Goal: Transaction & Acquisition: Purchase product/service

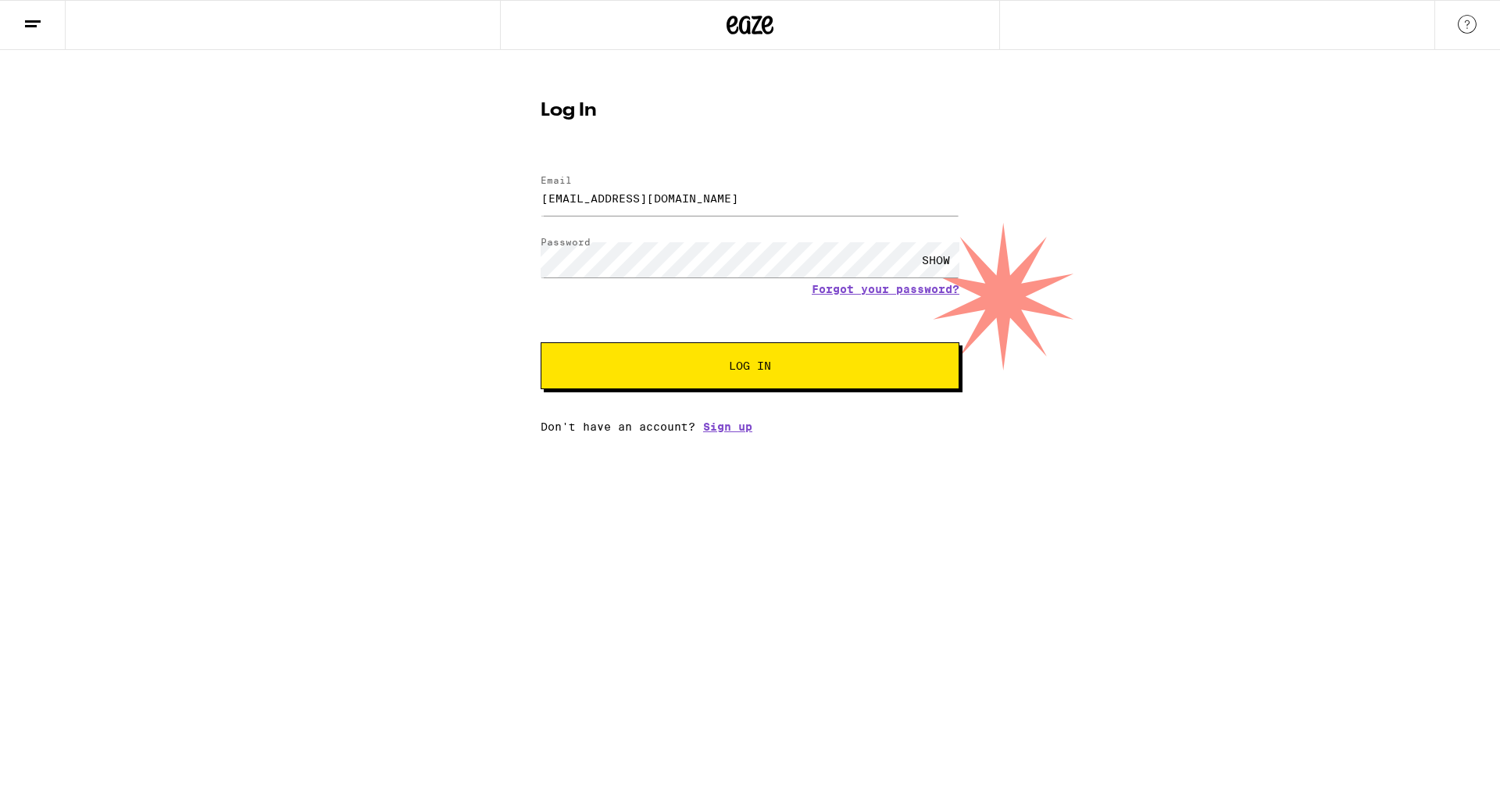
click at [703, 369] on span "Log In" at bounding box center [750, 365] width 292 height 11
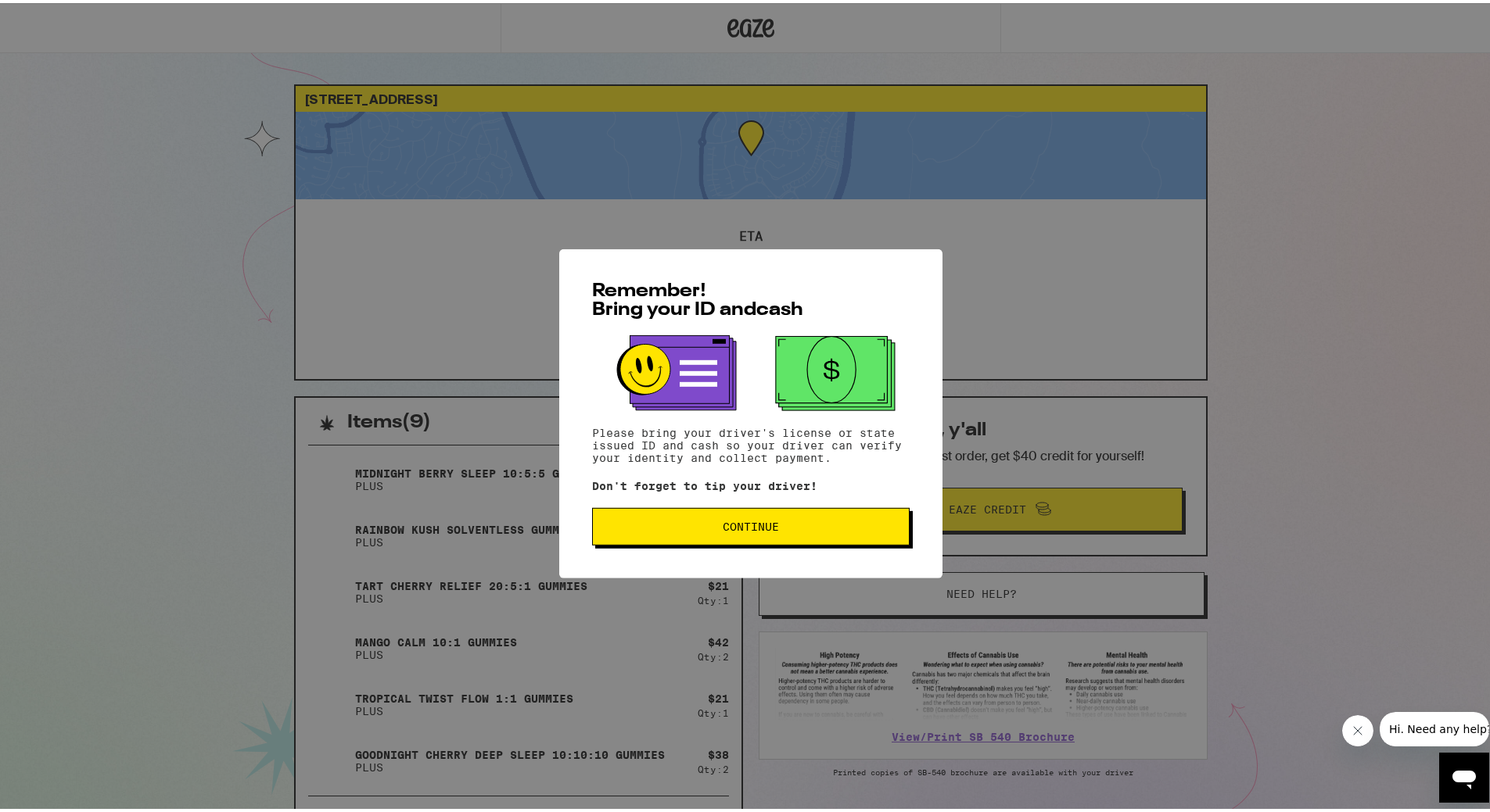
click at [1002, 323] on div "Remember! Bring your ID and cash Please bring your driver's license or state is…" at bounding box center [750, 406] width 1501 height 812
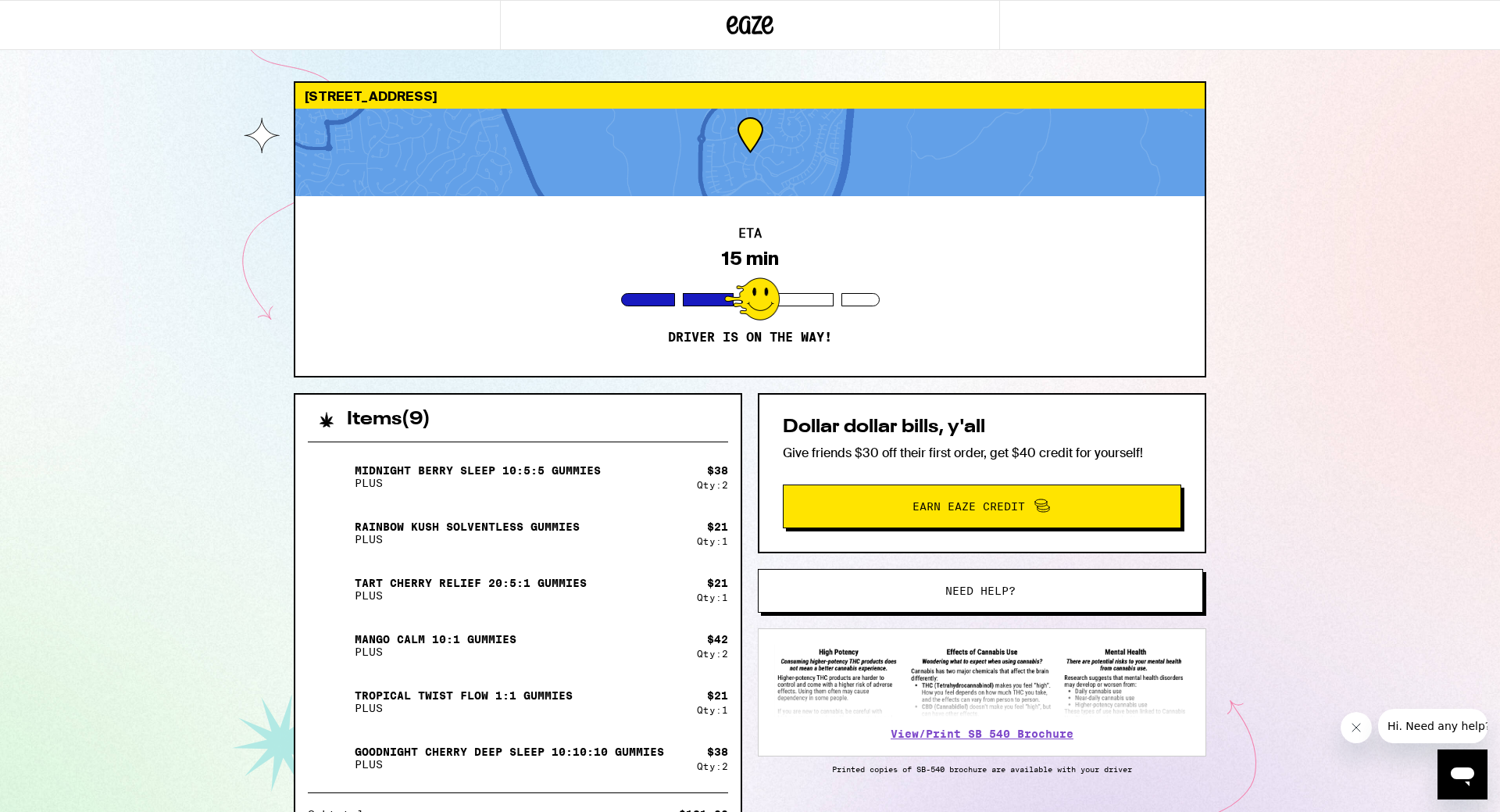
click at [219, 389] on div "23 Entonar Road Trabuco Canyon 92679 ETA 15 min Driver is on the way! Items ( 9…" at bounding box center [750, 508] width 1500 height 1017
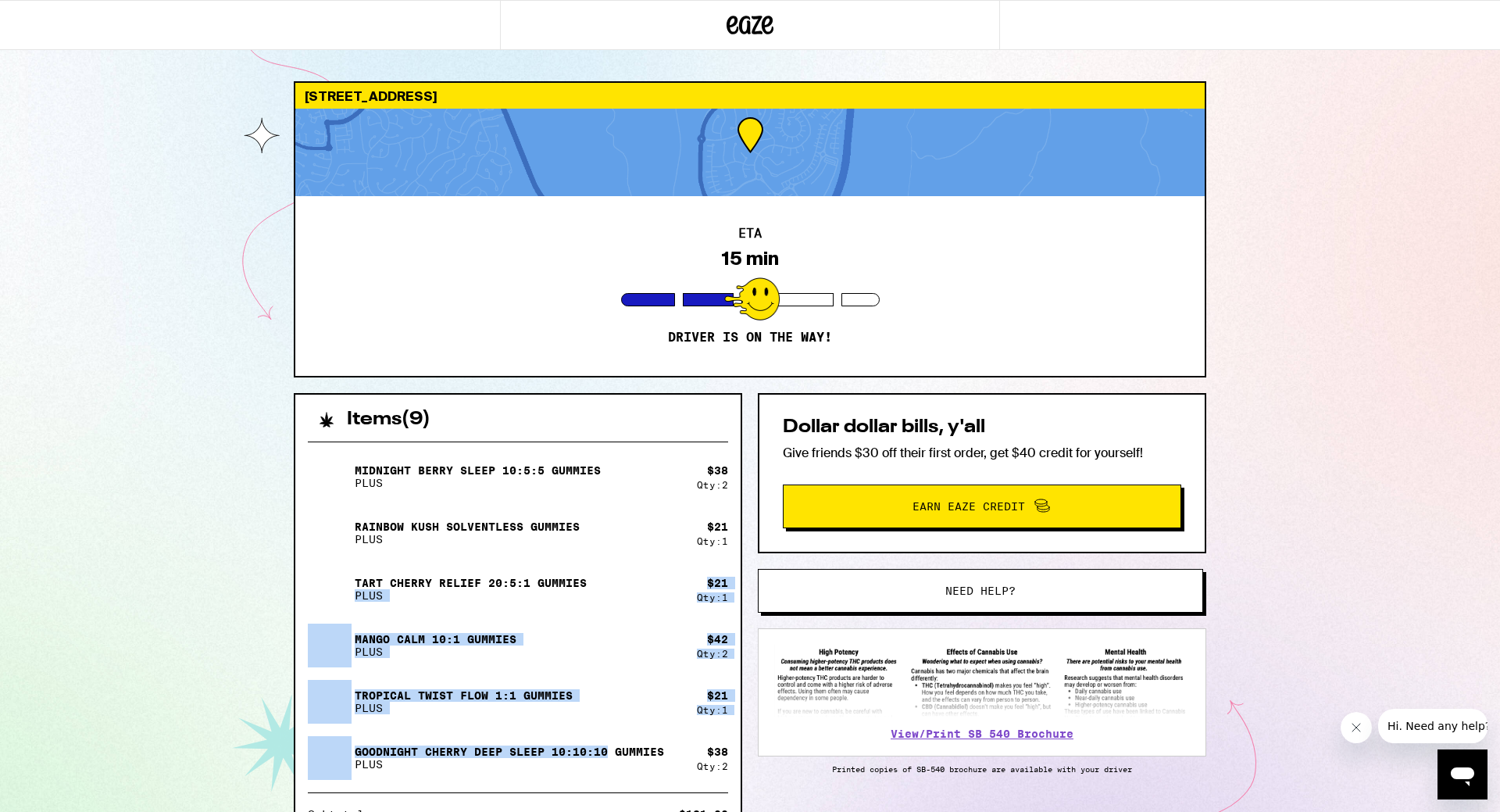
drag, startPoint x: 613, startPoint y: 726, endPoint x: 624, endPoint y: 575, distance: 151.4
click at [609, 584] on div "Midnight Berry SLEEP 10:5:5 Gummies PLUS $ 38 Qty: 2 Rainbow Kush Solventless G…" at bounding box center [518, 617] width 420 height 325
click at [665, 583] on div "Tart Cherry Relief 20:5:1 Gummies PLUS" at bounding box center [502, 589] width 389 height 43
drag, startPoint x: 668, startPoint y: 674, endPoint x: 654, endPoint y: 579, distance: 96.0
click at [654, 579] on div "Midnight Berry SLEEP 10:5:5 Gummies PLUS $ 38 Qty: 2 Rainbow Kush Solventless G…" at bounding box center [518, 617] width 420 height 325
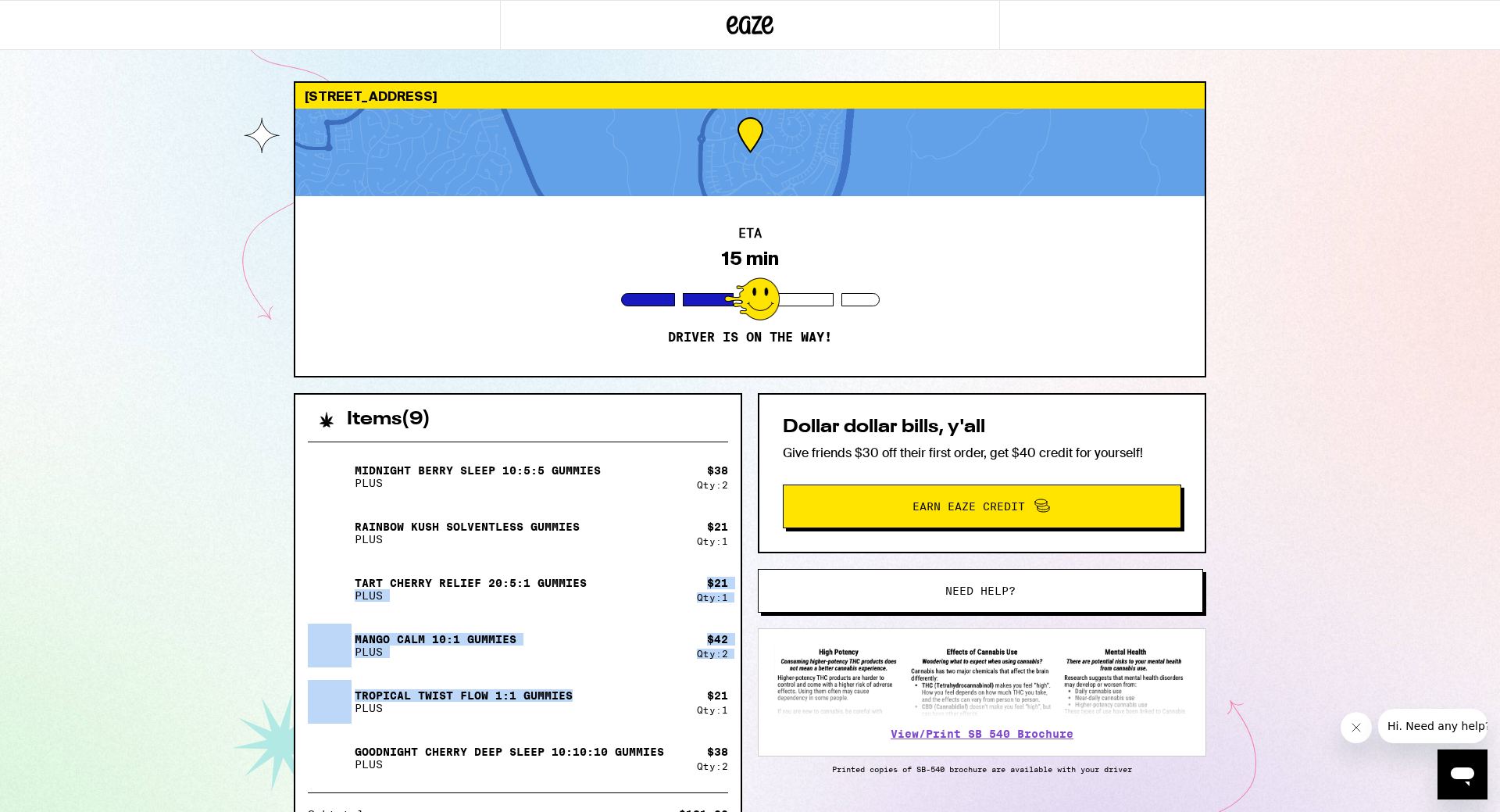
click at [654, 579] on div "Tart Cherry Relief 20:5:1 Gummies PLUS" at bounding box center [502, 589] width 389 height 43
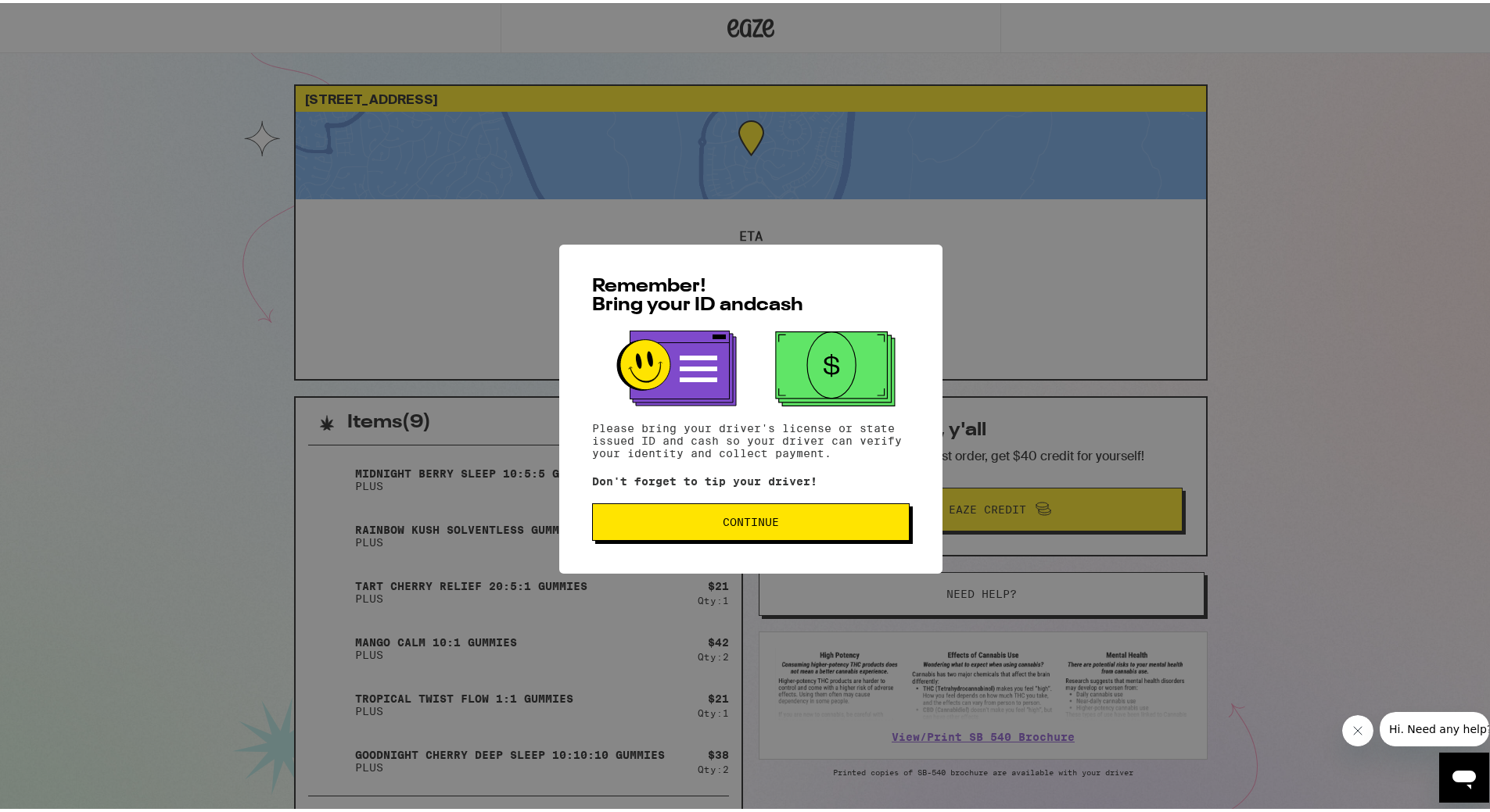
click at [704, 541] on div "Remember! Bring your ID and cash Please bring your driver's license or state is…" at bounding box center [750, 406] width 383 height 329
click at [708, 529] on button "Continue" at bounding box center [750, 519] width 317 height 37
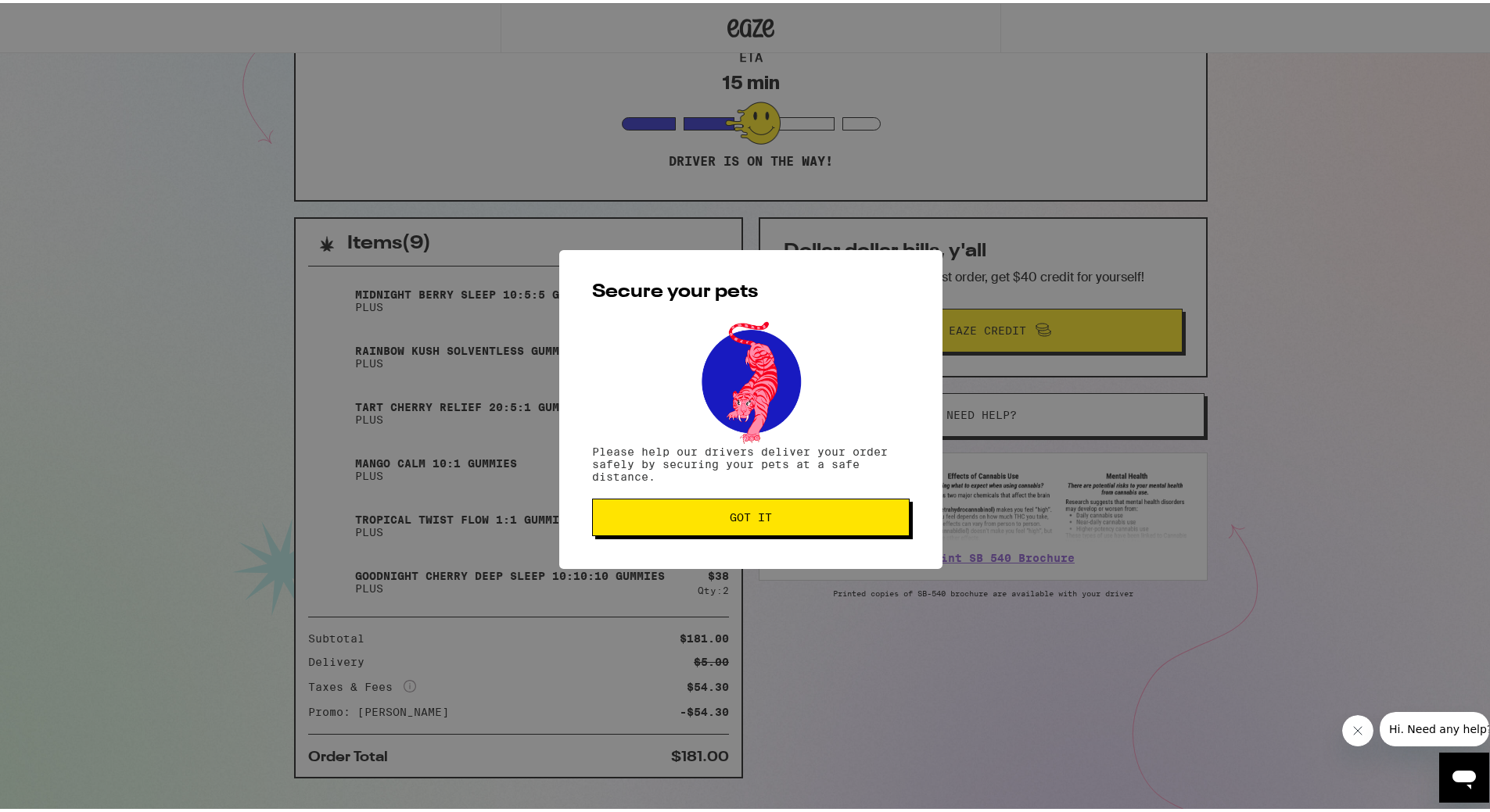
scroll to position [205, 0]
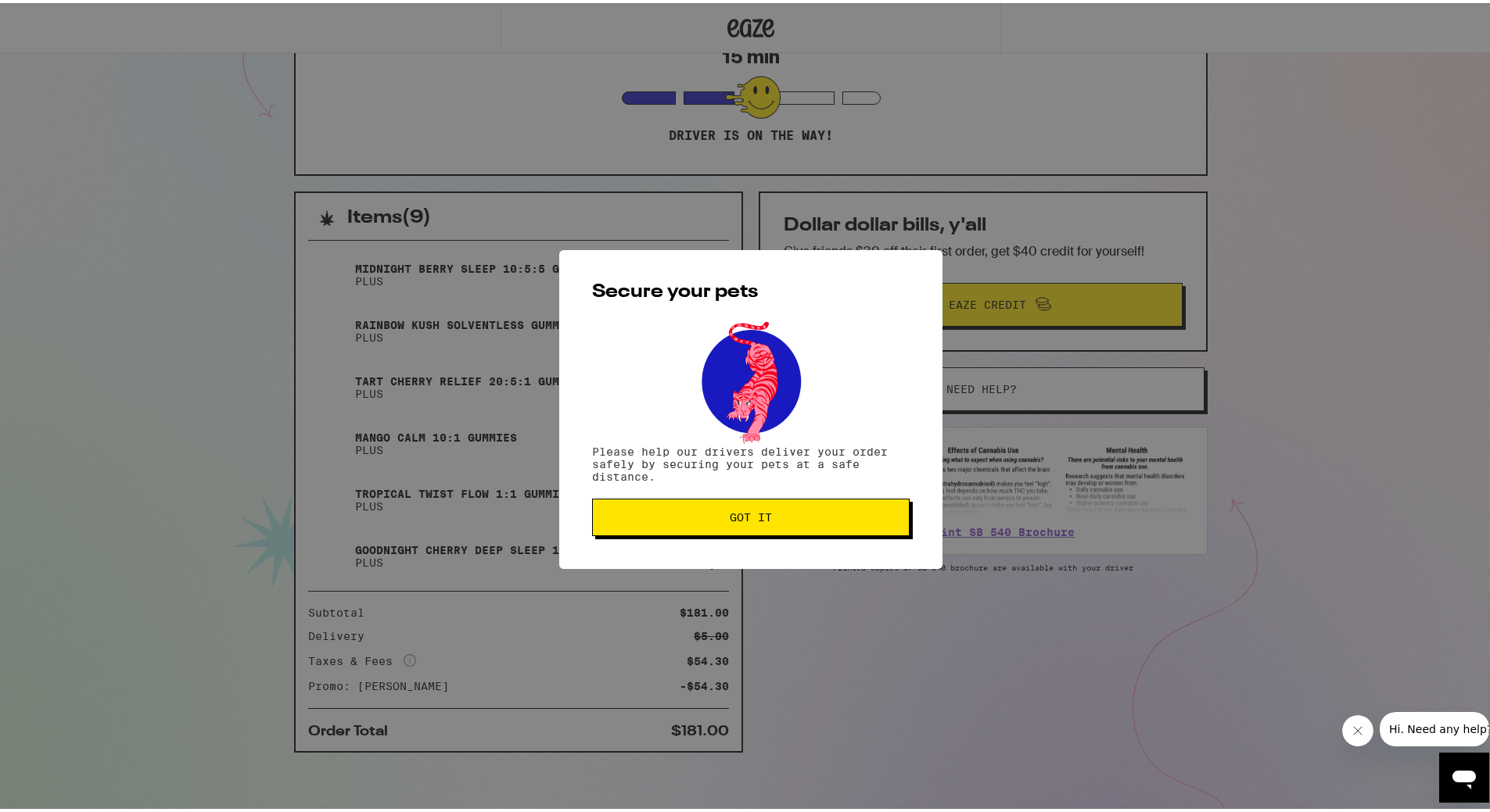
click at [882, 613] on div "Secure your pets Please help our drivers deliver your order safely by securing …" at bounding box center [750, 406] width 1501 height 812
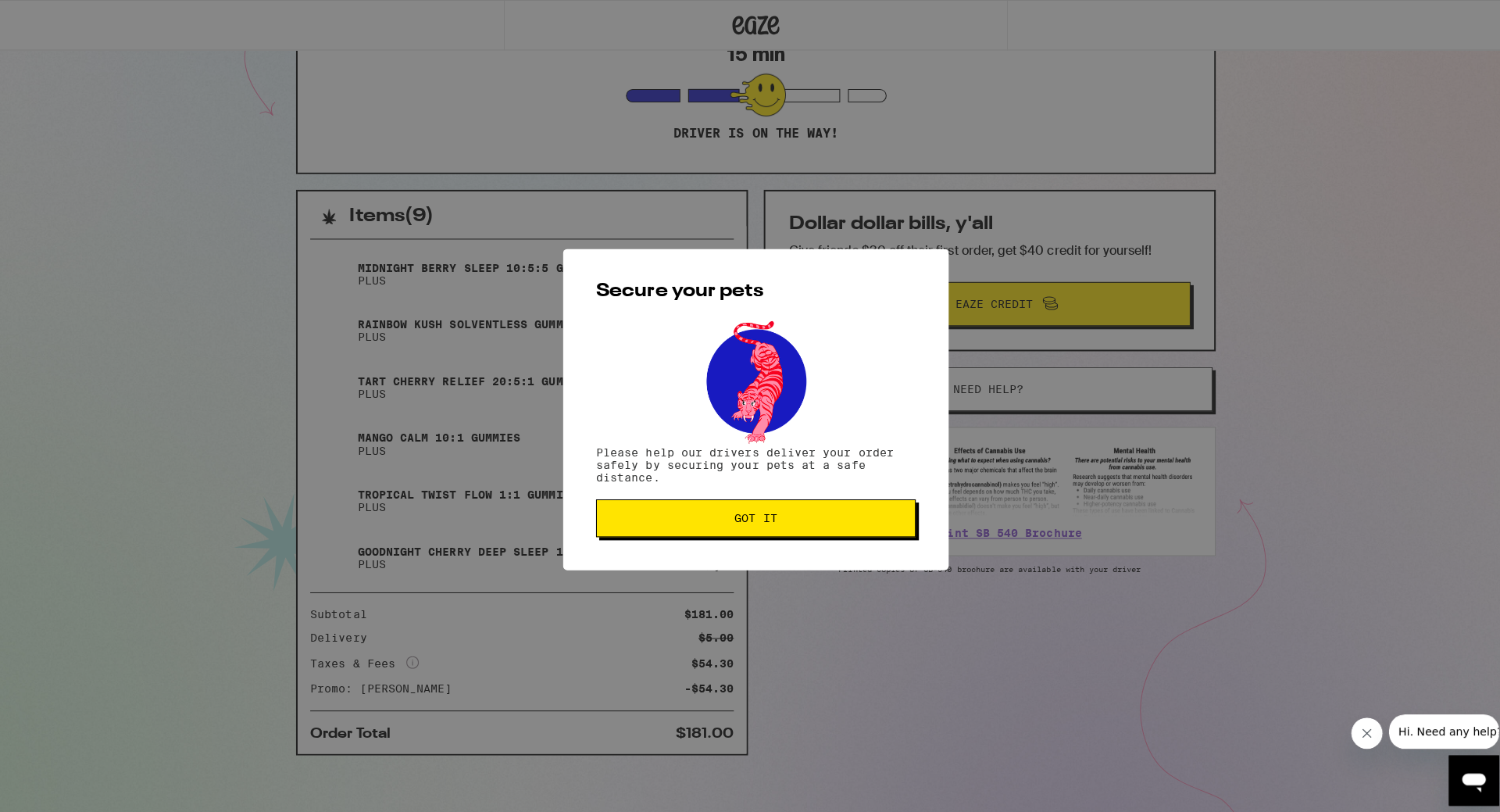
scroll to position [0, 0]
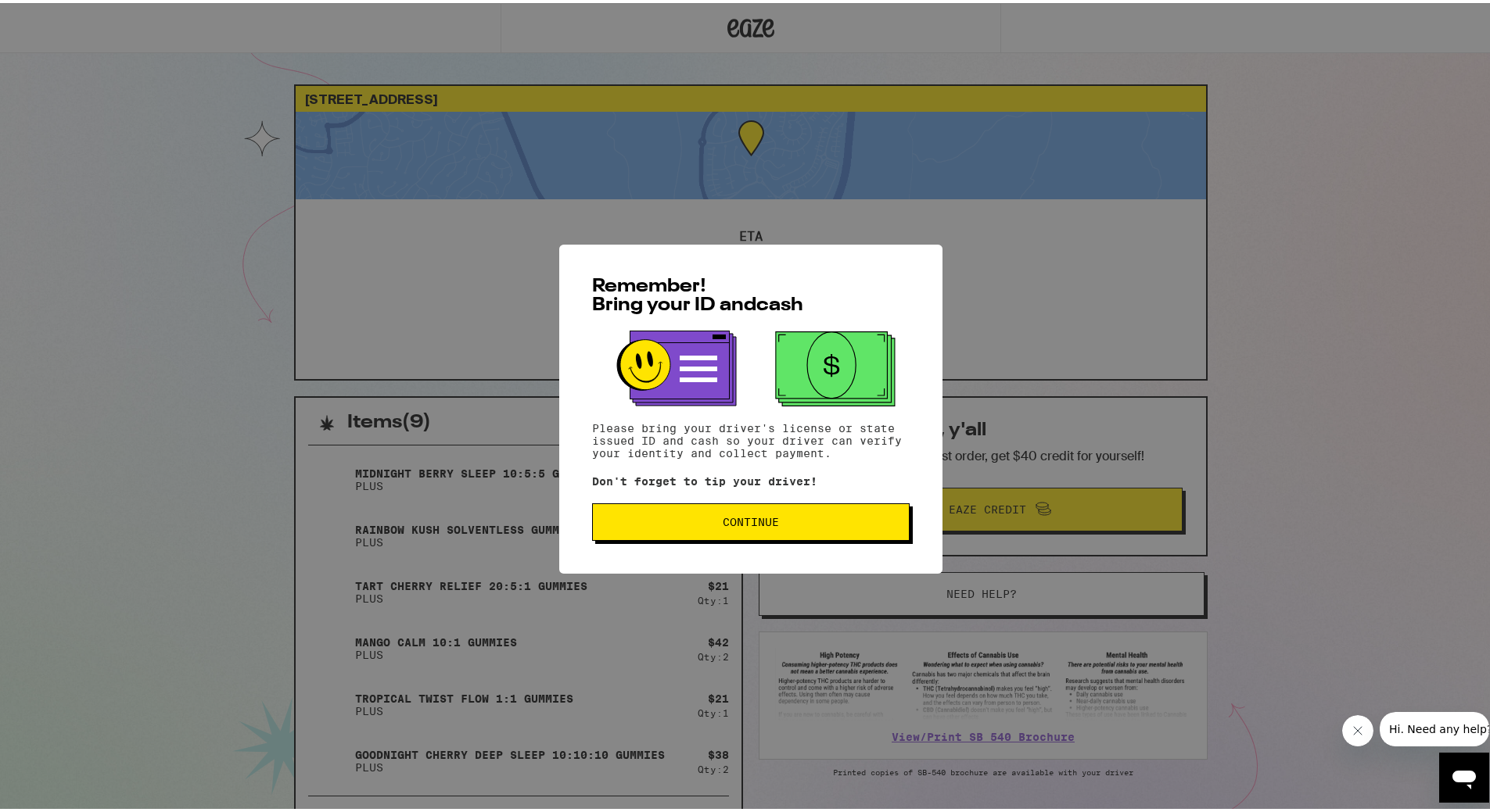
click at [773, 530] on button "Continue" at bounding box center [750, 519] width 317 height 37
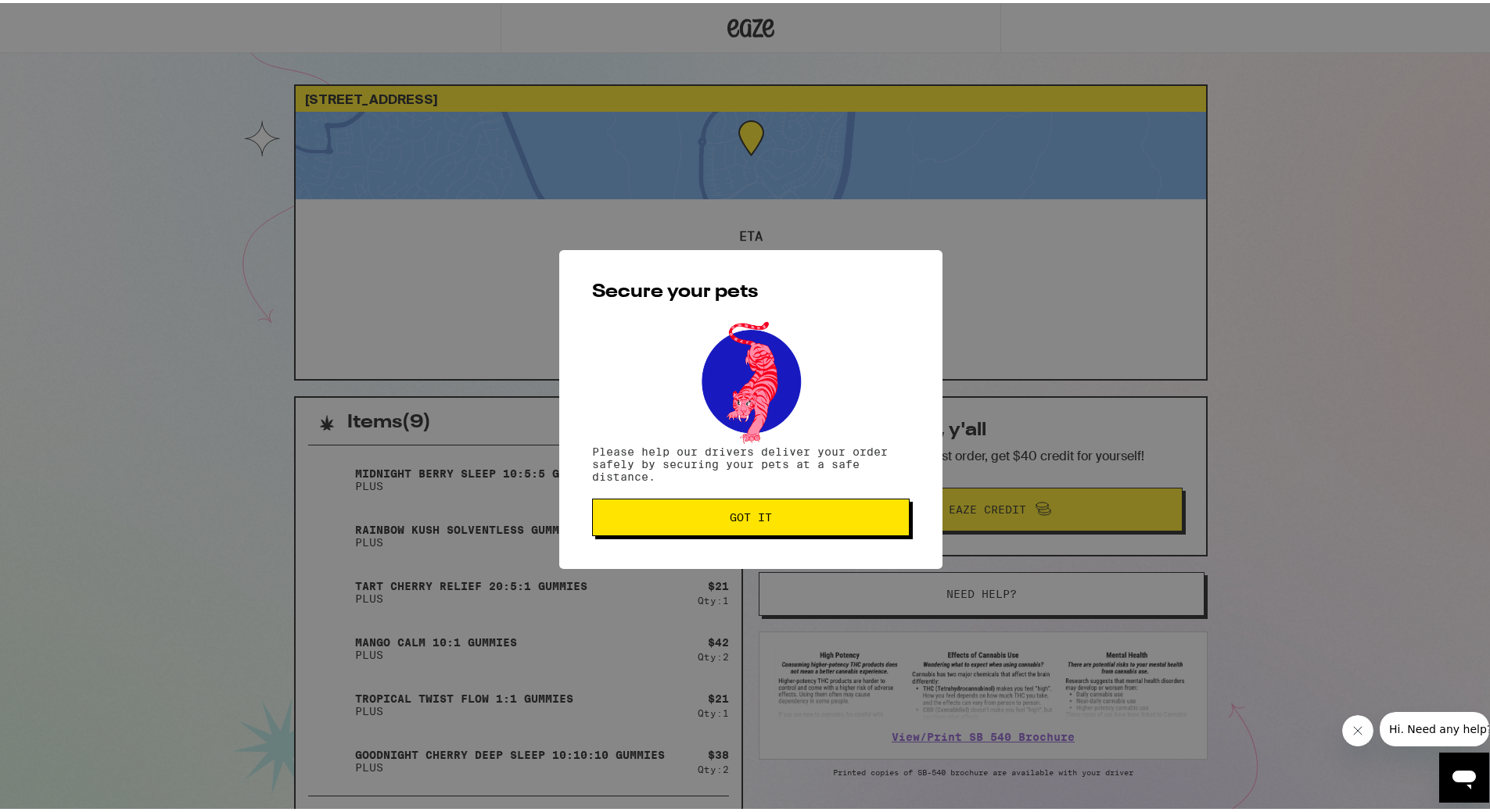
click at [764, 530] on button "Got it" at bounding box center [750, 514] width 317 height 37
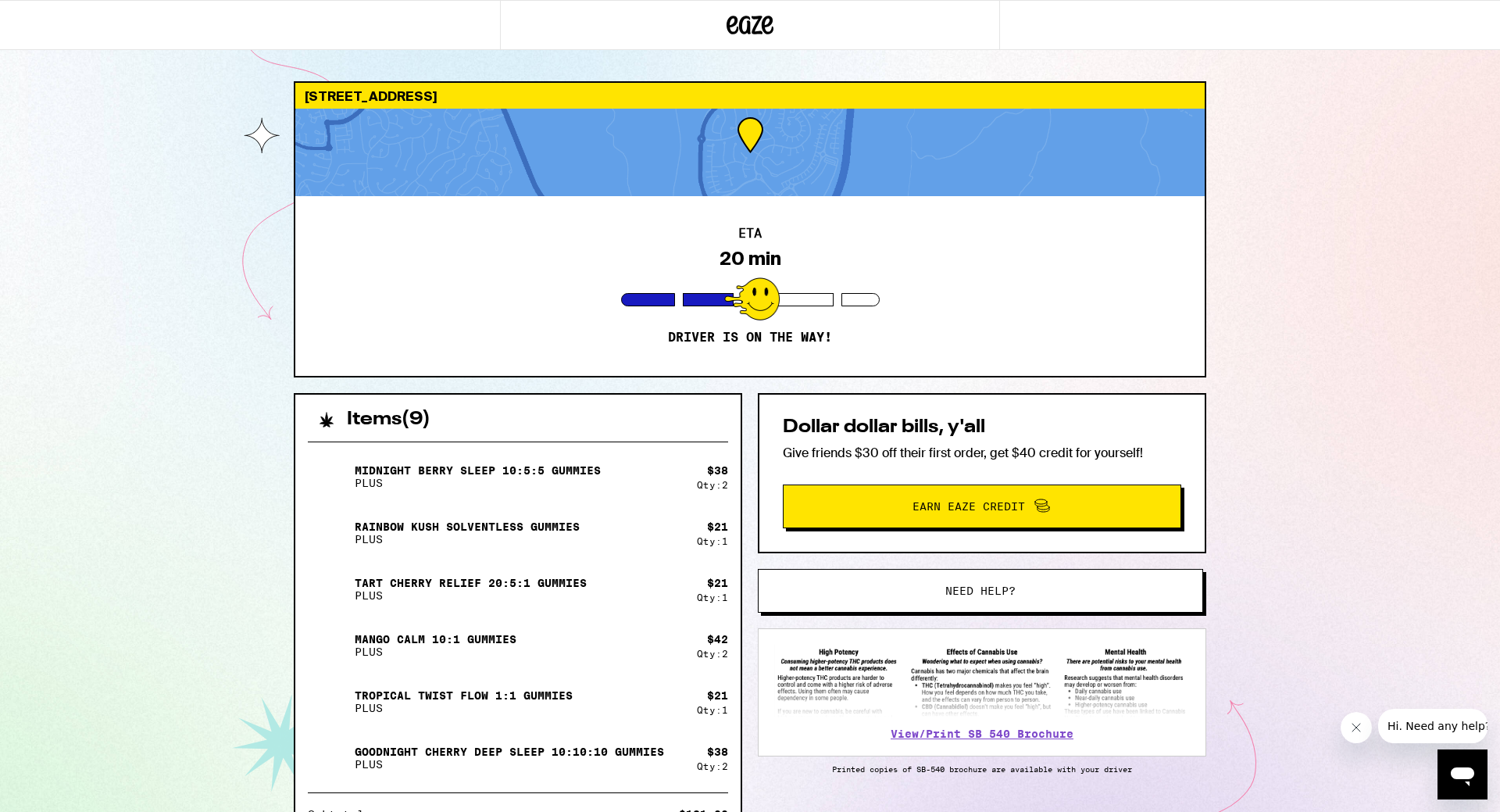
click at [409, 295] on div "ETA 20 min Driver is on the way!" at bounding box center [750, 285] width 909 height 180
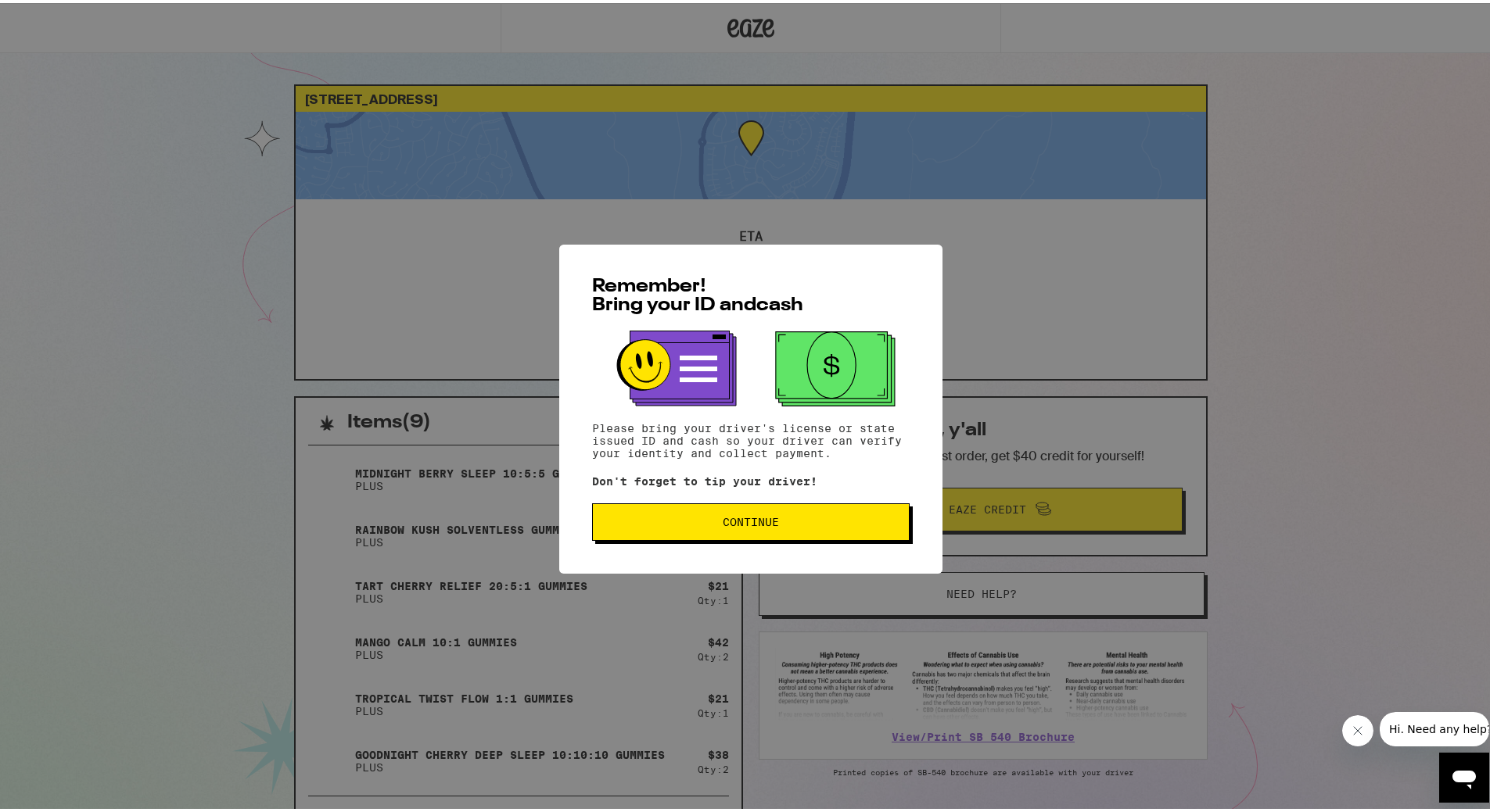
click at [788, 541] on div "Remember! Bring your ID and cash Please bring your driver's license or state is…" at bounding box center [750, 406] width 383 height 329
click at [788, 531] on button "Continue" at bounding box center [750, 519] width 317 height 37
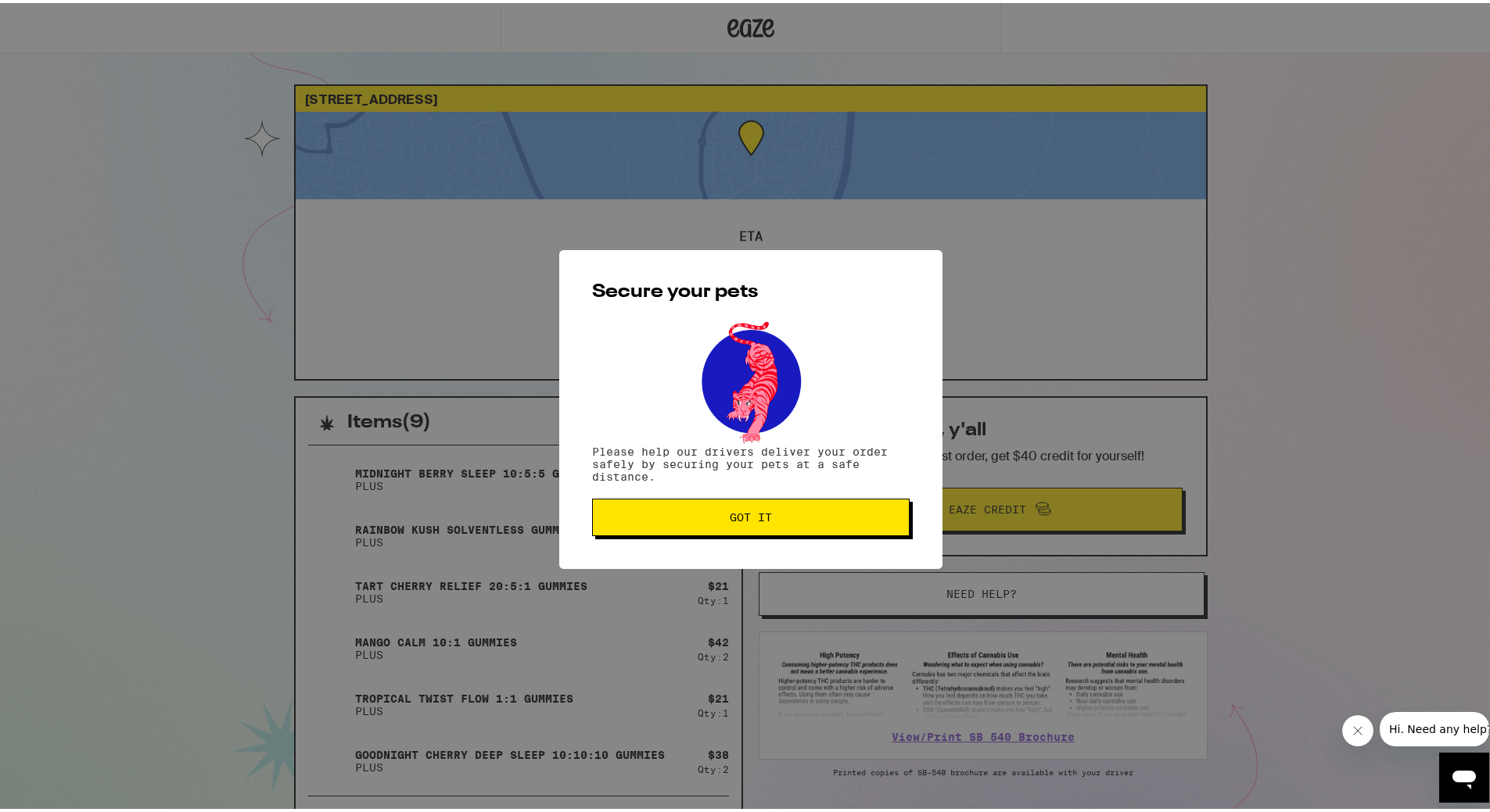
click at [782, 526] on button "Got it" at bounding box center [750, 514] width 317 height 37
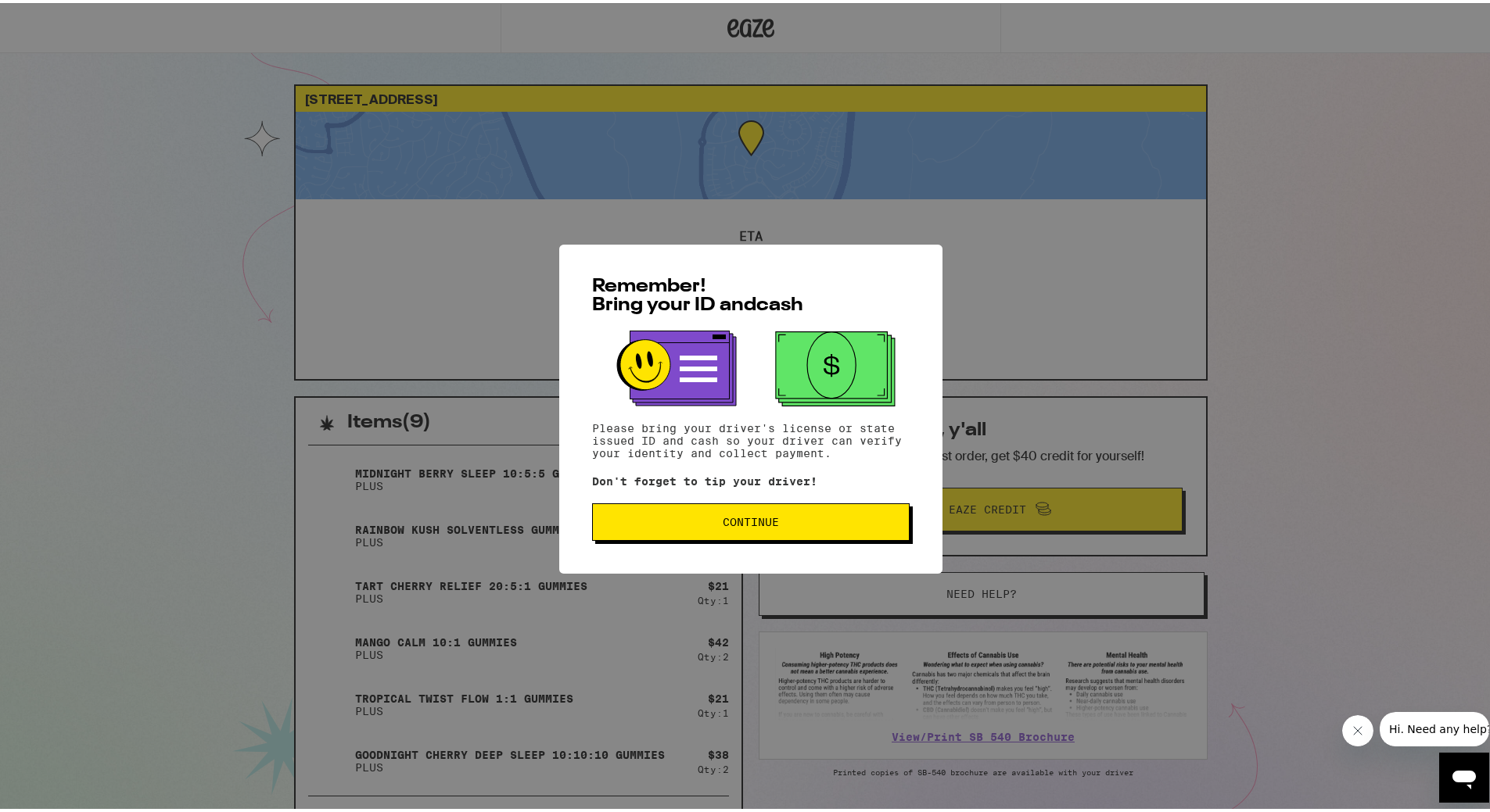
click at [727, 525] on span "Continue" at bounding box center [750, 519] width 56 height 11
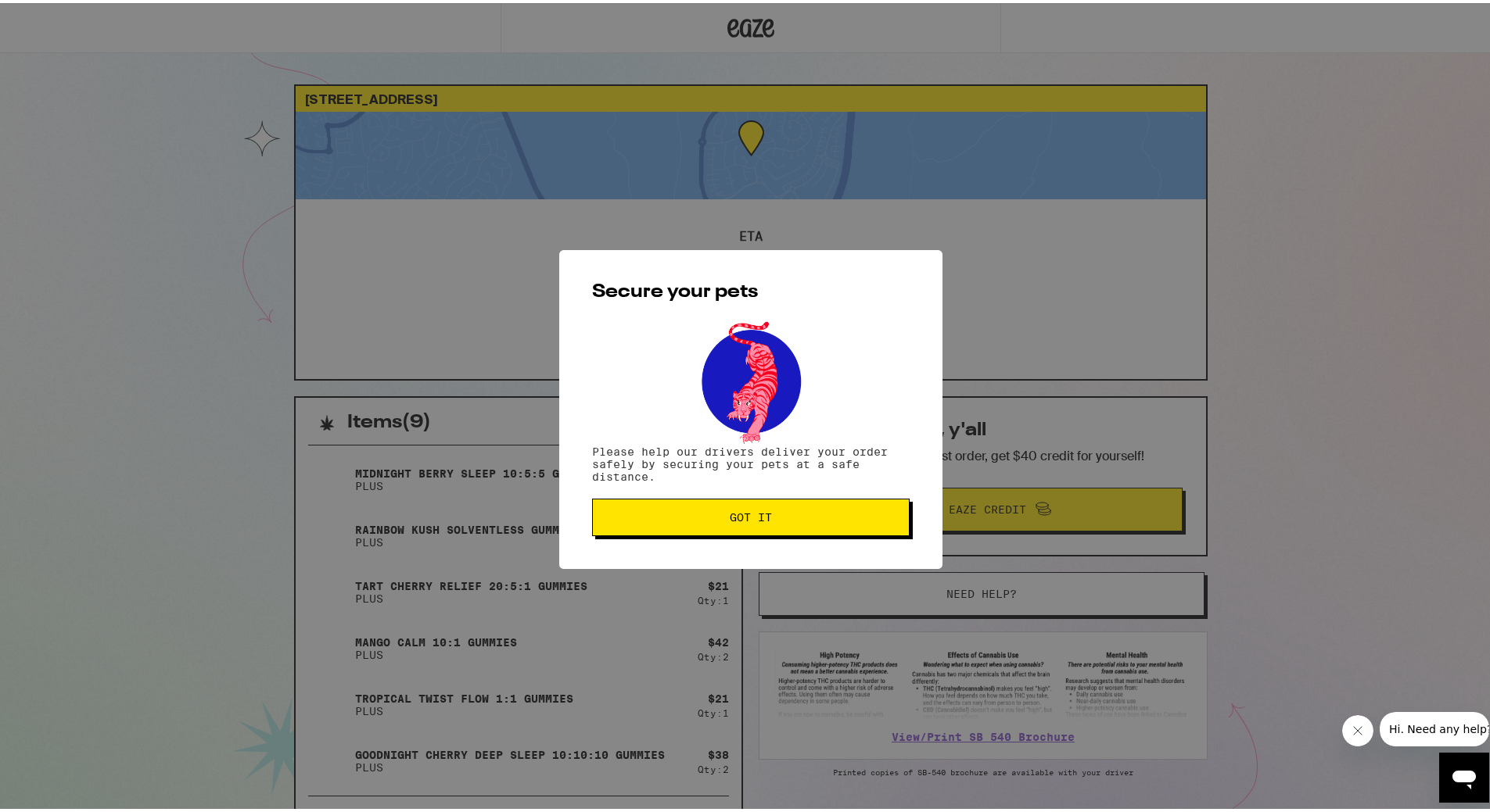
click at [742, 531] on button "Got it" at bounding box center [750, 514] width 317 height 37
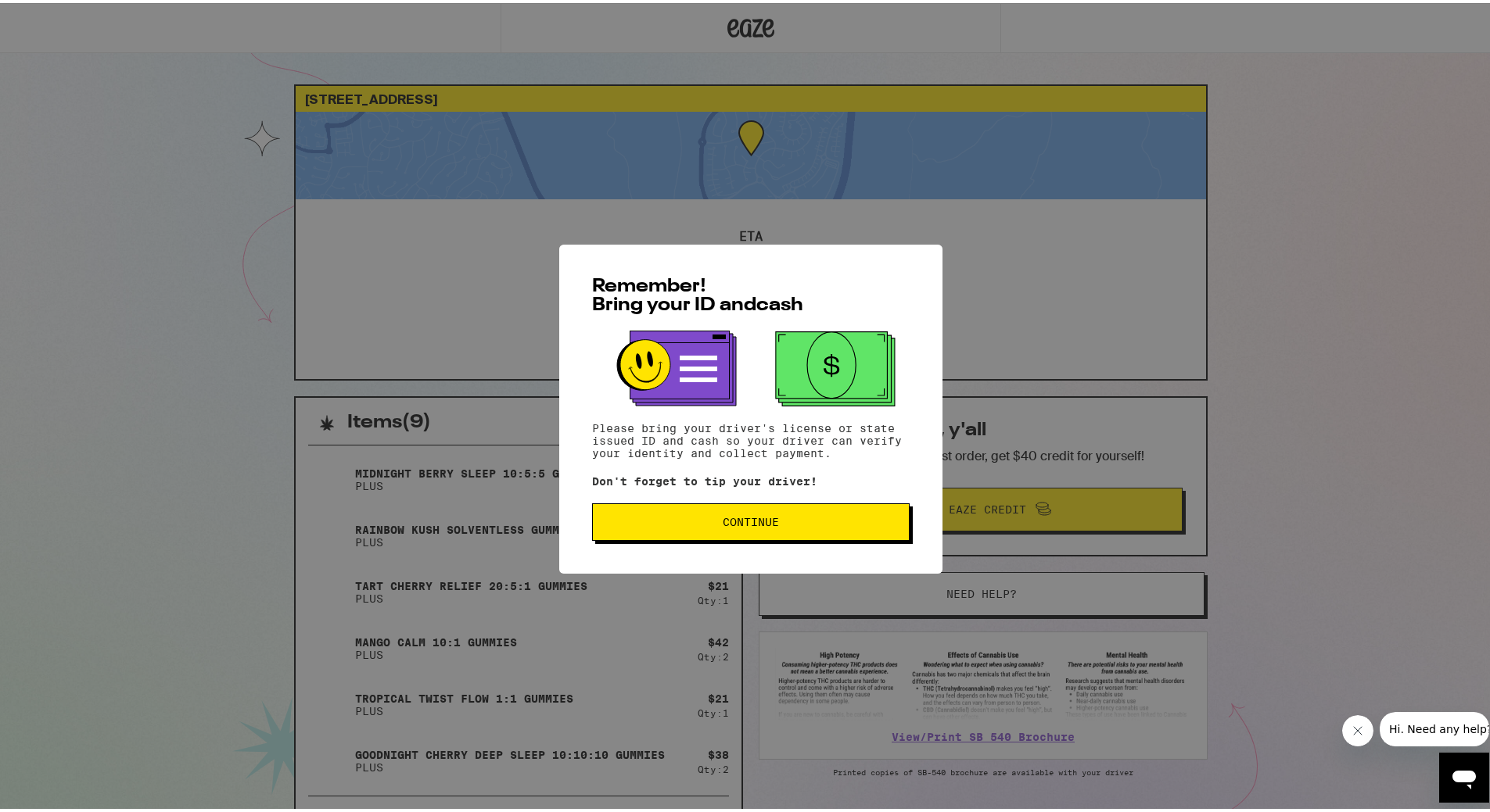
click at [806, 522] on span "Continue" at bounding box center [750, 519] width 291 height 11
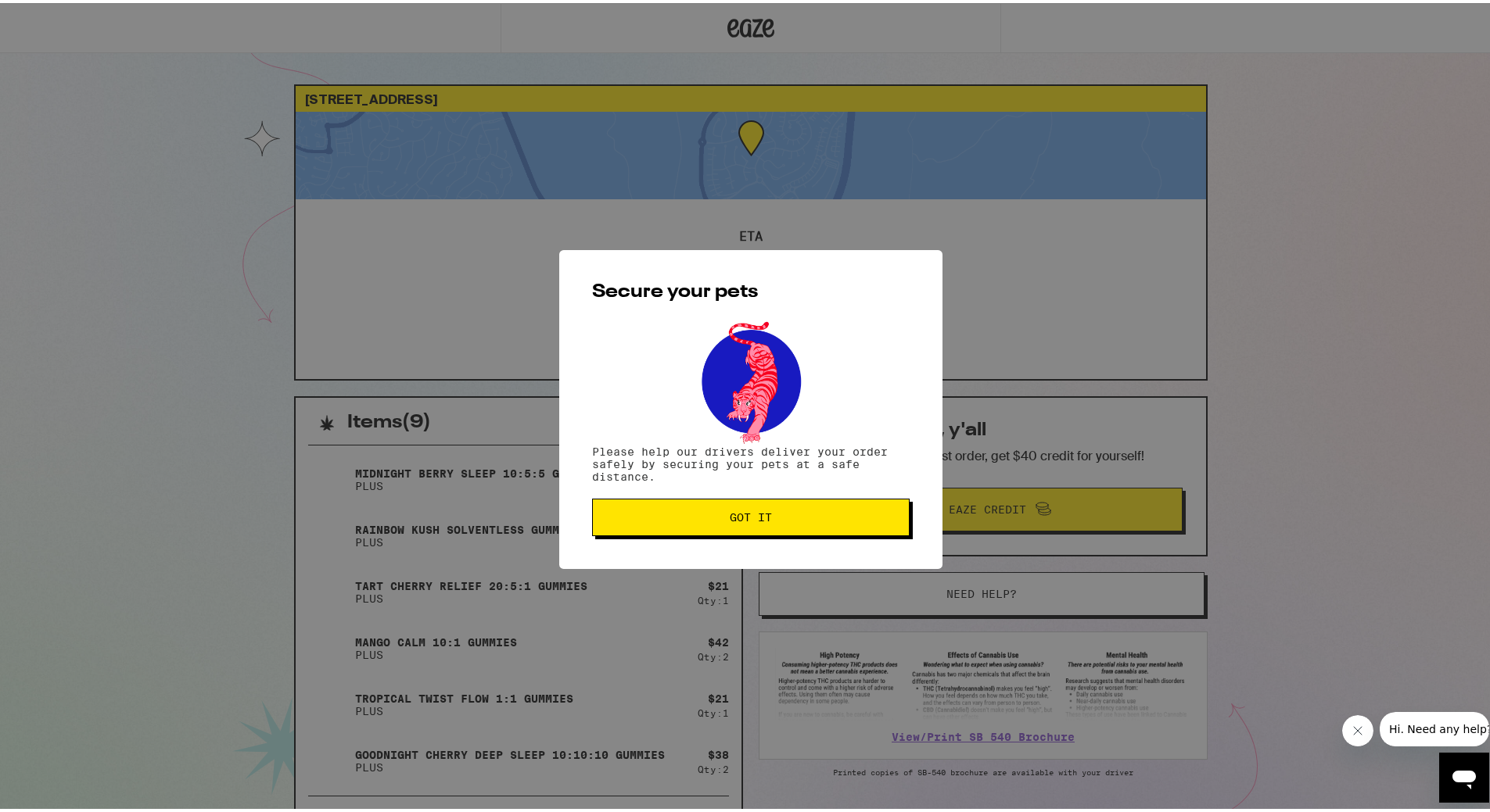
click at [804, 516] on span "Got it" at bounding box center [750, 514] width 291 height 11
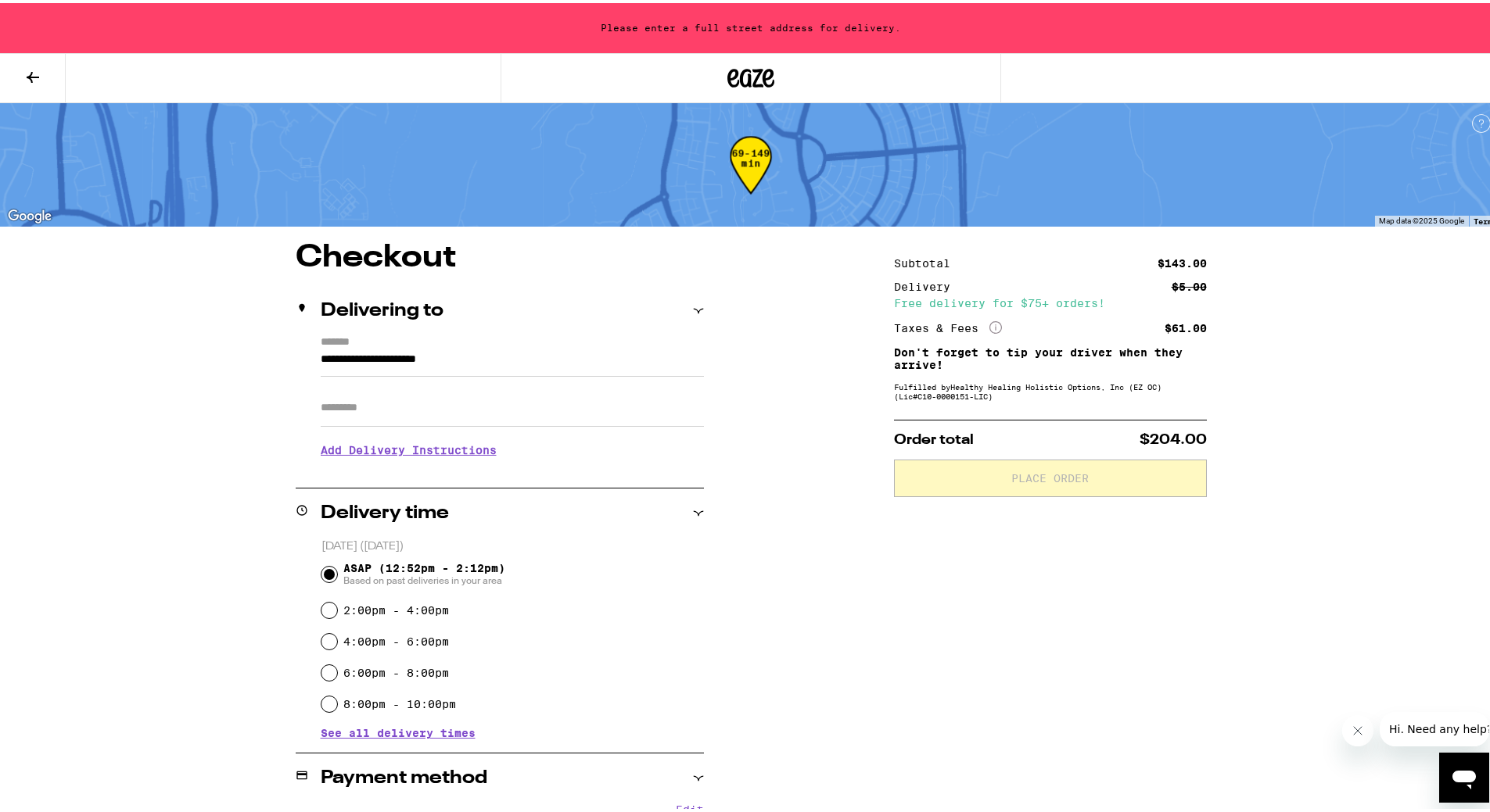
scroll to position [454, 0]
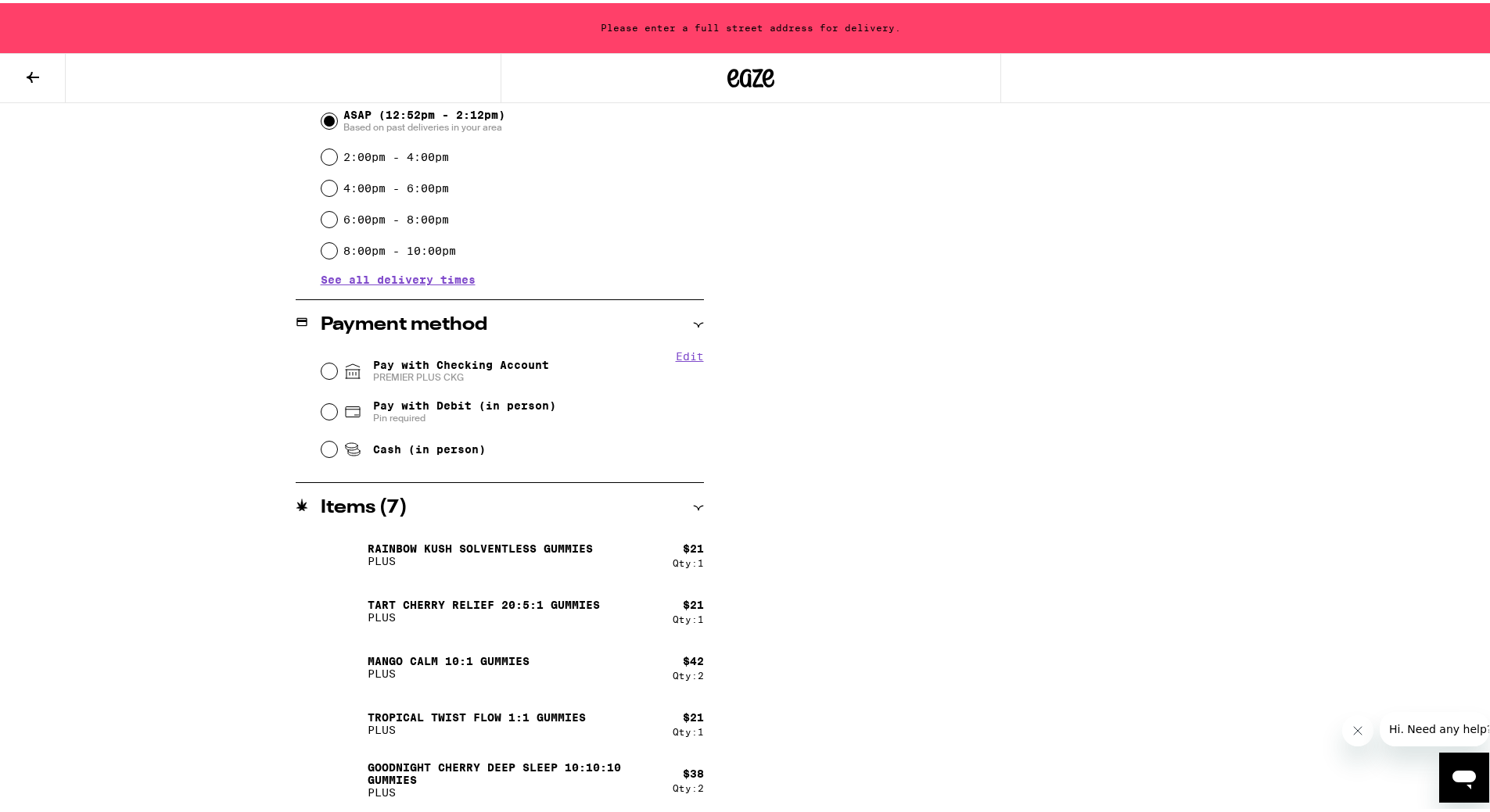
click at [42, 71] on button at bounding box center [32, 76] width 66 height 49
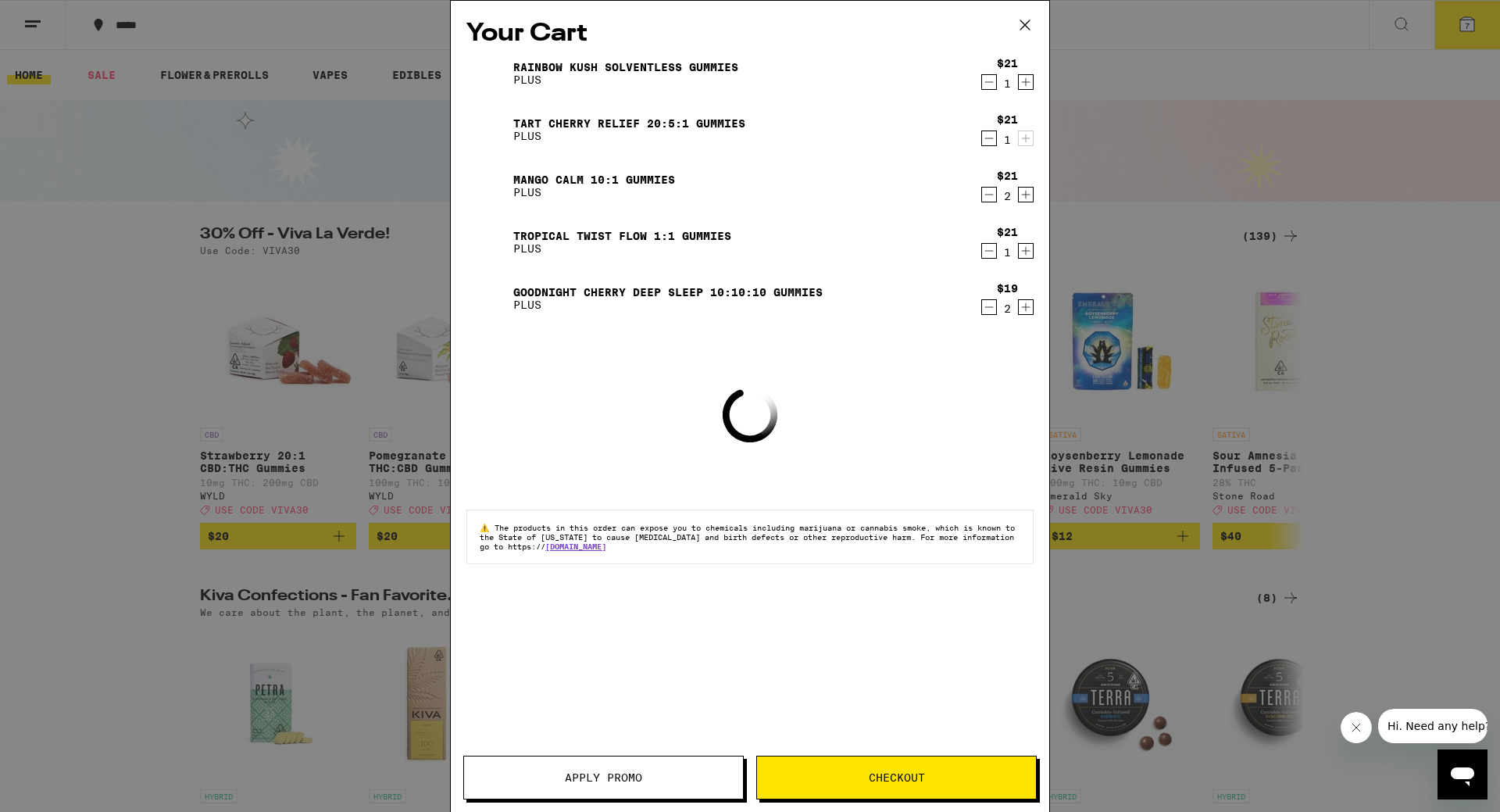
click at [1023, 17] on icon at bounding box center [1026, 25] width 24 height 24
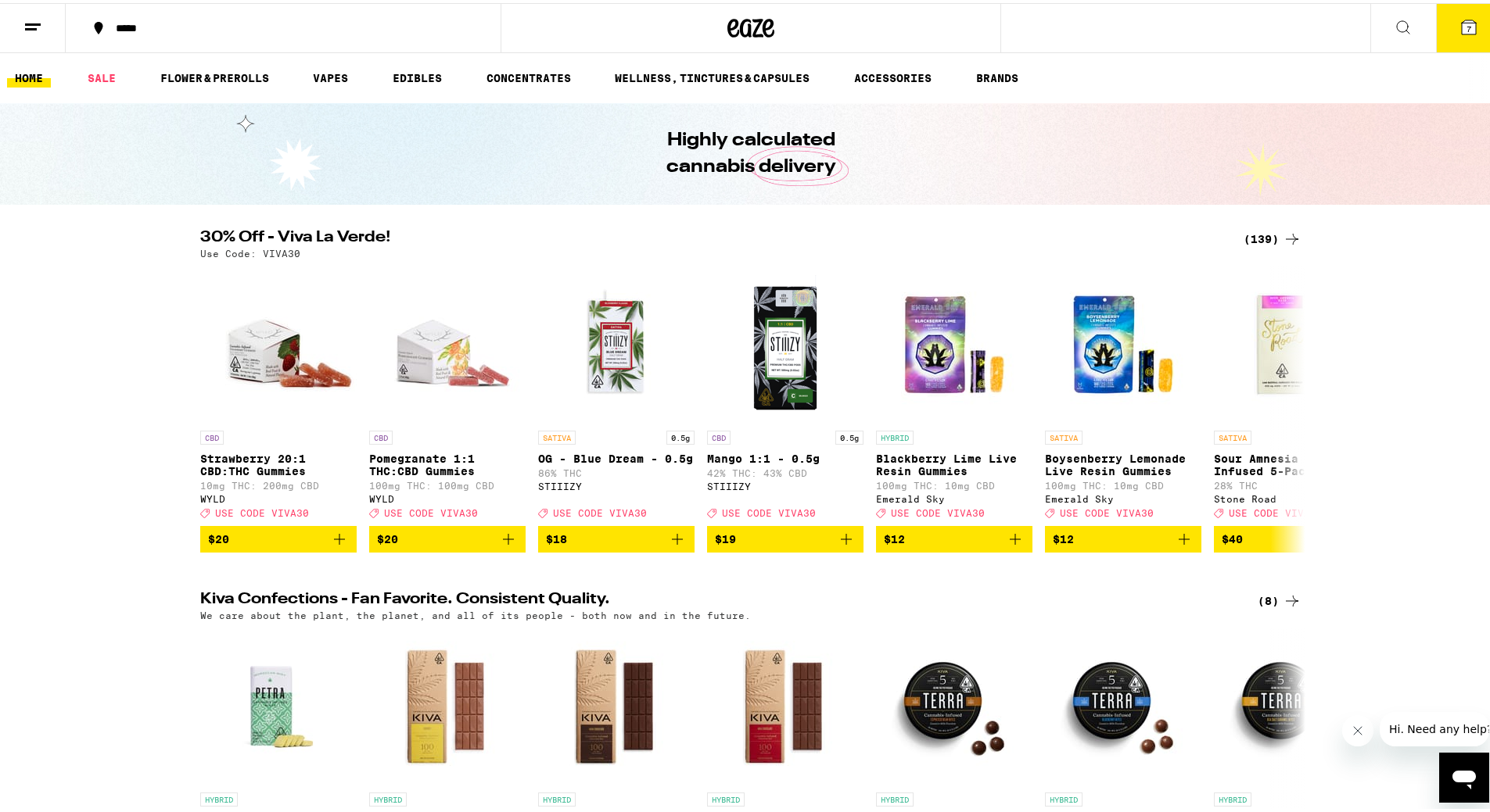
click at [1288, 239] on icon at bounding box center [1291, 235] width 19 height 19
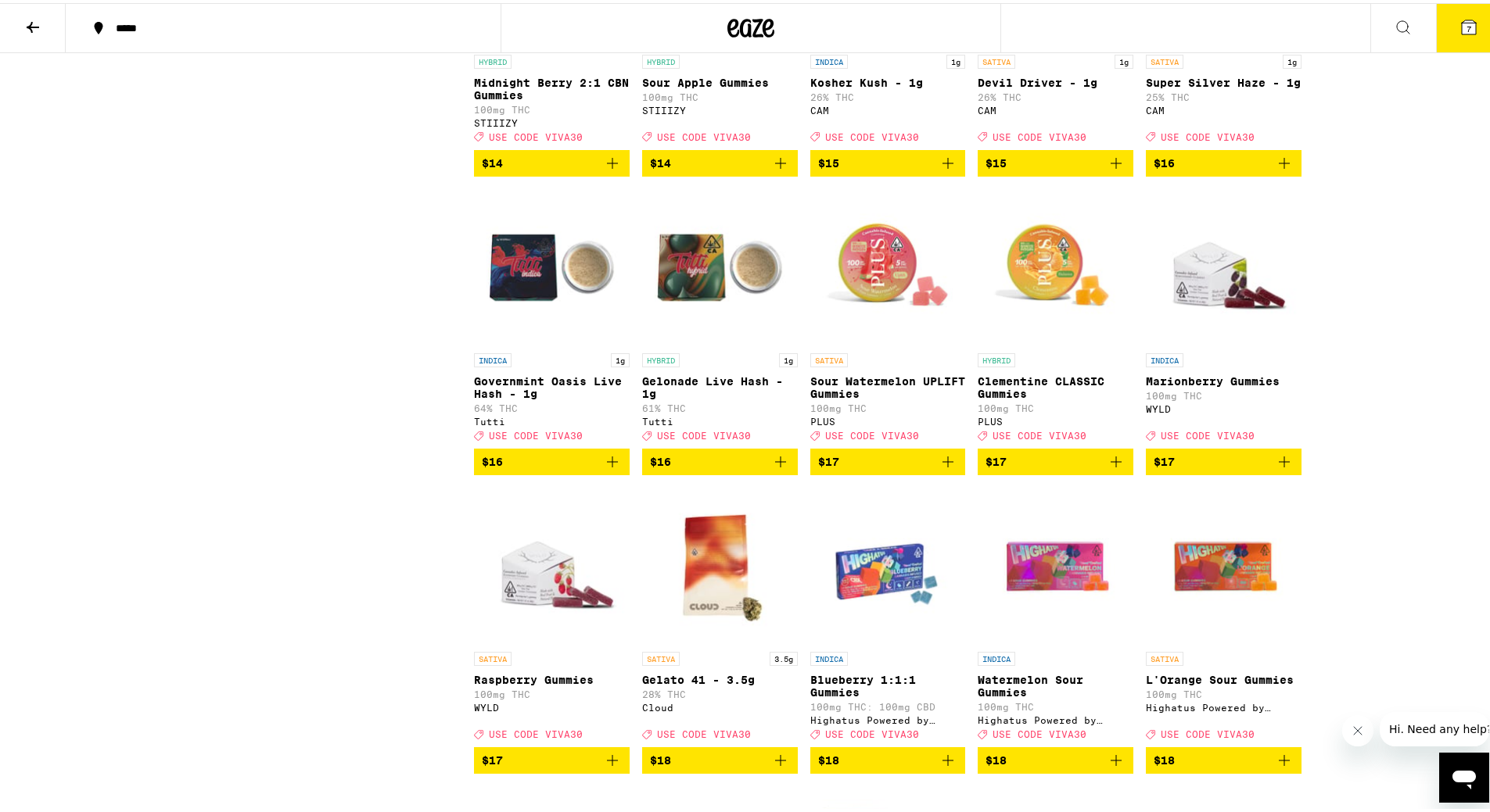
scroll to position [2842, 0]
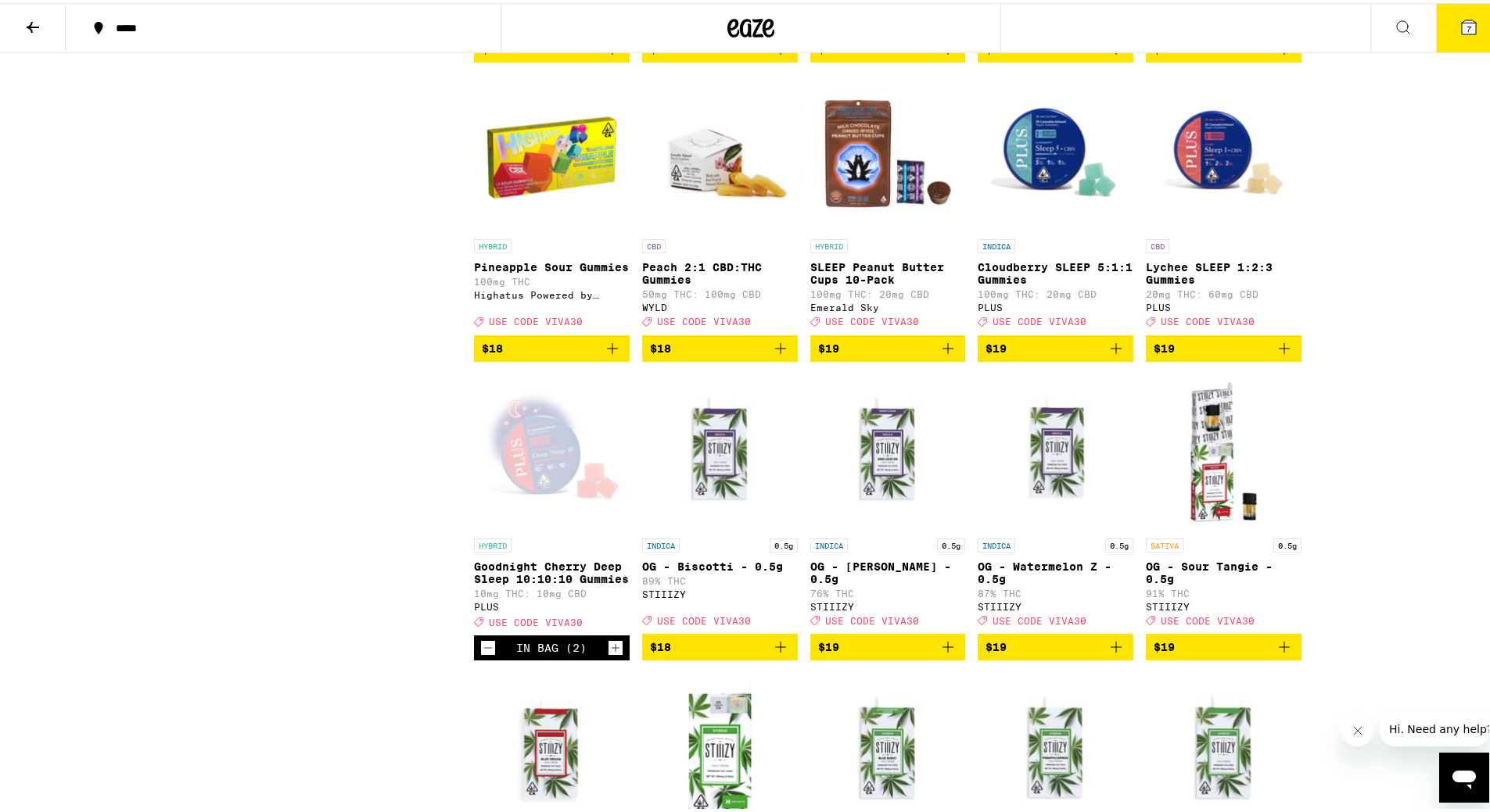
click at [1278, 351] on icon "Add to bag" at bounding box center [1283, 344] width 11 height 11
click at [1156, 355] on icon "Decrement" at bounding box center [1159, 345] width 14 height 19
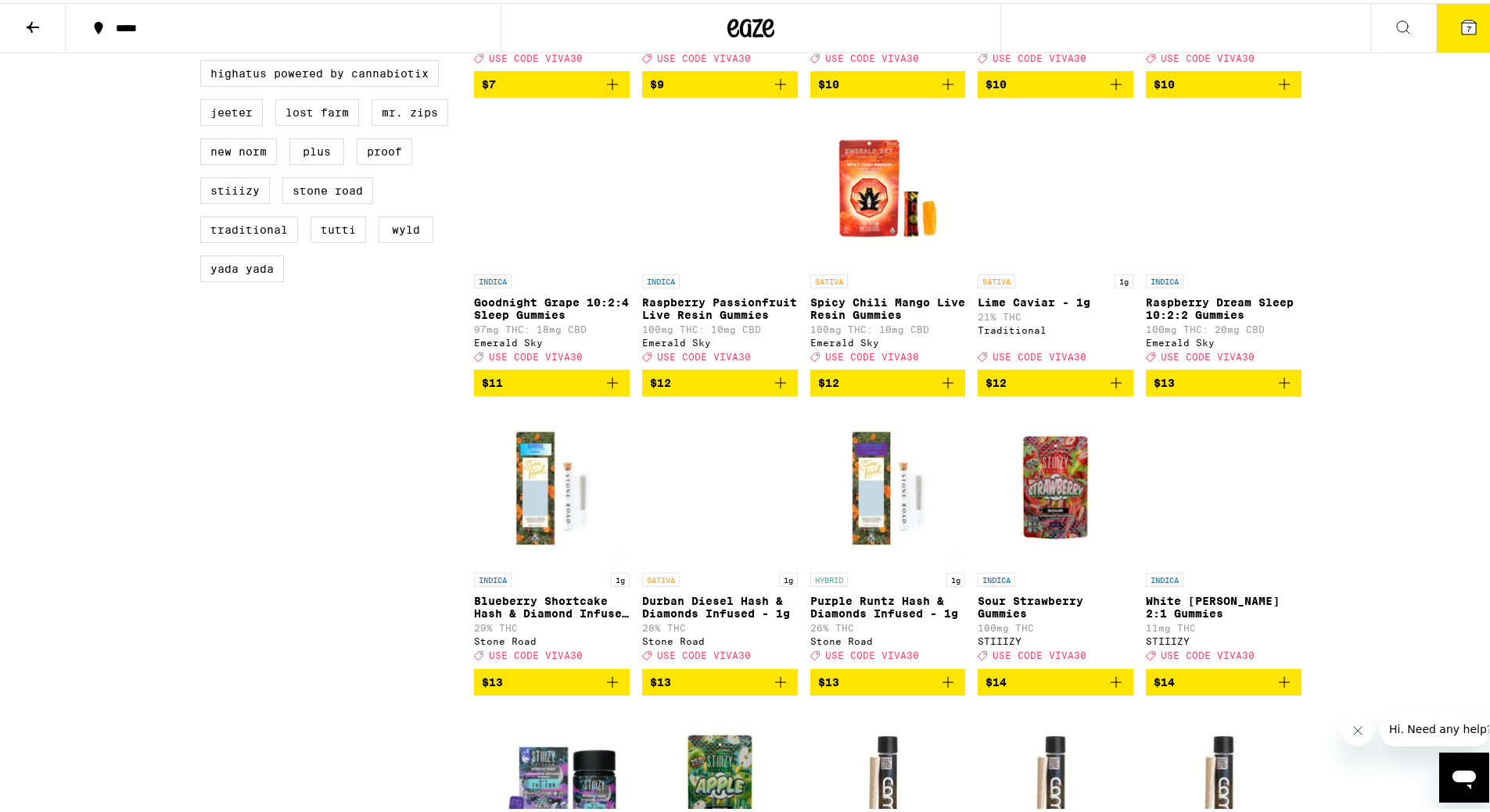
scroll to position [0, 0]
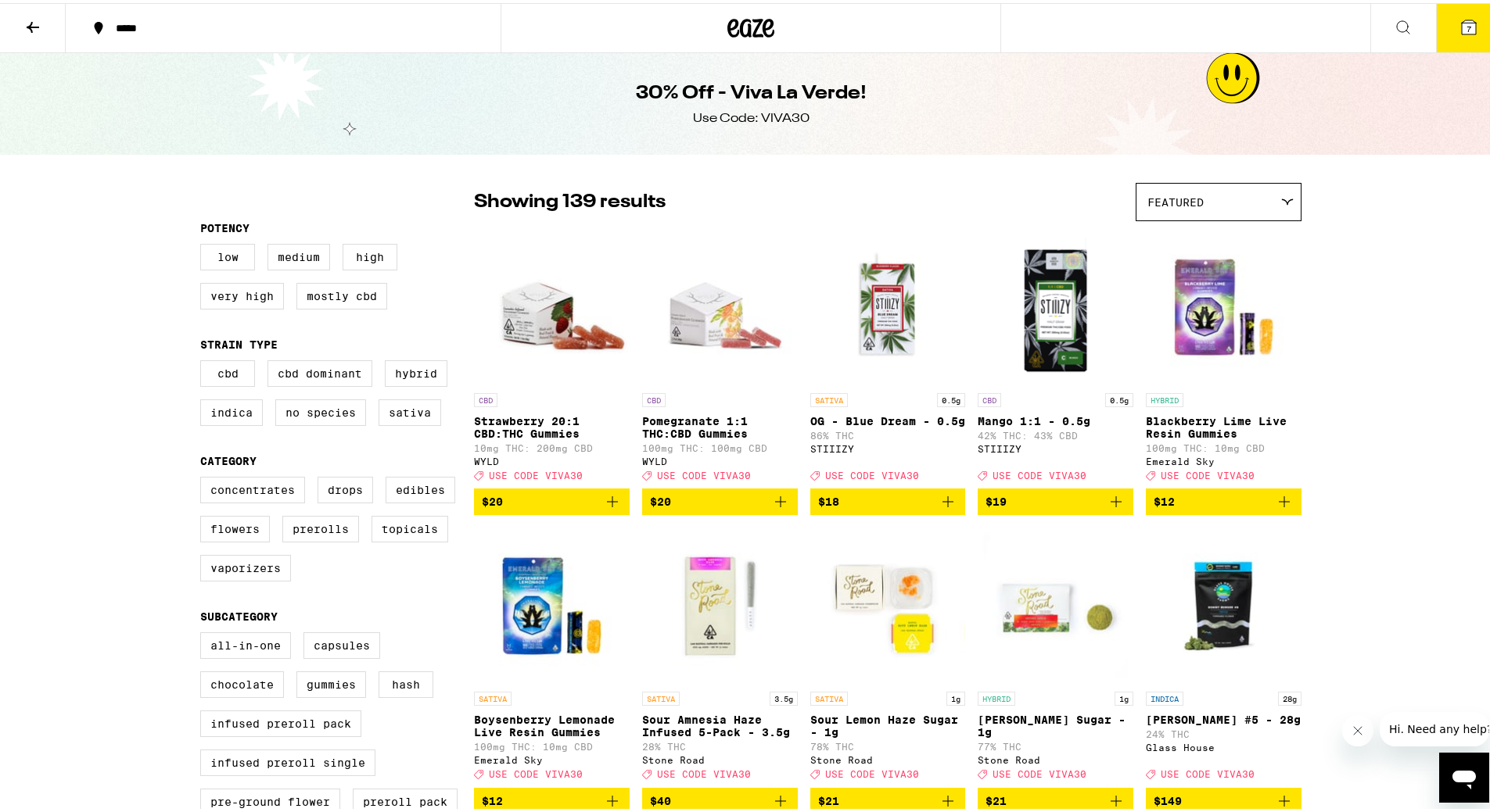
click at [1203, 199] on div "Featured" at bounding box center [1218, 198] width 164 height 36
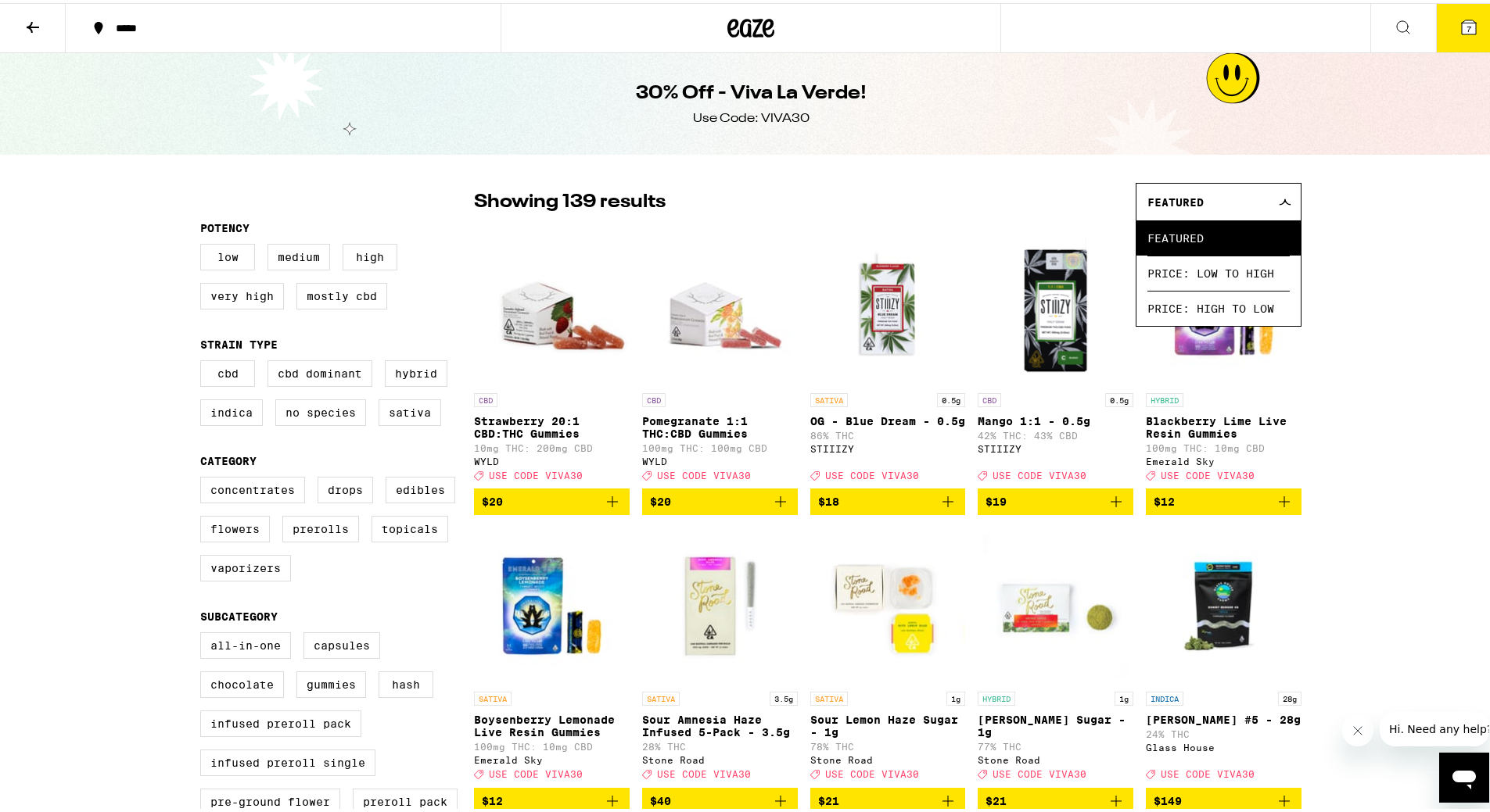
click at [1203, 199] on div "Featured" at bounding box center [1218, 198] width 164 height 36
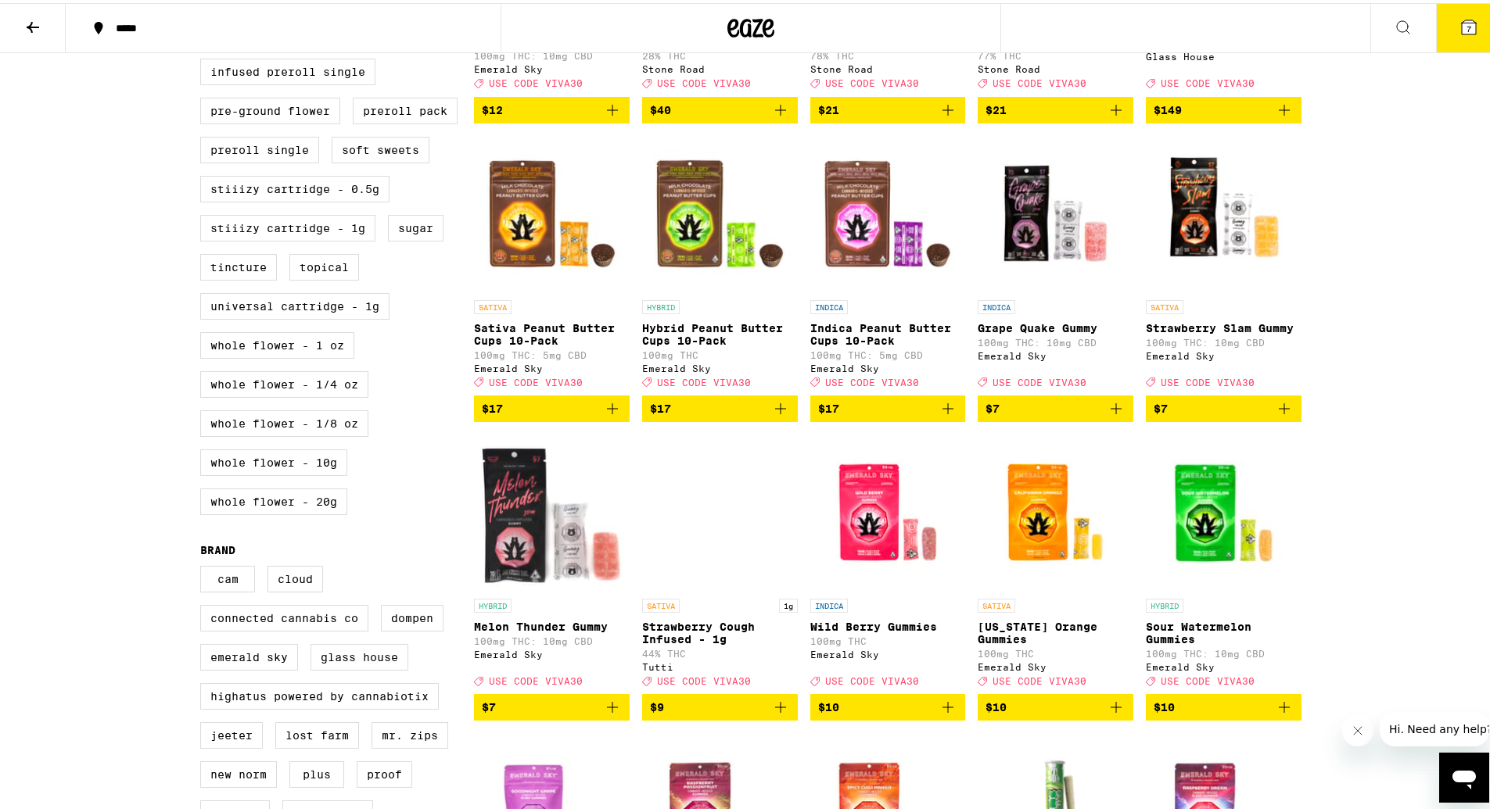
drag, startPoint x: 119, startPoint y: 474, endPoint x: 103, endPoint y: 530, distance: 58.2
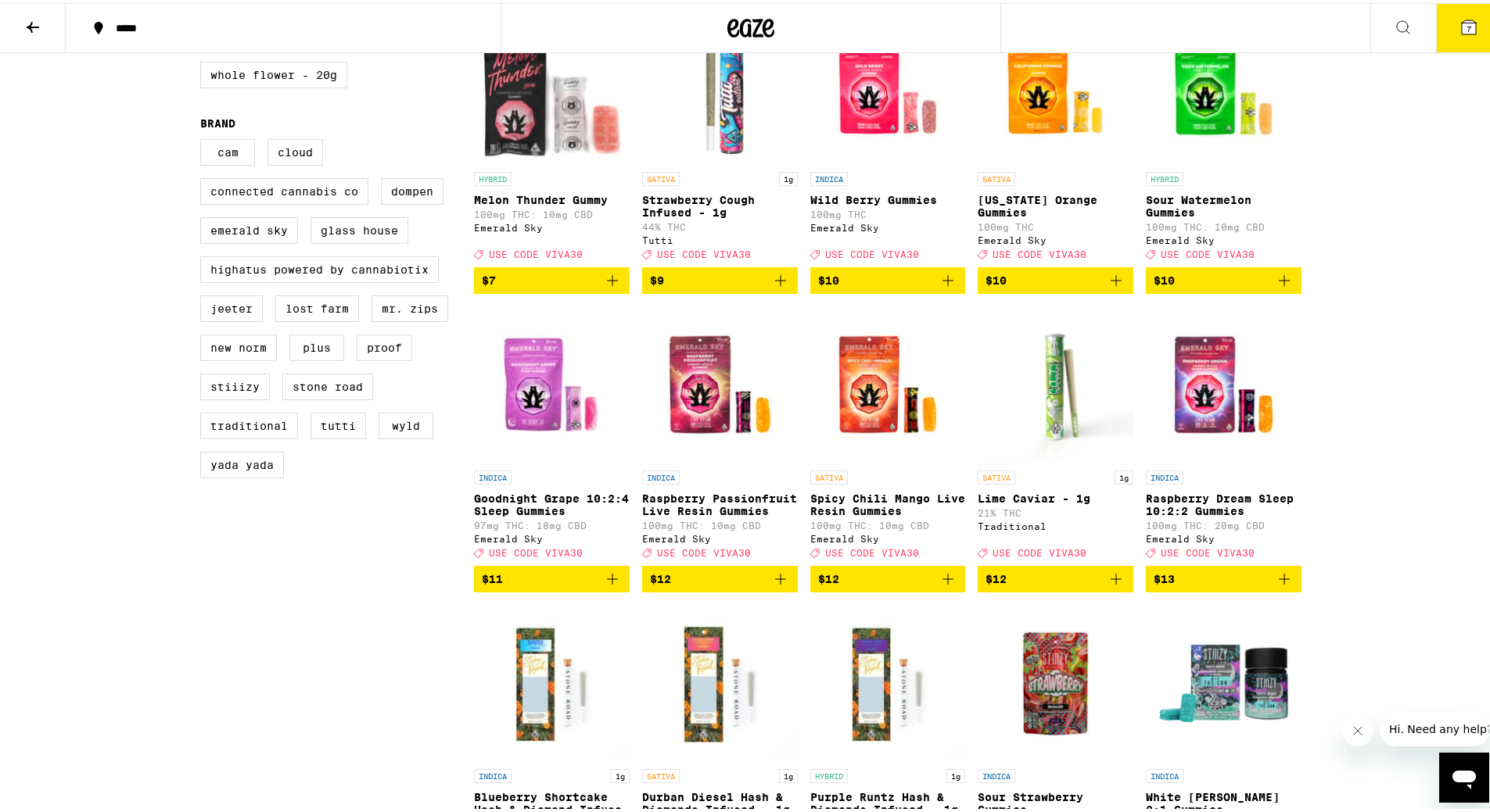
drag, startPoint x: 103, startPoint y: 530, endPoint x: 121, endPoint y: 583, distance: 56.0
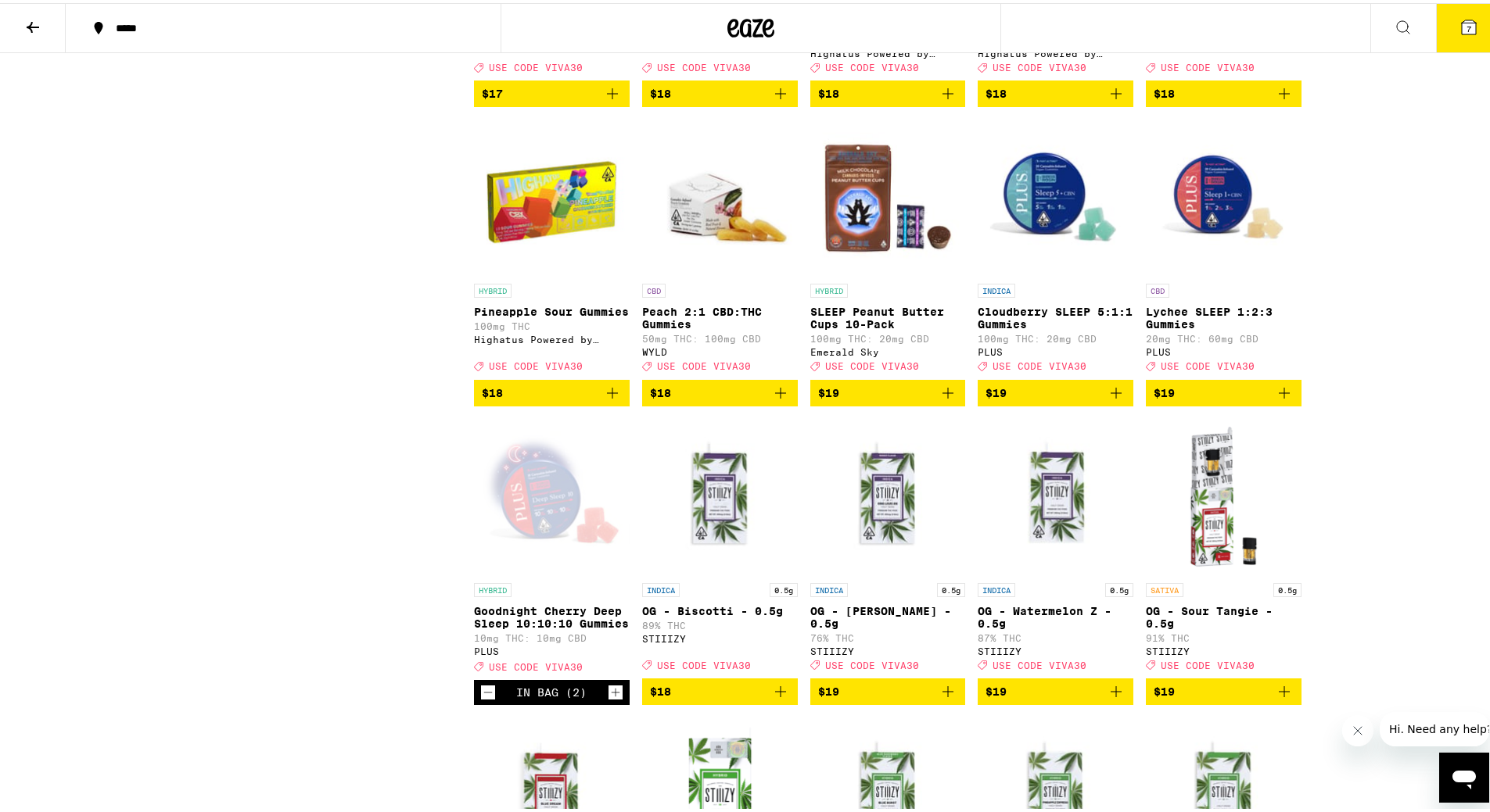
scroll to position [7128, 0]
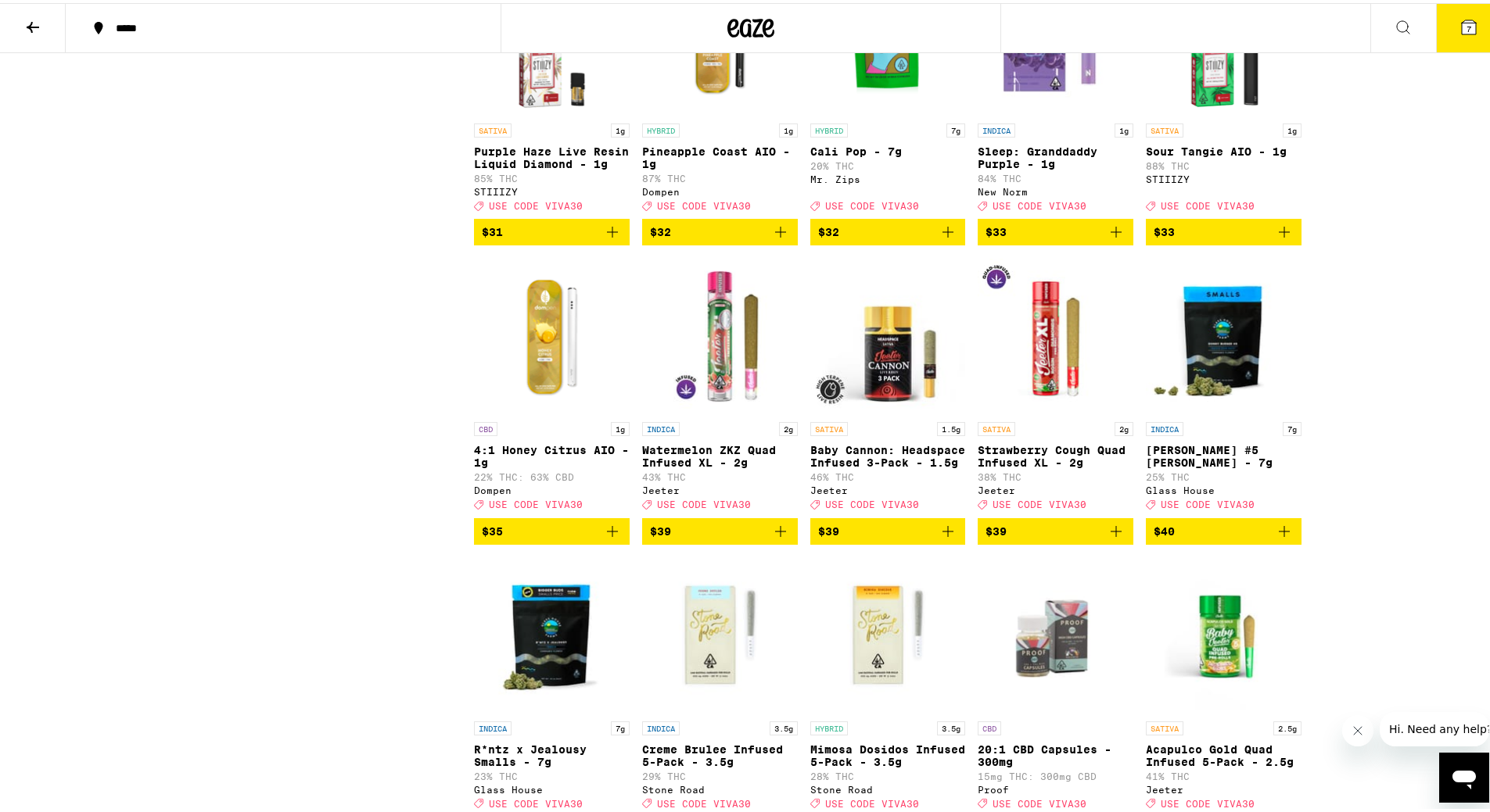
click at [1040, 167] on p "Sleep: Granddaddy Purple - 1g" at bounding box center [1056, 155] width 156 height 25
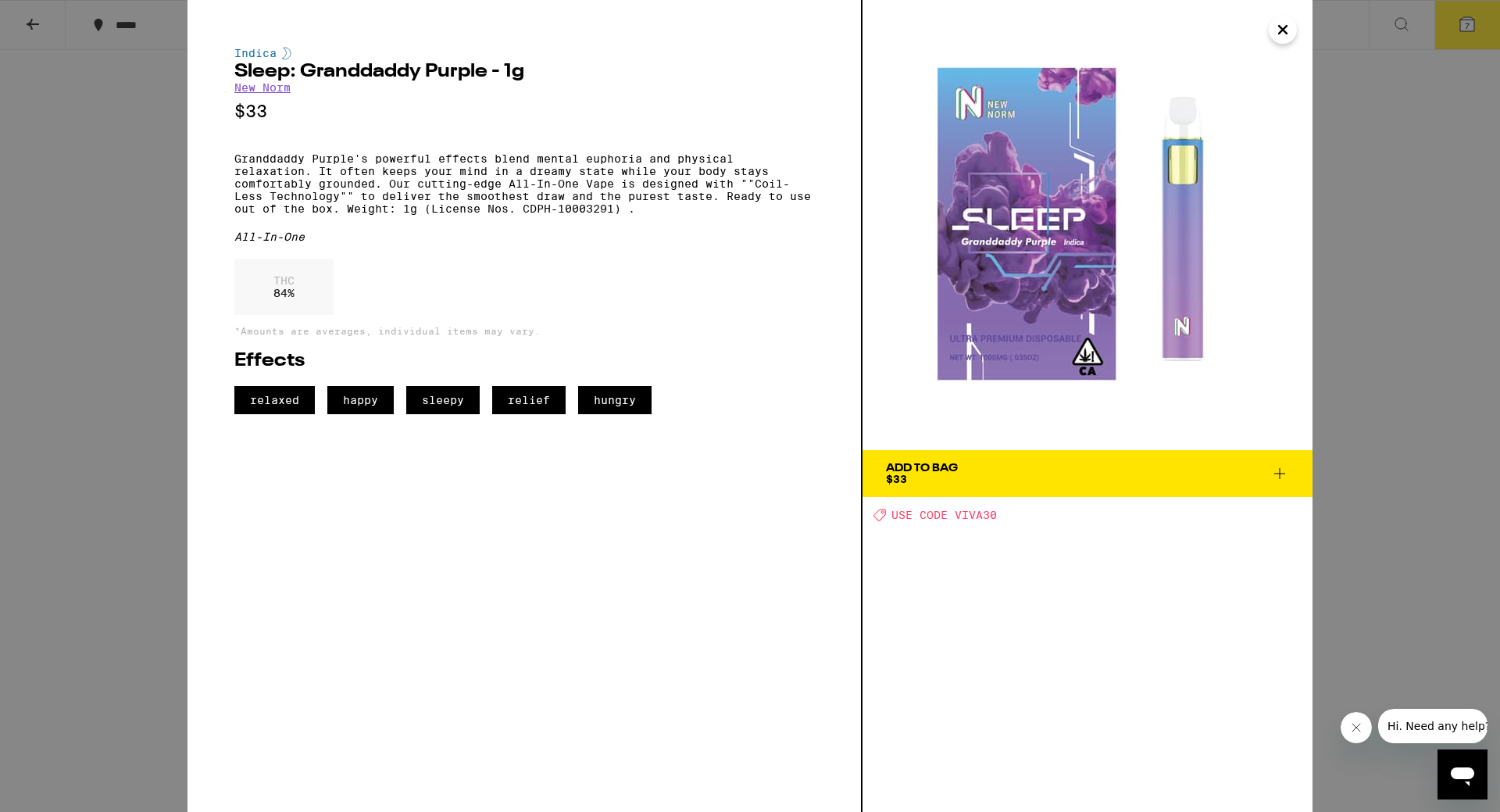
click at [1275, 472] on icon at bounding box center [1280, 473] width 19 height 19
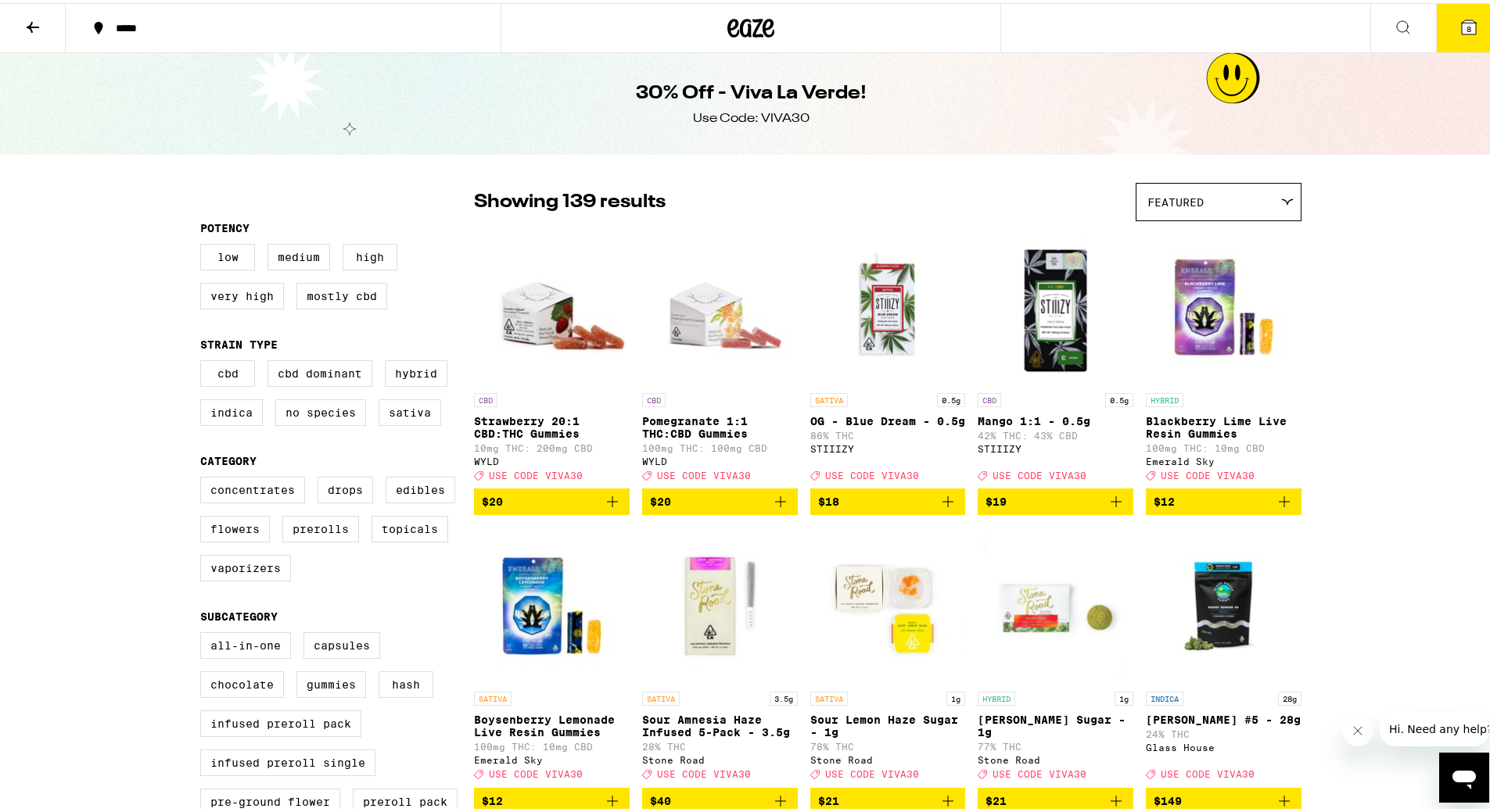
click at [749, 10] on div at bounding box center [750, 25] width 500 height 50
click at [746, 25] on icon at bounding box center [750, 25] width 47 height 29
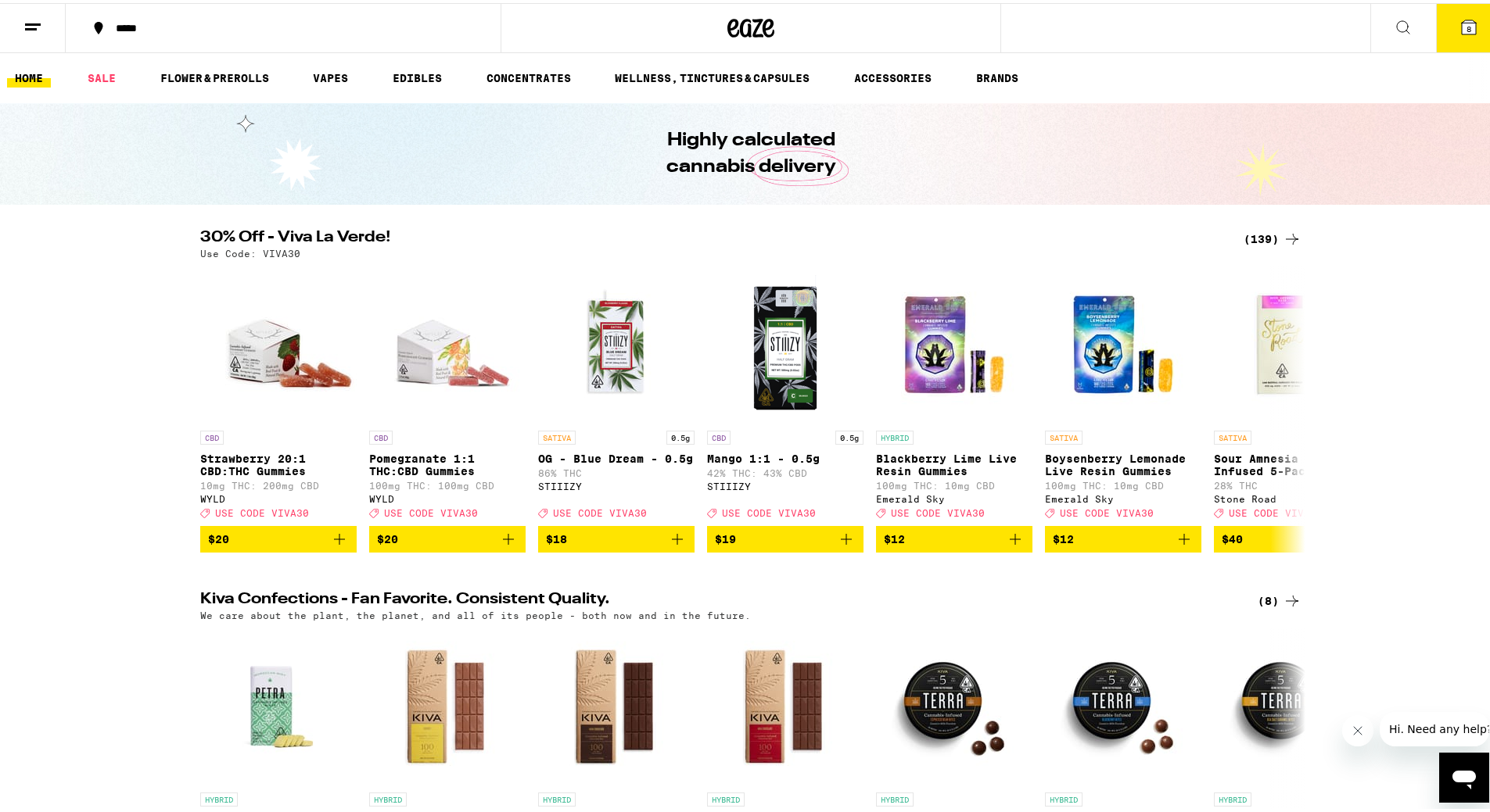
click at [1393, 28] on icon at bounding box center [1402, 24] width 19 height 19
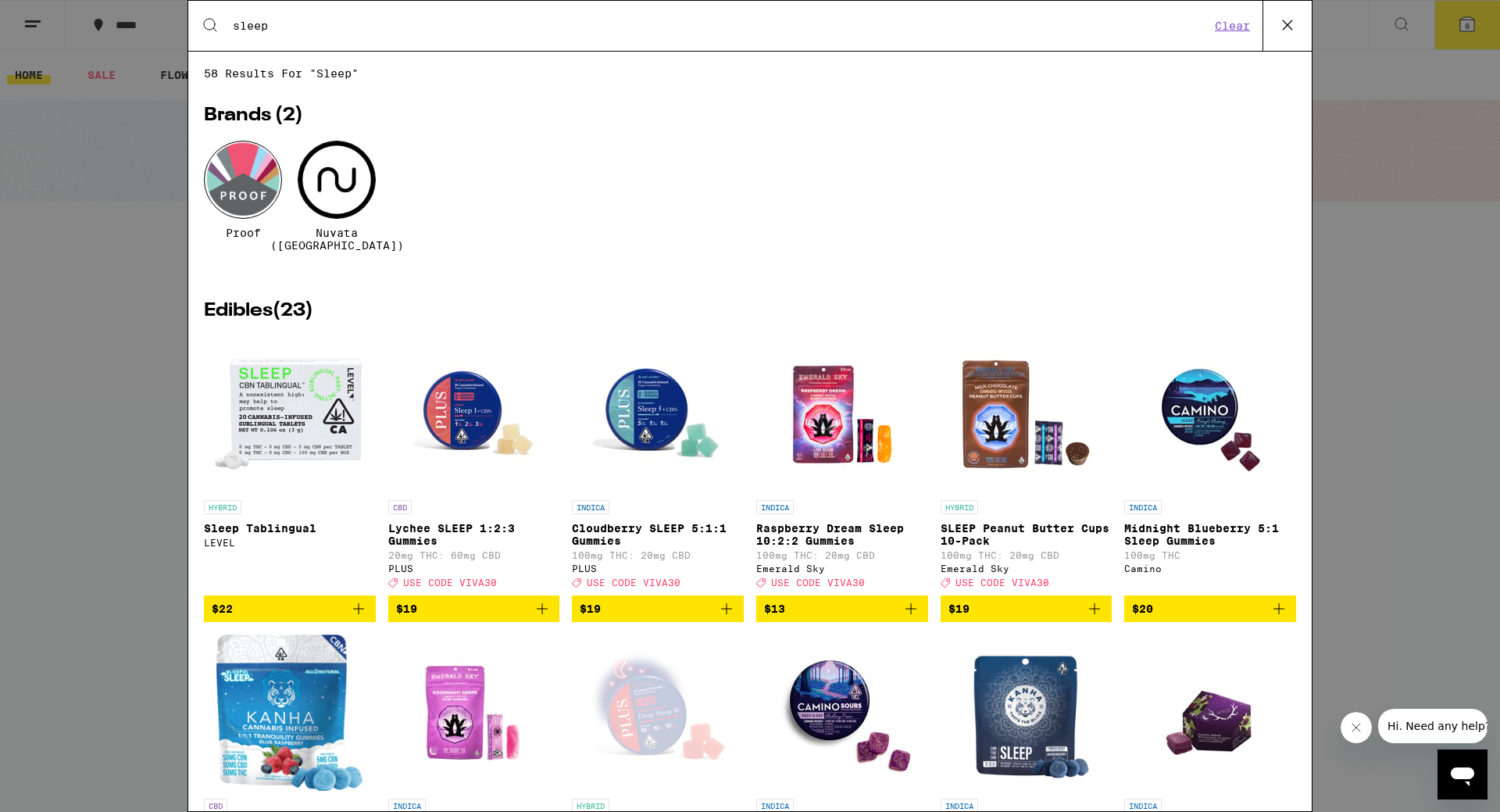
type input "sleep"
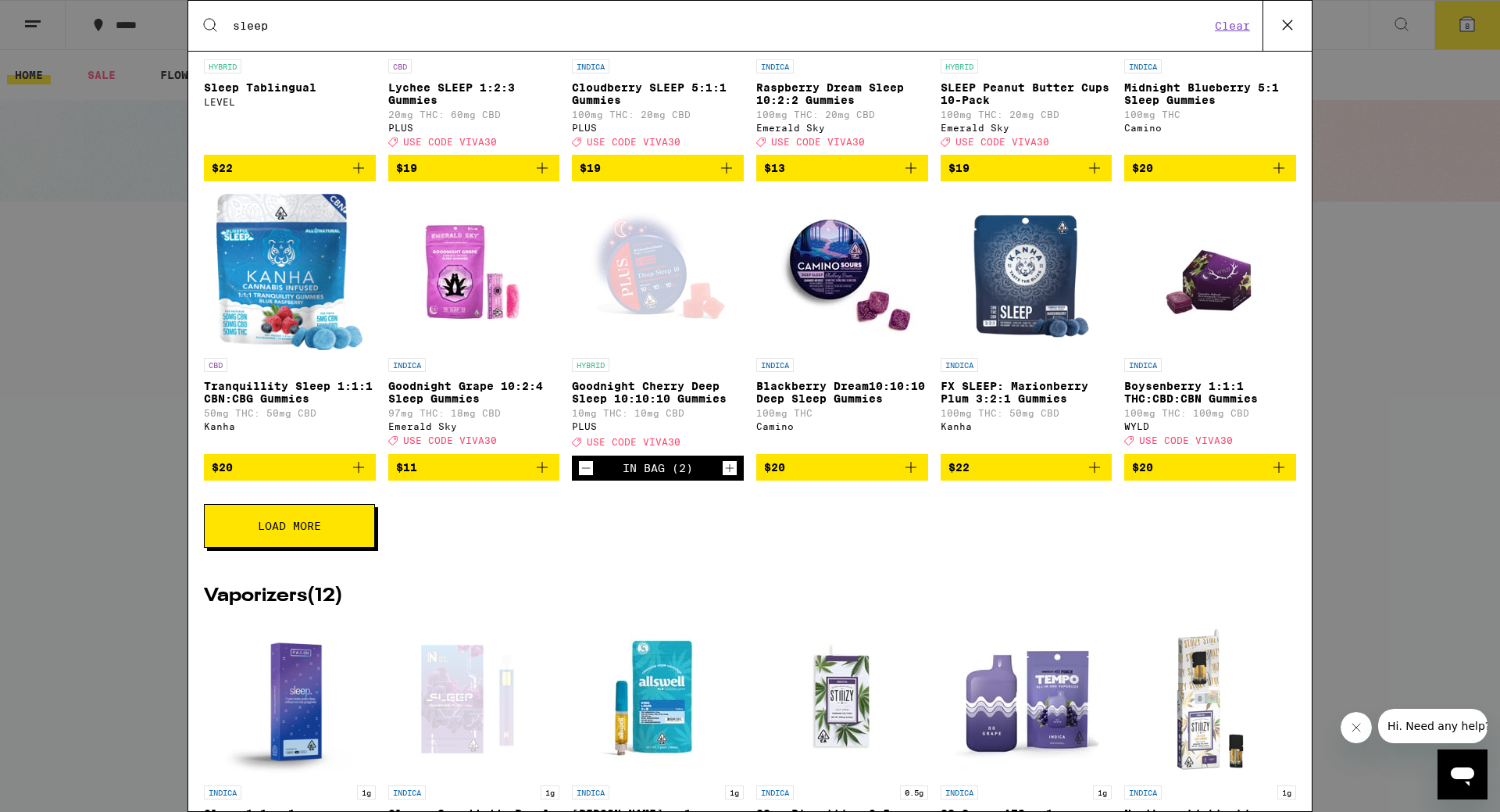
scroll to position [472, 0]
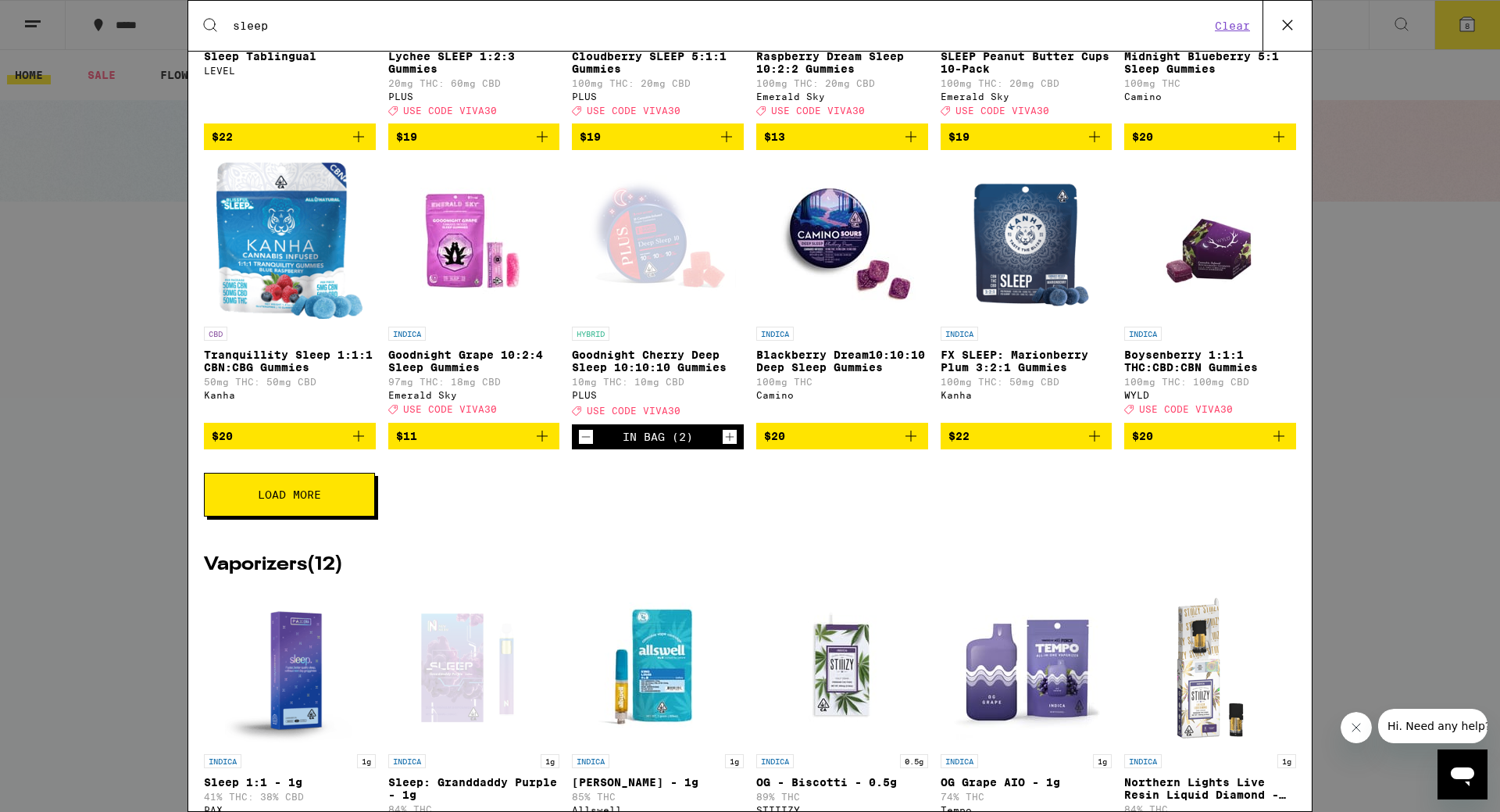
click at [288, 500] on span "Load More" at bounding box center [289, 494] width 63 height 11
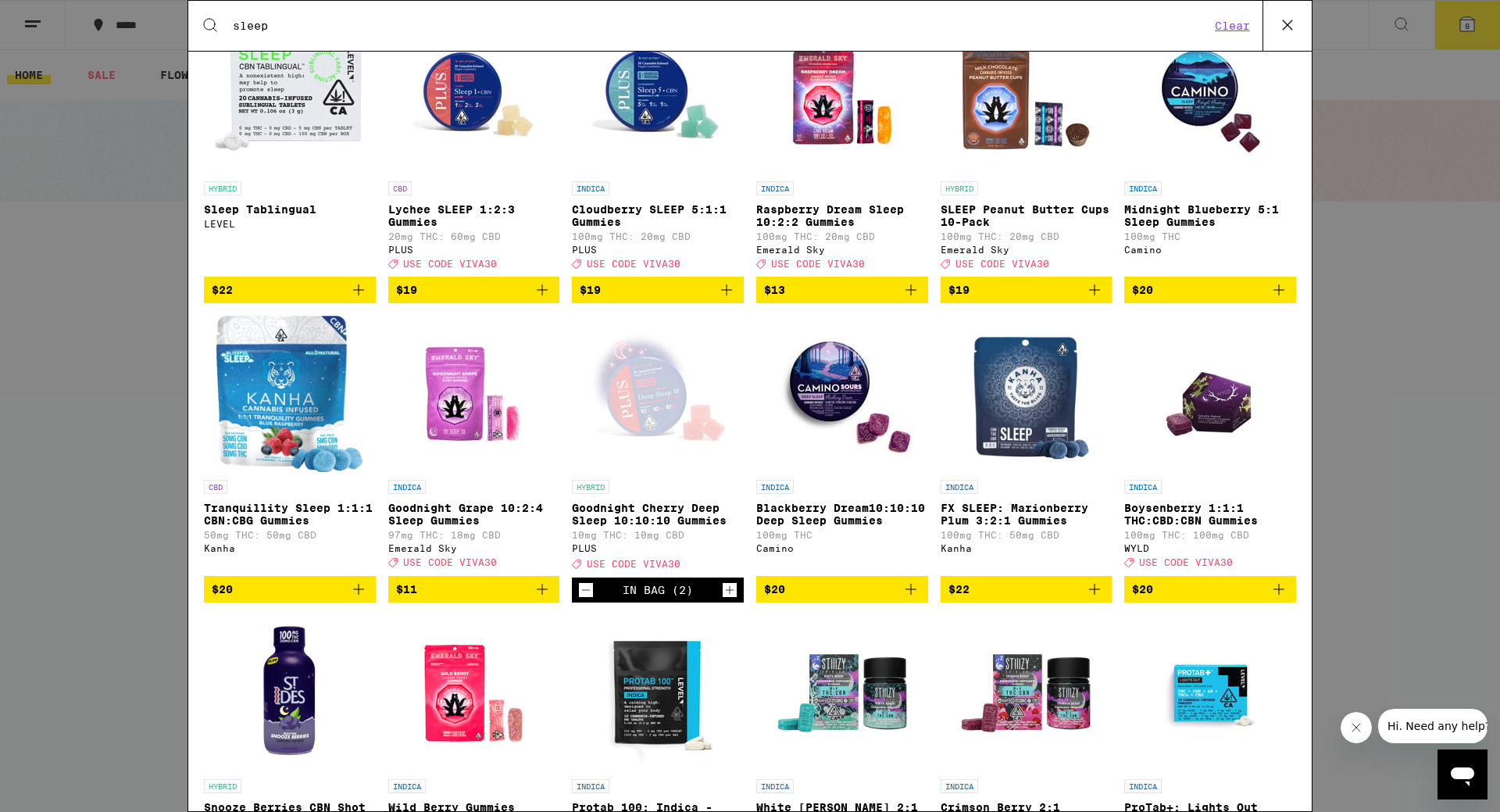
scroll to position [188, 0]
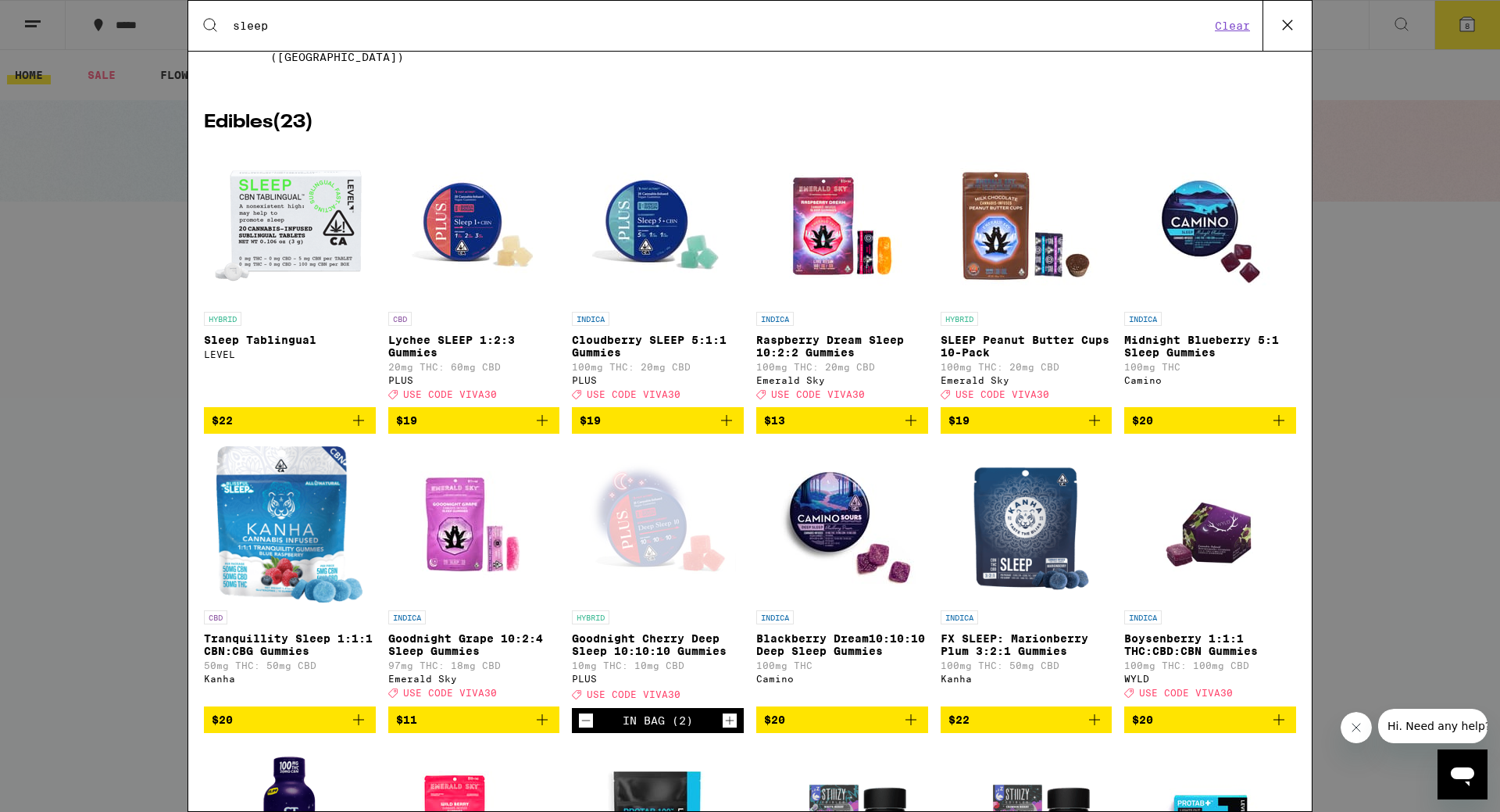
click at [1203, 228] on img "Open page for Midnight Blueberry 5:1 Sleep Gummies from Camino" at bounding box center [1211, 225] width 156 height 156
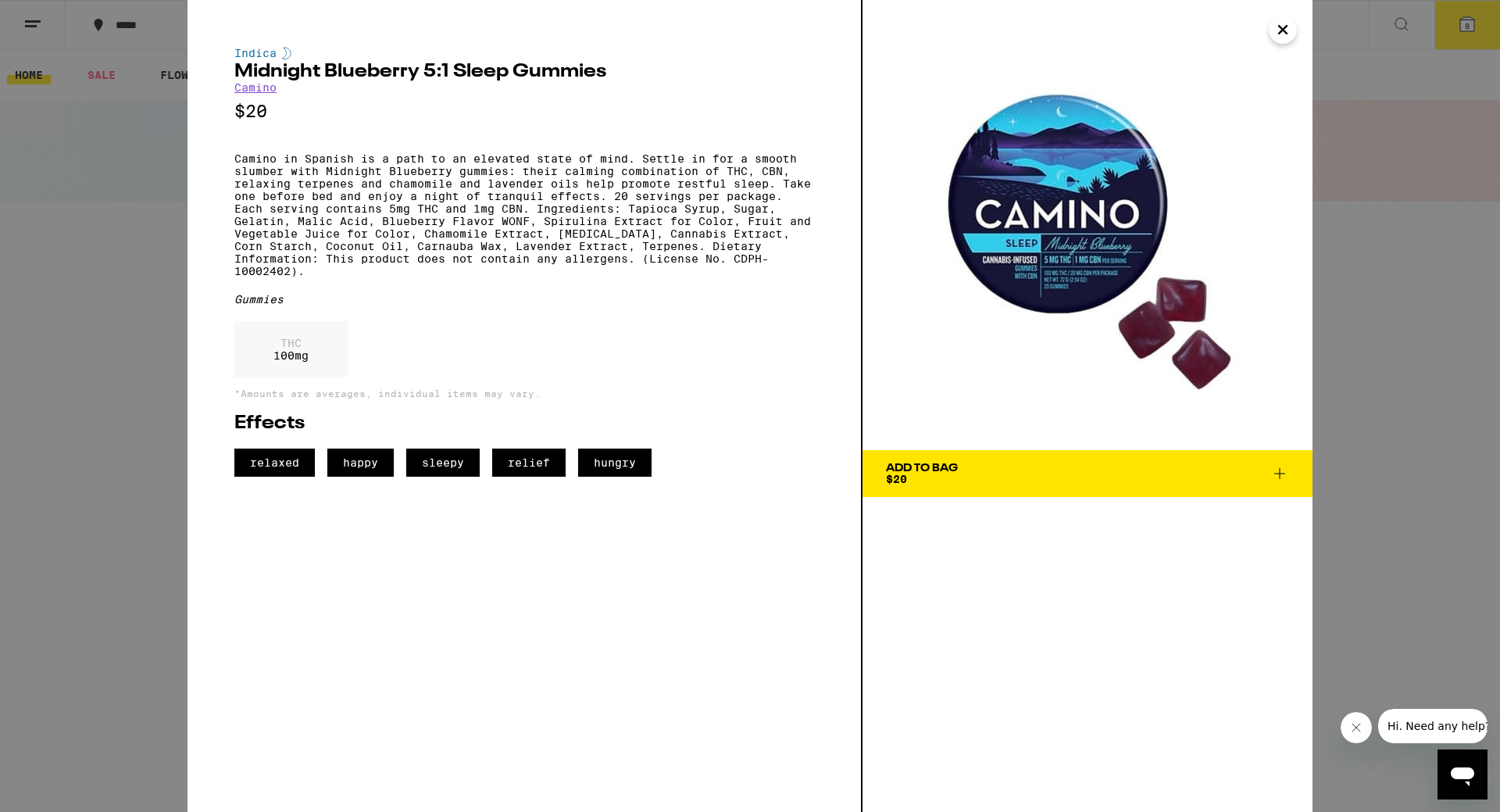
click at [1277, 37] on icon "Close" at bounding box center [1282, 30] width 19 height 24
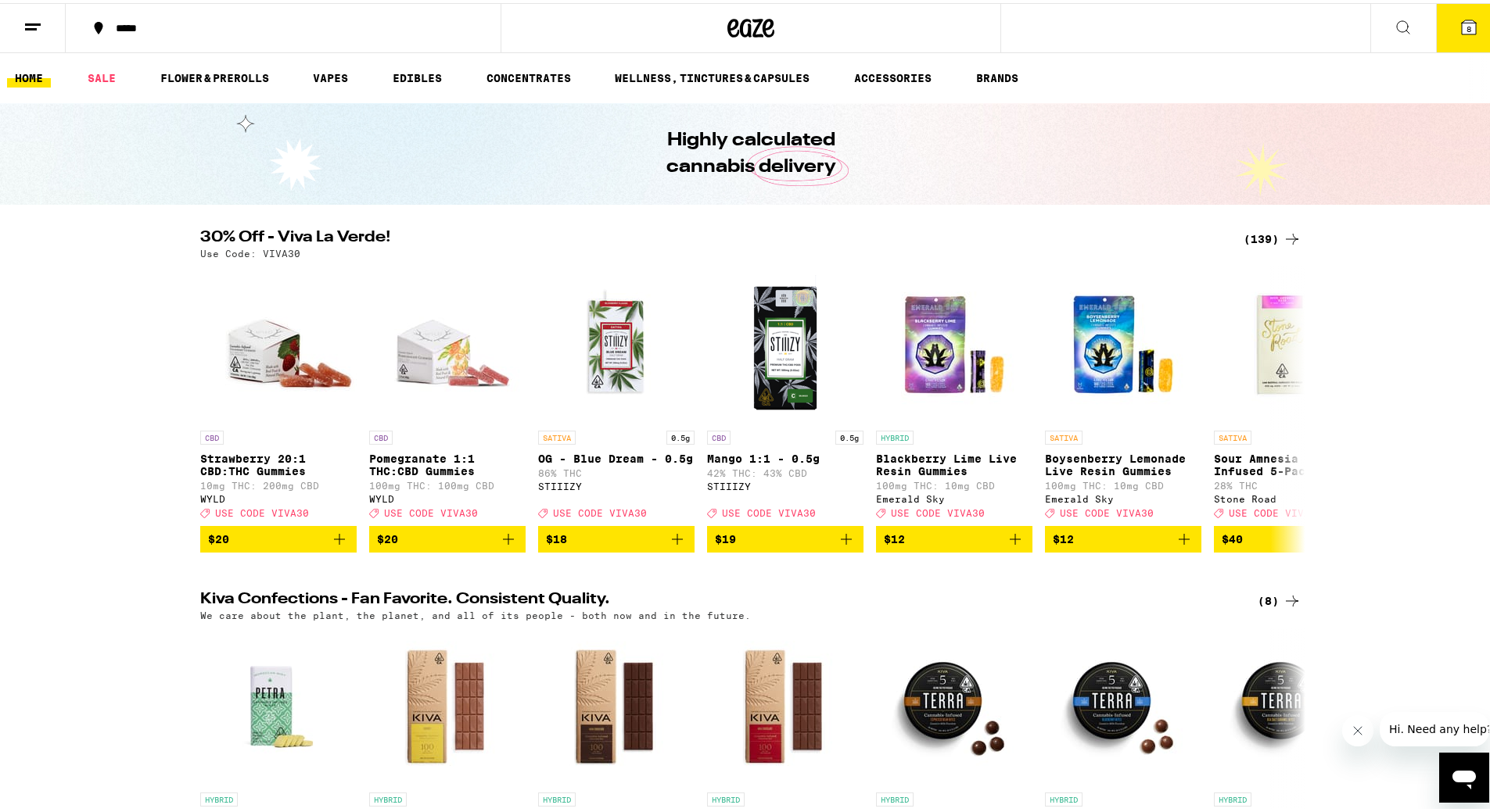
click at [1393, 26] on icon at bounding box center [1402, 24] width 19 height 19
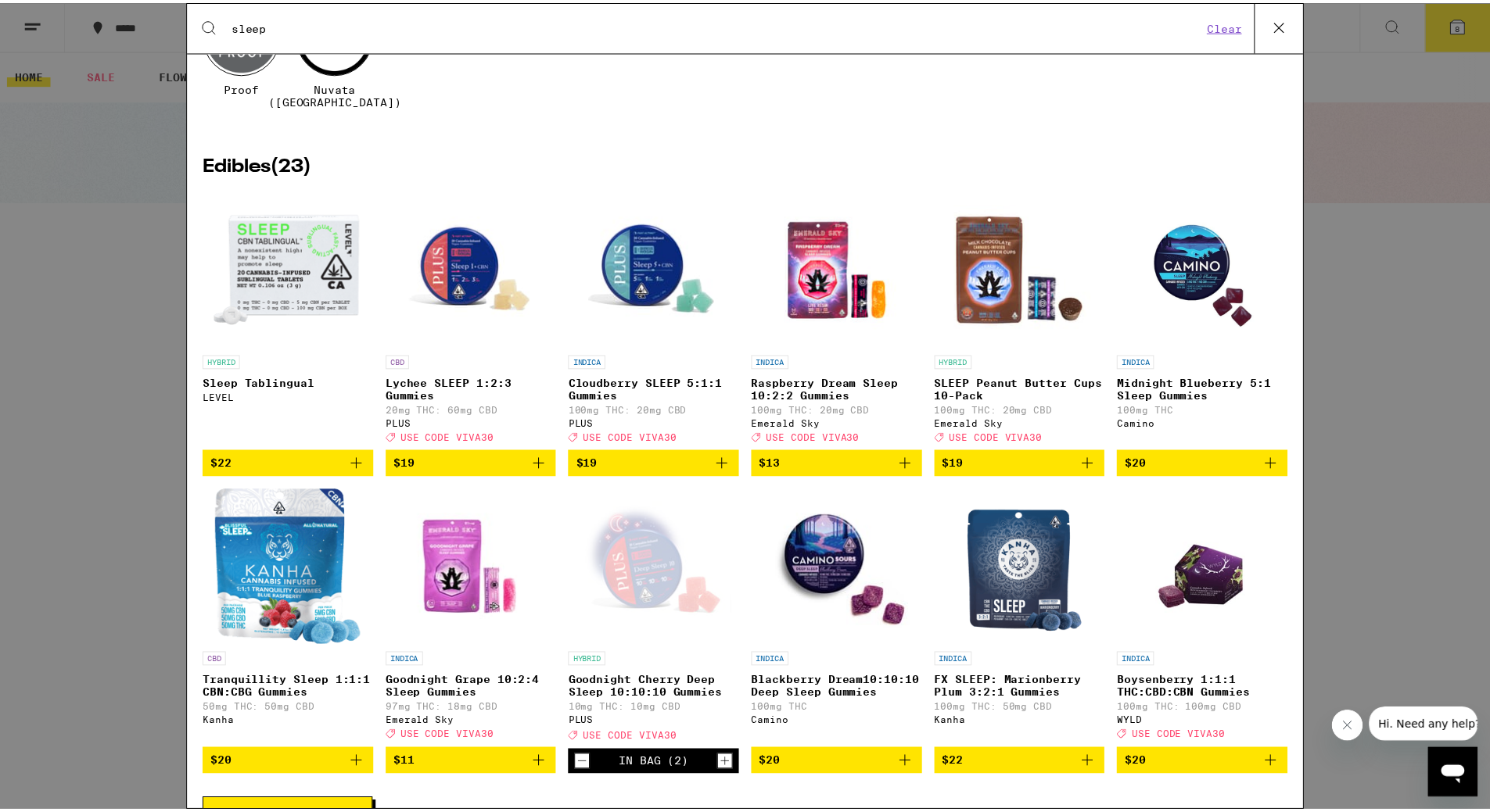
scroll to position [150, 0]
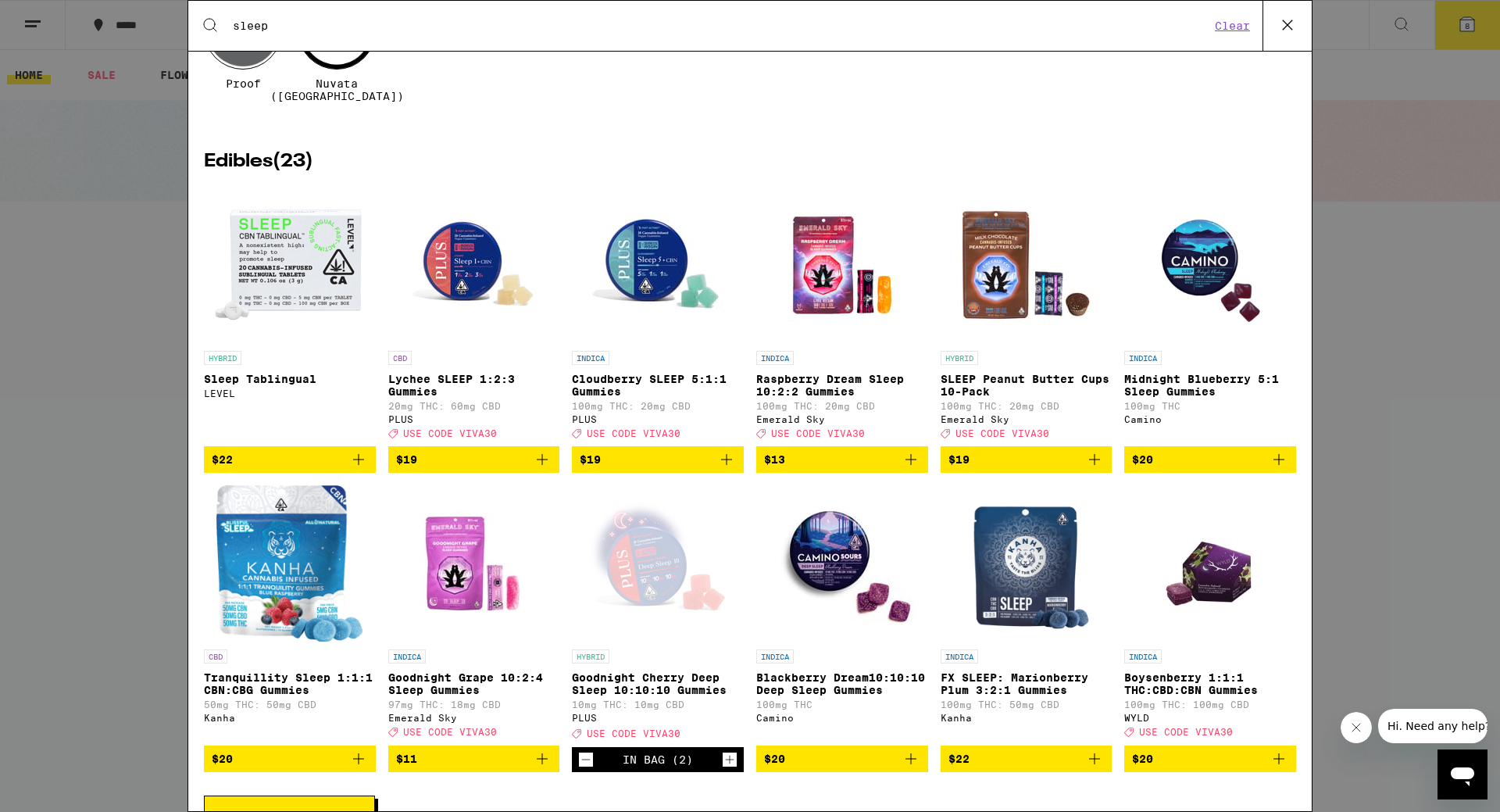
click at [1023, 591] on img "Open page for FX SLEEP: Marionberry Plum 3:2:1 Gummies from Kanha" at bounding box center [1027, 563] width 131 height 156
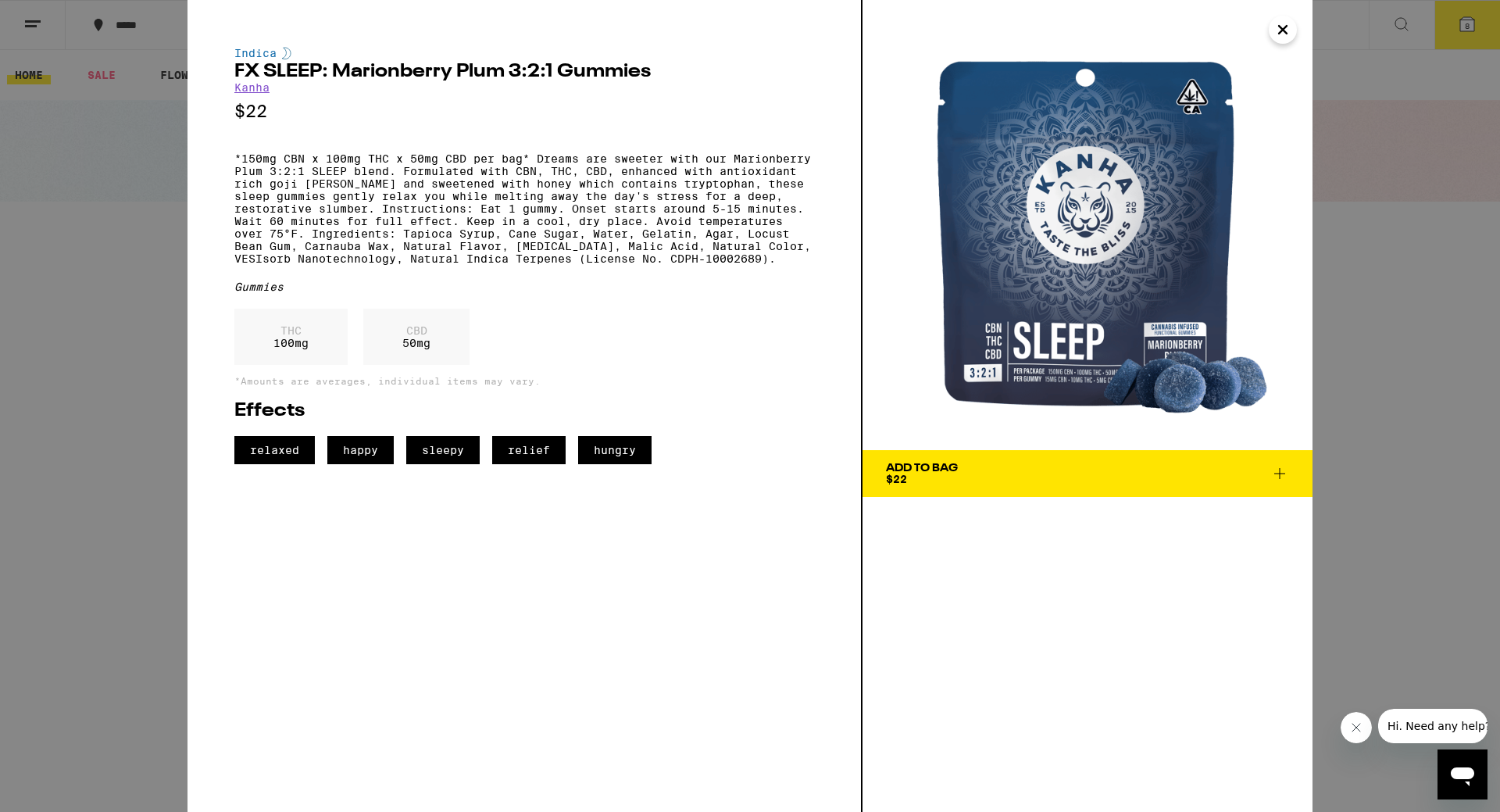
click at [966, 468] on span "Add To Bag $22" at bounding box center [1088, 473] width 404 height 22
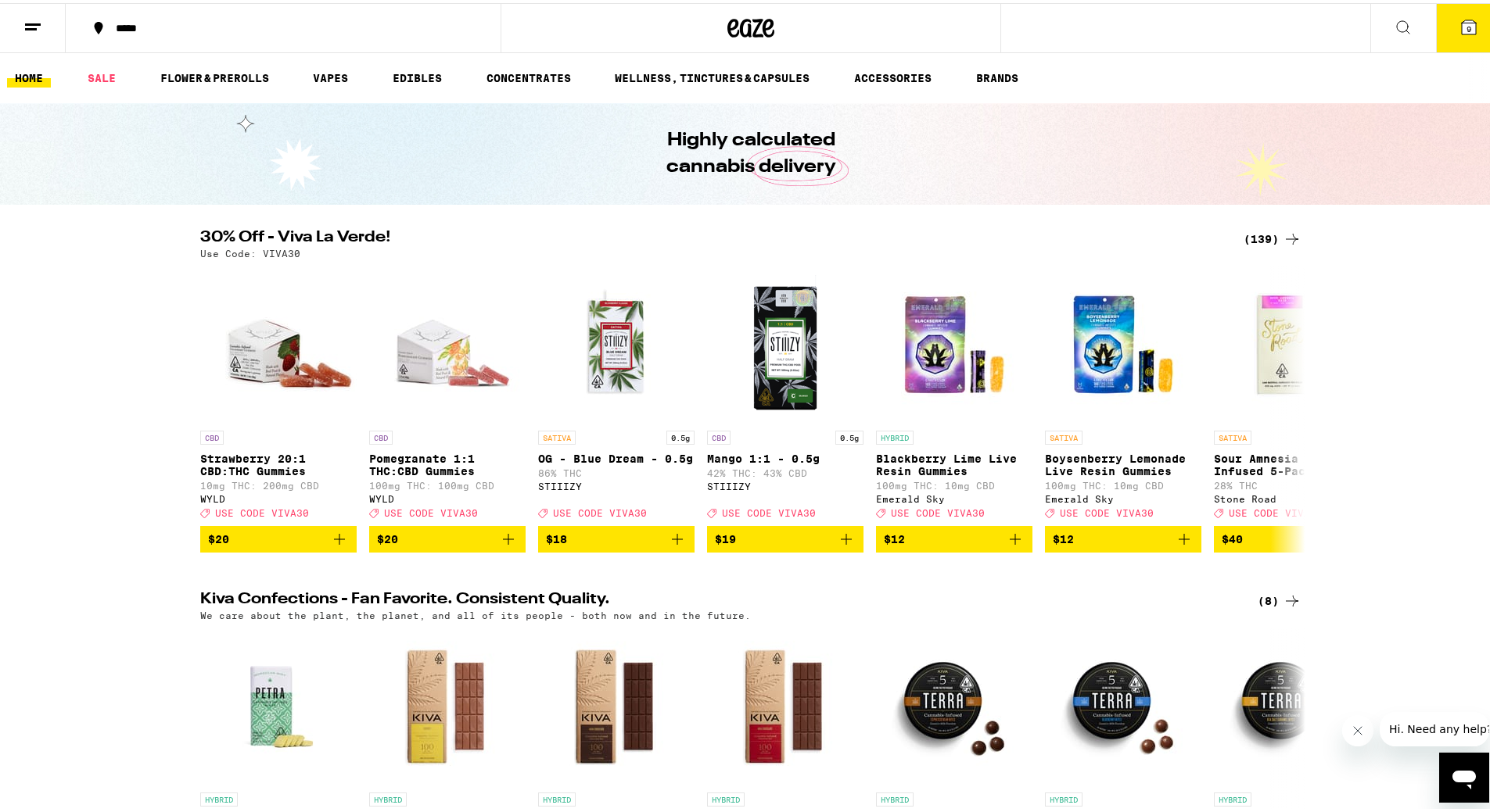
click at [1459, 23] on icon at bounding box center [1468, 24] width 19 height 19
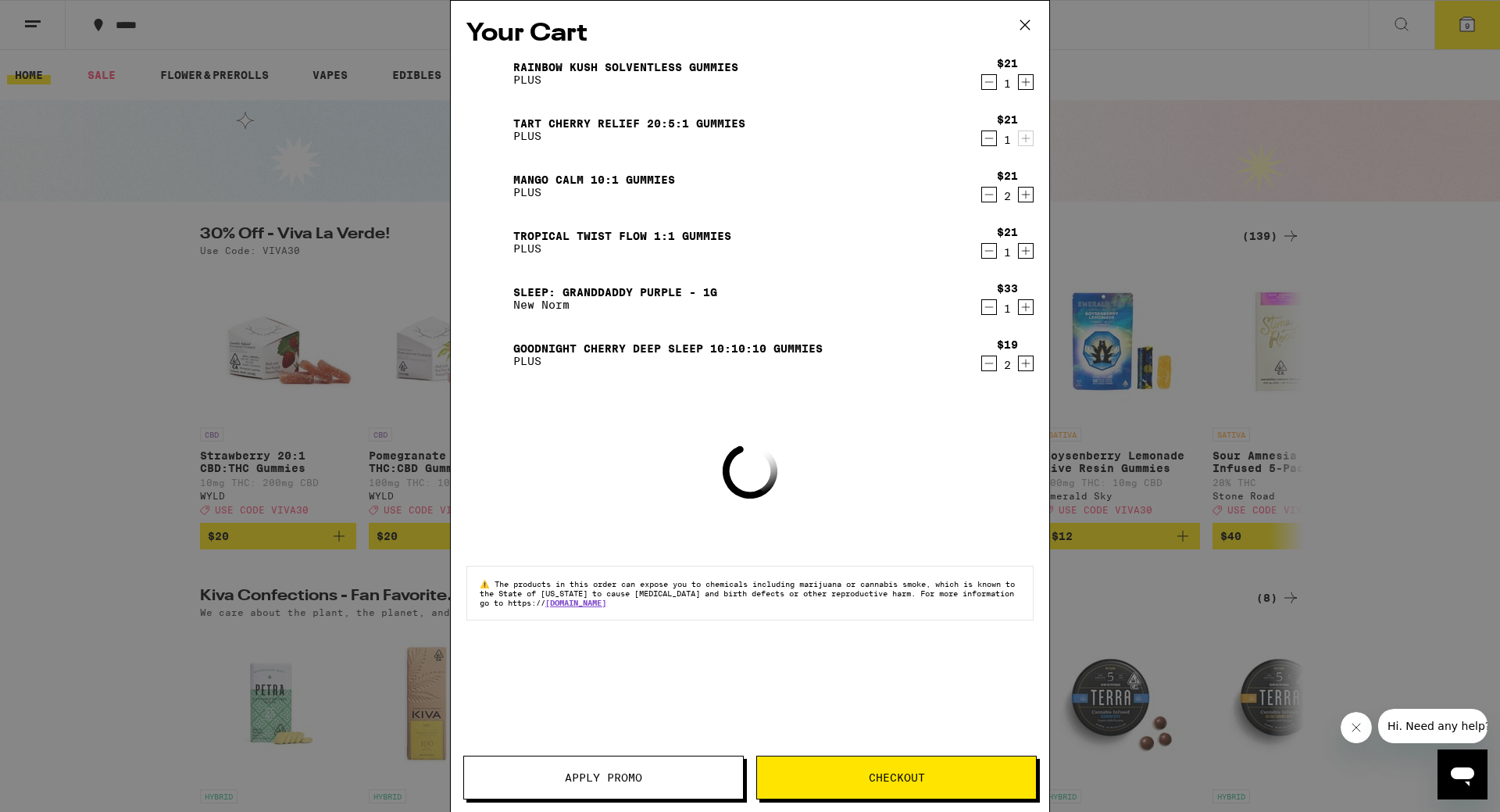
click at [993, 312] on icon "Decrement" at bounding box center [989, 307] width 14 height 19
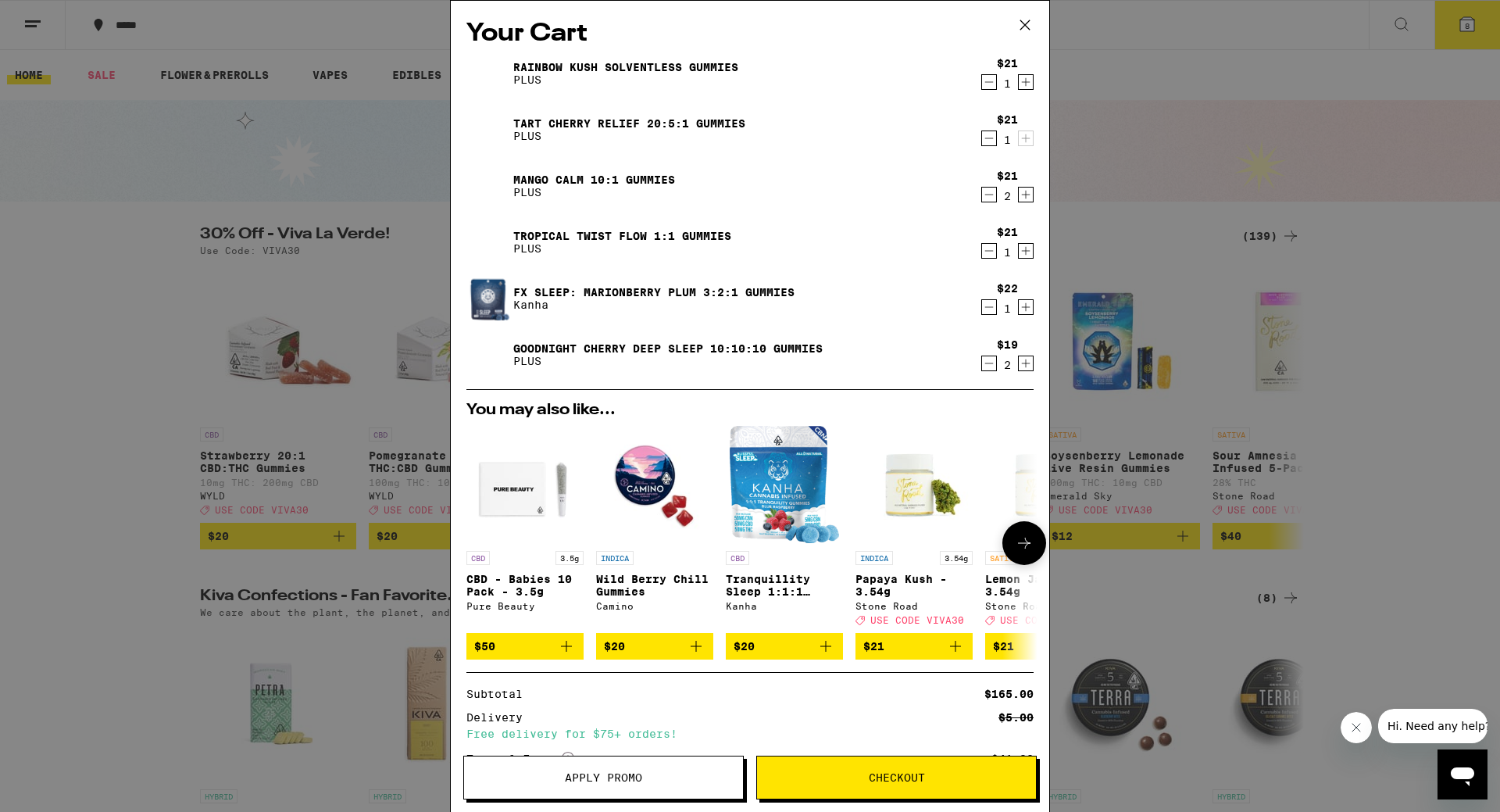
click at [518, 655] on span "$50" at bounding box center [525, 646] width 101 height 19
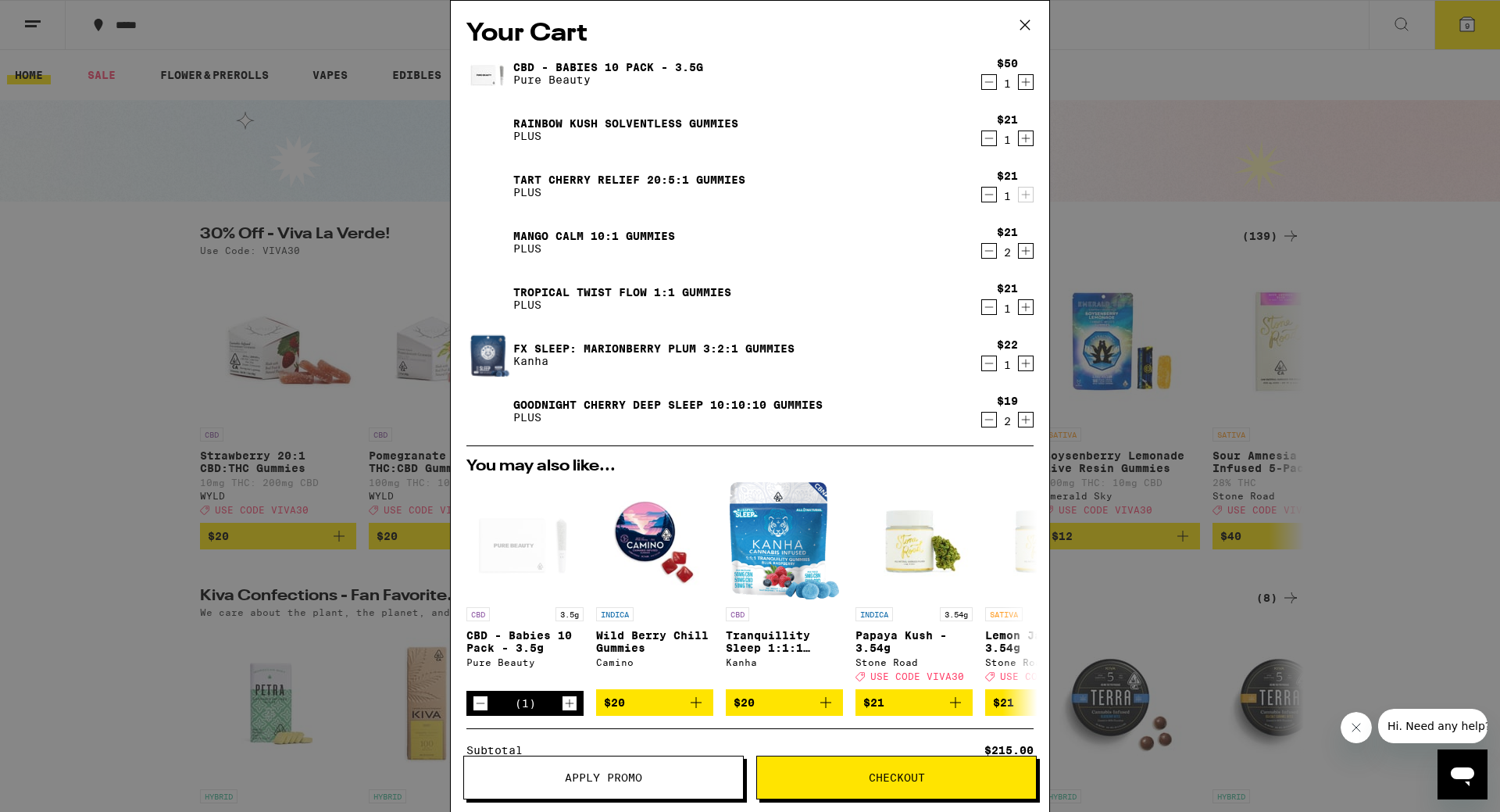
click at [864, 772] on span "Checkout" at bounding box center [896, 777] width 279 height 11
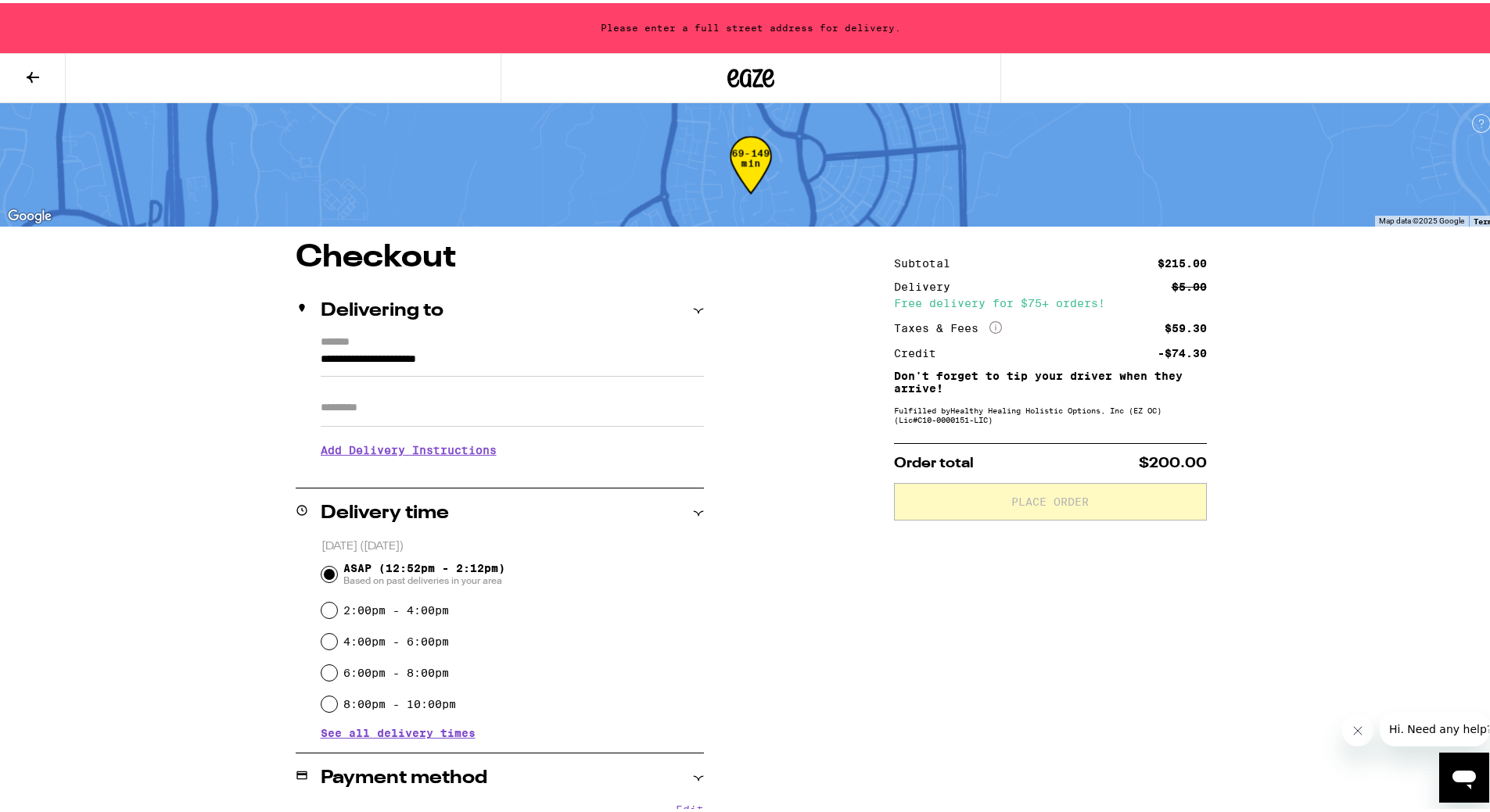
scroll to position [566, 0]
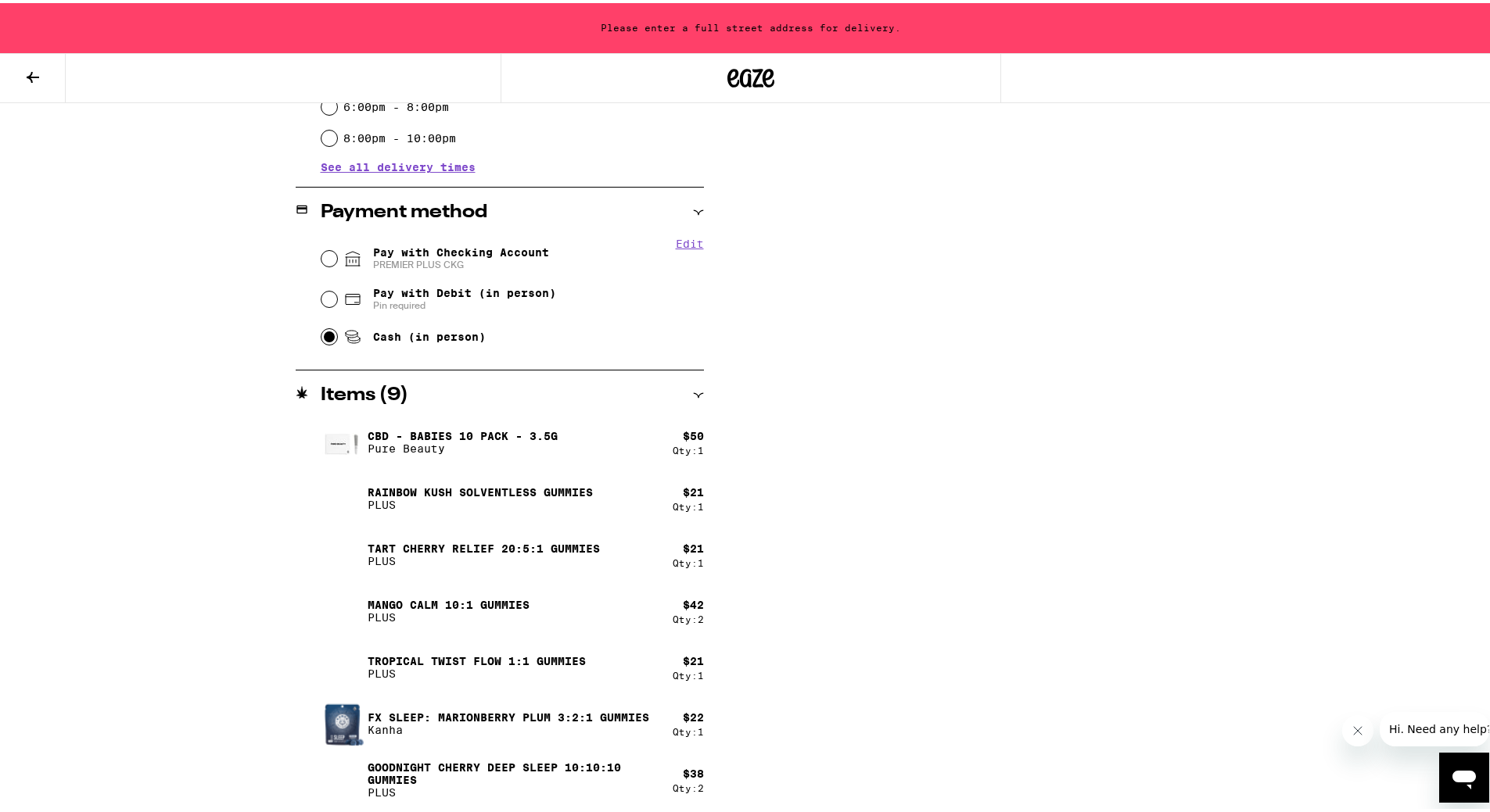
click at [321, 340] on input "Cash (in person)" at bounding box center [329, 334] width 16 height 16
radio input "true"
drag, startPoint x: 1348, startPoint y: 729, endPoint x: 2668, endPoint y: 1441, distance: 1499.8
click at [1348, 729] on button "Close message from company" at bounding box center [1357, 731] width 32 height 31
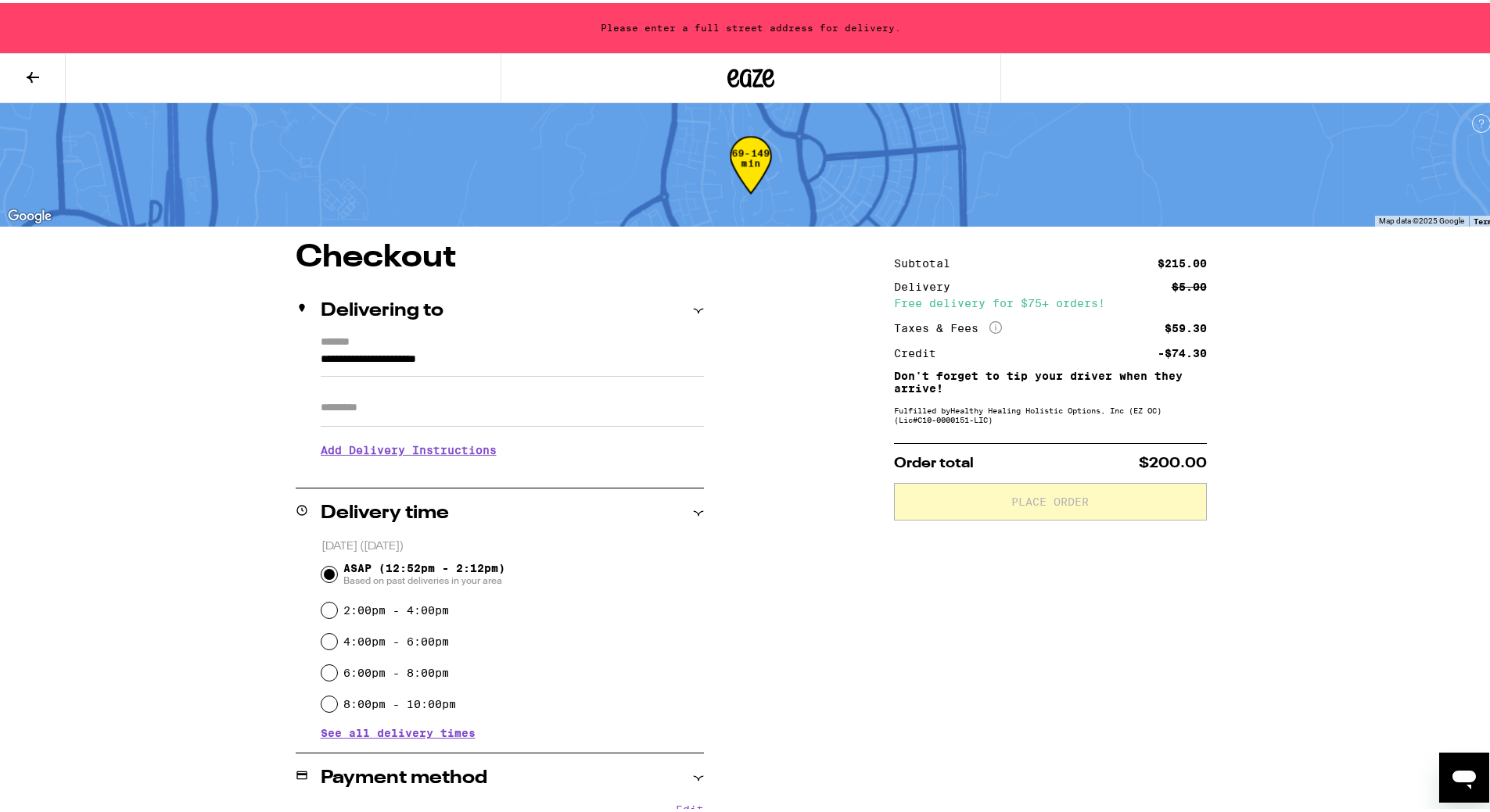
click at [423, 451] on h3 "Add Delivery Instructions" at bounding box center [512, 447] width 383 height 36
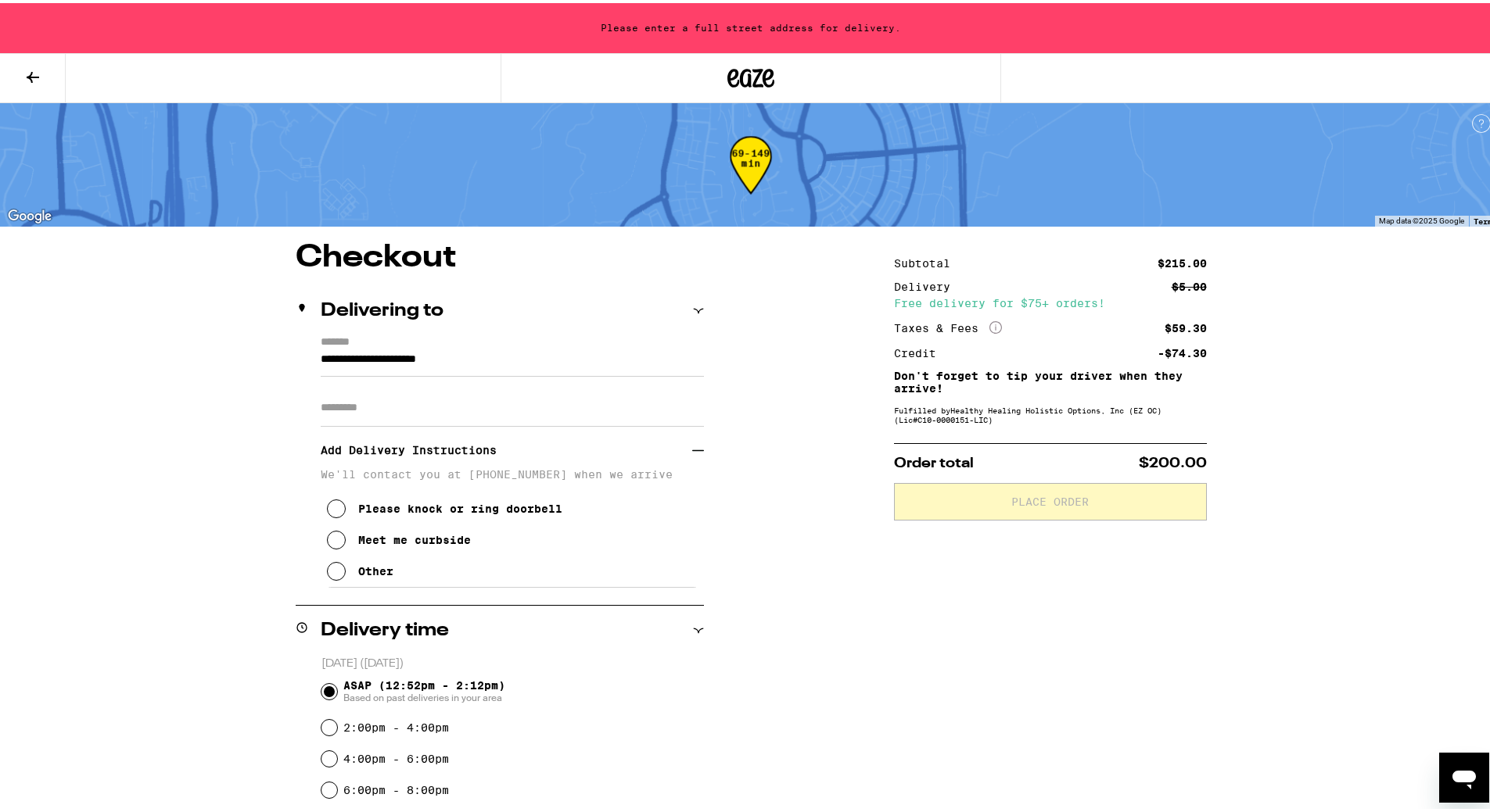
click at [423, 451] on h3 "Add Delivery Instructions" at bounding box center [506, 447] width 371 height 36
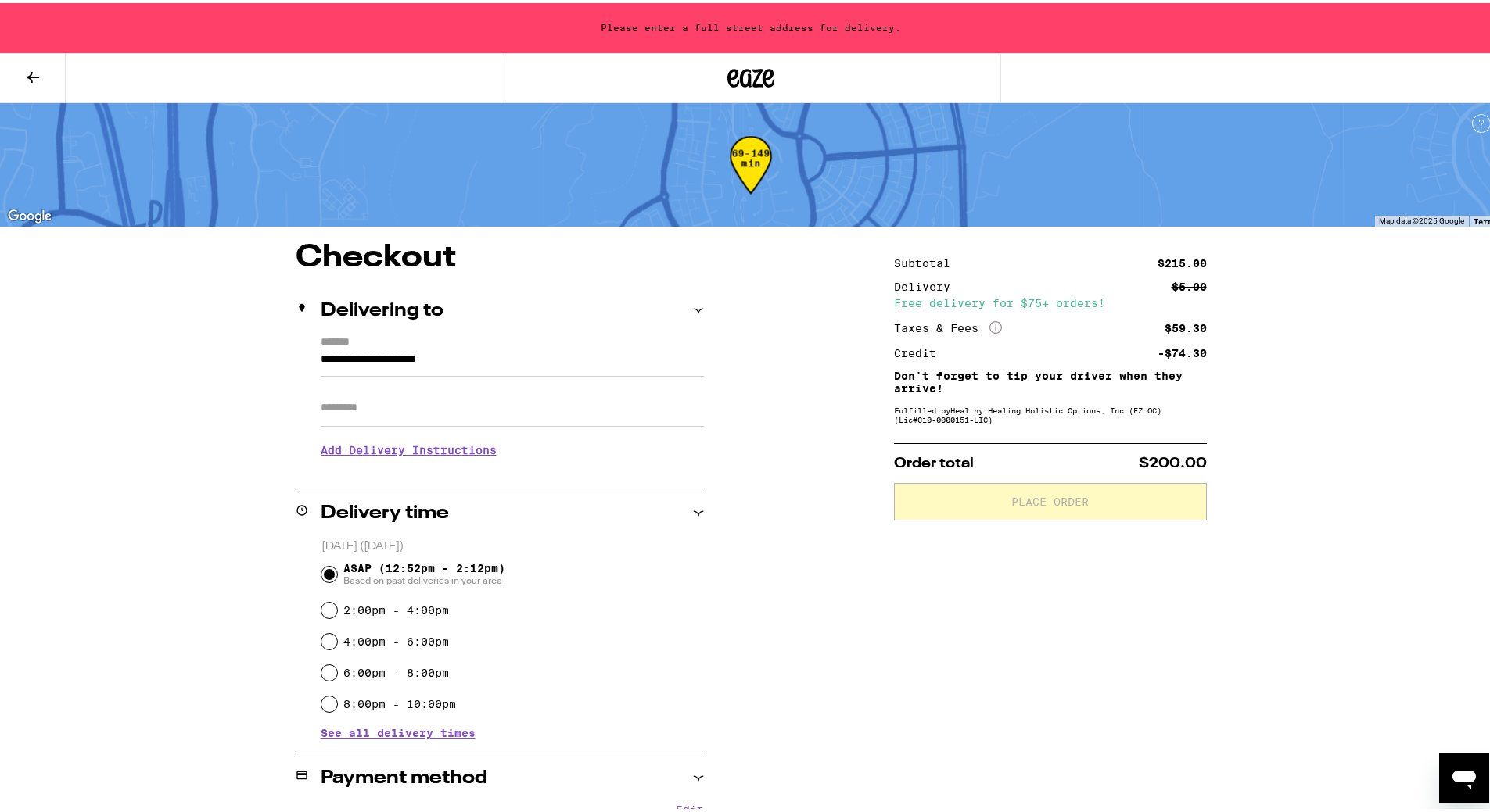
click at [391, 360] on input "**********" at bounding box center [512, 360] width 383 height 27
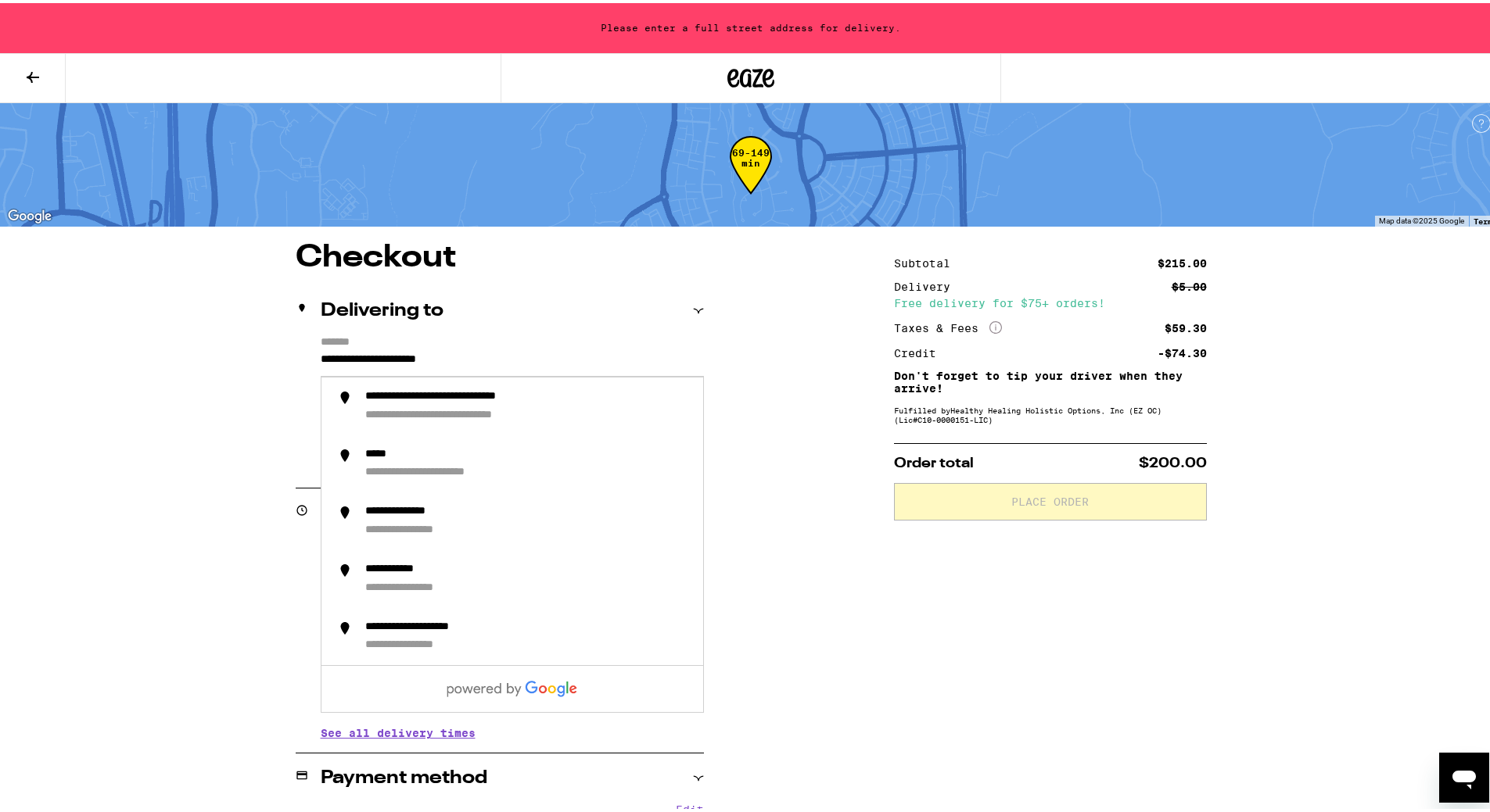
click at [310, 358] on div "**********" at bounding box center [499, 400] width 408 height 135
drag, startPoint x: 316, startPoint y: 358, endPoint x: 628, endPoint y: 361, distance: 312.0
click at [628, 361] on input "**********" at bounding box center [512, 360] width 383 height 27
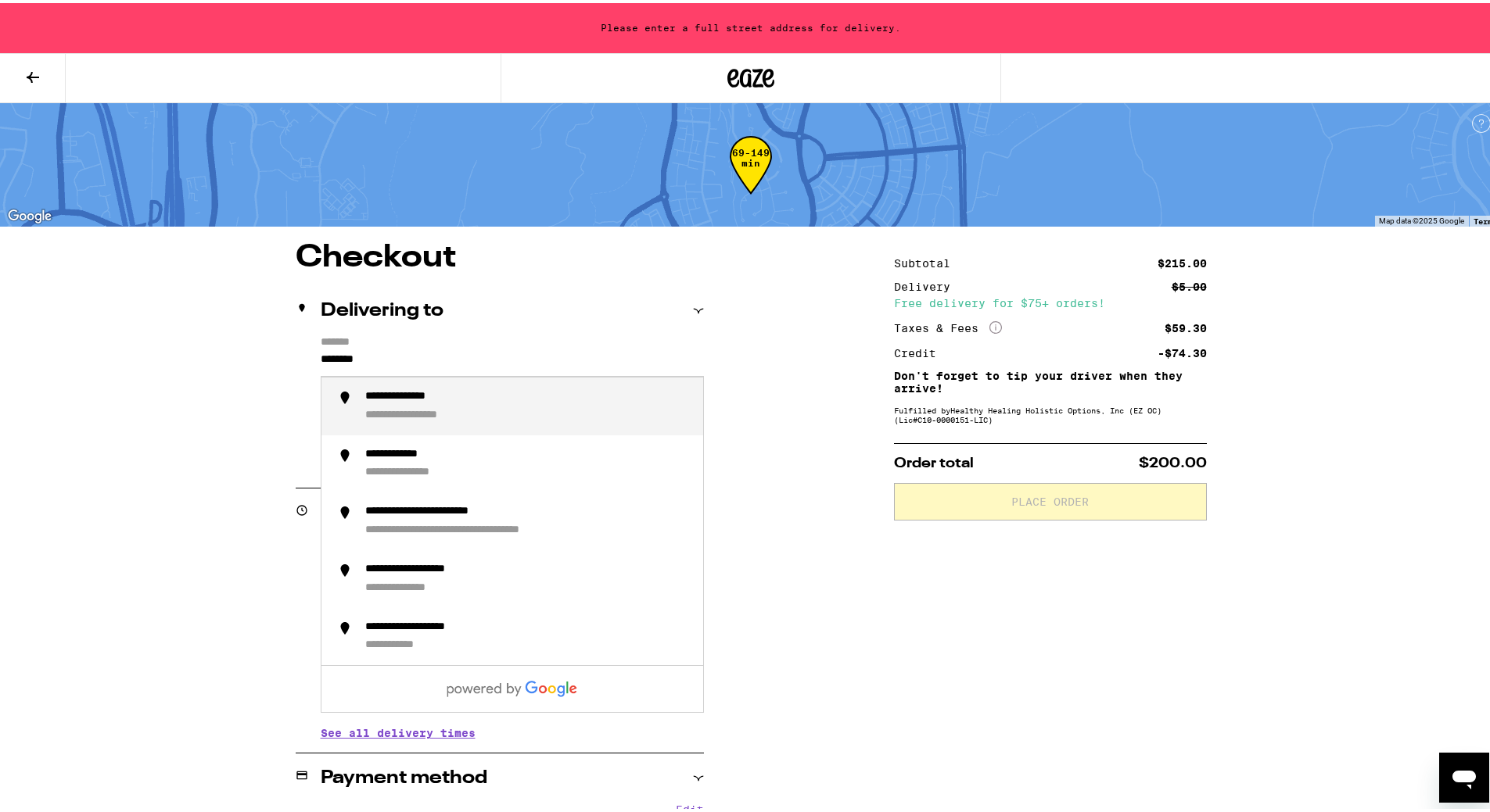
click at [495, 415] on div "**********" at bounding box center [528, 403] width 325 height 32
type input "**********"
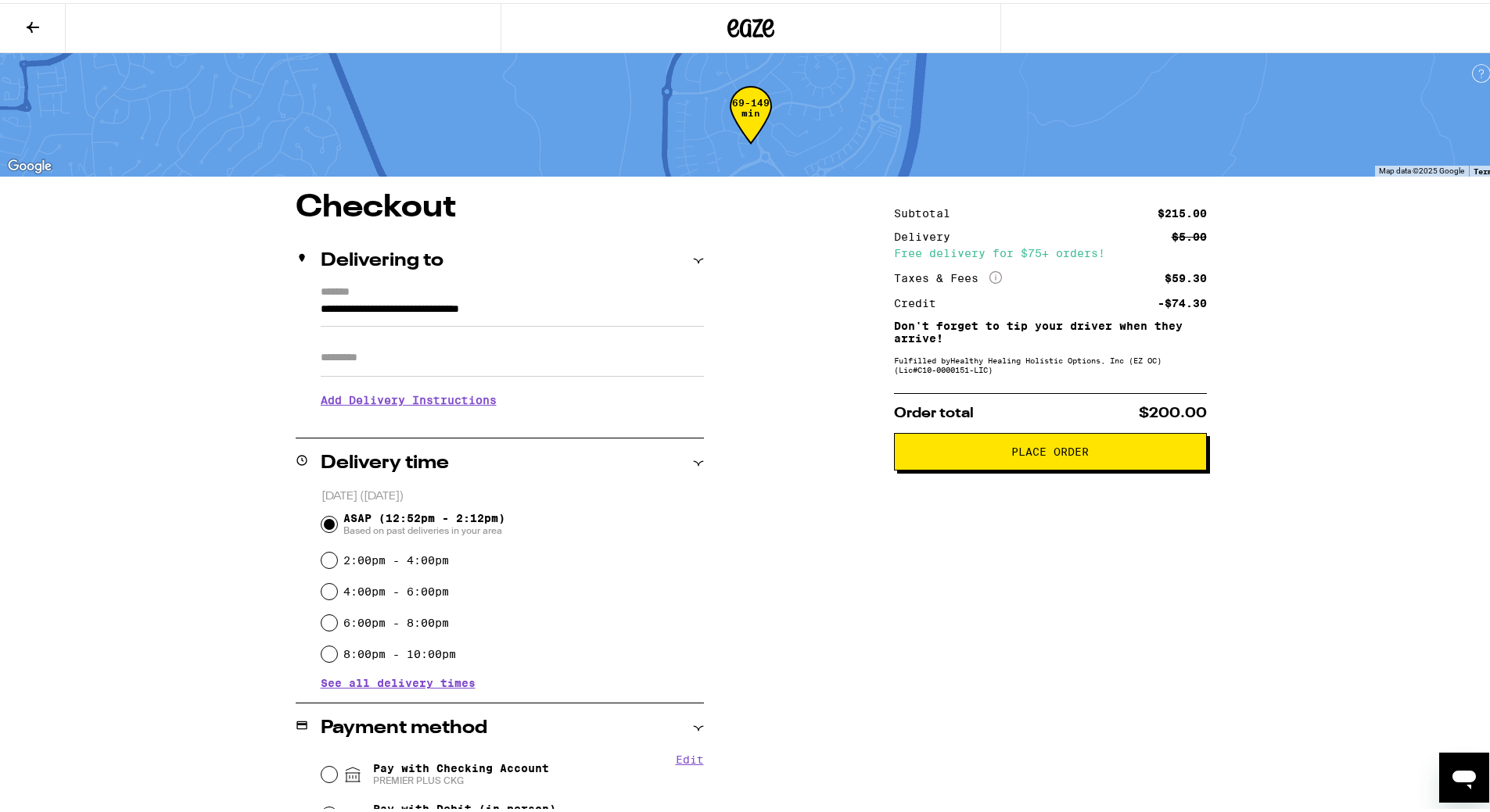
click at [935, 389] on div "Subtotal $215.00 Delivery $5.00 Free delivery for $75+ orders! Taxes & Fees Mor…" at bounding box center [1051, 758] width 313 height 1139
click at [929, 369] on div "Fulfilled by Healthy Healing Holistic Options, Inc (EZ OC) (Lic# C10-0000151-LI…" at bounding box center [1051, 361] width 313 height 19
click at [924, 332] on p "Don't forget to tip your driver when they arrive!" at bounding box center [1051, 329] width 313 height 25
click at [1023, 351] on div "Subtotal $215.00 Delivery $5.00 Free delivery for $75+ orders! Taxes & Fees Mor…" at bounding box center [1051, 758] width 313 height 1139
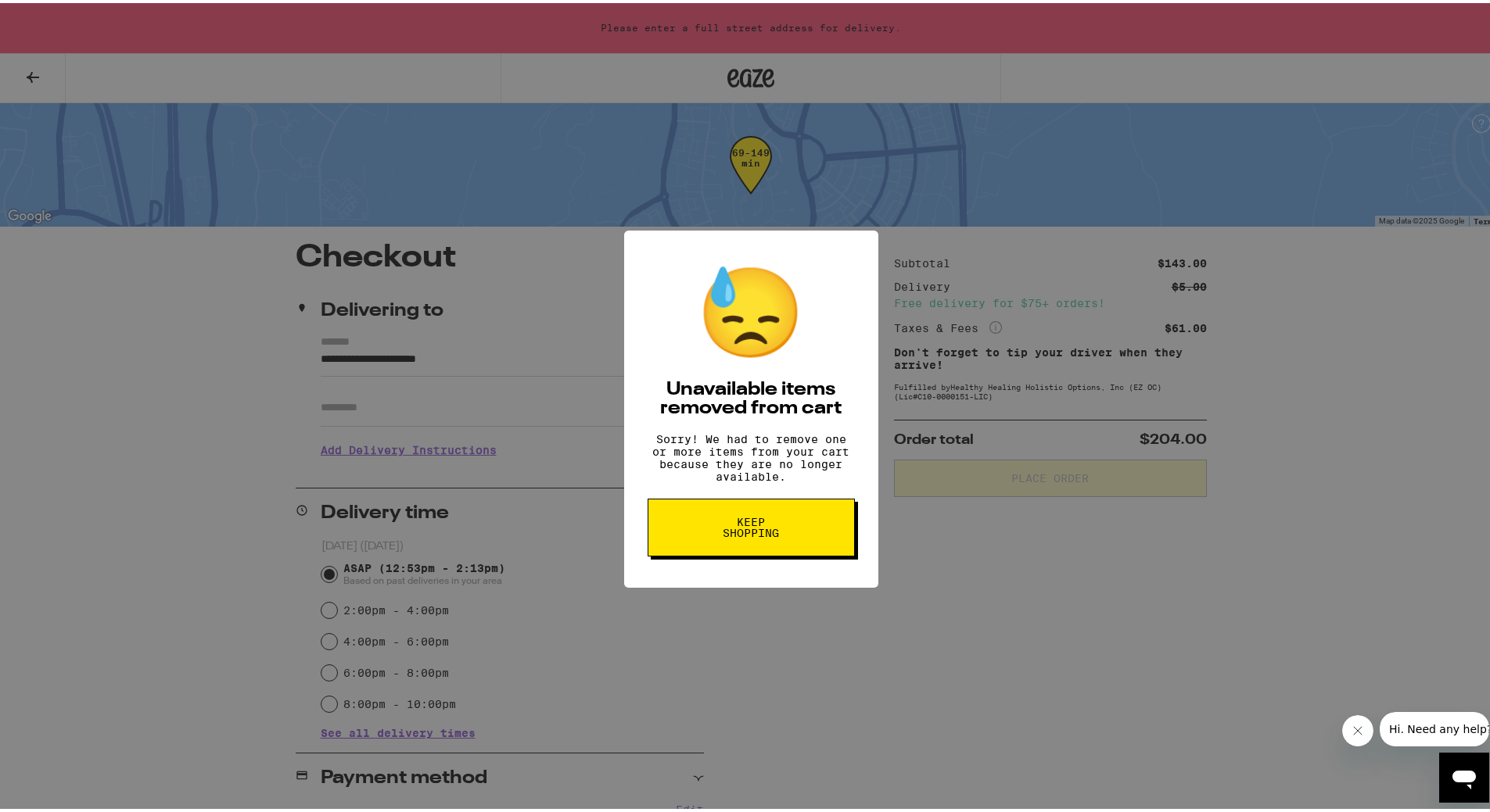
click at [696, 532] on button "Keep Shopping" at bounding box center [750, 524] width 207 height 58
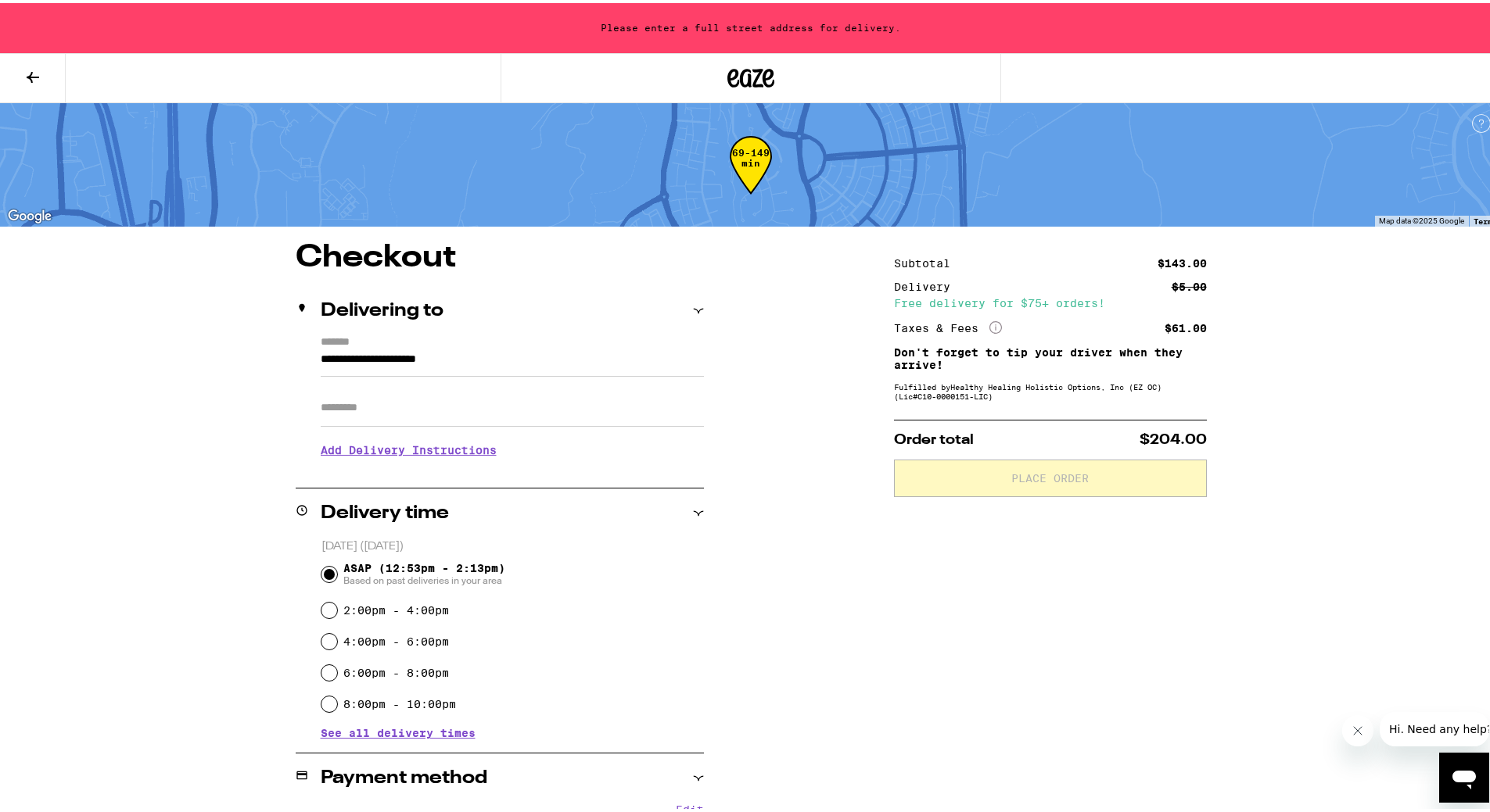
click at [1451, 766] on icon "Open messaging window" at bounding box center [1463, 778] width 29 height 29
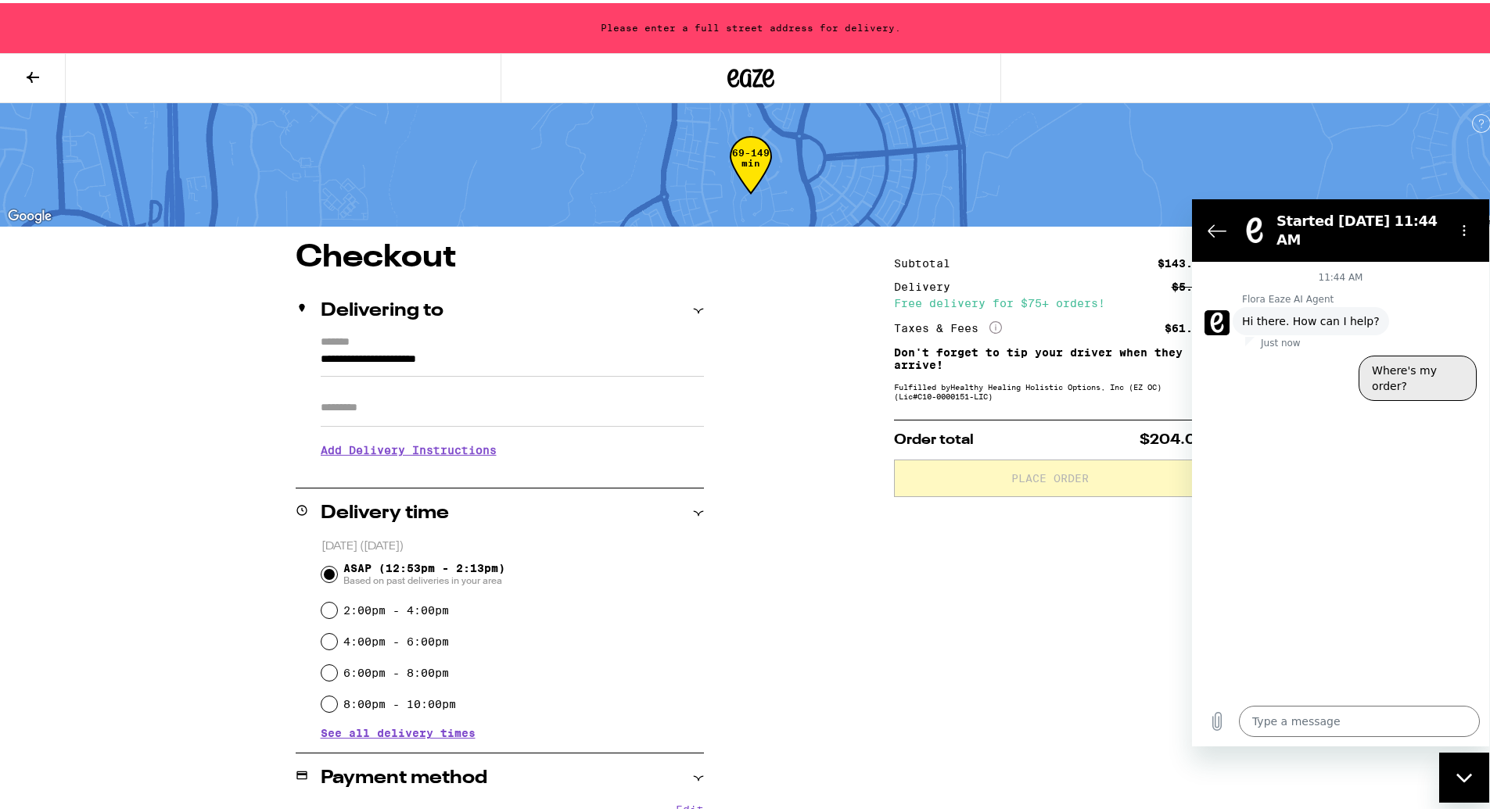
click at [1414, 362] on button "Where's my order?" at bounding box center [1417, 378] width 118 height 45
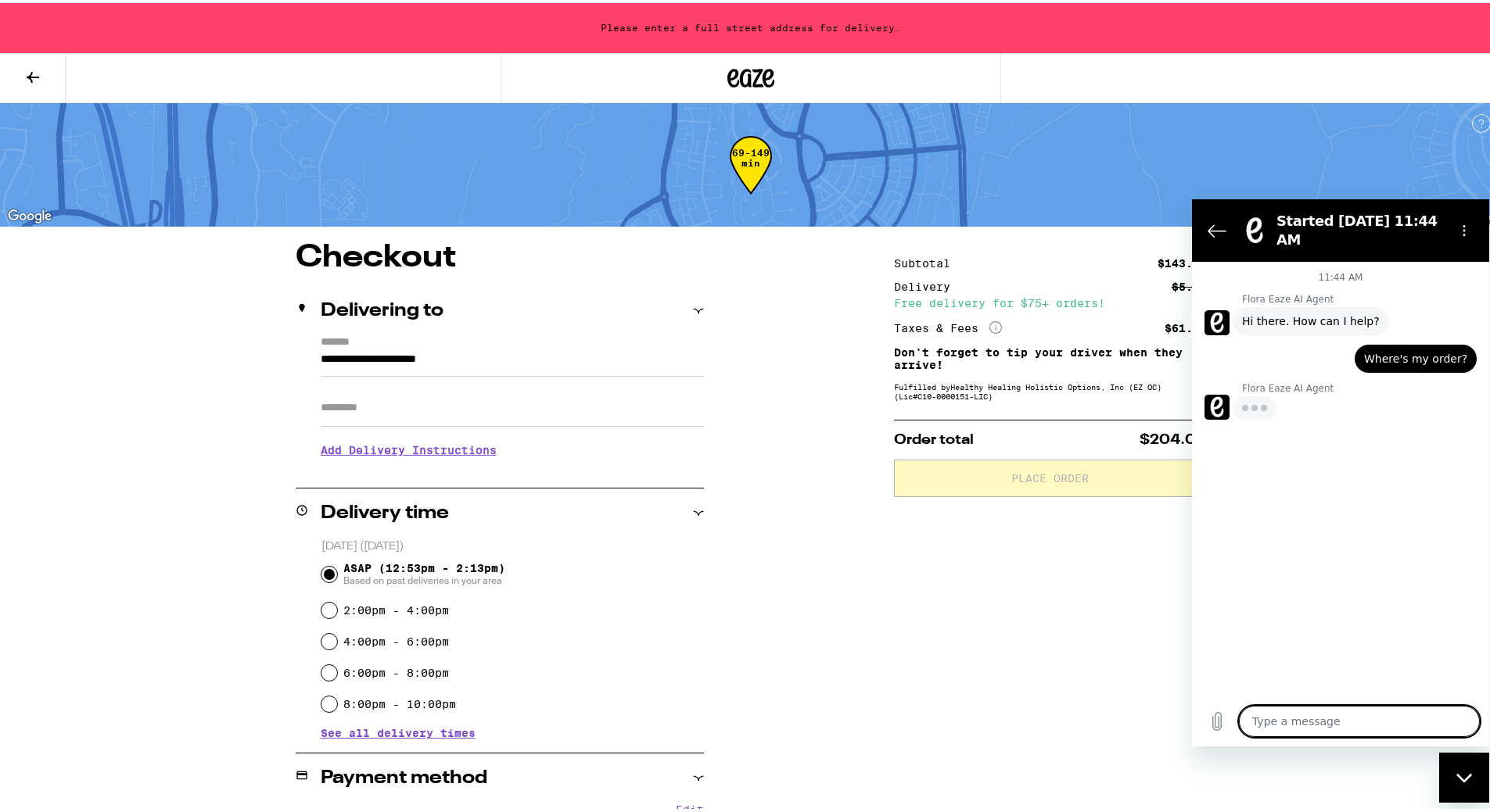
type textarea "x"
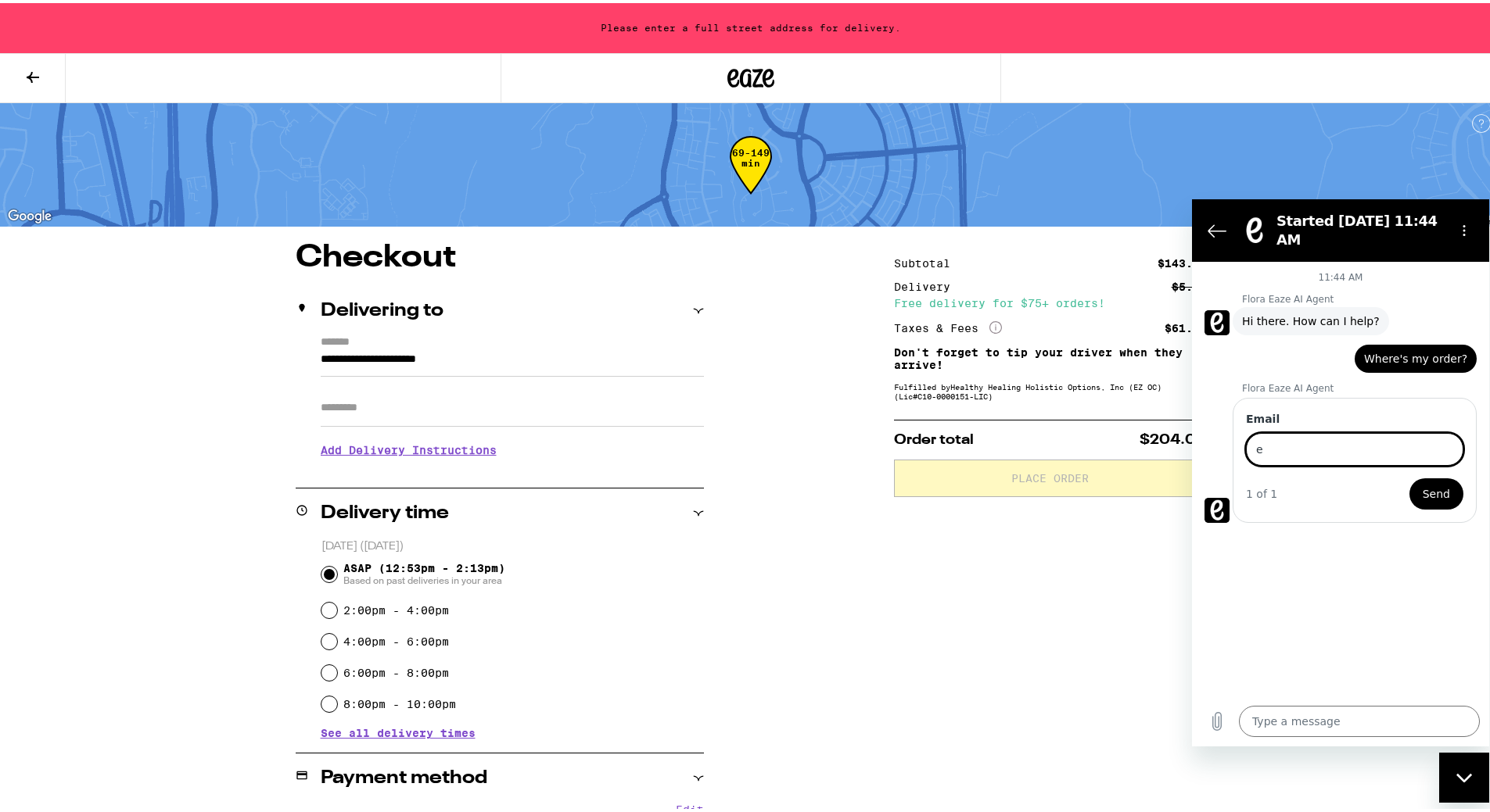
type input "ekarnes@gmail.com"
click at [1441, 487] on span "Send" at bounding box center [1436, 493] width 28 height 19
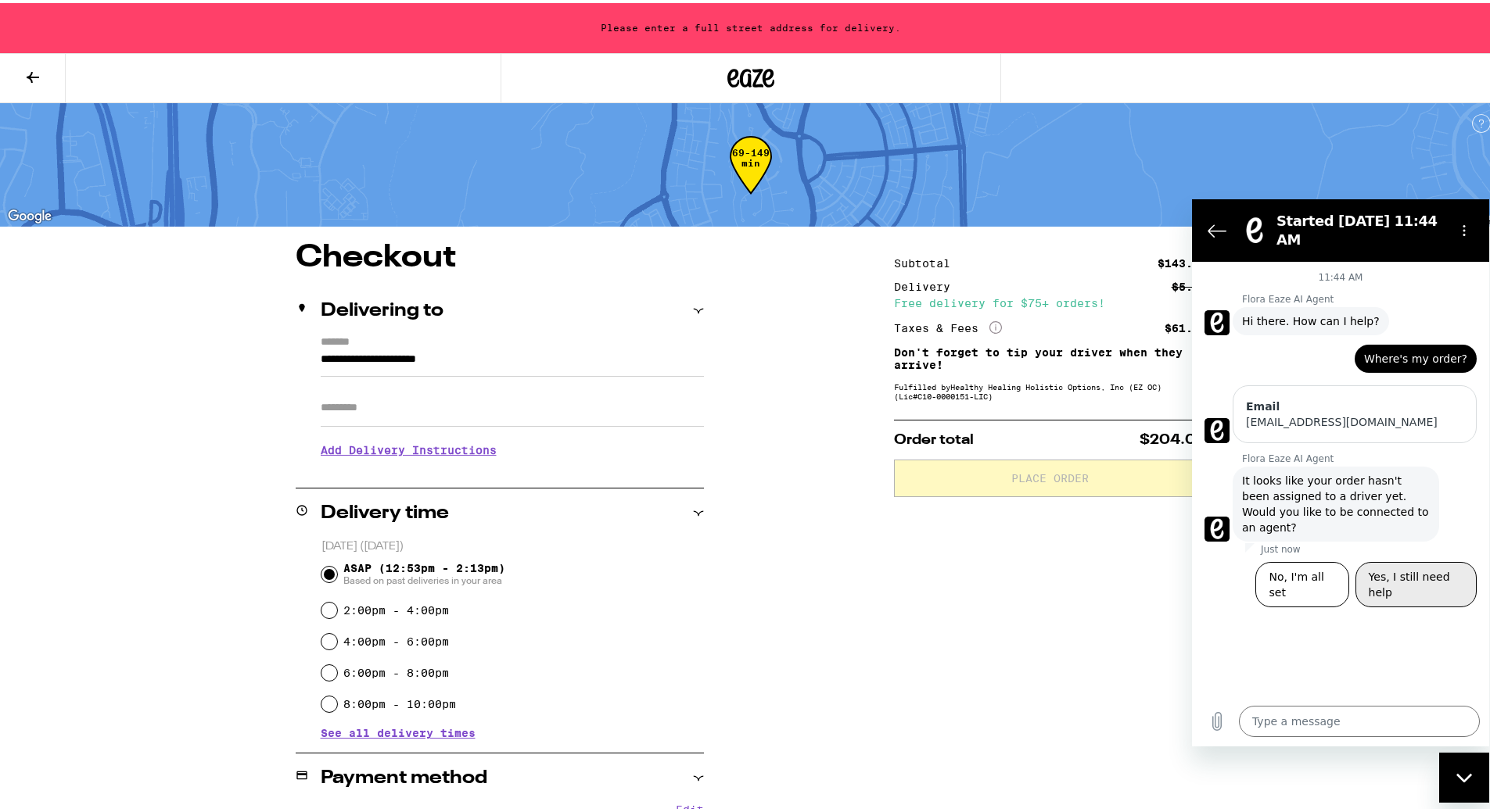
click at [1417, 562] on button "Yes, I still need help" at bounding box center [1415, 585] width 121 height 45
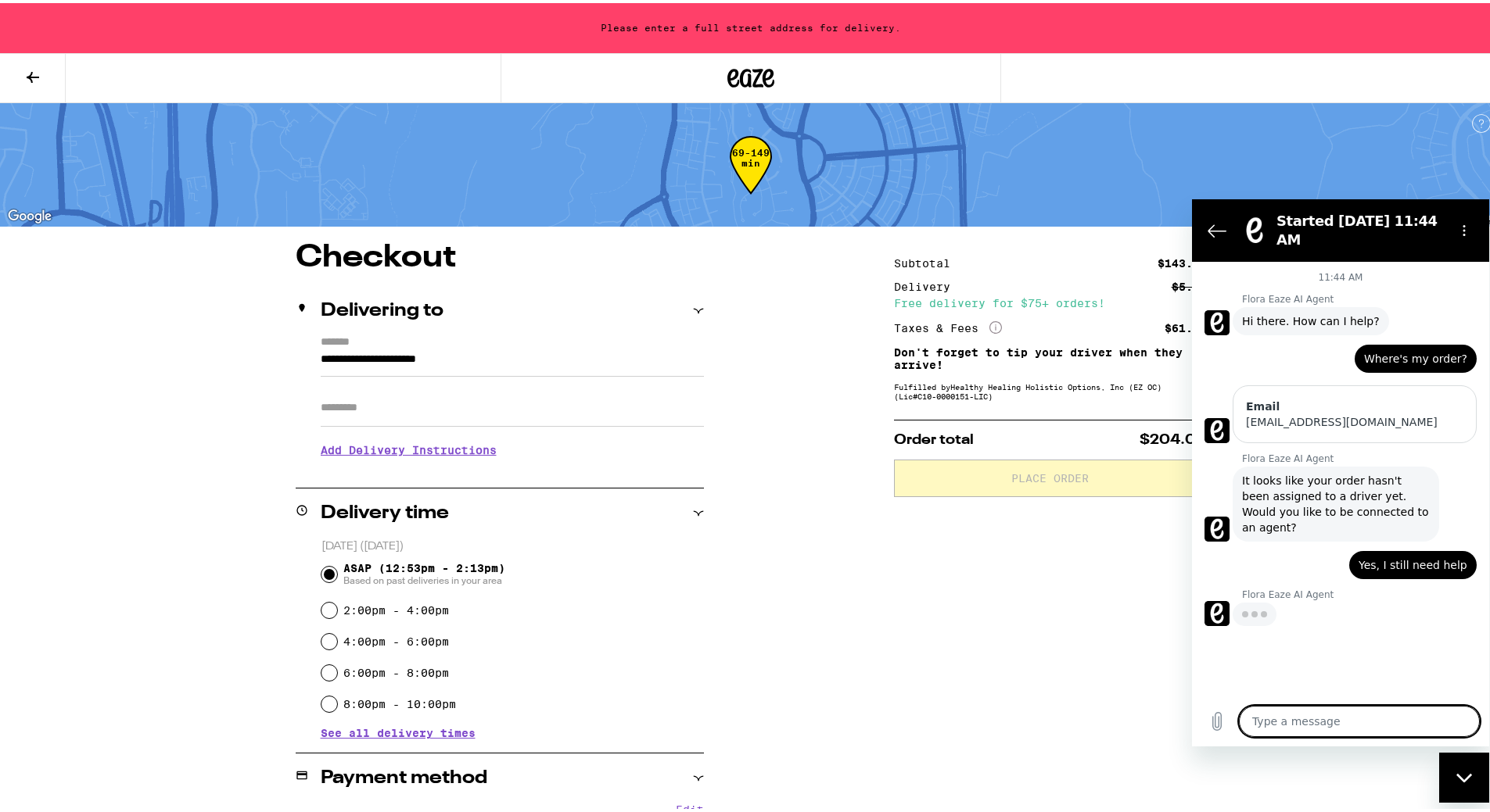
type textarea "x"
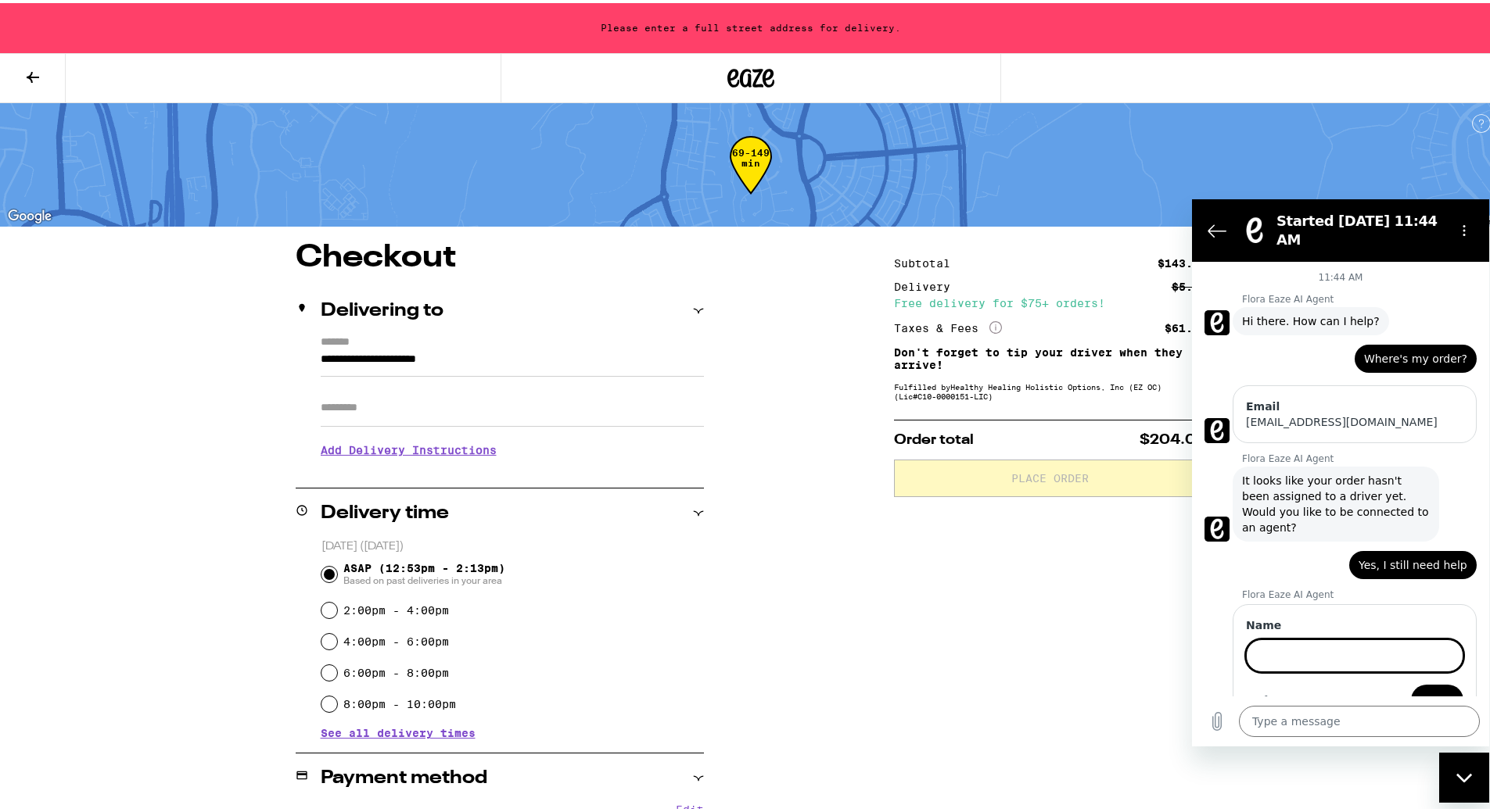
scroll to position [6, 0]
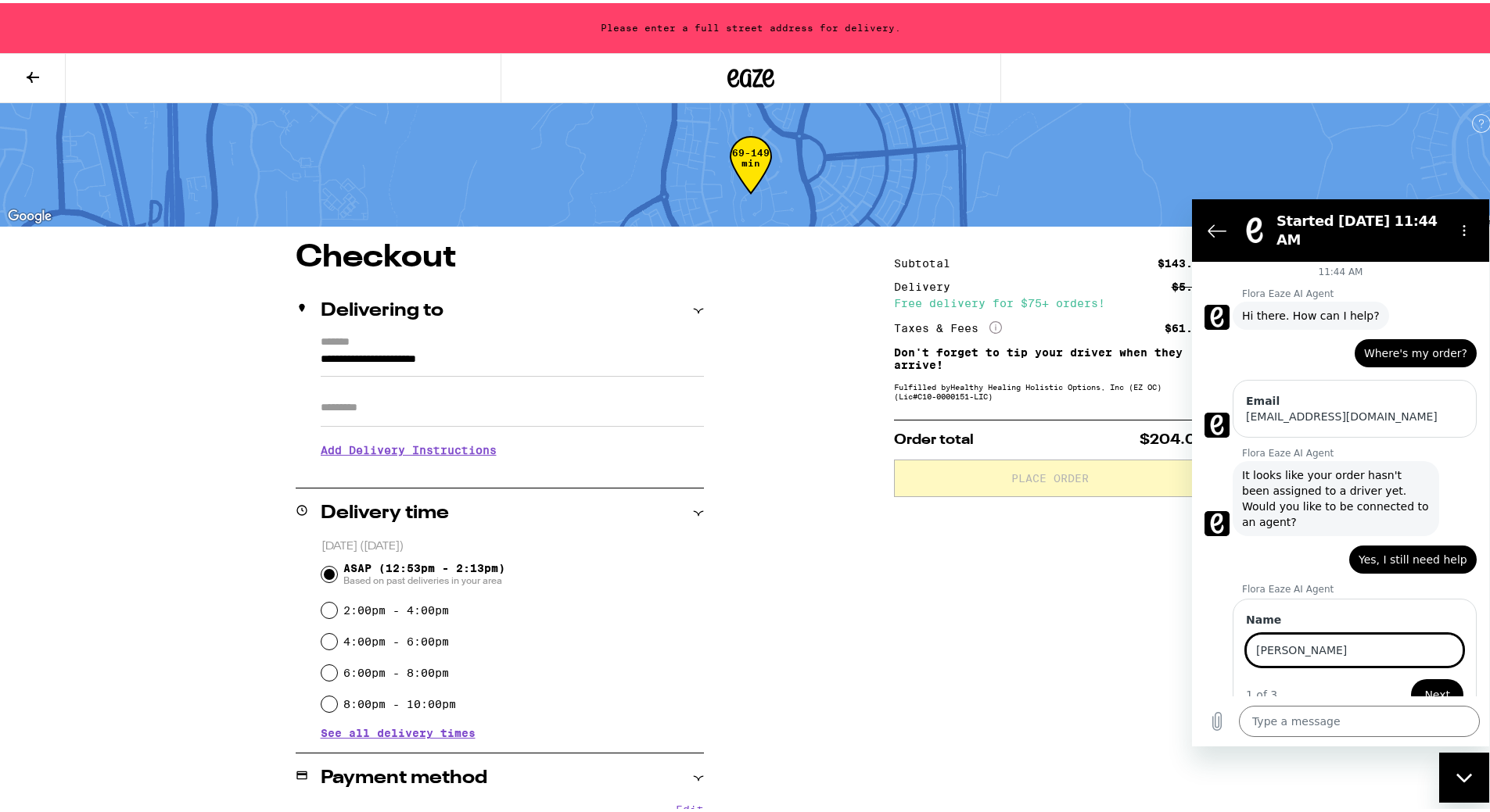
type input "Eric Karnes"
click at [1410, 679] on button "Next" at bounding box center [1436, 695] width 52 height 31
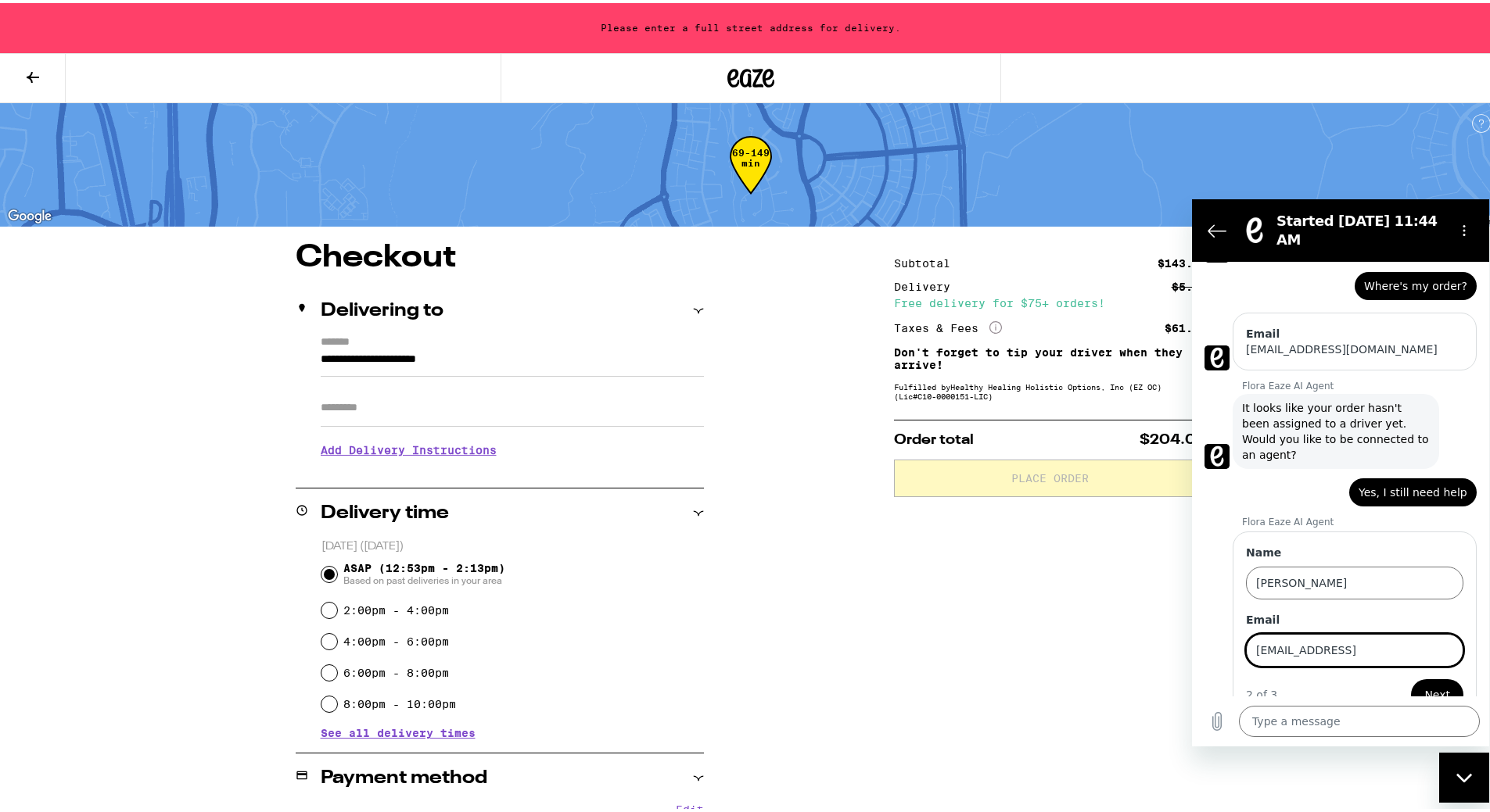
drag, startPoint x: 1359, startPoint y: 624, endPoint x: 1334, endPoint y: 624, distance: 25.0
click at [1334, 634] on input "ekarnes@gmail.ocm" at bounding box center [1354, 650] width 218 height 32
type input "ekarnes@gmail.com"
click at [1365, 612] on label "Email" at bounding box center [1354, 620] width 218 height 16
click at [1365, 634] on input "ekarnes@gmail.com" at bounding box center [1354, 650] width 218 height 32
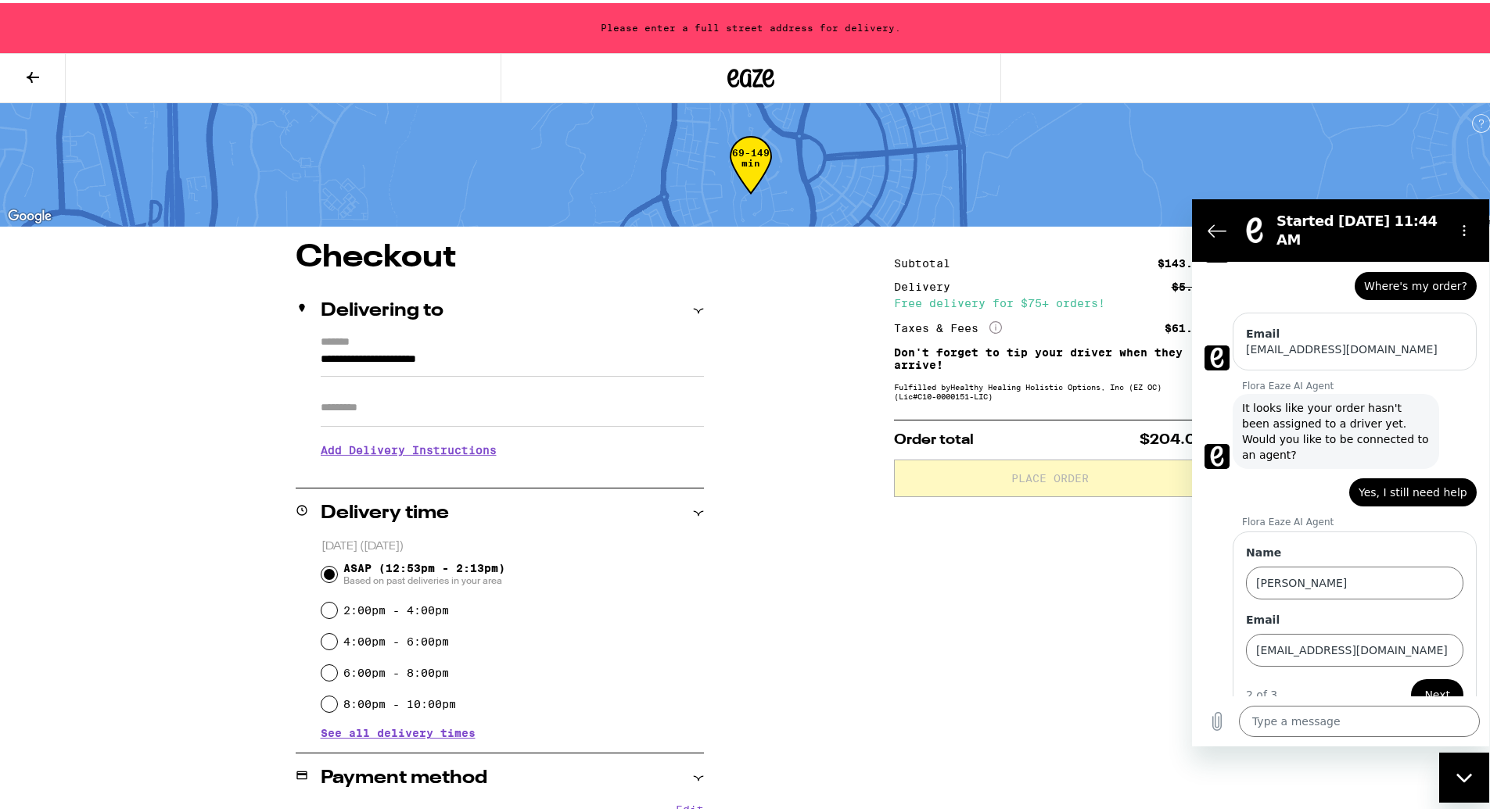
click at [1430, 679] on button "Next" at bounding box center [1436, 695] width 52 height 31
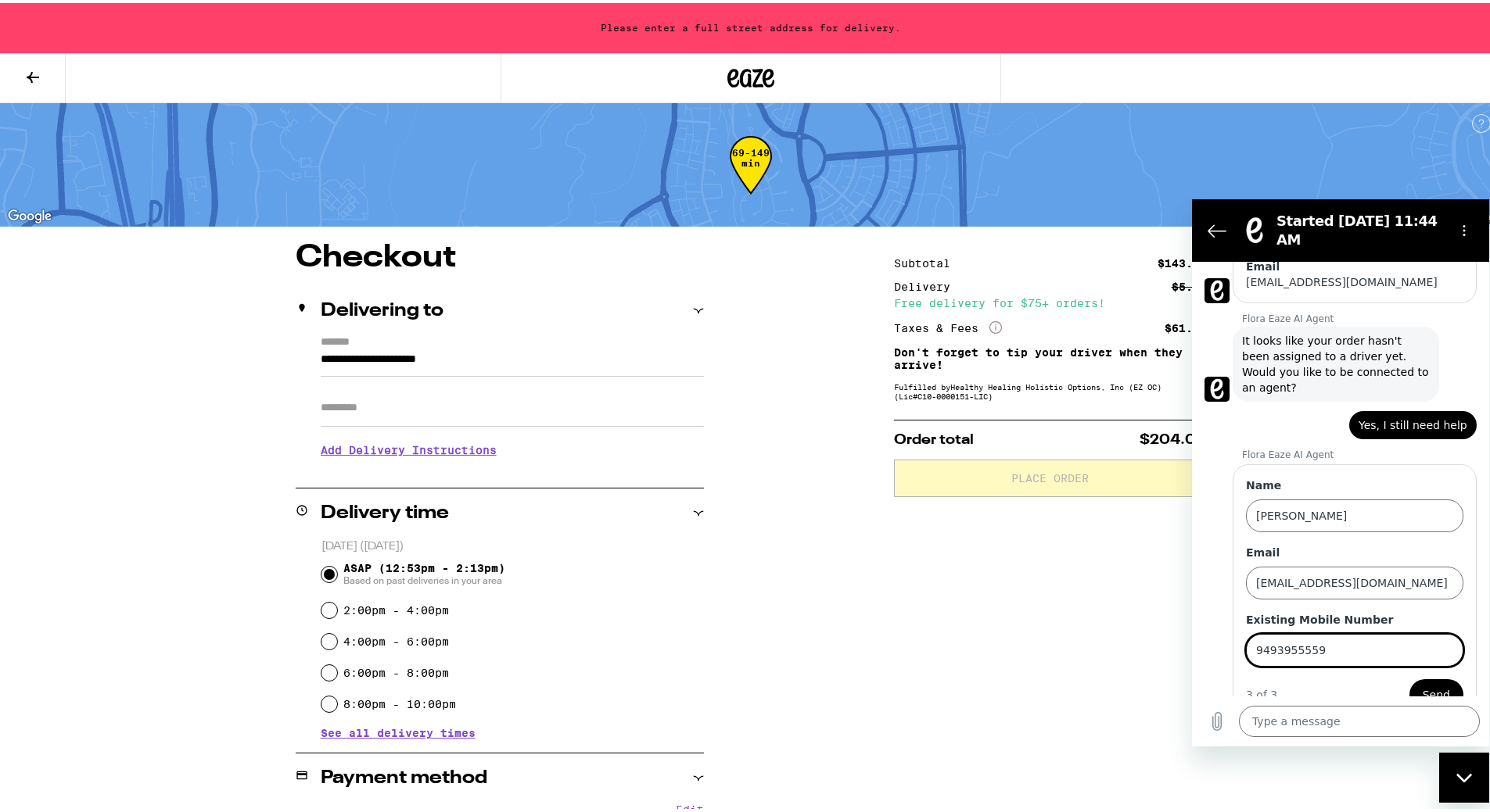
type input "9493955559"
click at [1409, 679] on button "Send" at bounding box center [1436, 695] width 54 height 31
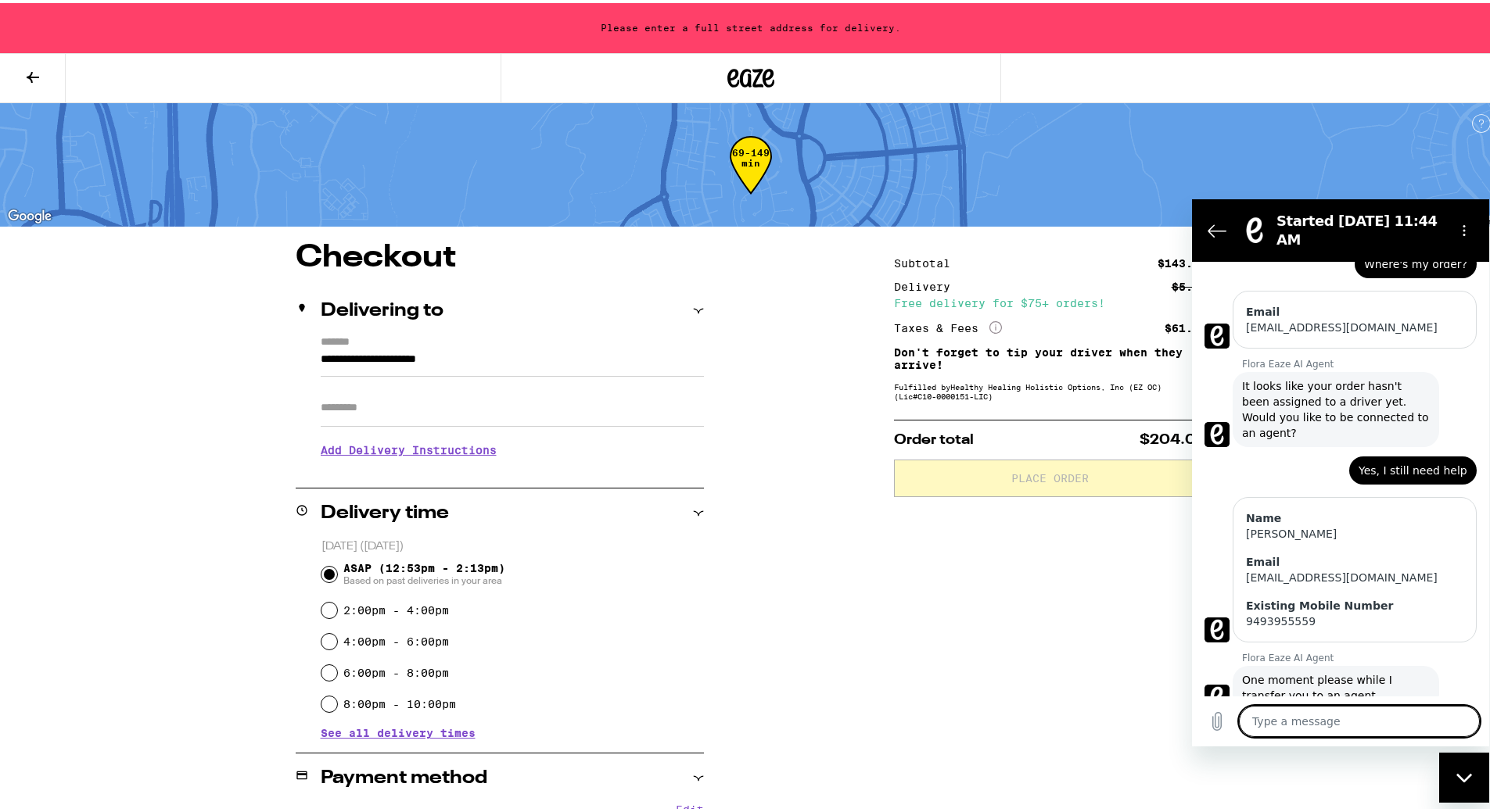
scroll to position [97, 0]
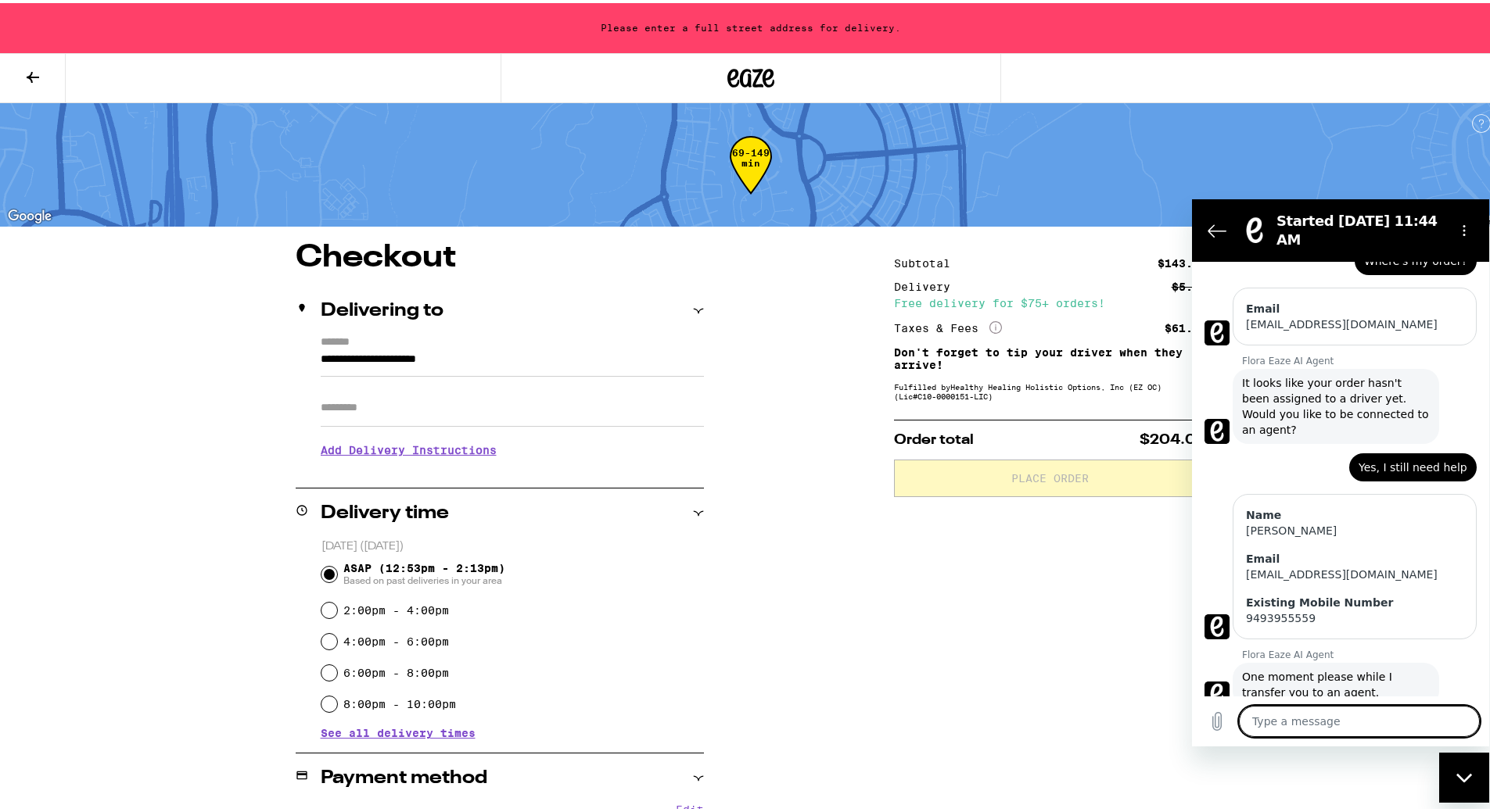
click at [1347, 718] on textarea at bounding box center [1359, 721] width 241 height 31
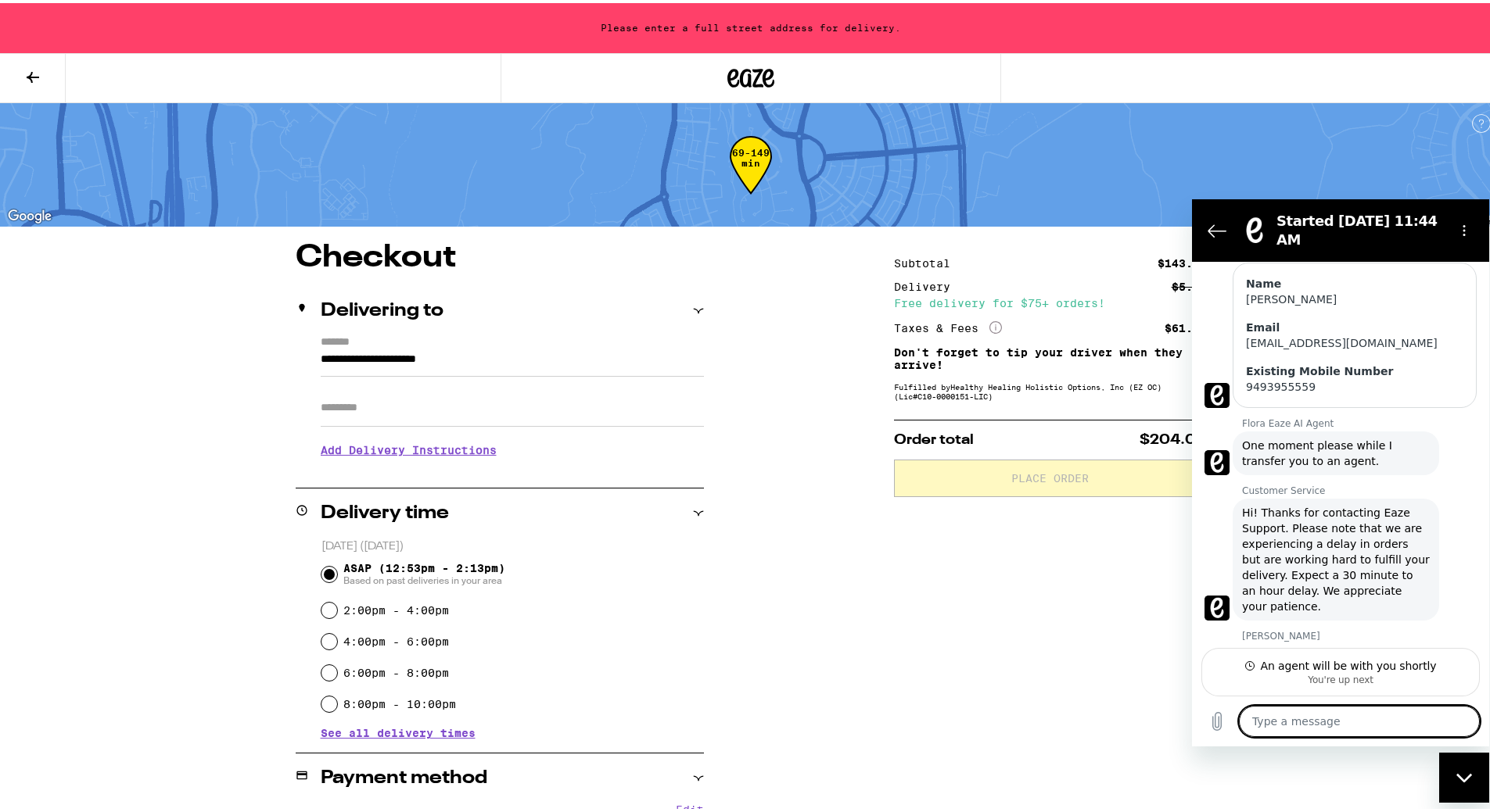
scroll to position [328, 0]
type textarea "x"
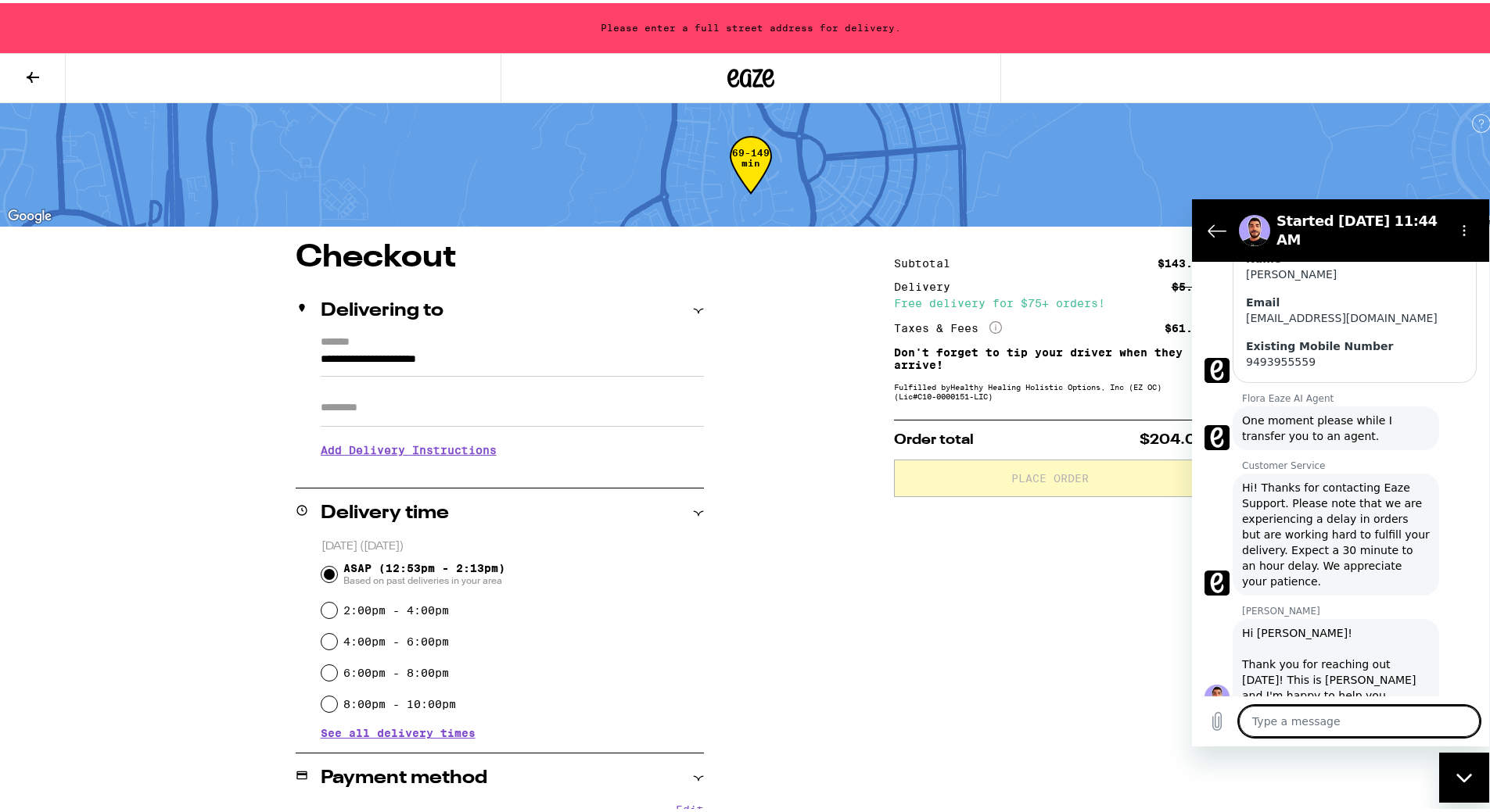
scroll to position [357, 0]
type textarea "h"
type textarea "x"
type textarea "hi"
type textarea "x"
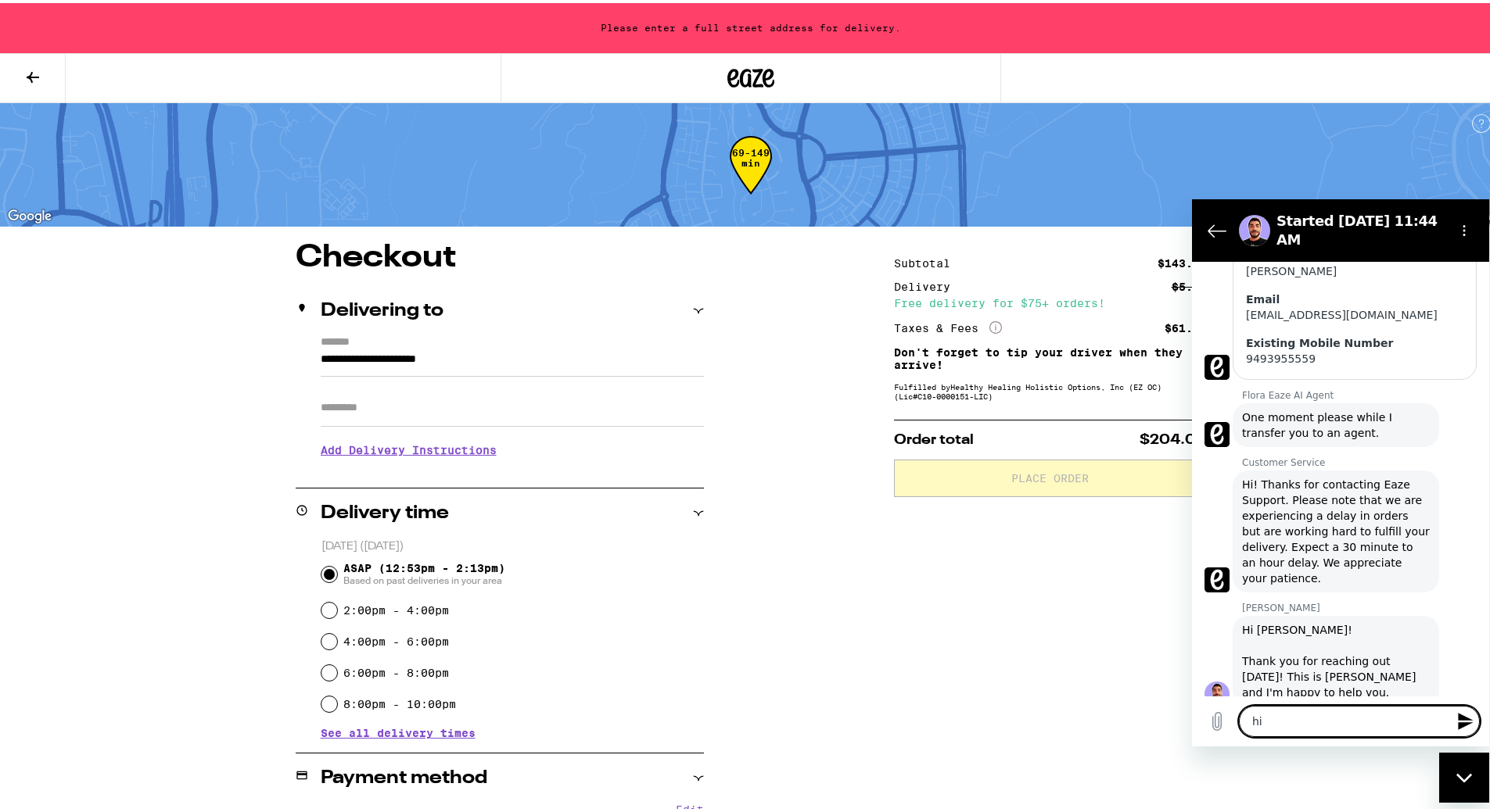
type textarea "hi"
type textarea "x"
type textarea "hi L"
type textarea "x"
type textarea "hi Lu"
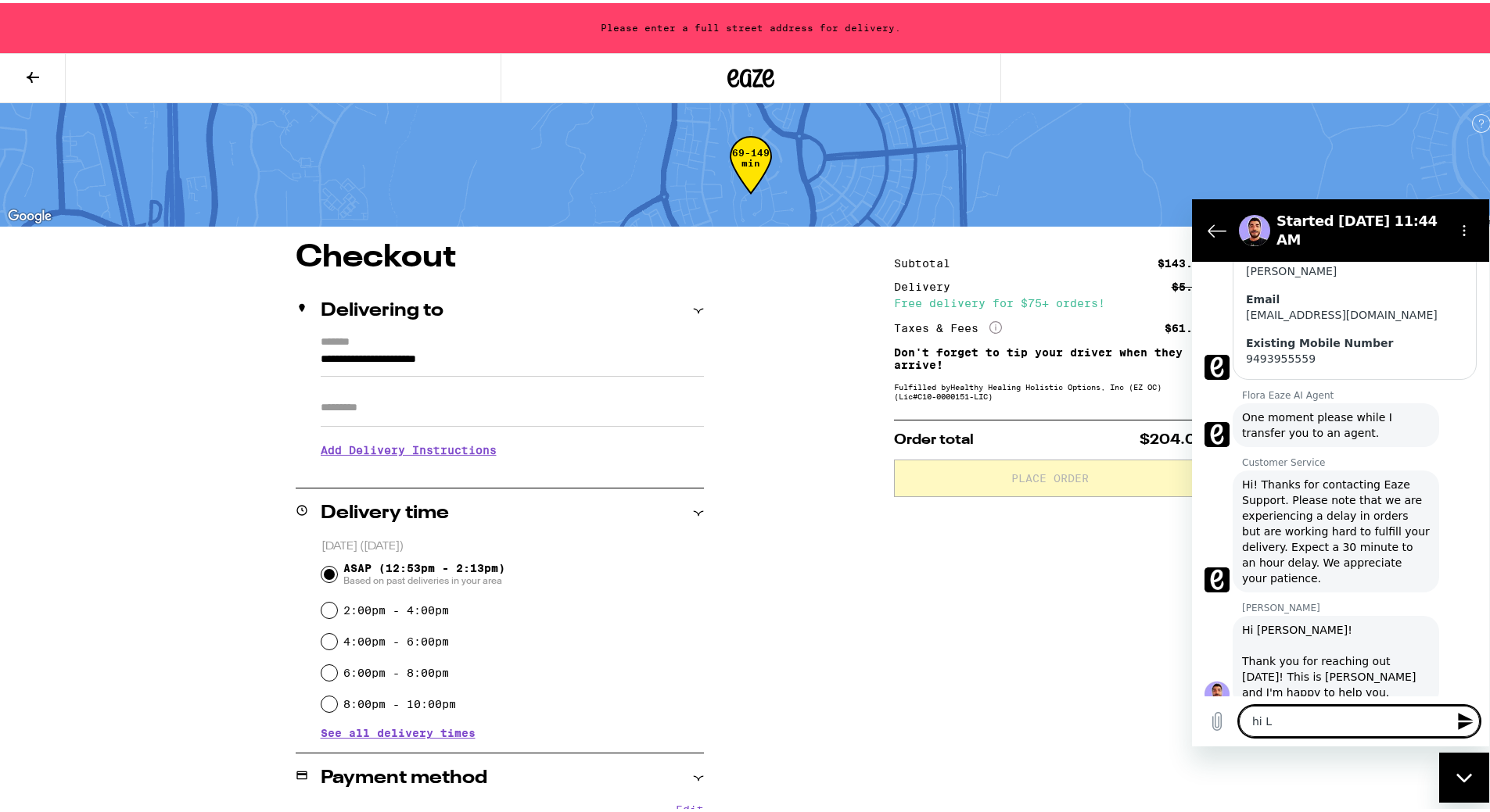
type textarea "x"
type textarea "hi Lui"
type textarea "x"
type textarea "hi Luis"
type textarea "x"
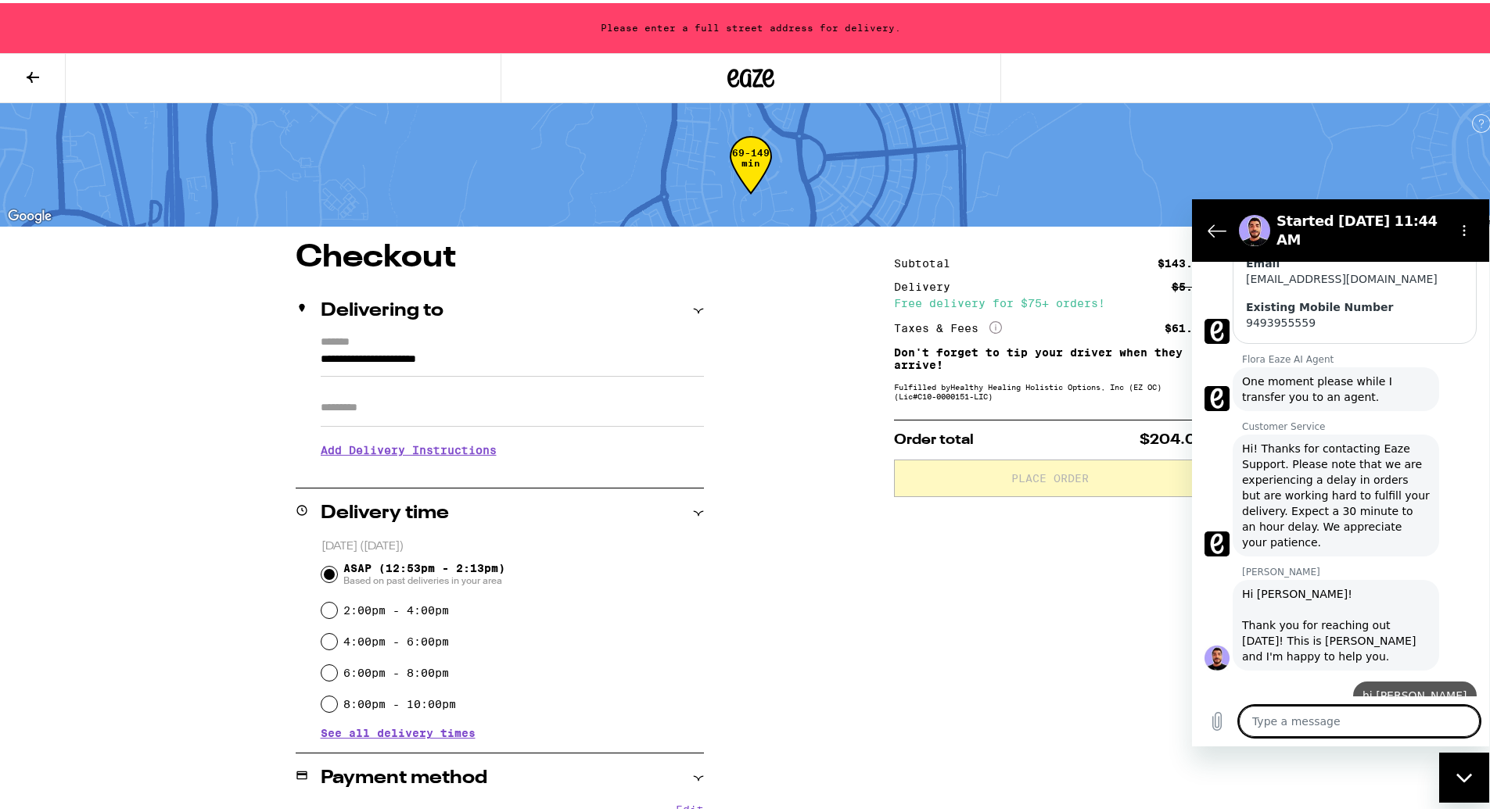
type textarea "x"
type textarea "m"
type textarea "x"
type textarea "my"
type textarea "x"
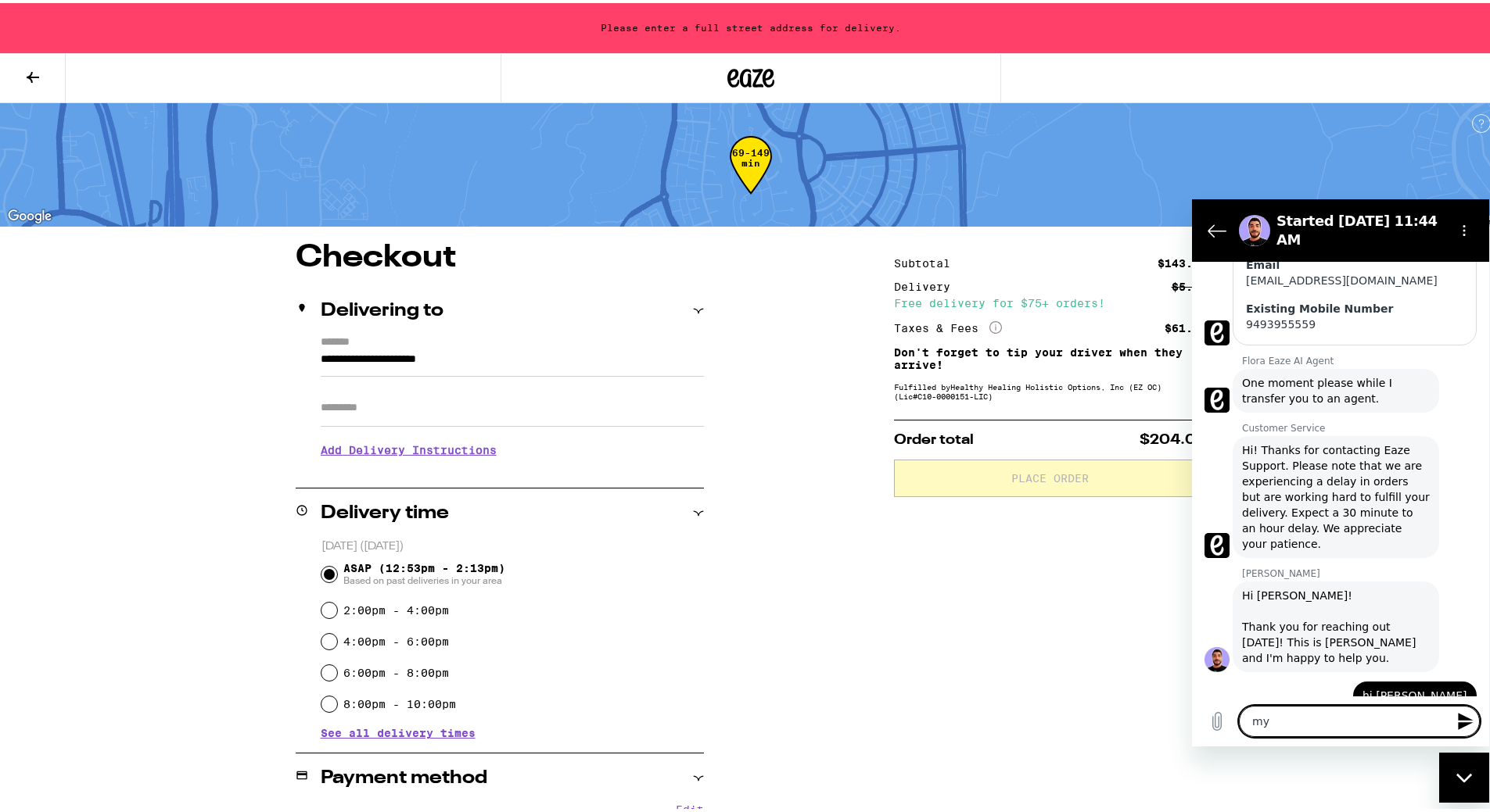
scroll to position [395, 0]
type textarea "my"
type textarea "x"
type textarea "my o"
type textarea "x"
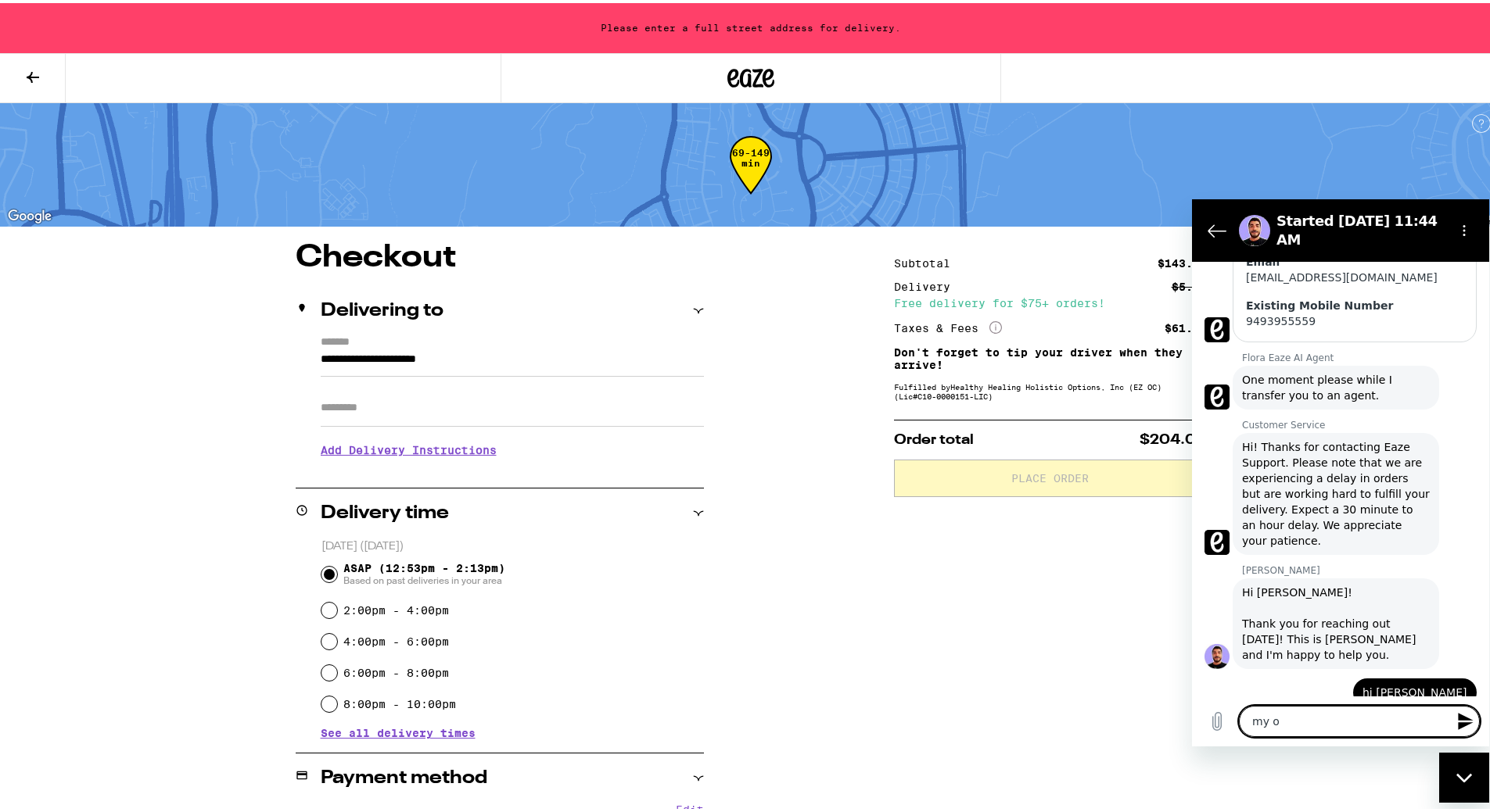
type textarea "my"
type textarea "x"
type textarea "my o"
type textarea "x"
type textarea "my or"
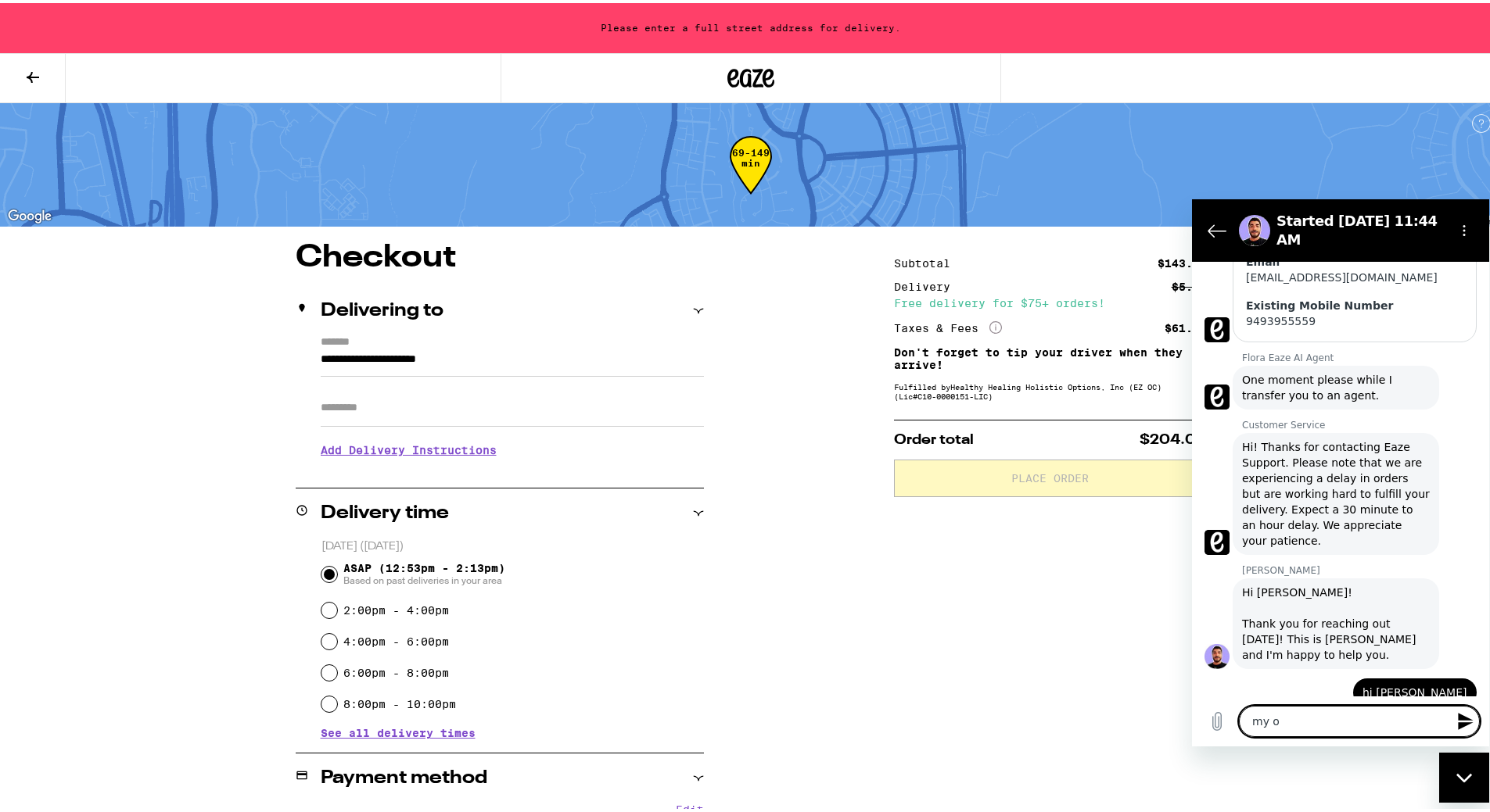
type textarea "x"
type textarea "my ord"
type textarea "x"
type textarea "my orde"
type textarea "x"
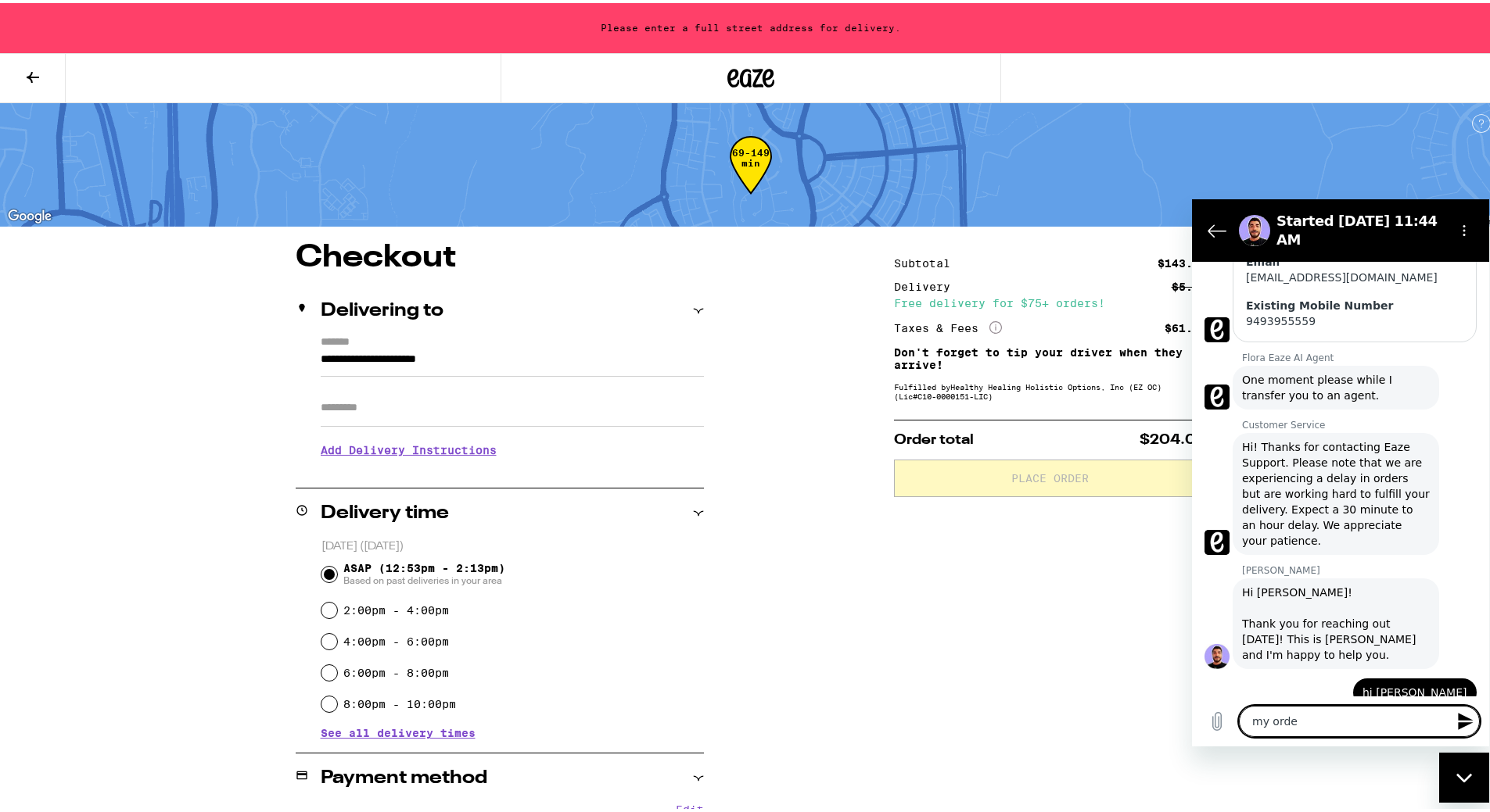
type textarea "my order"
type textarea "x"
type textarea "my order"
type textarea "x"
type textarea "my order w"
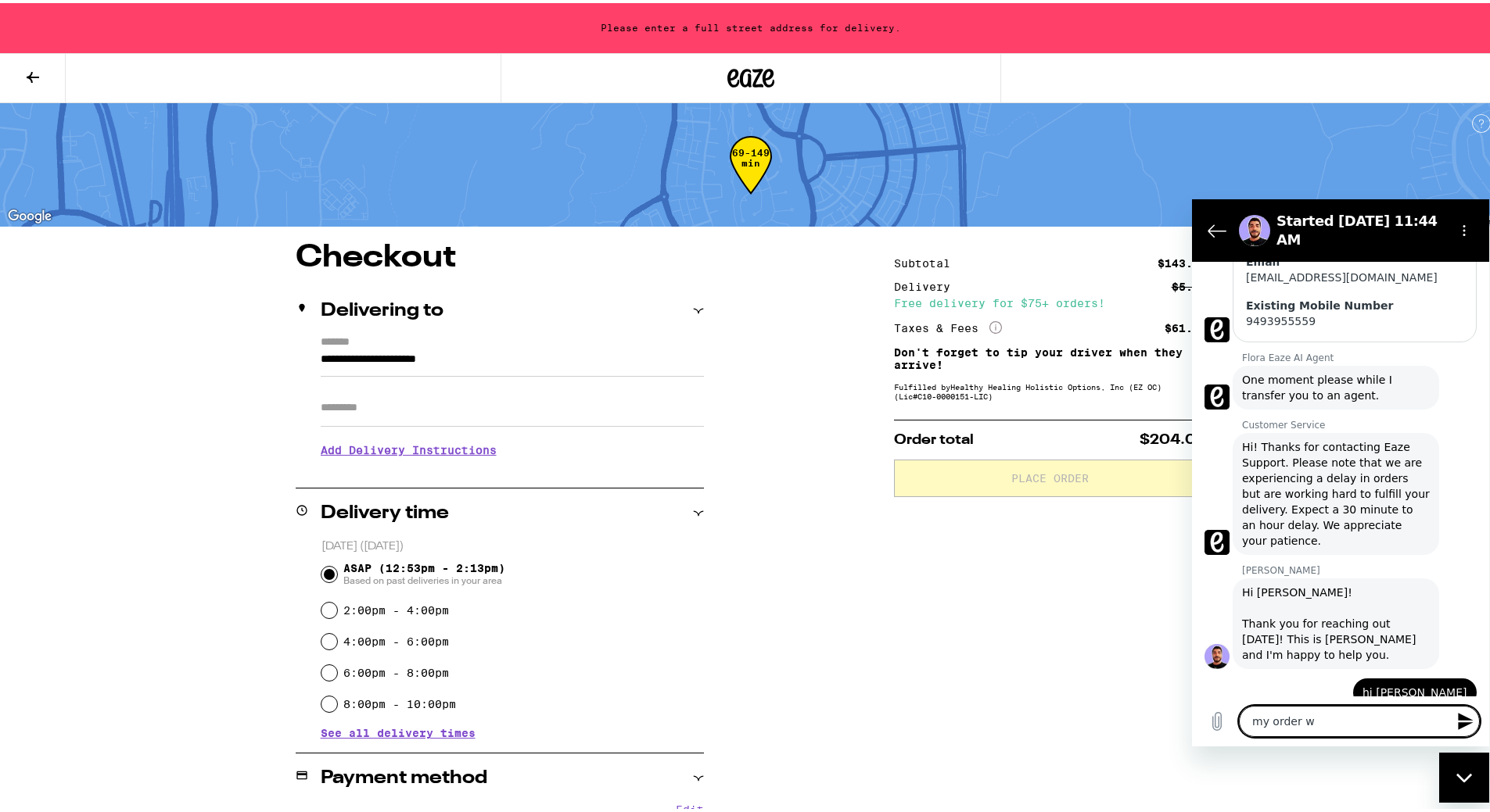
type textarea "x"
type textarea "my order wa"
type textarea "x"
type textarea "my order was"
type textarea "x"
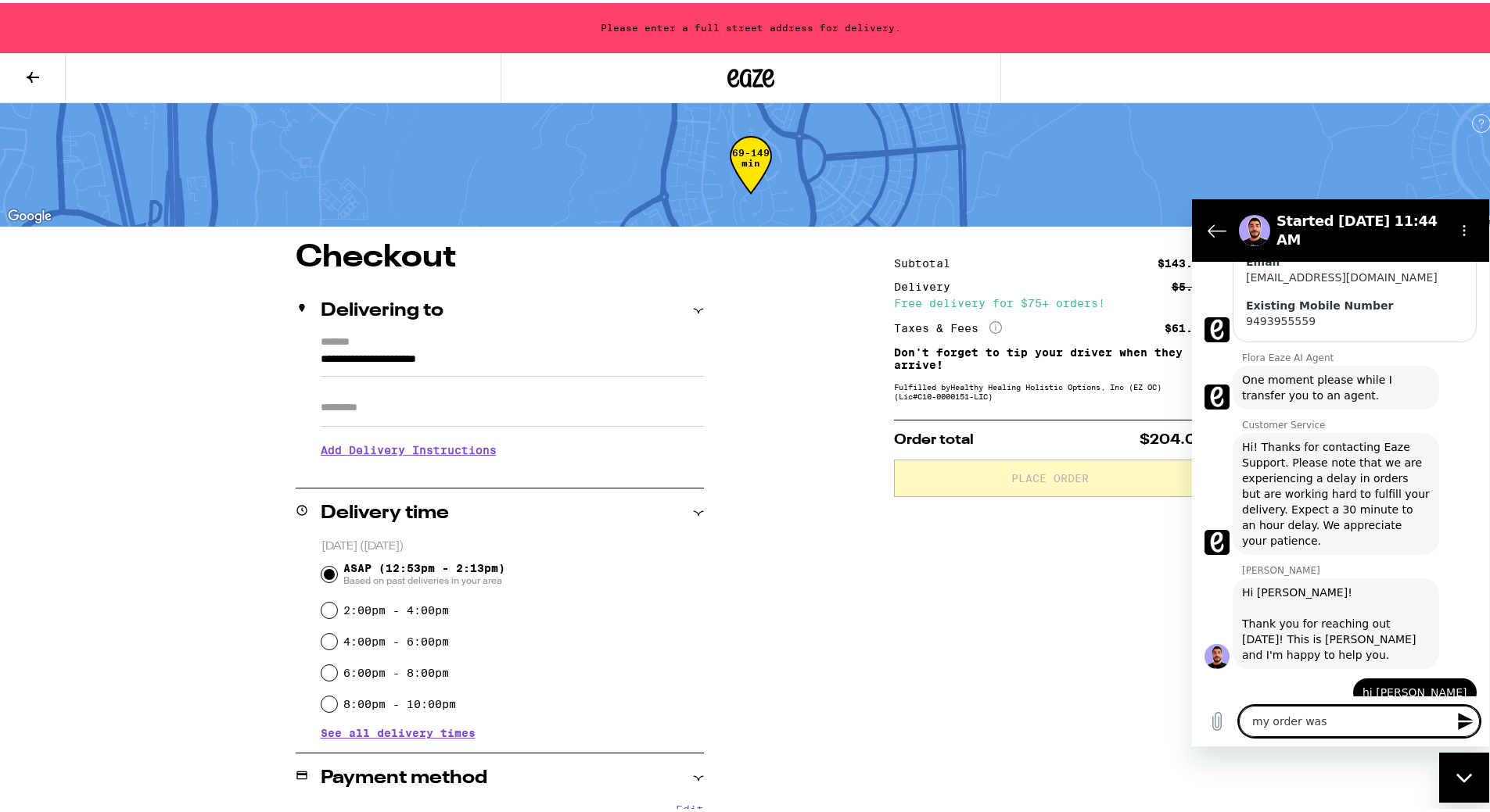
type textarea "my order was"
type textarea "x"
type textarea "my order was e"
type textarea "x"
type textarea "my order was en"
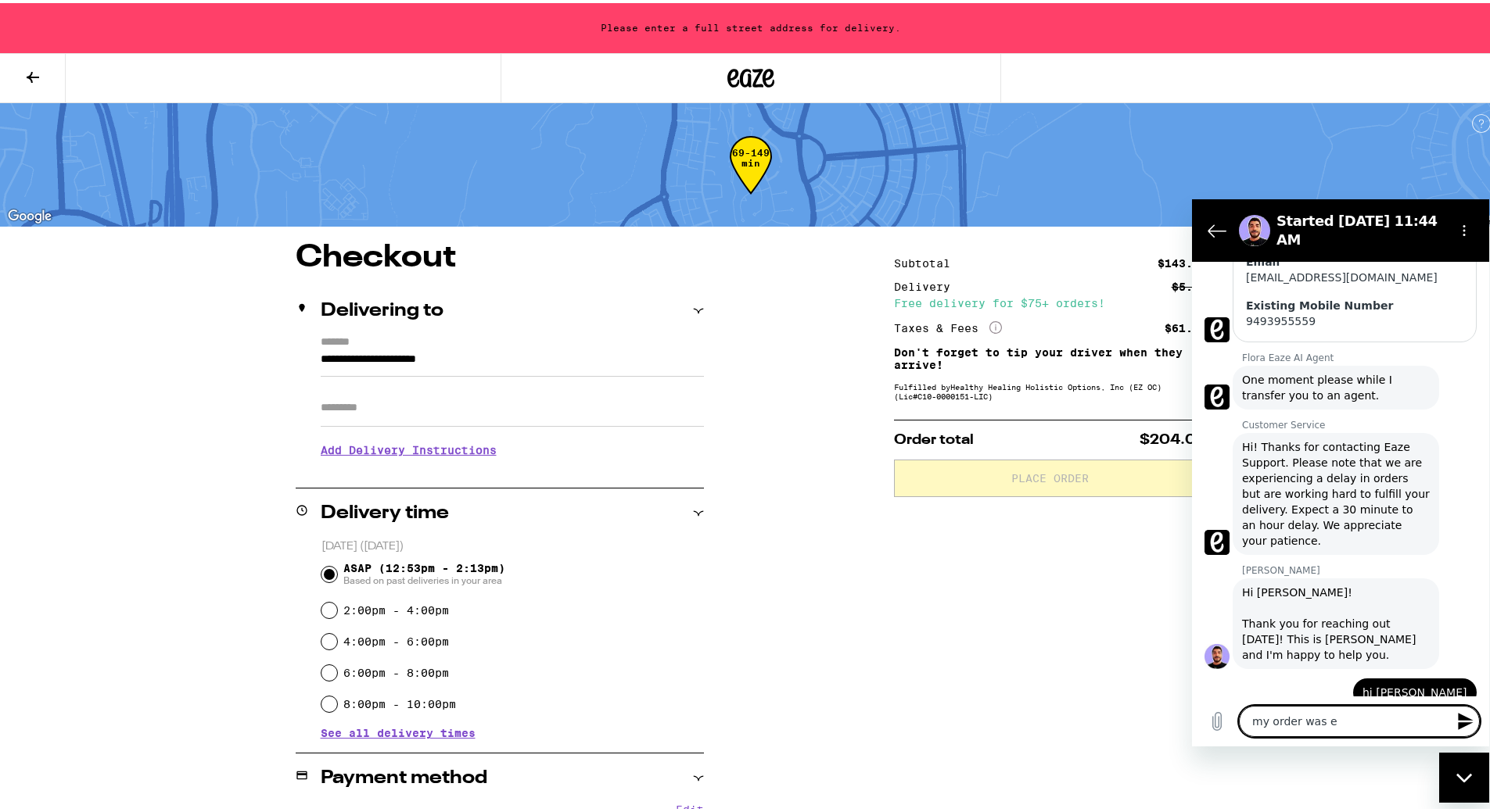
type textarea "x"
type textarea "my order was en"
type textarea "x"
type textarea "my order was en r"
type textarea "x"
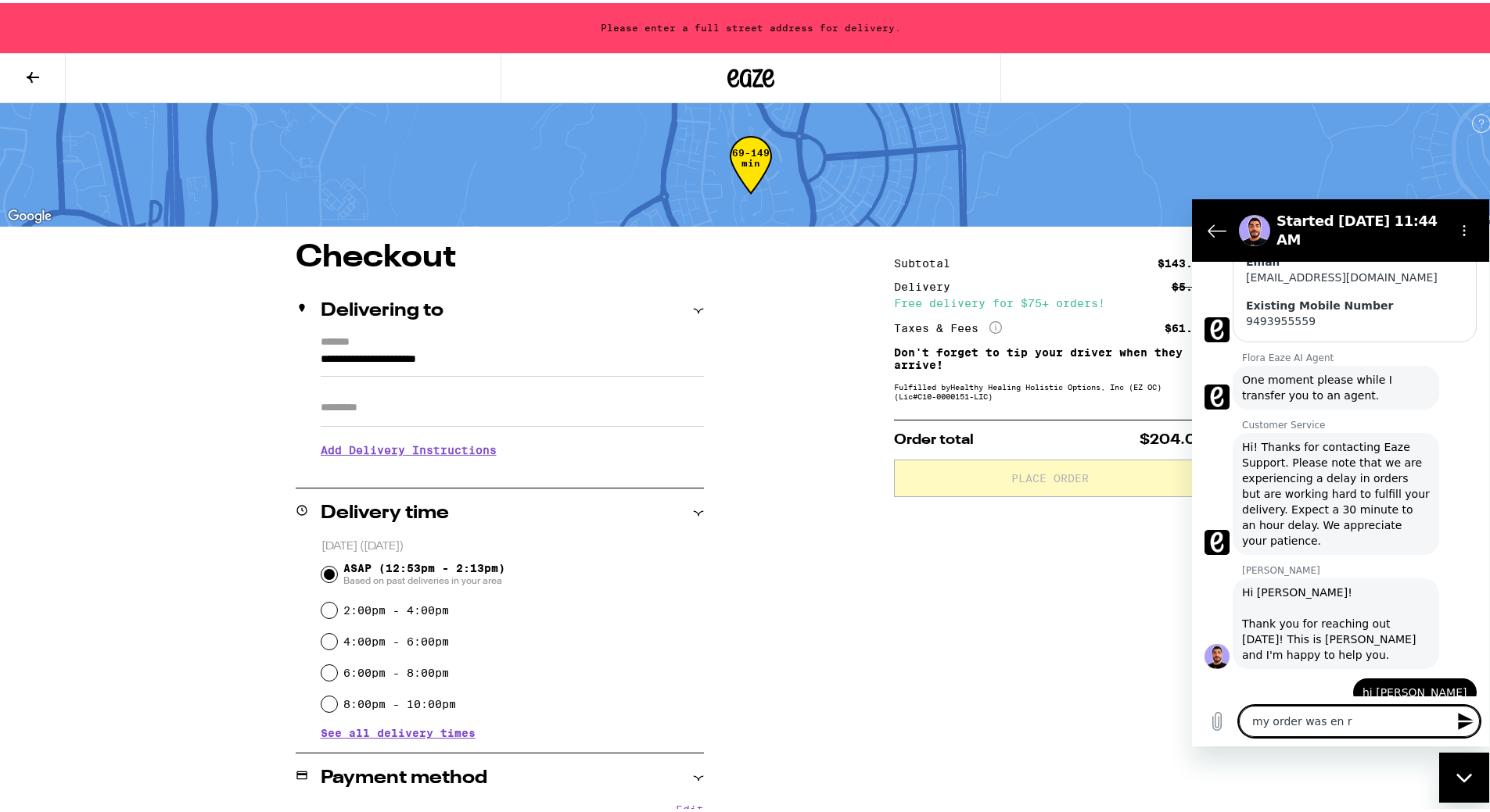
type textarea "my order was en ro"
type textarea "x"
type textarea "my order was en rou"
type textarea "x"
type textarea "my order was en rout"
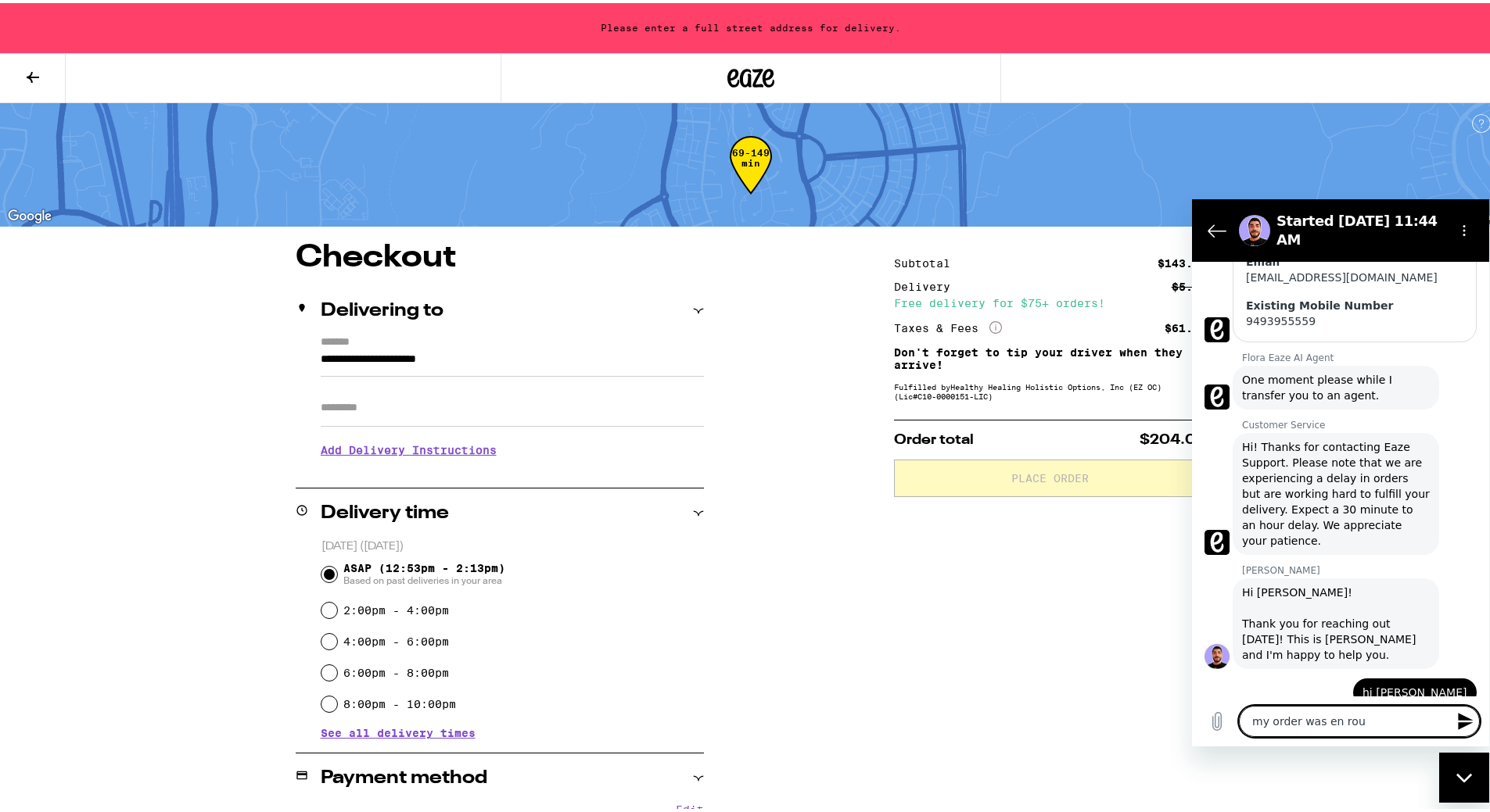
type textarea "x"
type textarea "my order was en route"
type textarea "x"
type textarea "my order was en route"
type textarea "x"
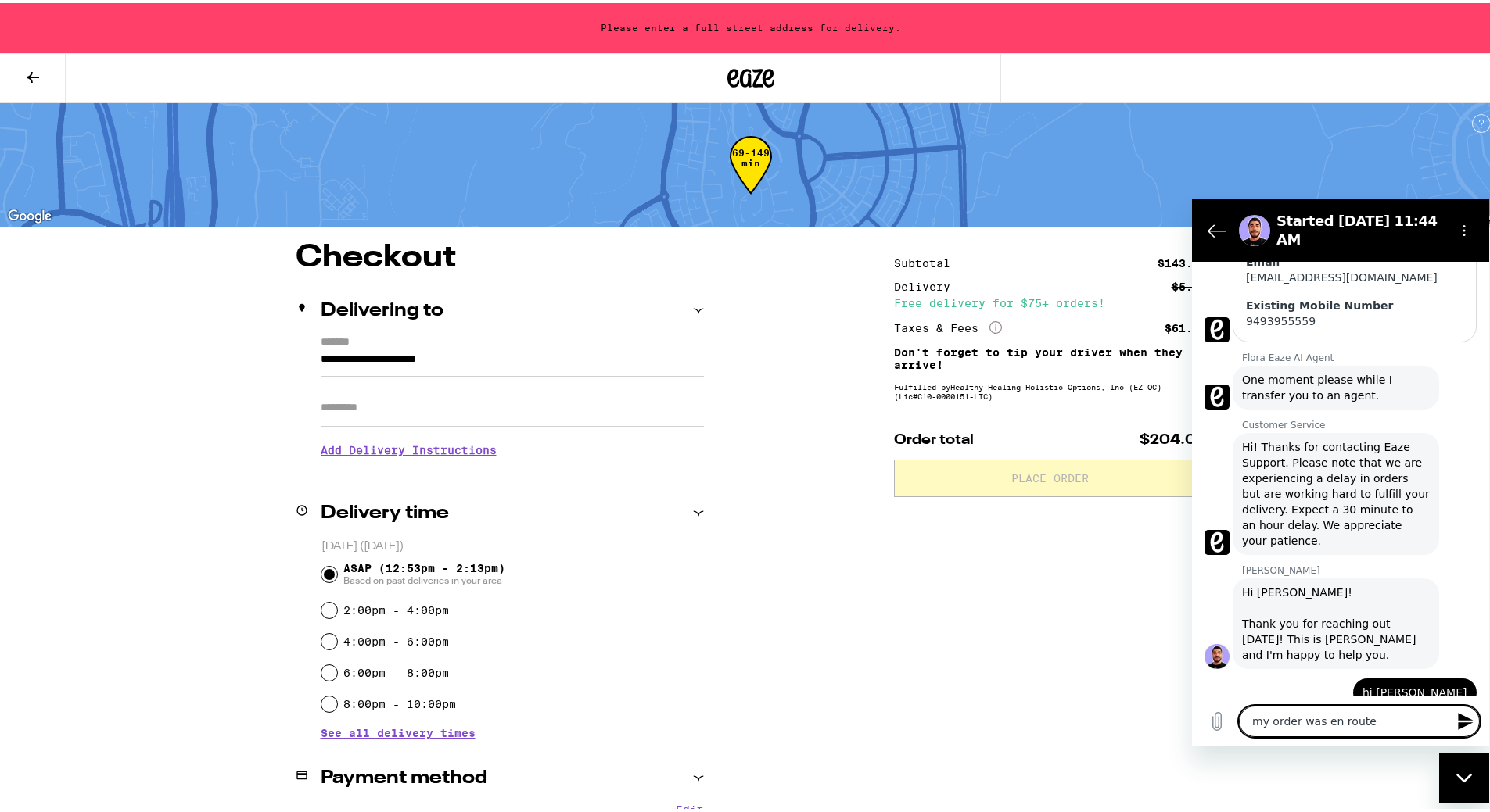
type textarea "my order was en route a"
type textarea "x"
type textarea "my order was en route an"
type textarea "x"
type textarea "my order was en route and"
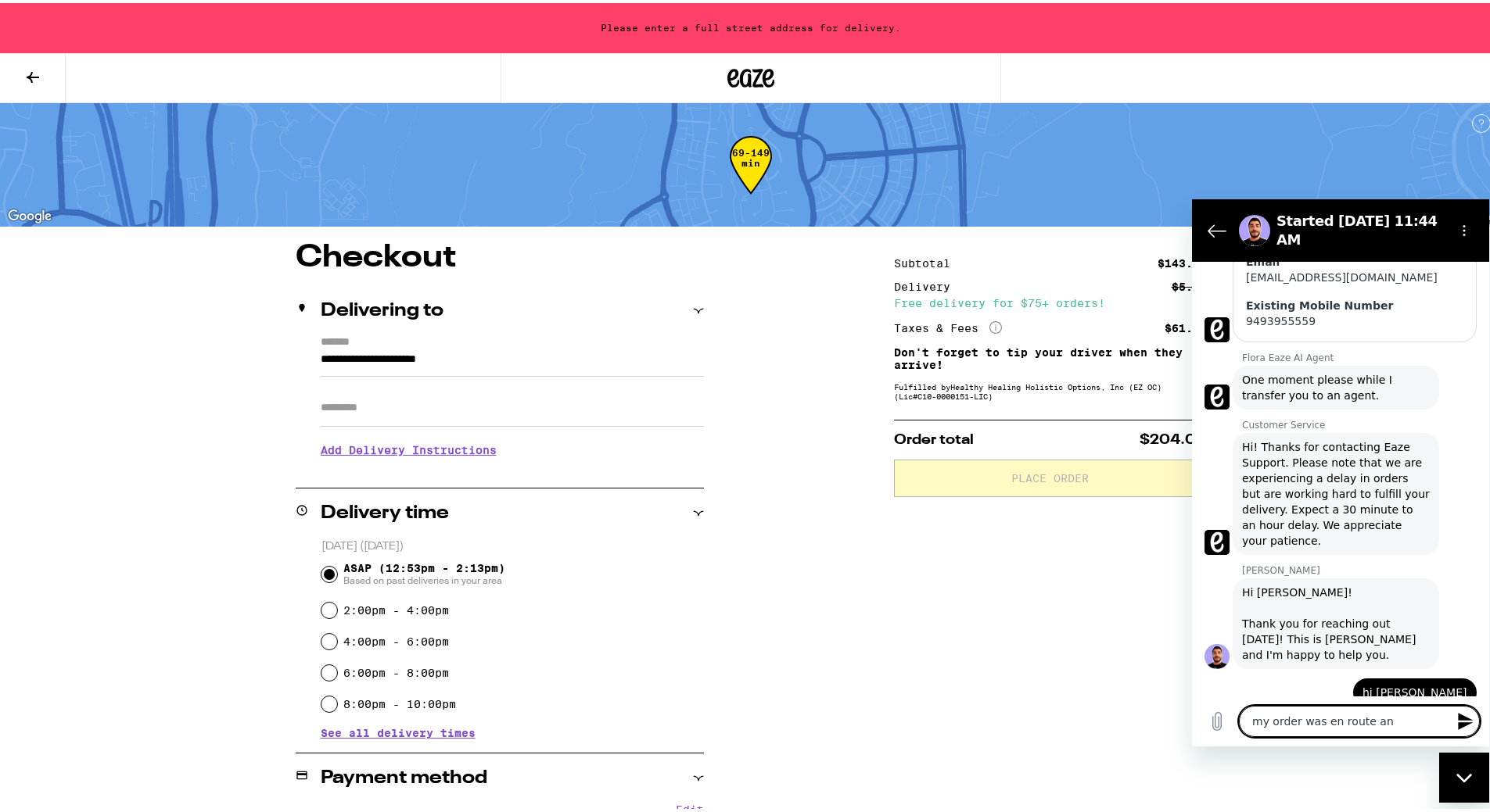
type textarea "x"
type textarea "my order was en route and"
type textarea "x"
type textarea "my order was en route and s"
type textarea "x"
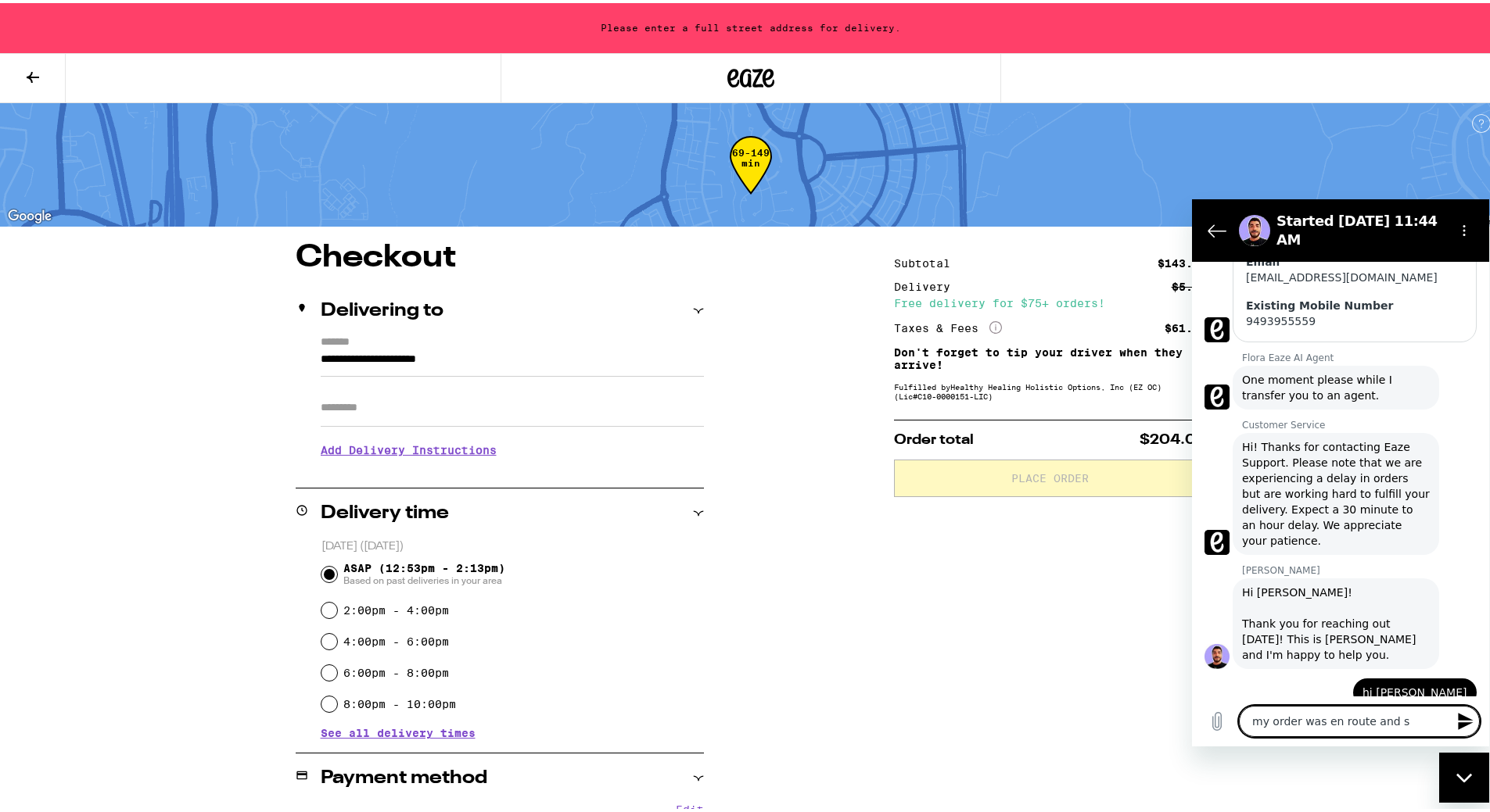
type textarea "my order was en route and sa"
type textarea "x"
type textarea "my order was en route and sai"
type textarea "x"
type textarea "my order was en route and said"
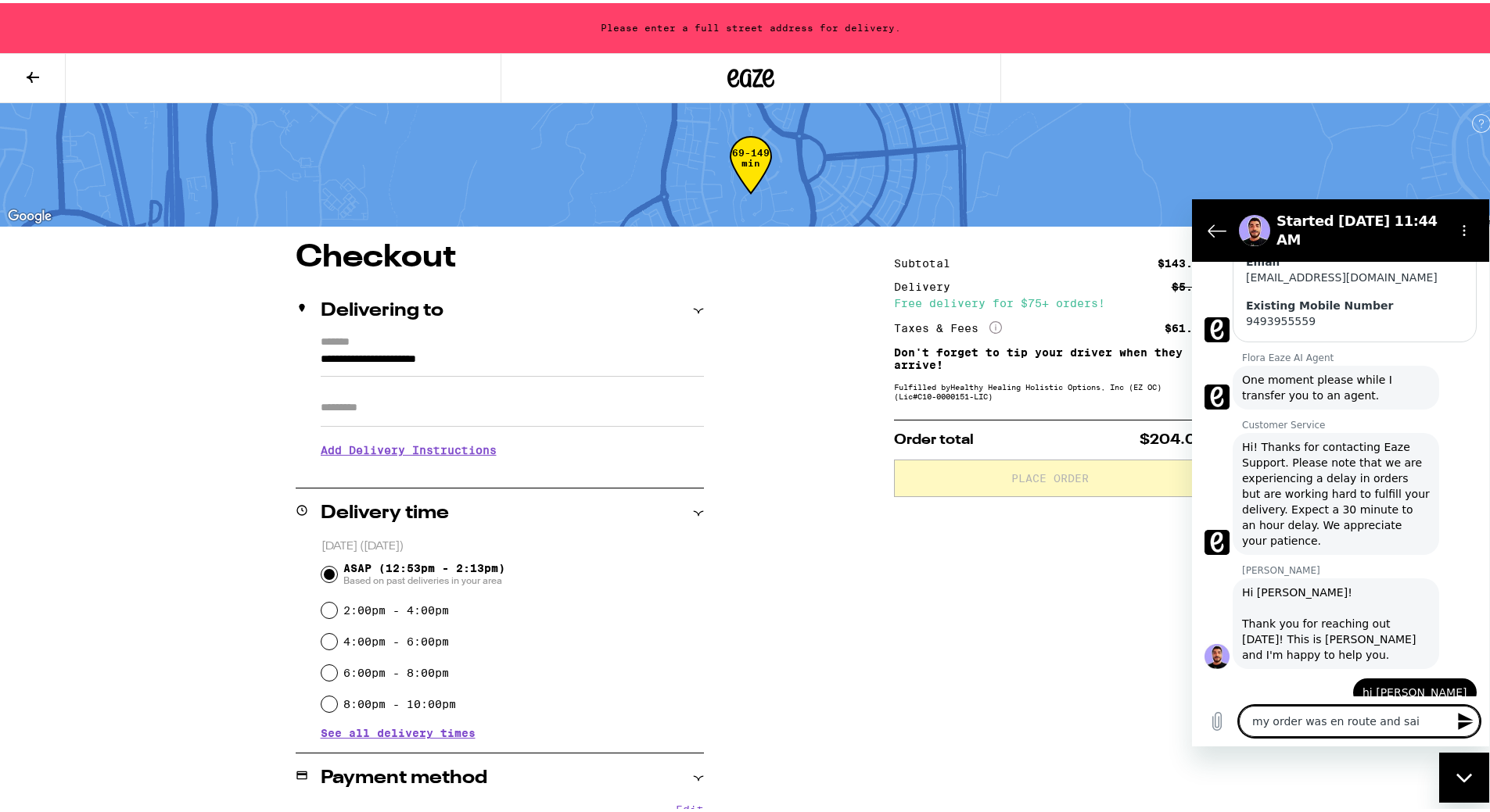
type textarea "x"
type textarea "my order was en route and said"
type textarea "x"
type textarea "my order was en route and said i"
type textarea "x"
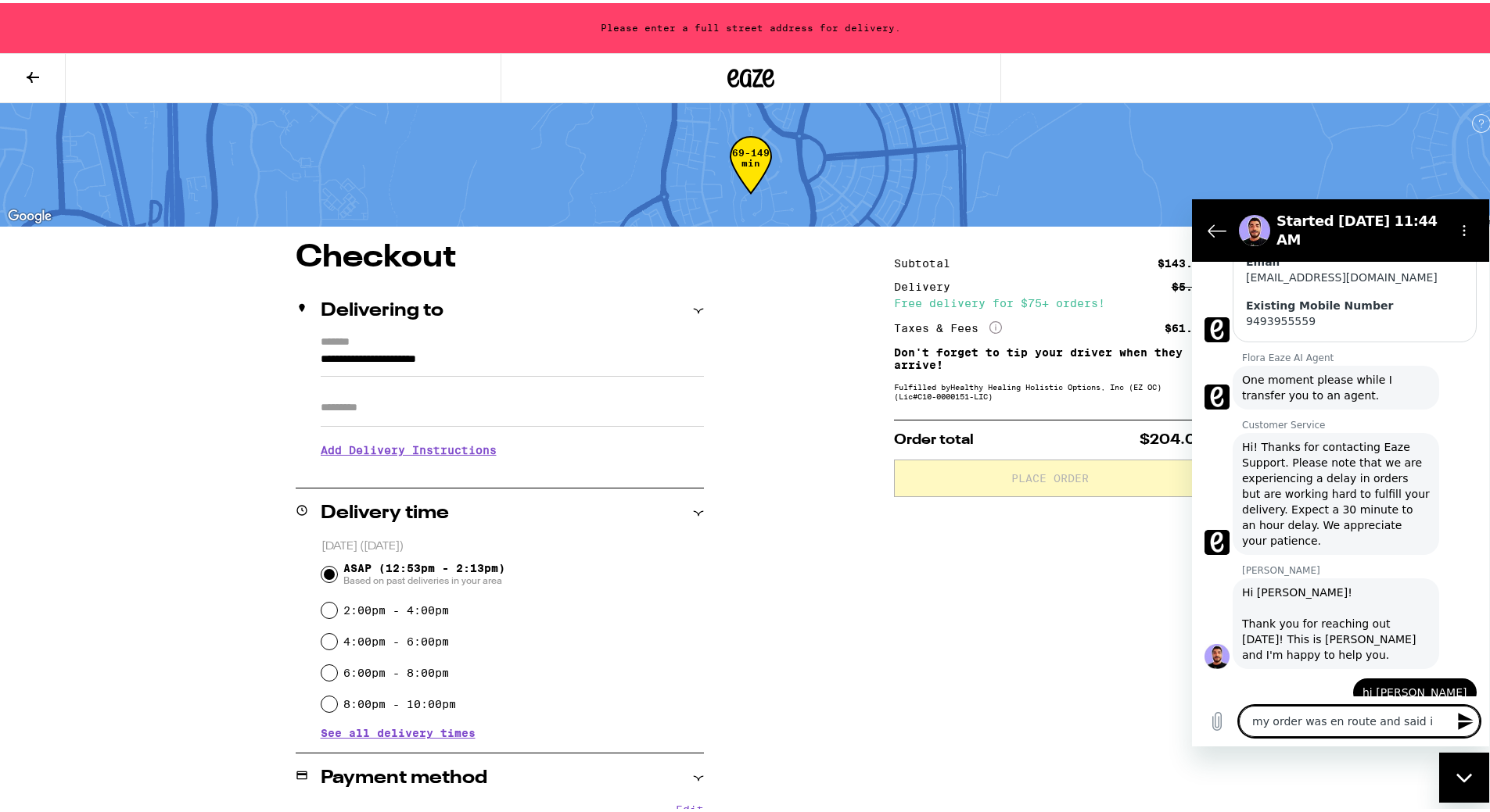
type textarea "my order was en route and said it"
type textarea "x"
type textarea "my order was en route and said it"
type textarea "x"
type textarea "my order was en route and said it w"
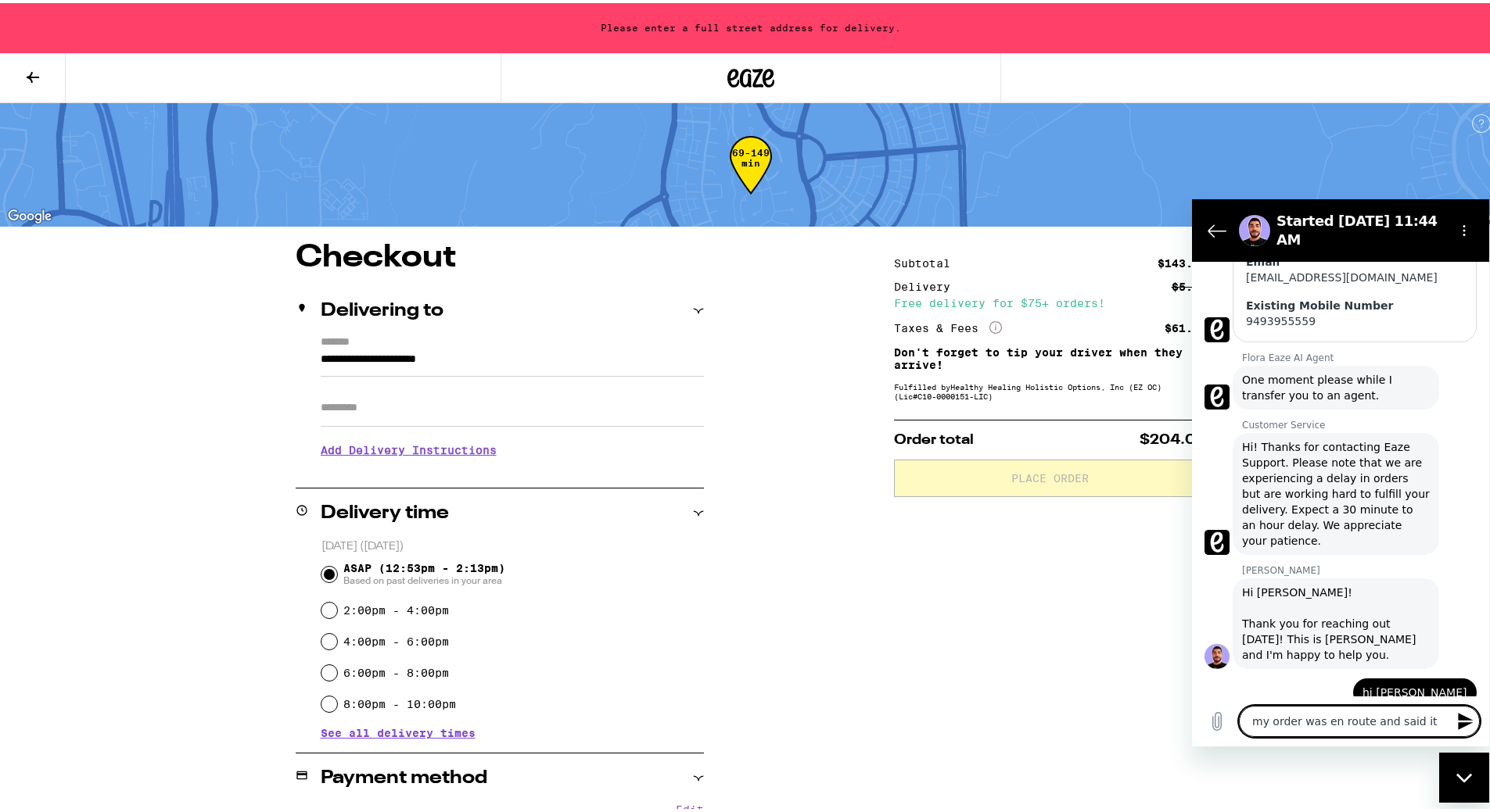
type textarea "x"
type textarea "my order was en route and said it wa"
type textarea "x"
type textarea "my order was en route and said it was"
type textarea "x"
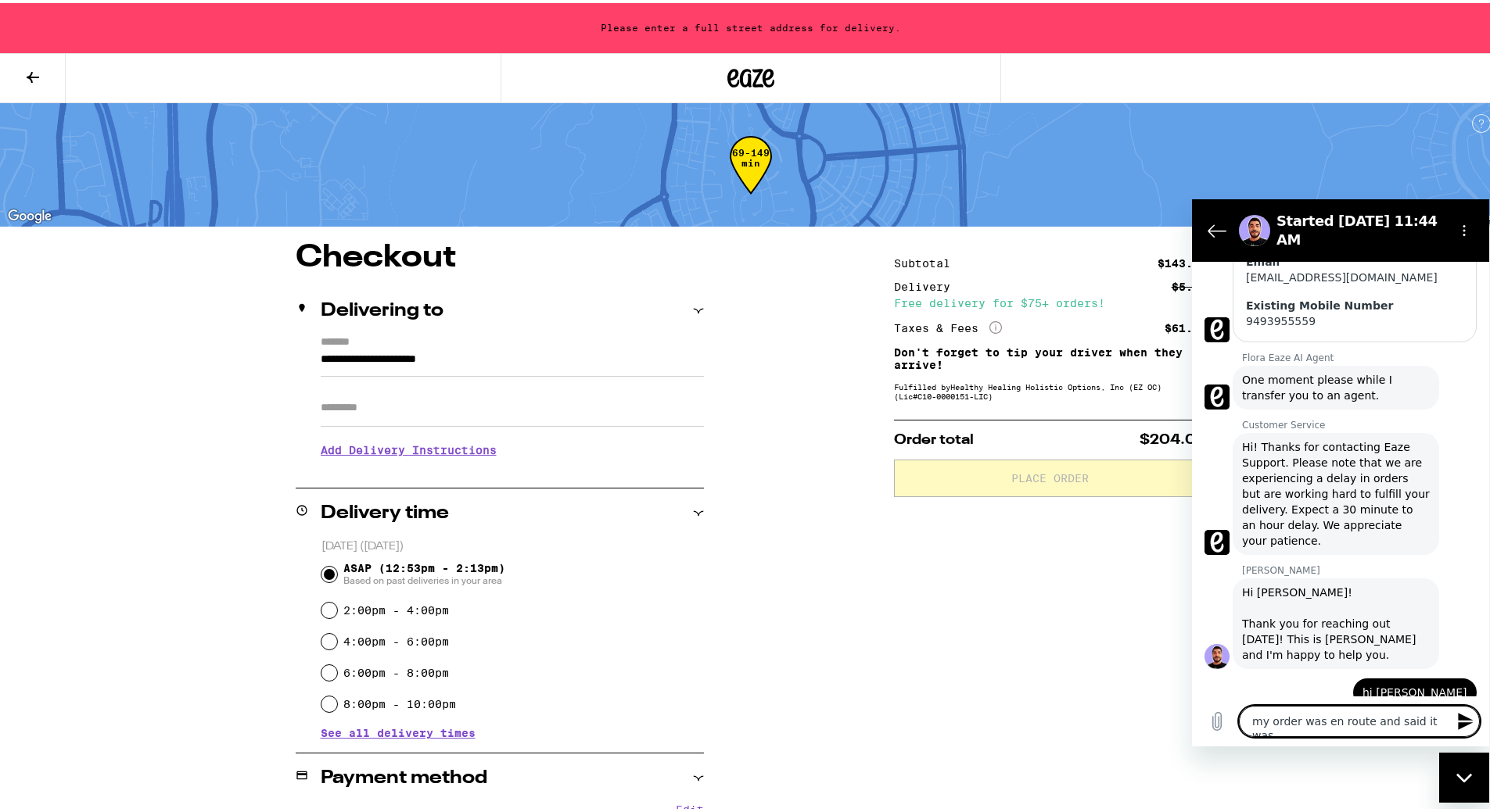
type textarea "my order was en route and said it was"
type textarea "x"
type textarea "my order was en route and said it was 1"
type textarea "x"
type textarea "my order was en route and said it was 10"
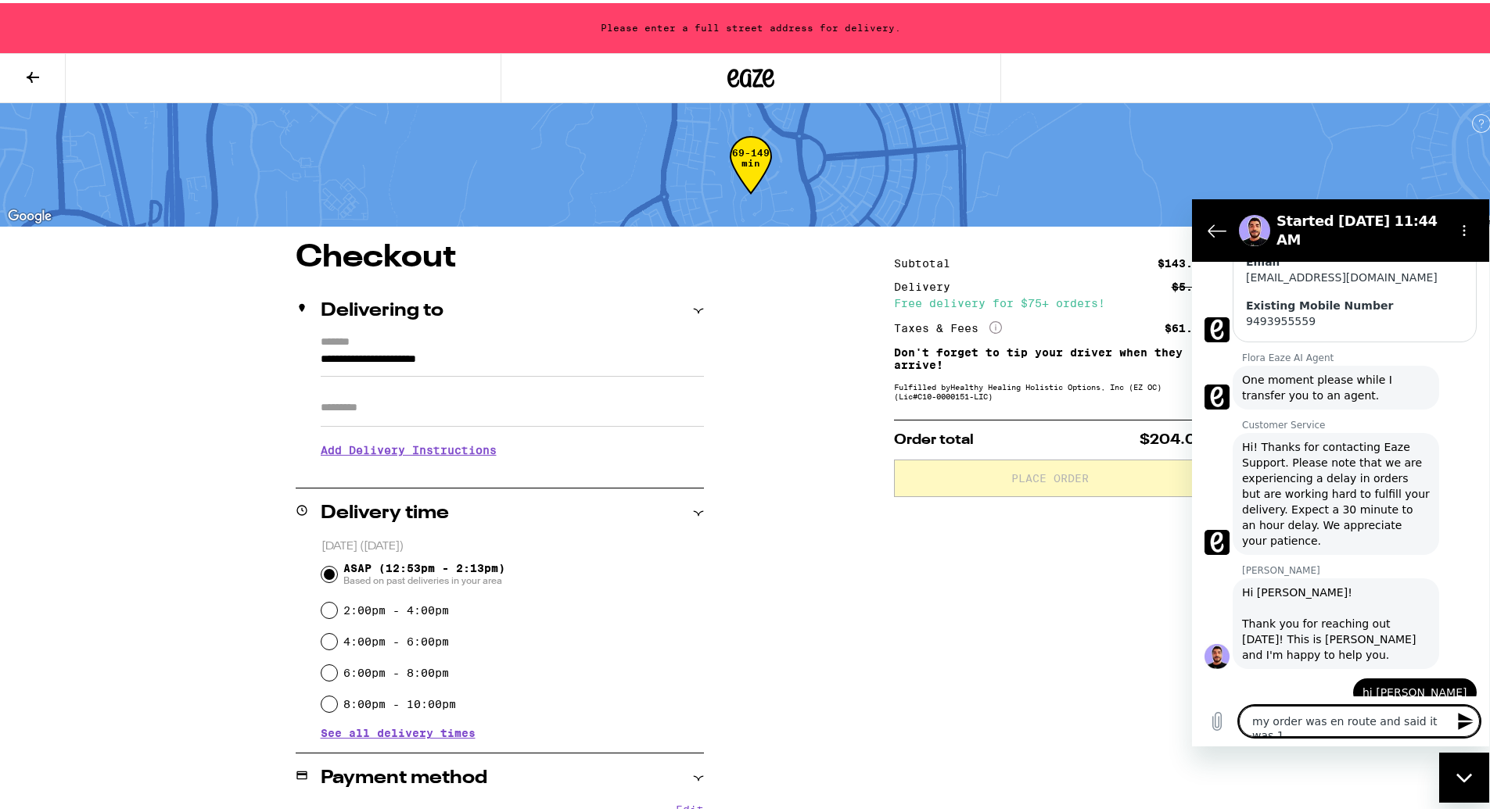
type textarea "x"
type textarea "my order was en route and said it was 10"
type textarea "x"
type textarea "my order was en route and said it was 10 m"
type textarea "x"
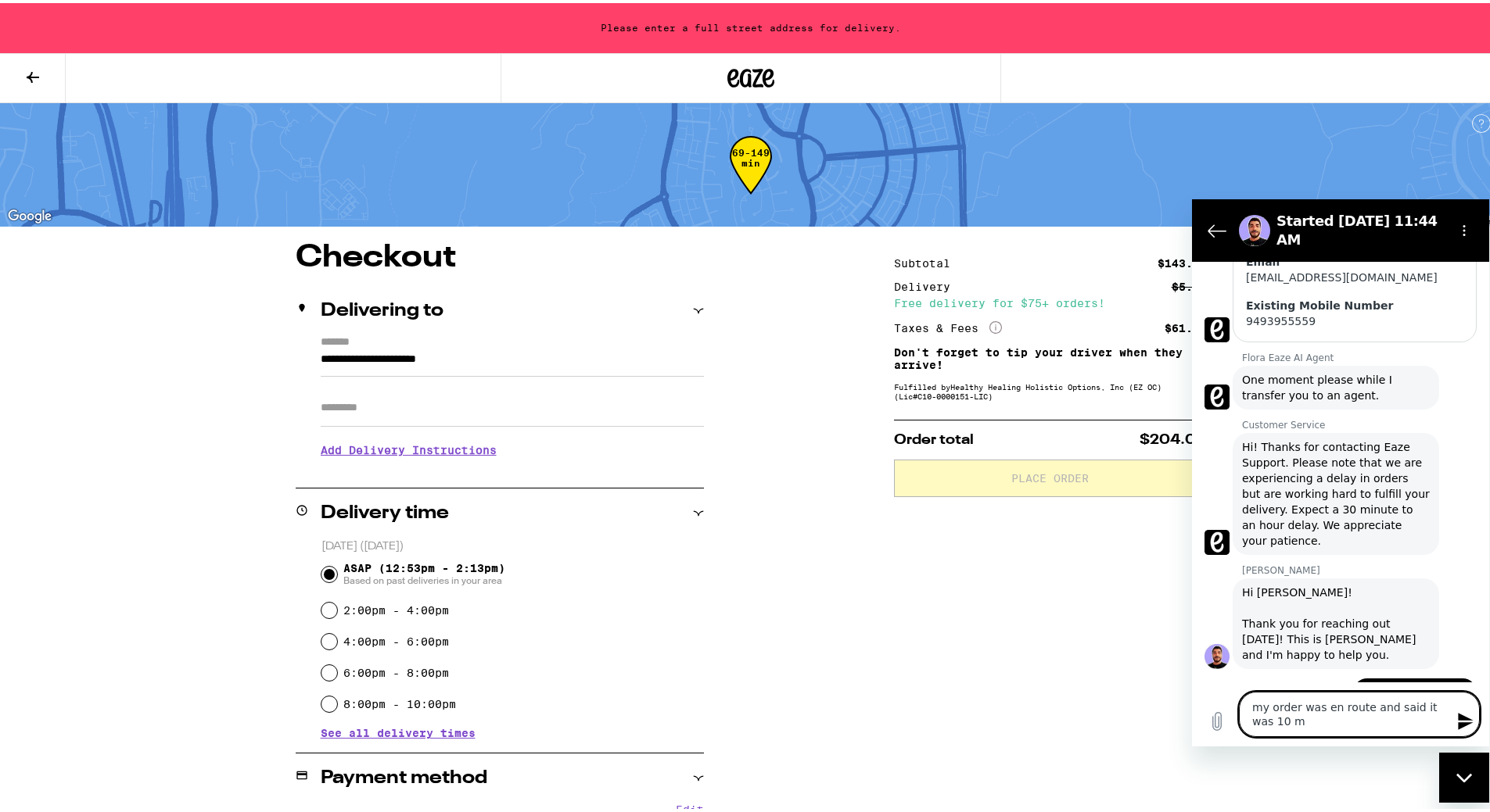
type textarea "my order was en route and said it was 10 mi"
type textarea "x"
type textarea "my order was en route and said it was 10 miu"
type textarea "x"
type textarea "my order was en route and said it was 10 mi"
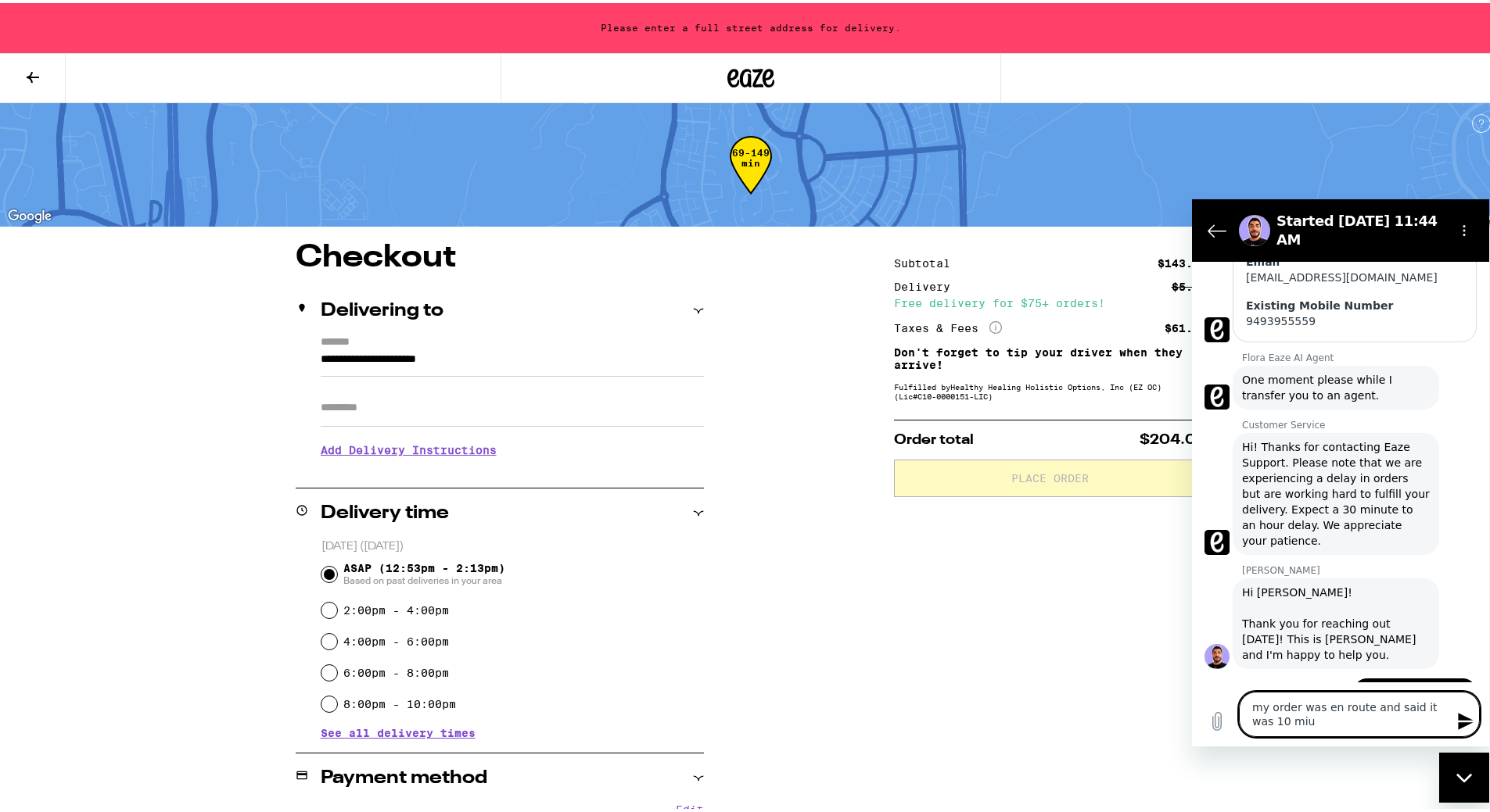
type textarea "x"
type textarea "my order was en route and said it was 10 min"
type textarea "x"
type textarea "my order was en route and said it was 10 minu"
type textarea "x"
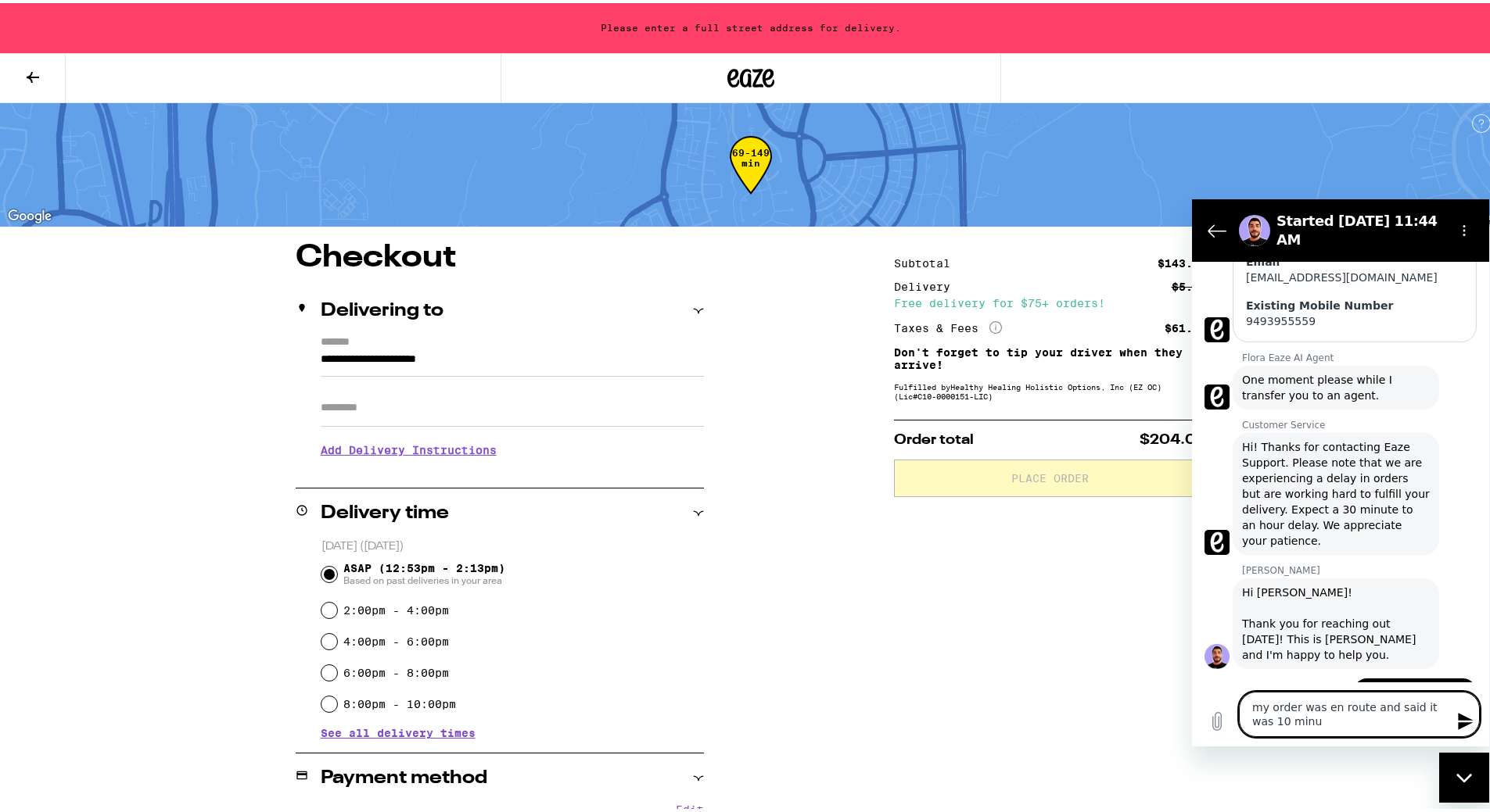
type textarea "my order was en route and said it was 10 minut"
type textarea "x"
type textarea "my order was en route and said it was 10 minute"
type textarea "x"
type textarea "my order was en route and said it was 10 minutes"
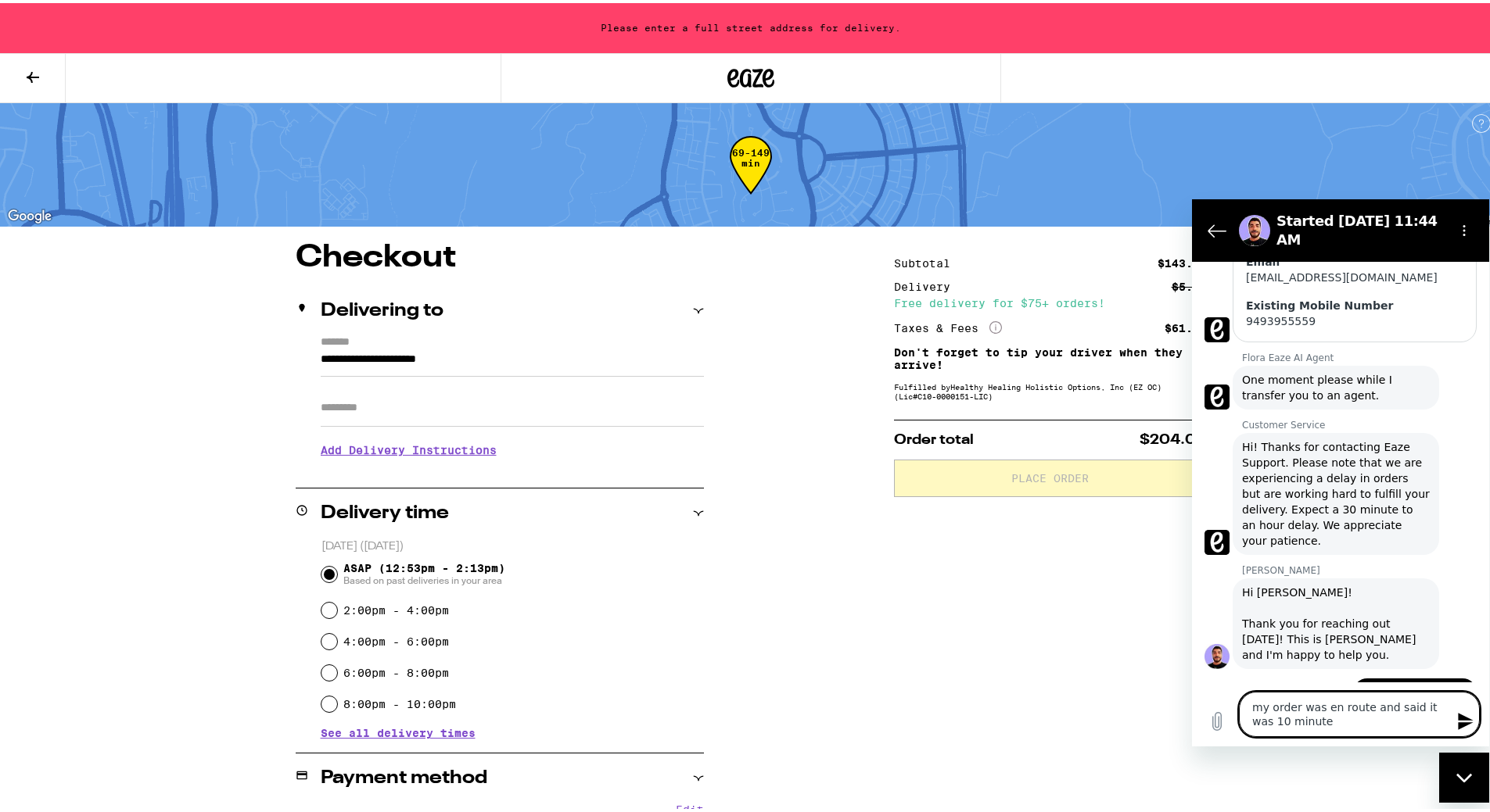
type textarea "x"
type textarea "my order was en route and said it was 10 minutes"
type textarea "x"
type textarea "my order was en route and said it was 10 minutes a"
type textarea "x"
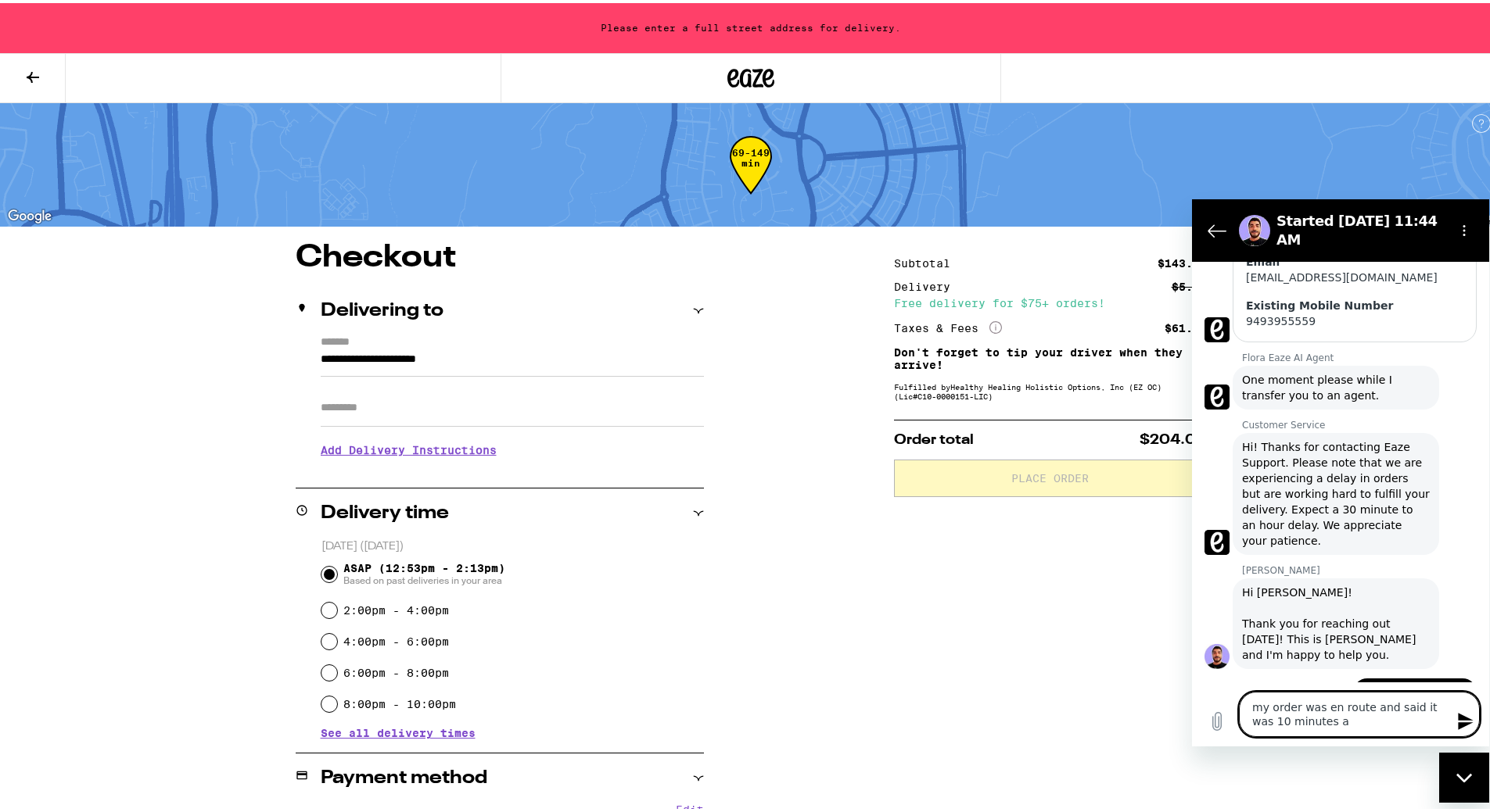
type textarea "my order was en route and said it was 10 minutes aw"
type textarea "x"
type textarea "my order was en route and said it was 10 minutes awa"
type textarea "x"
type textarea "my order was en route and said it was 10 minutes away"
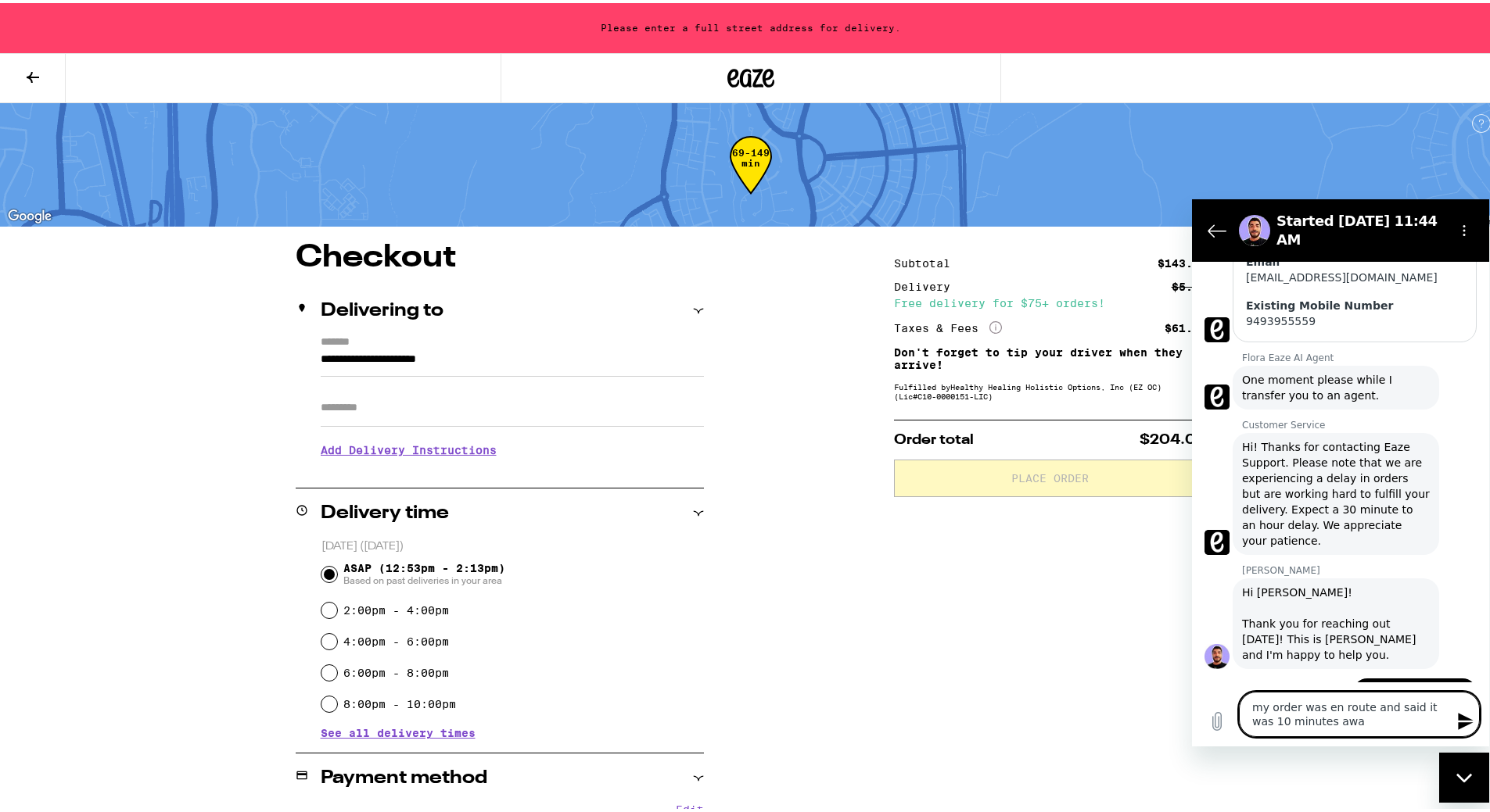
type textarea "x"
type textarea "my order was en route and said it was 10 minutes away"
type textarea "x"
type textarea "my order was en route and said it was 10 minutes away t"
type textarea "x"
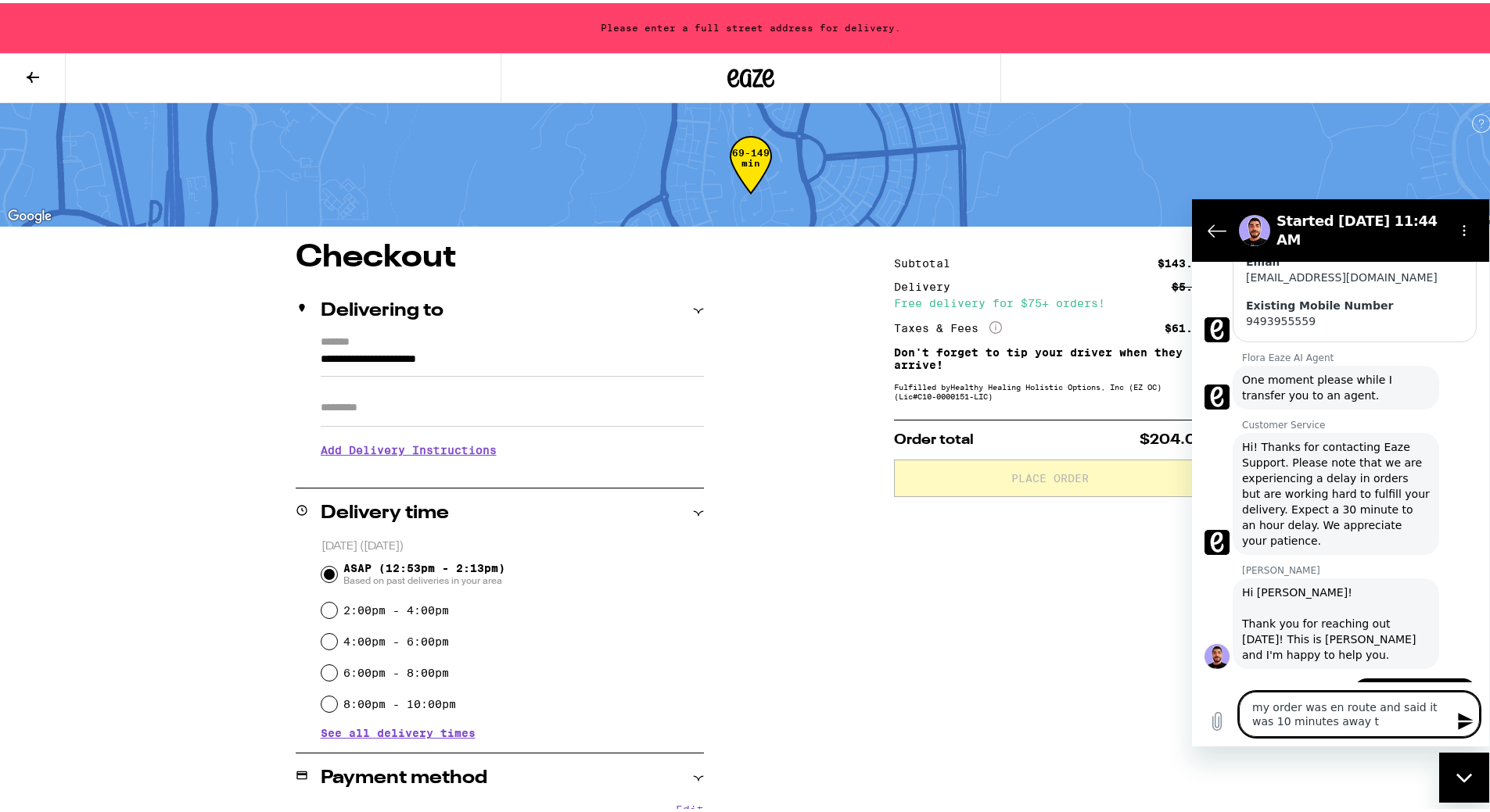
type textarea "my order was en route and said it was 10 minutes away th"
type textarea "x"
type textarea "my order was en route and said it was 10 minutes away the"
type textarea "x"
type textarea "my order was en route and said it was 10 minutes away then"
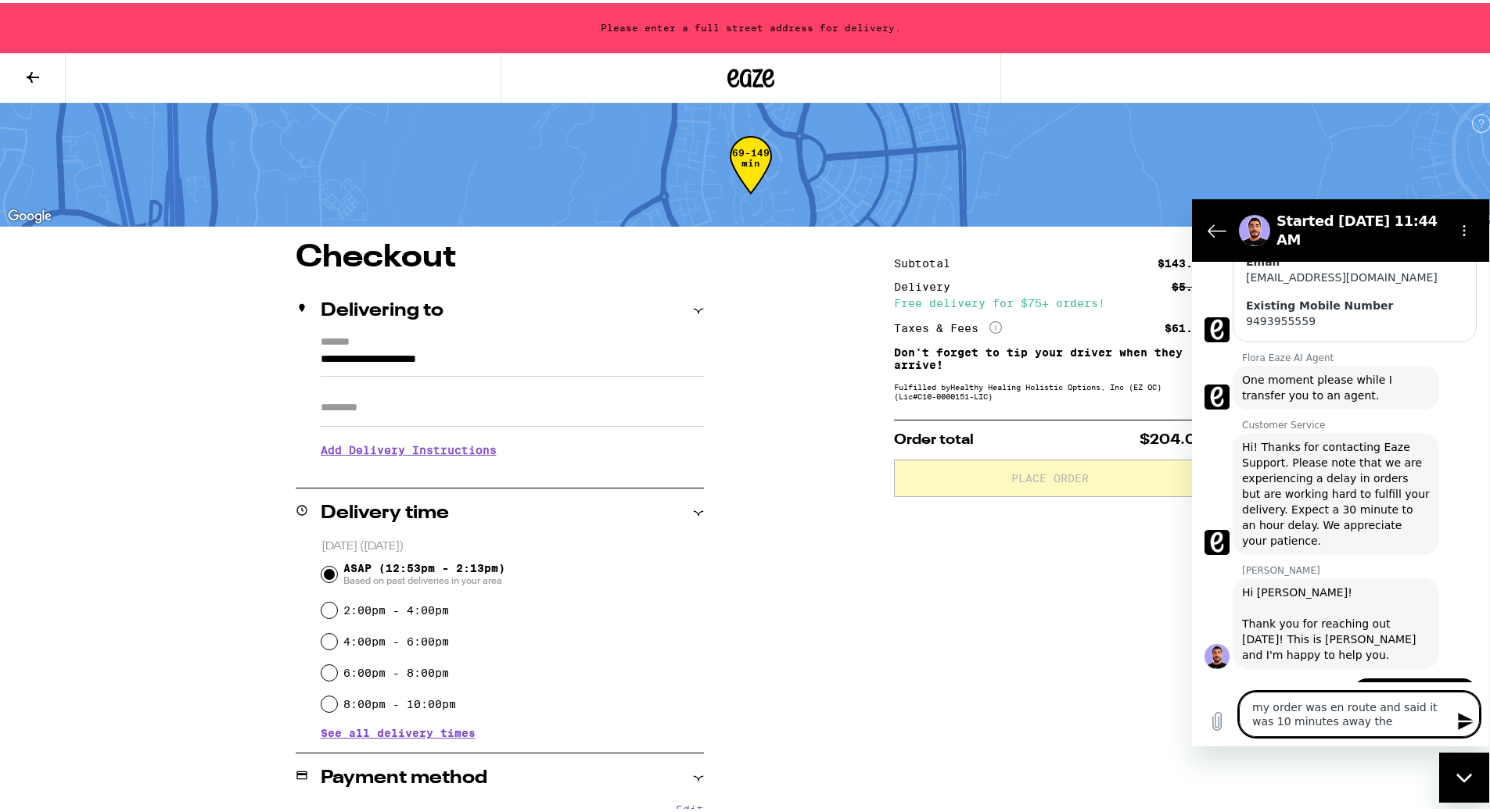
type textarea "x"
type textarea "my order was en route and said it was 10 minutes away then"
type textarea "x"
type textarea "my order was en route and said it was 10 minutes away then d"
type textarea "x"
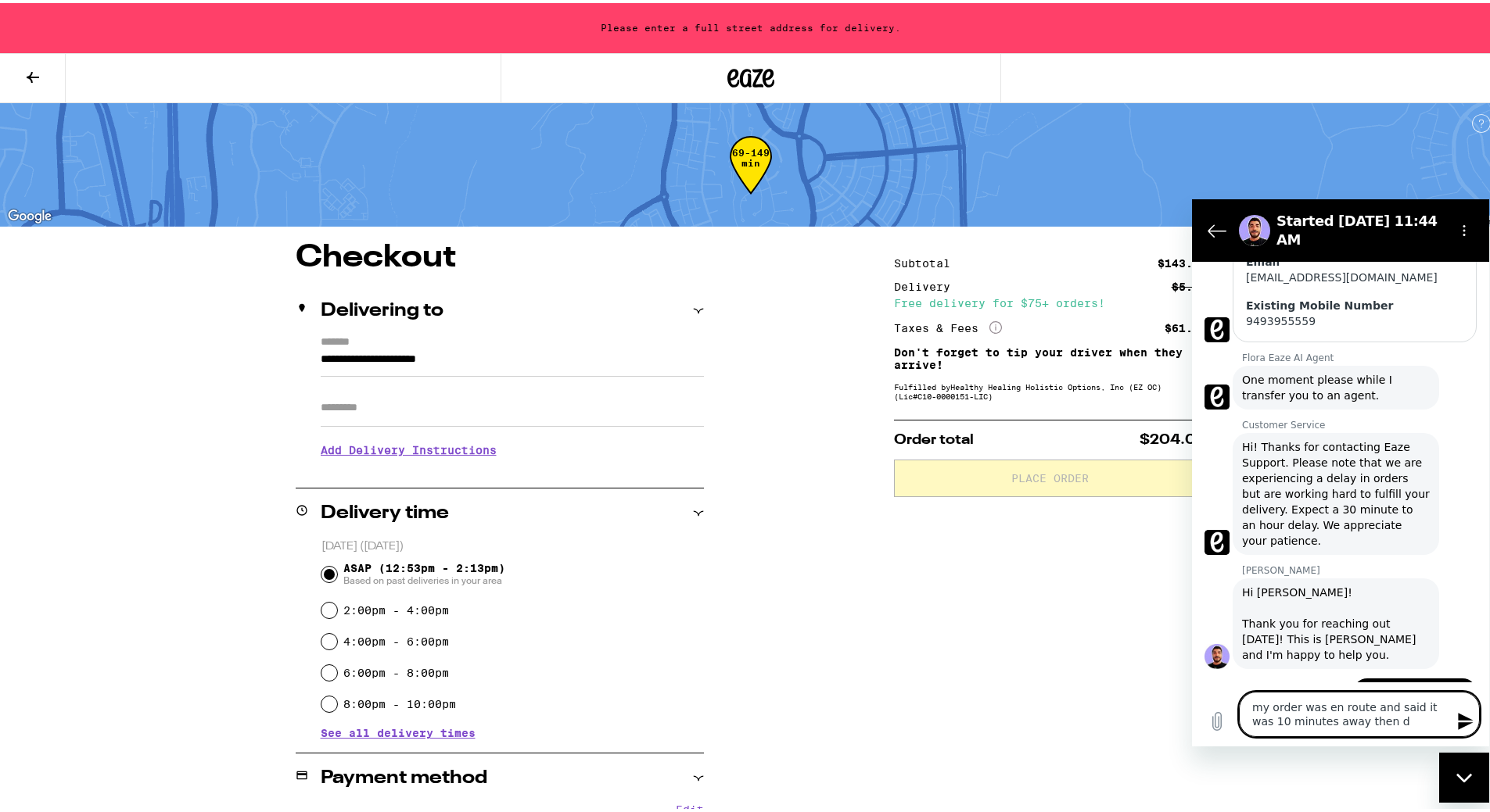
type textarea "my order was en route and said it was 10 minutes away then de"
type textarea "x"
type textarea "my order was en route and said it was 10 minutes away then del"
type textarea "x"
type textarea "my order was en route and said it was 10 minutes away then delv"
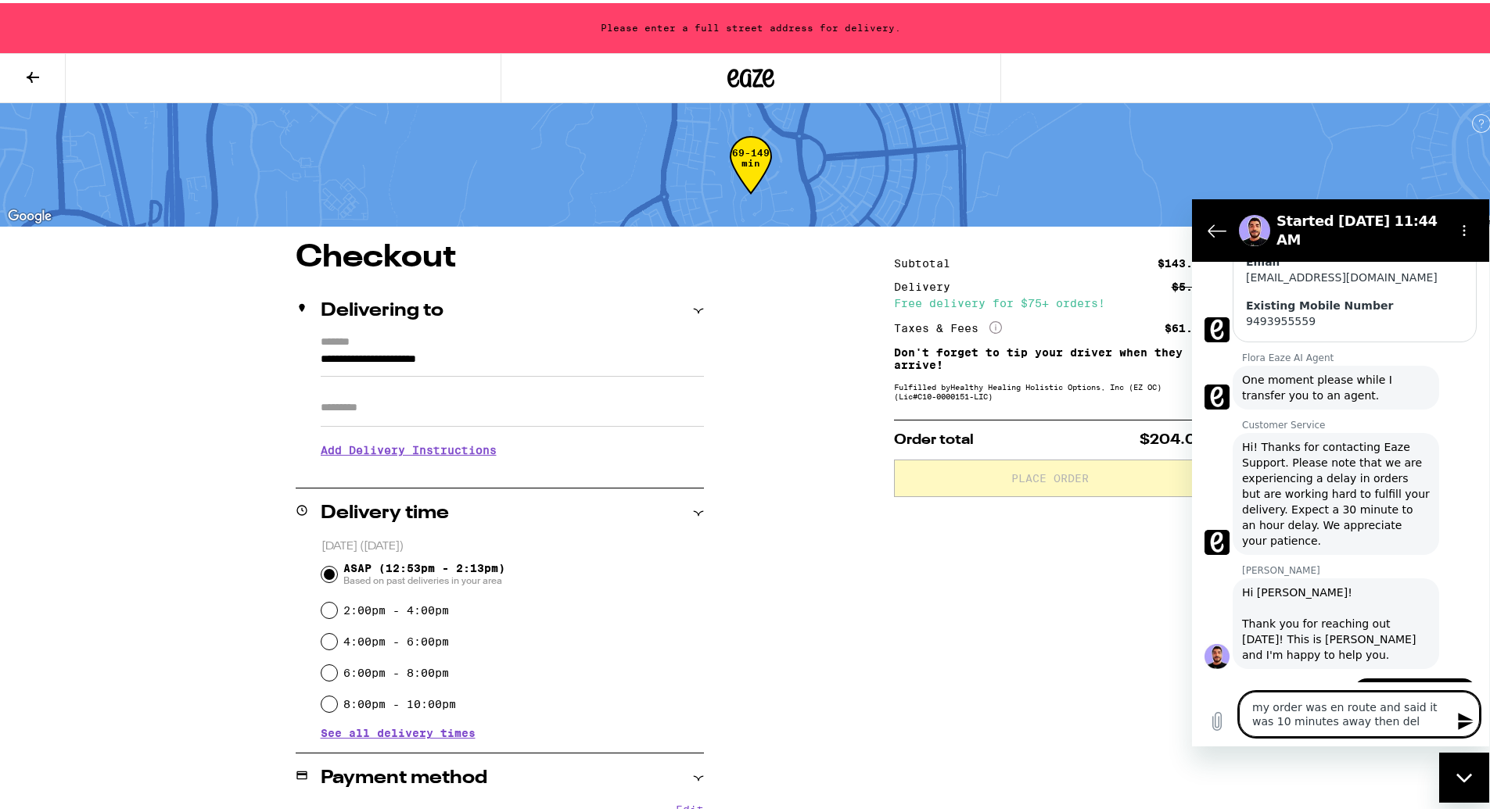
type textarea "x"
type textarea "my order was en route and said it was 10 minutes away then del"
type textarea "x"
type textarea "my order was en route and said it was 10 minutes away then deli"
type textarea "x"
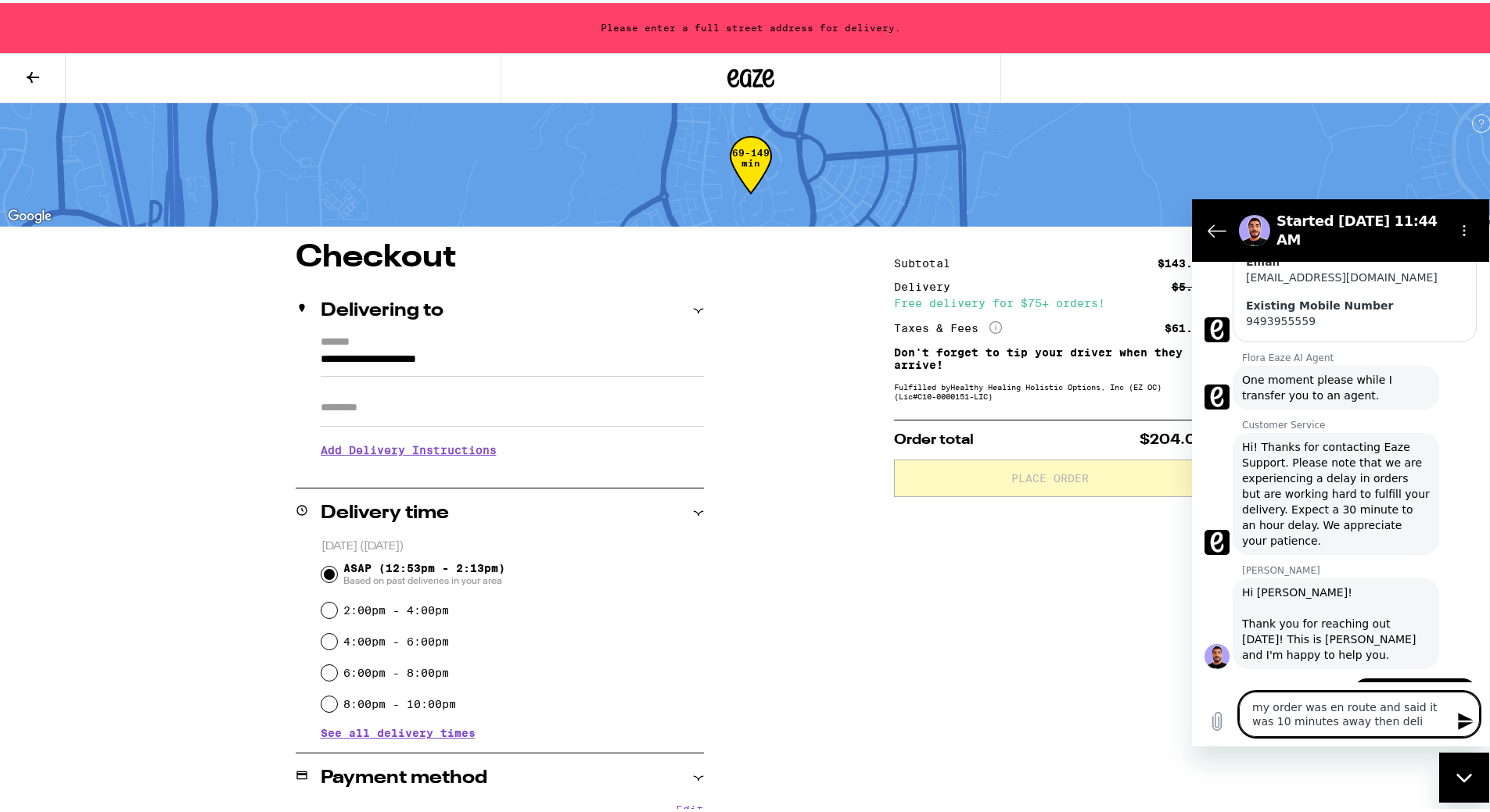
type textarea "my order was en route and said it was 10 minutes away then deliv"
type textarea "x"
type textarea "my order was en route and said it was 10 minutes away then delive"
type textarea "x"
type textarea "my order was en route and said it was 10 minutes away then deliver"
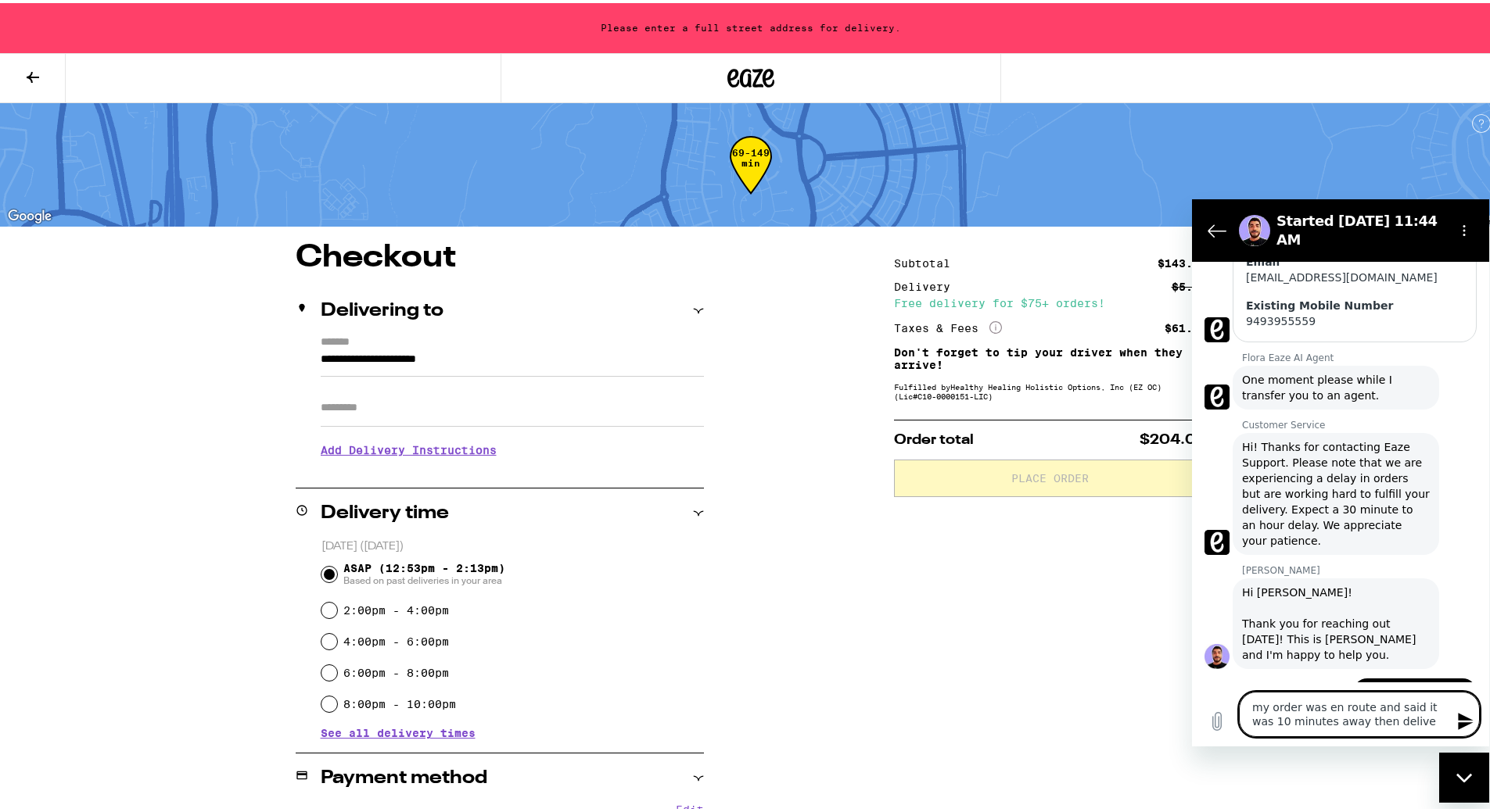
type textarea "x"
type textarea "my order was en route and said it was 10 minutes away then deliveri"
type textarea "x"
type textarea "my order was en route and said it was 10 minutes away then deliverin"
type textarea "x"
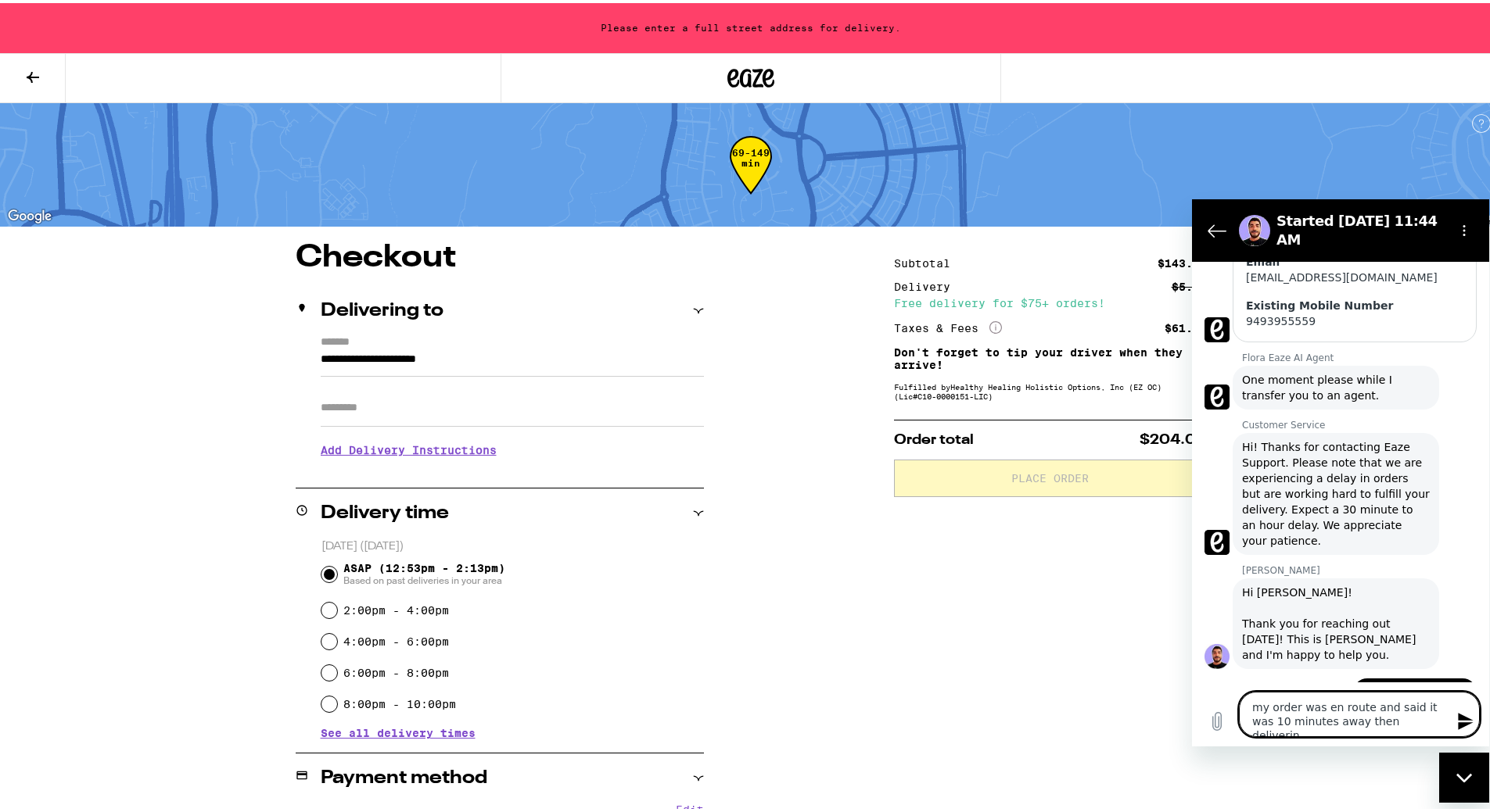
type textarea "my order was en route and said it was 10 minutes away then delivering"
type textarea "x"
type textarea "my order was en route and said it was 10 minutes away then delivering"
type textarea "x"
type textarea "my order was en route and said it was 10 minutes away then delivering a"
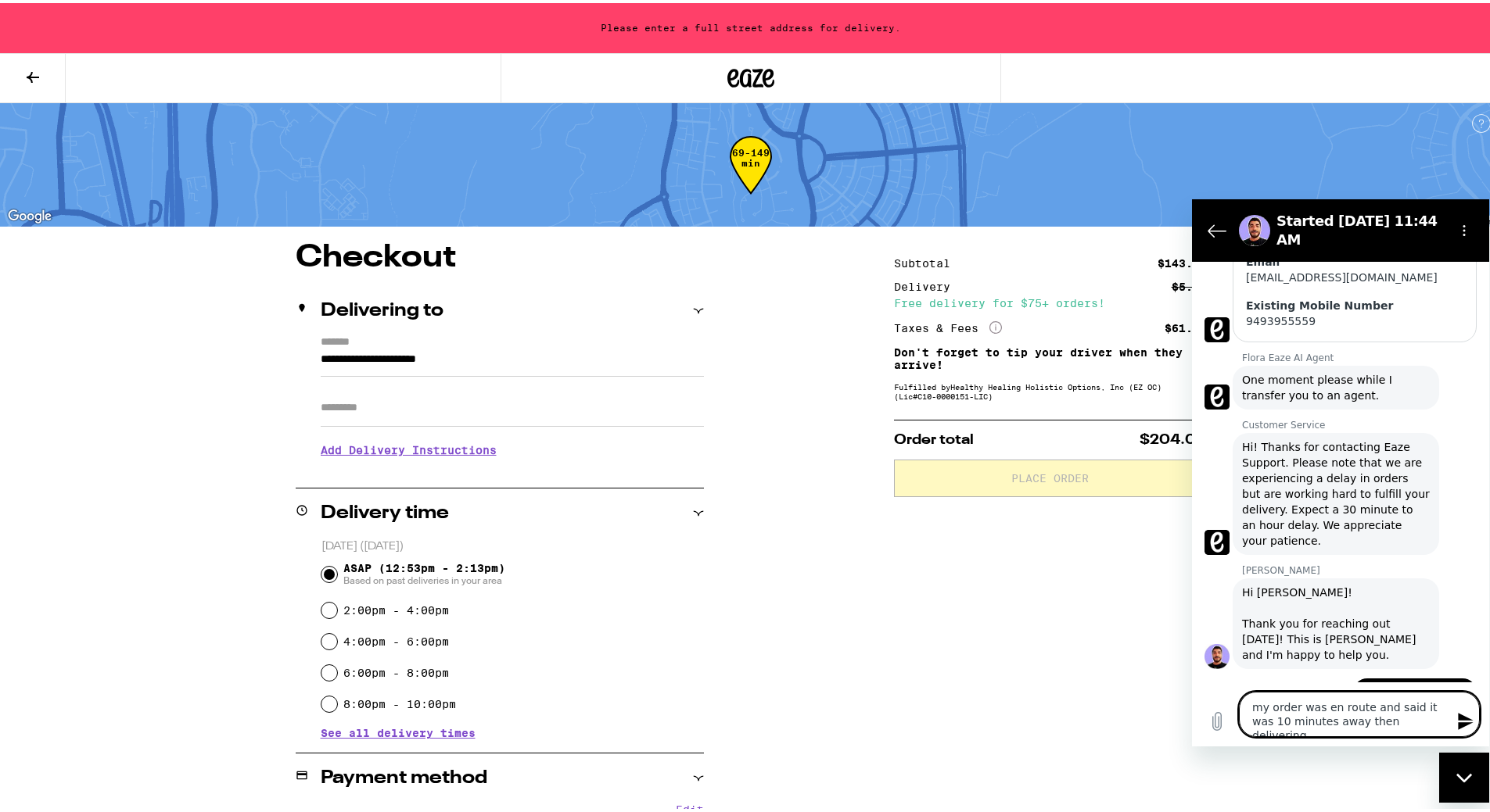
type textarea "x"
type textarea "my order was en route and said it was 10 minutes away then delivering an"
type textarea "x"
type textarea "my order was en route and said it was 10 minutes away then delivering and"
type textarea "x"
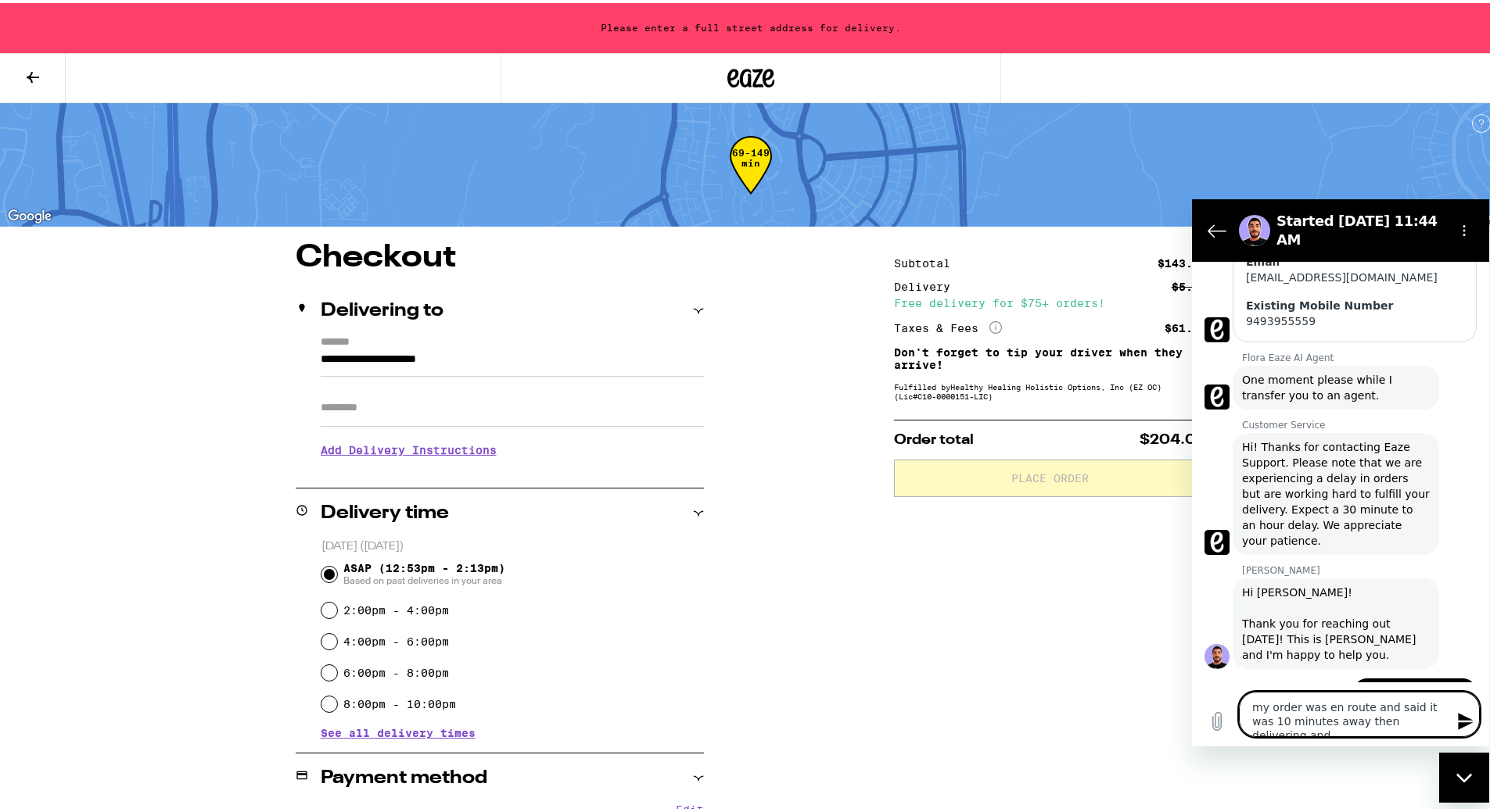
type textarea "my order was en route and said it was 10 minutes away then delivering and"
type textarea "x"
type textarea "my order was en route and said it was 10 minutes away then delivering and n"
type textarea "x"
type textarea "my order was en route and said it was 10 minutes away then delivering and no"
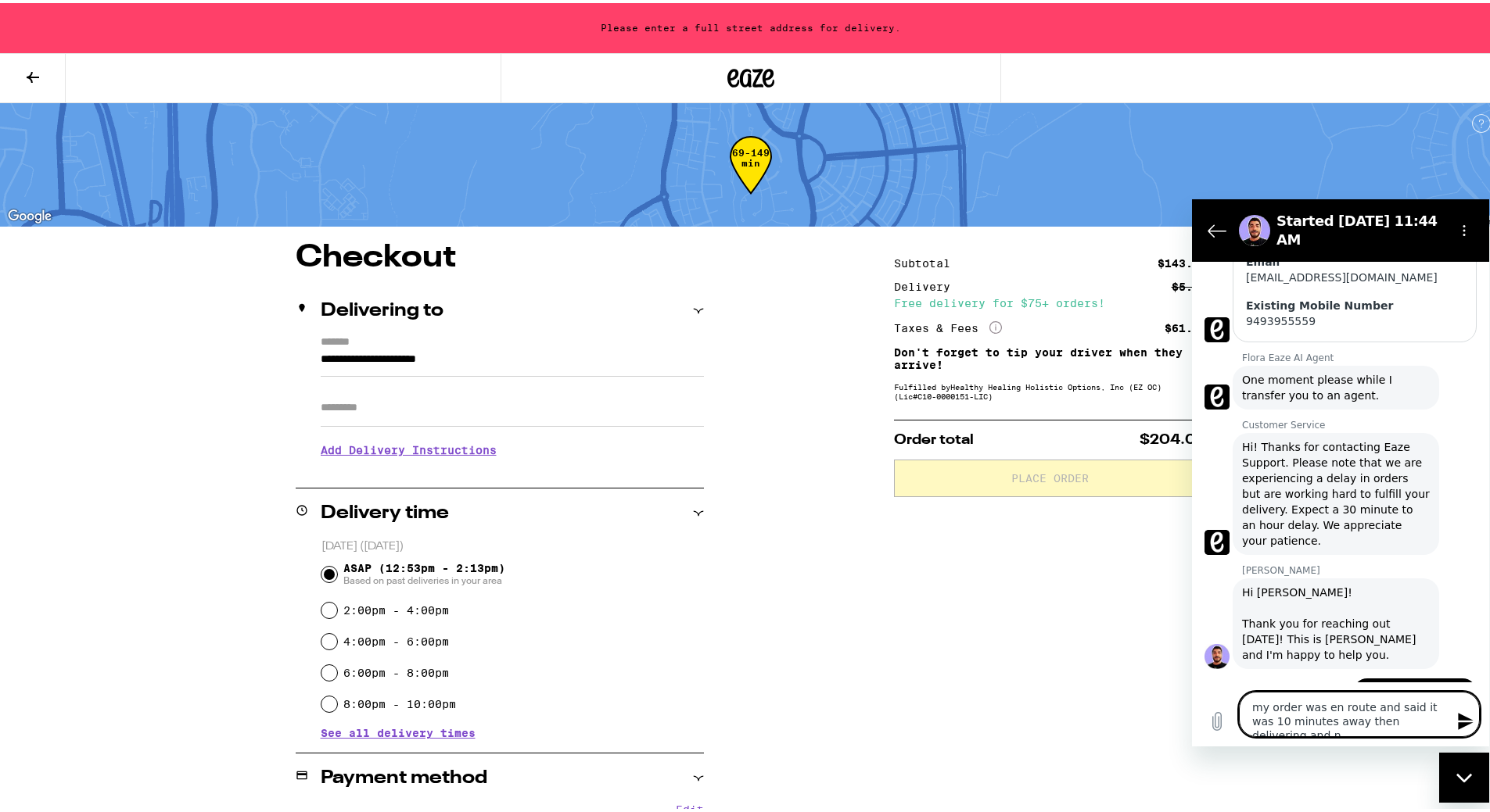
type textarea "x"
type textarea "my order was en route and said it was 10 minutes away then delivering and now"
type textarea "x"
type textarea "my order was en route and said it was 10 minutes away then delivering and now"
type textarea "x"
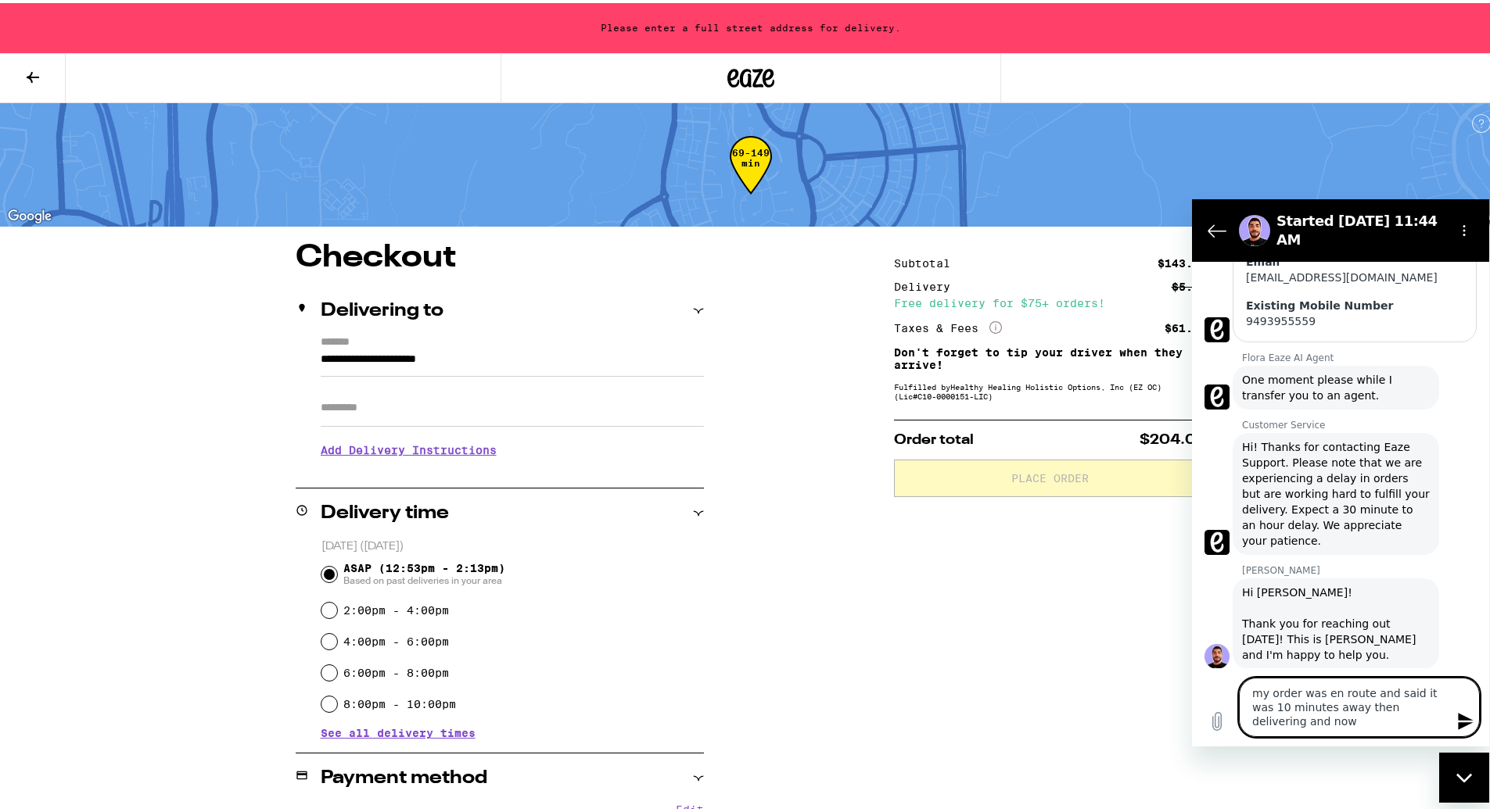
type textarea "my order was en route and said it was 10 minutes away then delivering and now i"
type textarea "x"
type textarea "my order was en route and said it was 10 minutes away then delivering and now it"
type textarea "x"
type textarea "my order was en route and said it was 10 minutes away then delivering and now it"
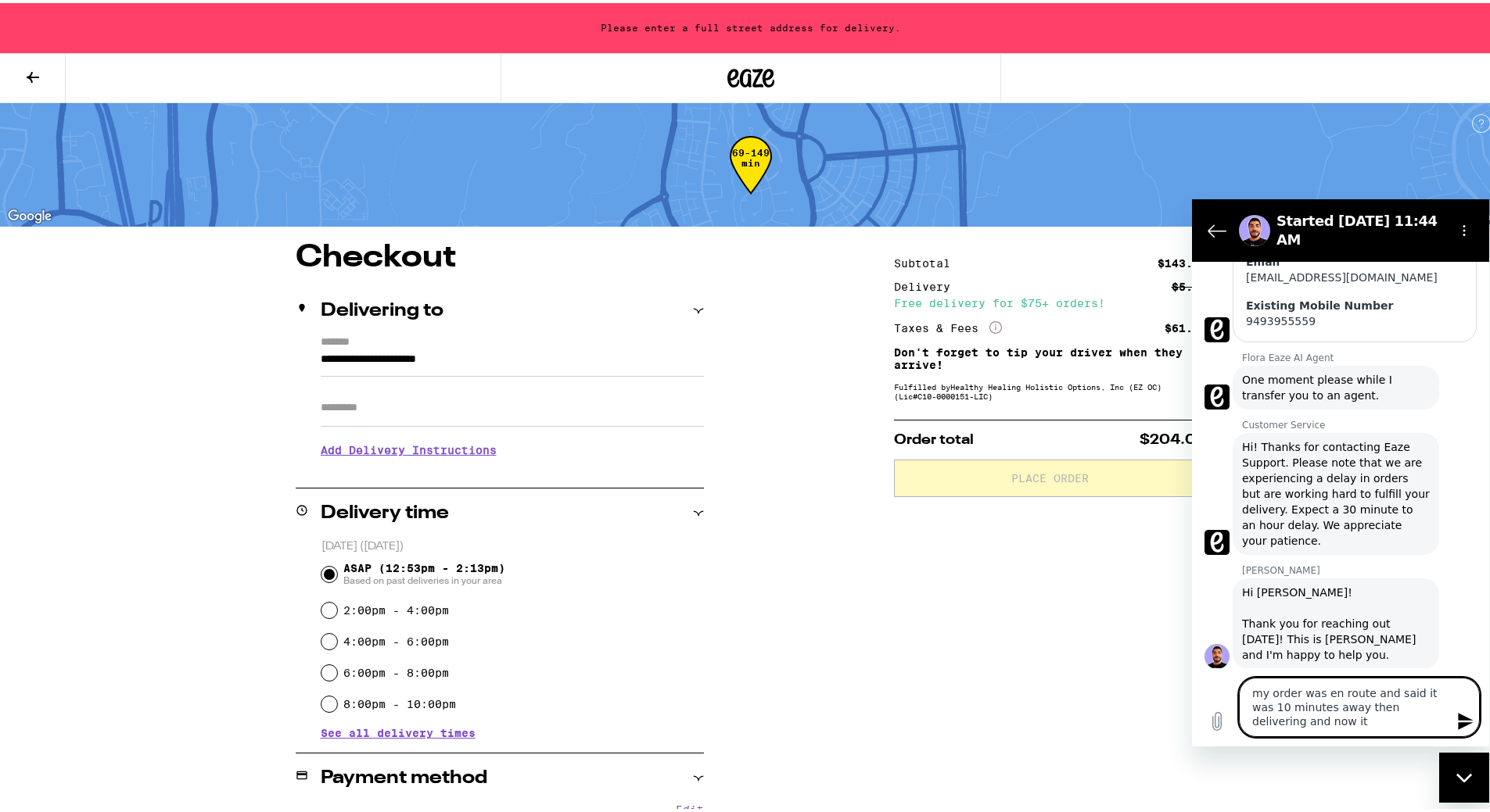
type textarea "x"
type textarea "my order was en route and said it was 10 minutes away then delivering and now i…"
type textarea "x"
type textarea "my order was en route and said it was 10 minutes away then delivering and now i…"
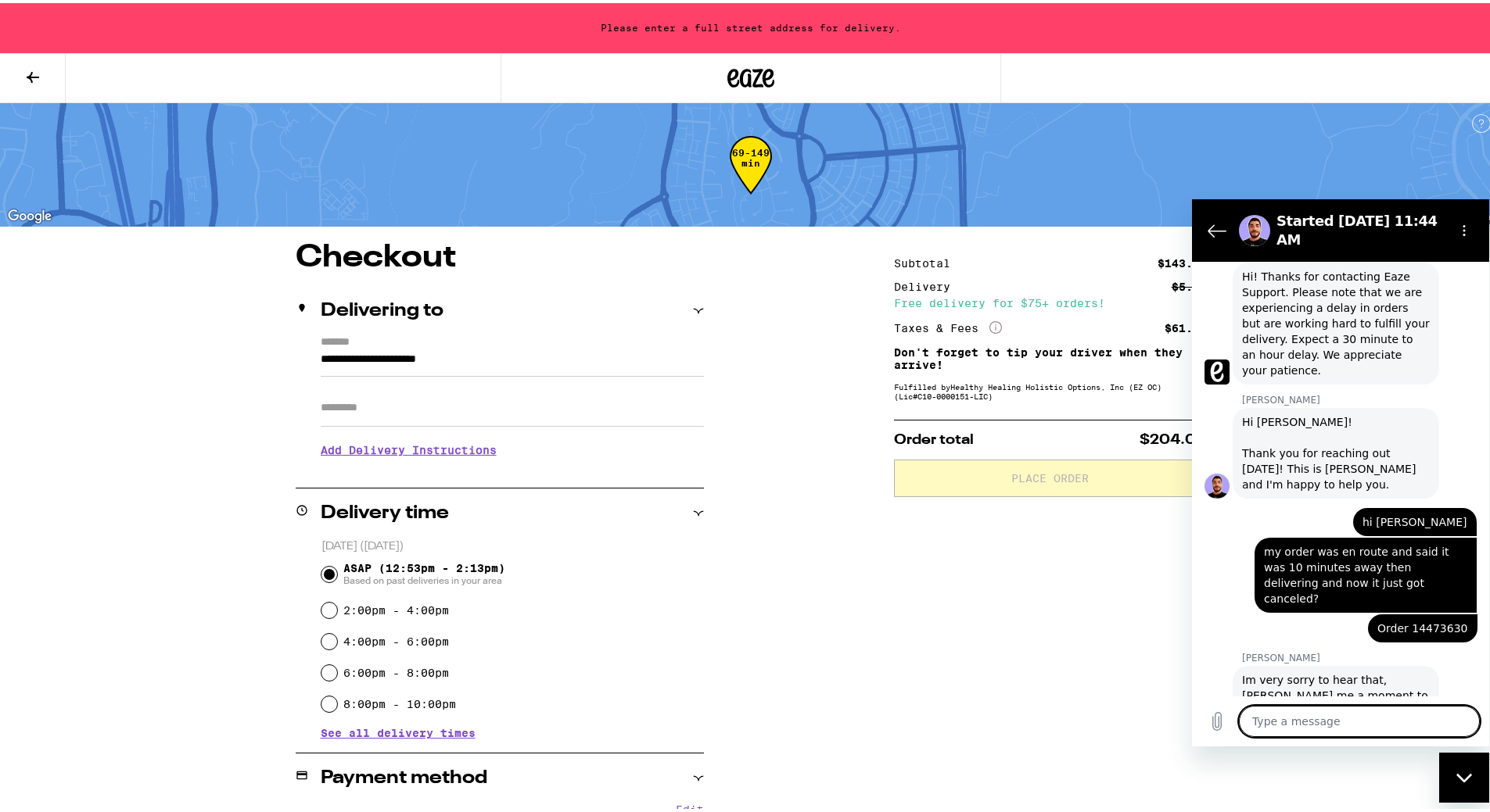
scroll to position [568, 0]
click at [1261, 722] on textarea at bounding box center [1359, 721] width 241 height 31
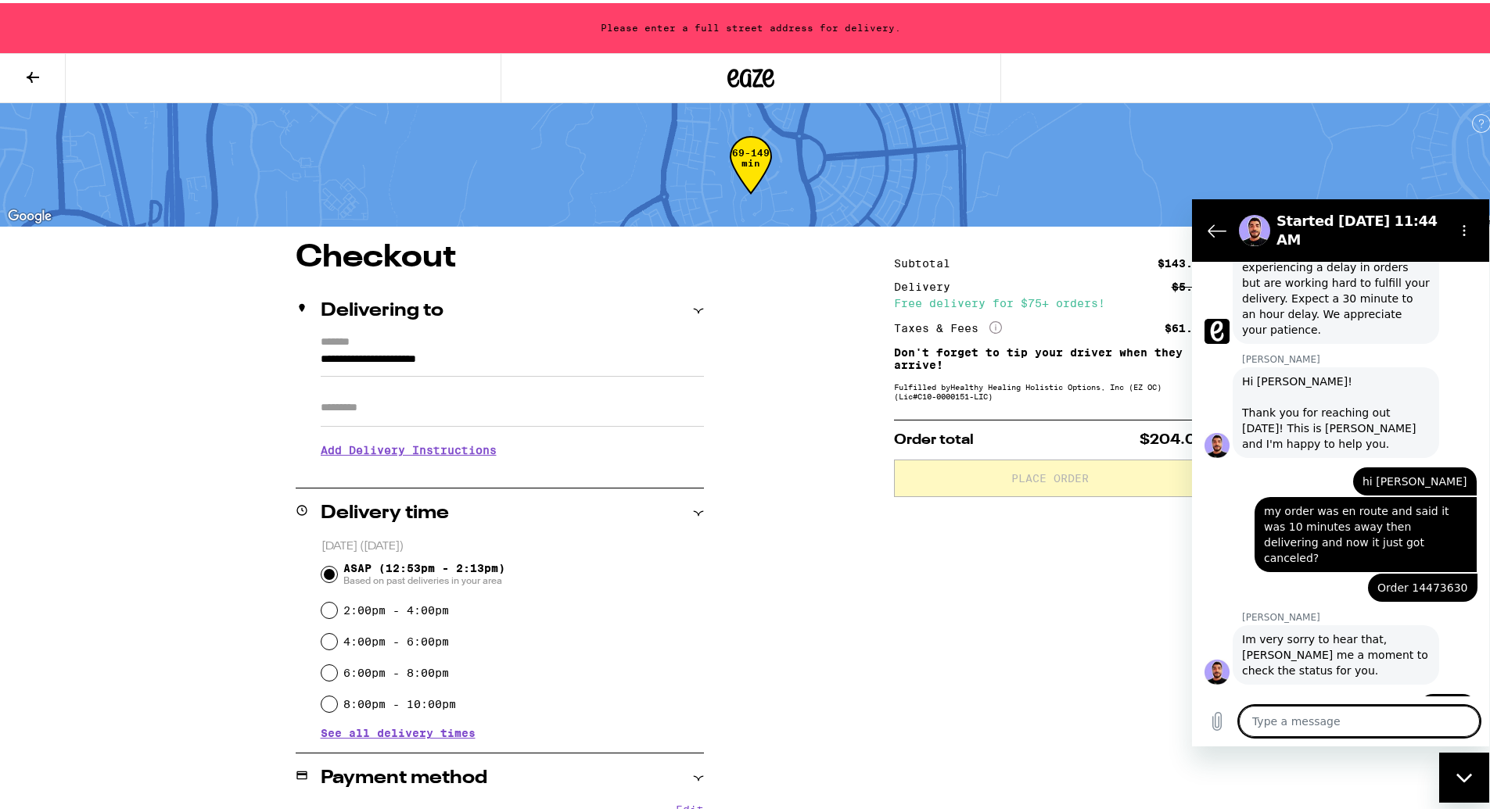
scroll to position [454, 0]
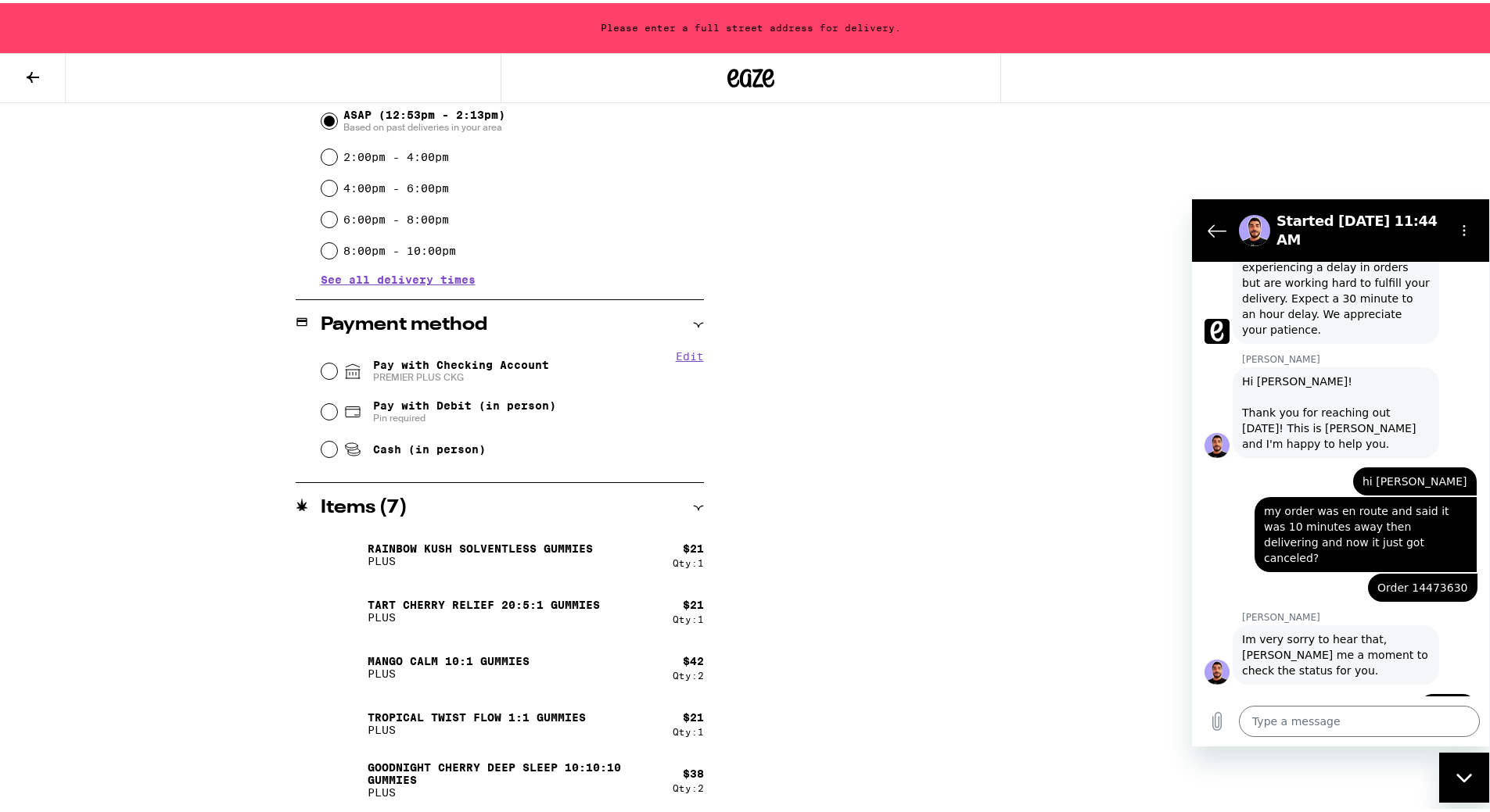
drag, startPoint x: 769, startPoint y: 365, endPoint x: 759, endPoint y: 452, distance: 87.6
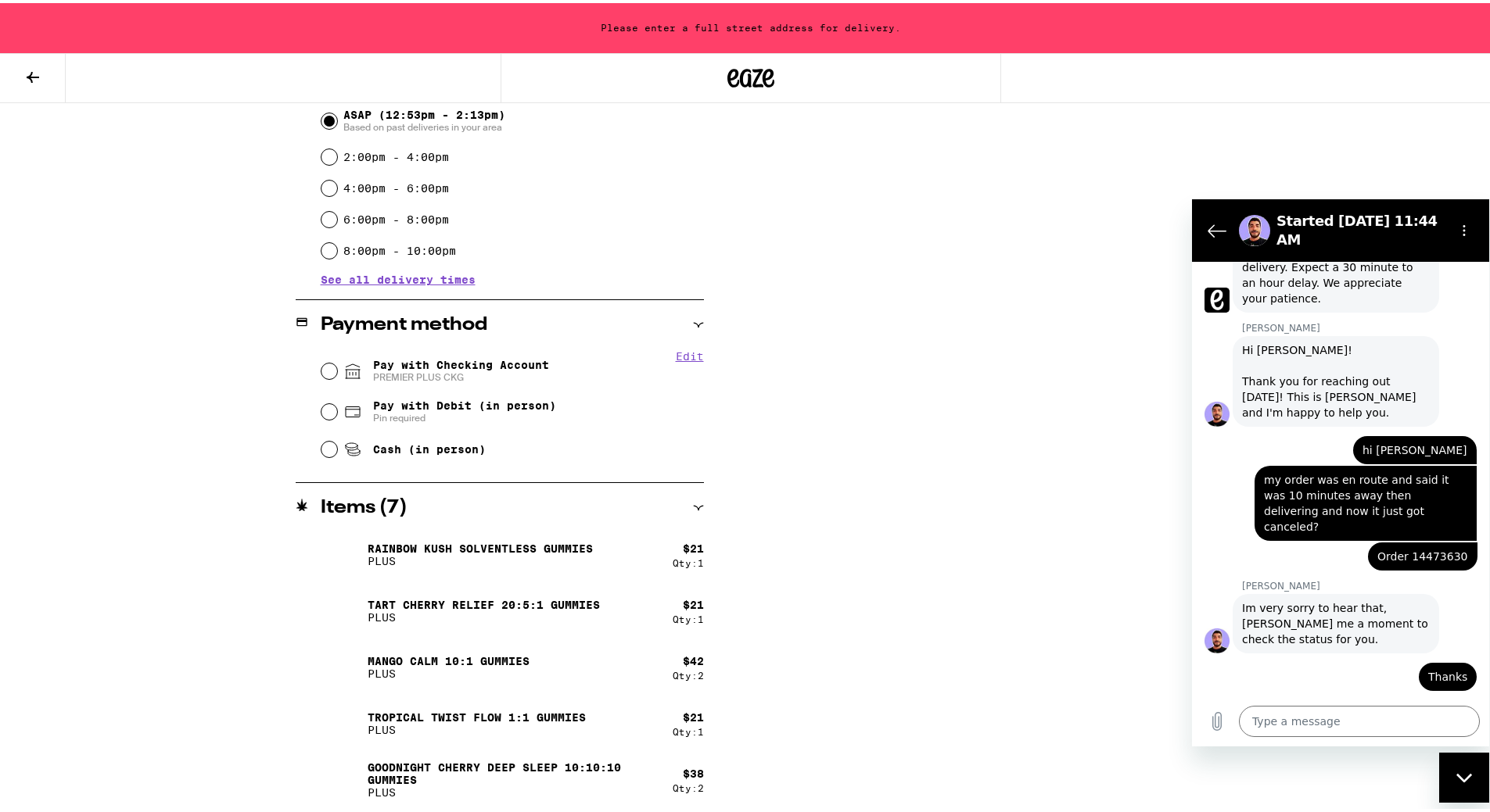
scroll to position [636, 0]
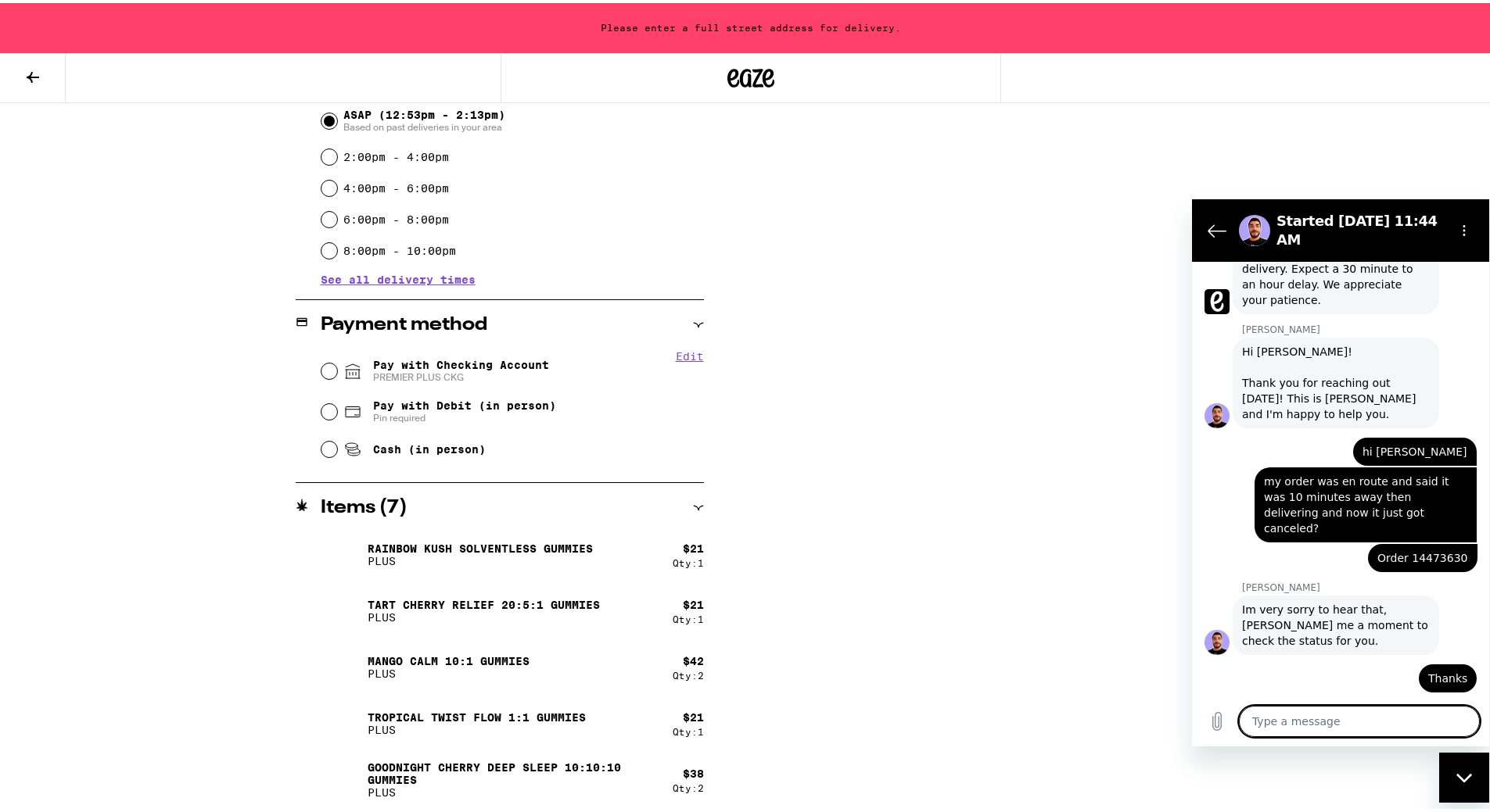
click at [1287, 726] on textarea at bounding box center [1359, 721] width 241 height 31
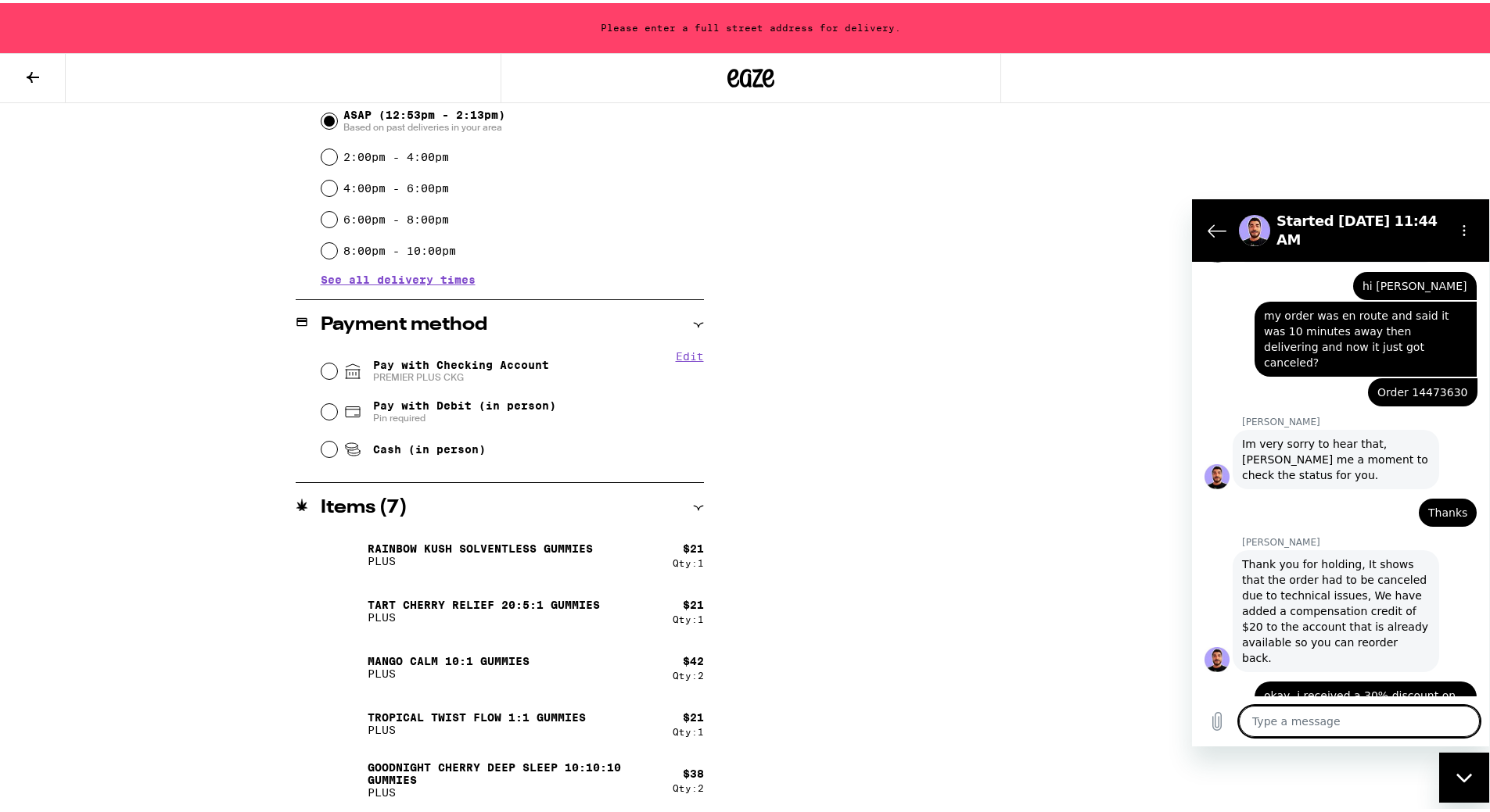
scroll to position [804, 0]
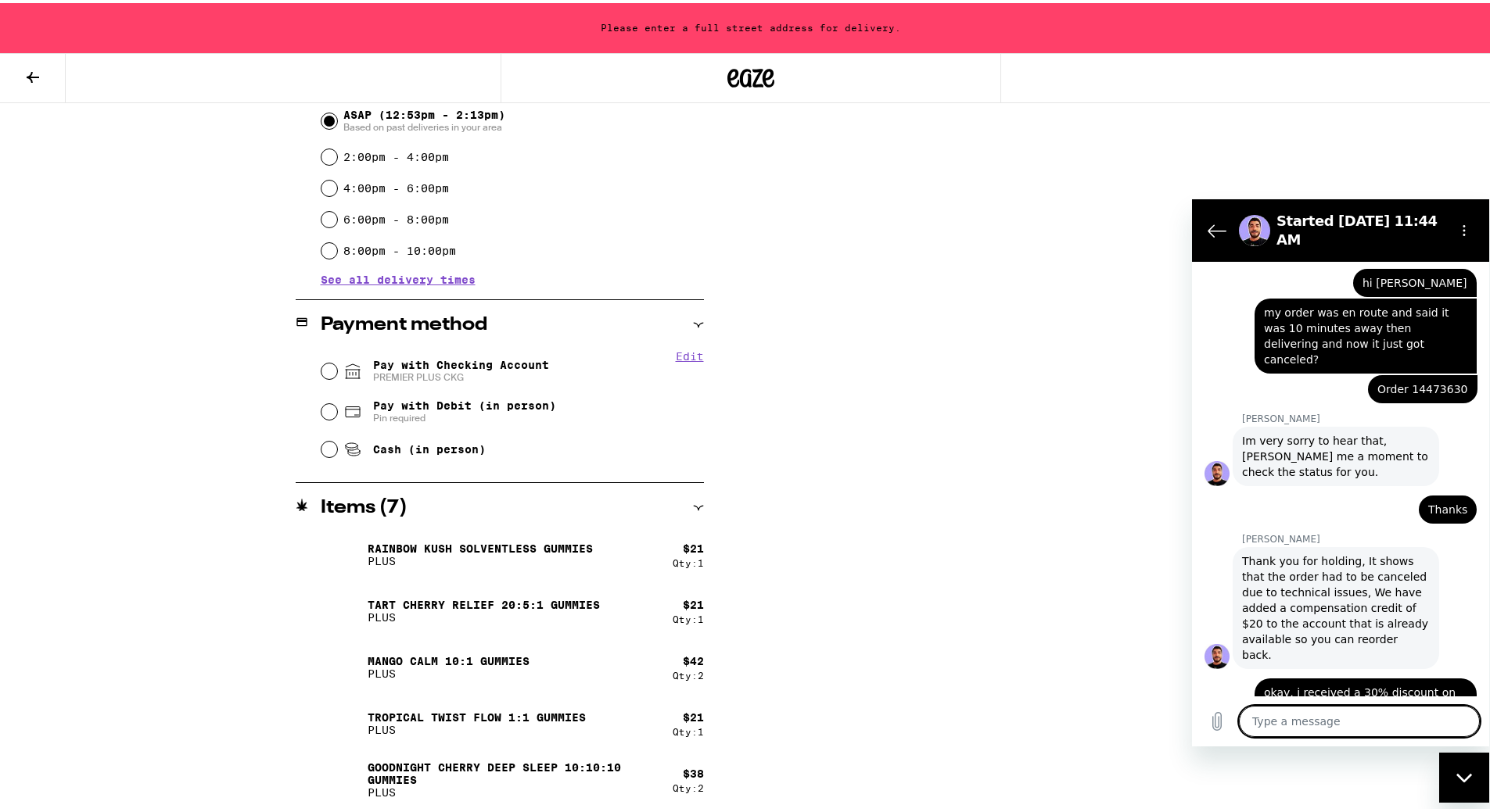
click at [1292, 723] on textarea at bounding box center [1359, 721] width 241 height 31
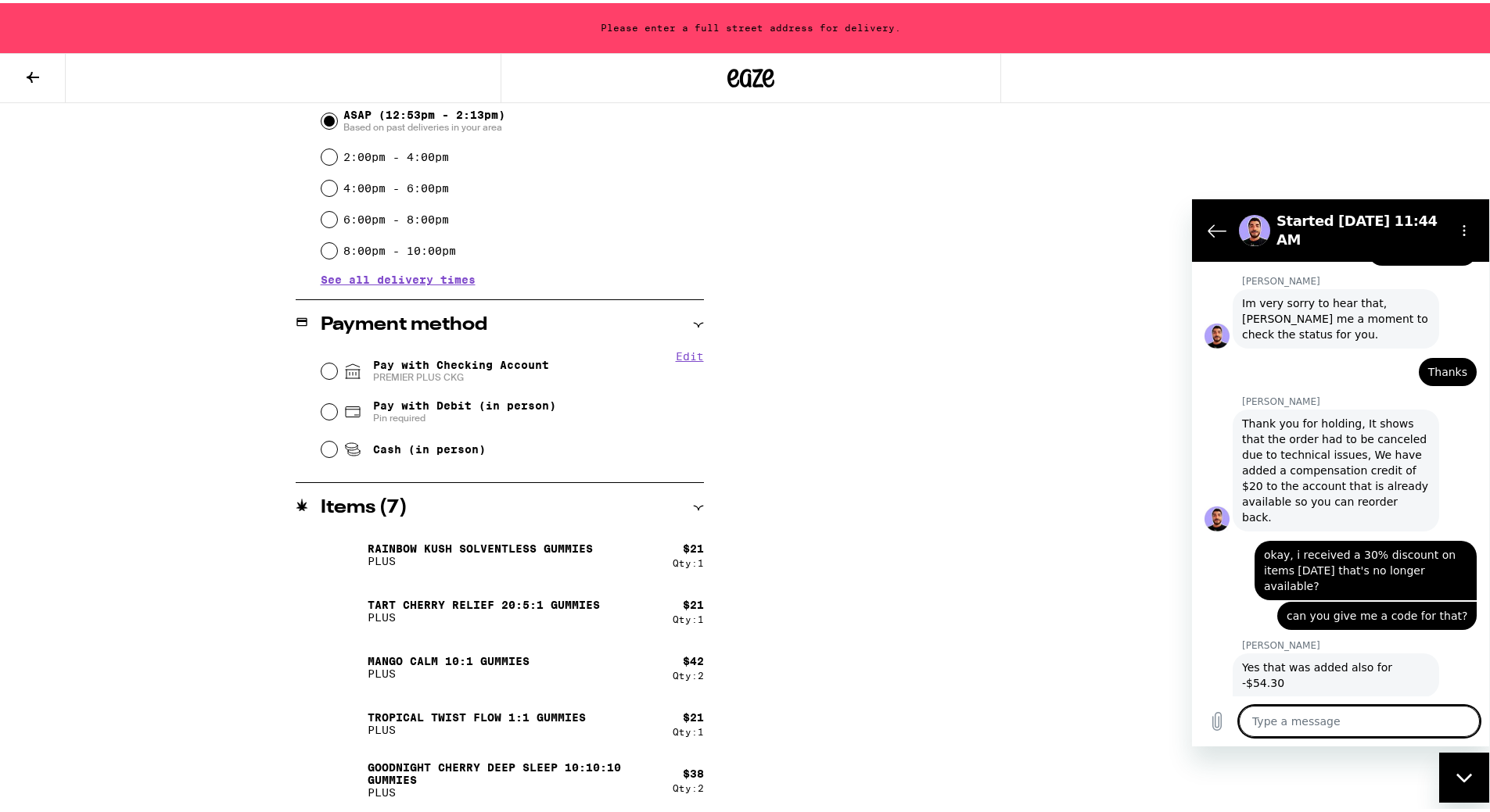
scroll to position [945, 0]
click at [1285, 704] on div "Type a message x" at bounding box center [1340, 720] width 297 height 50
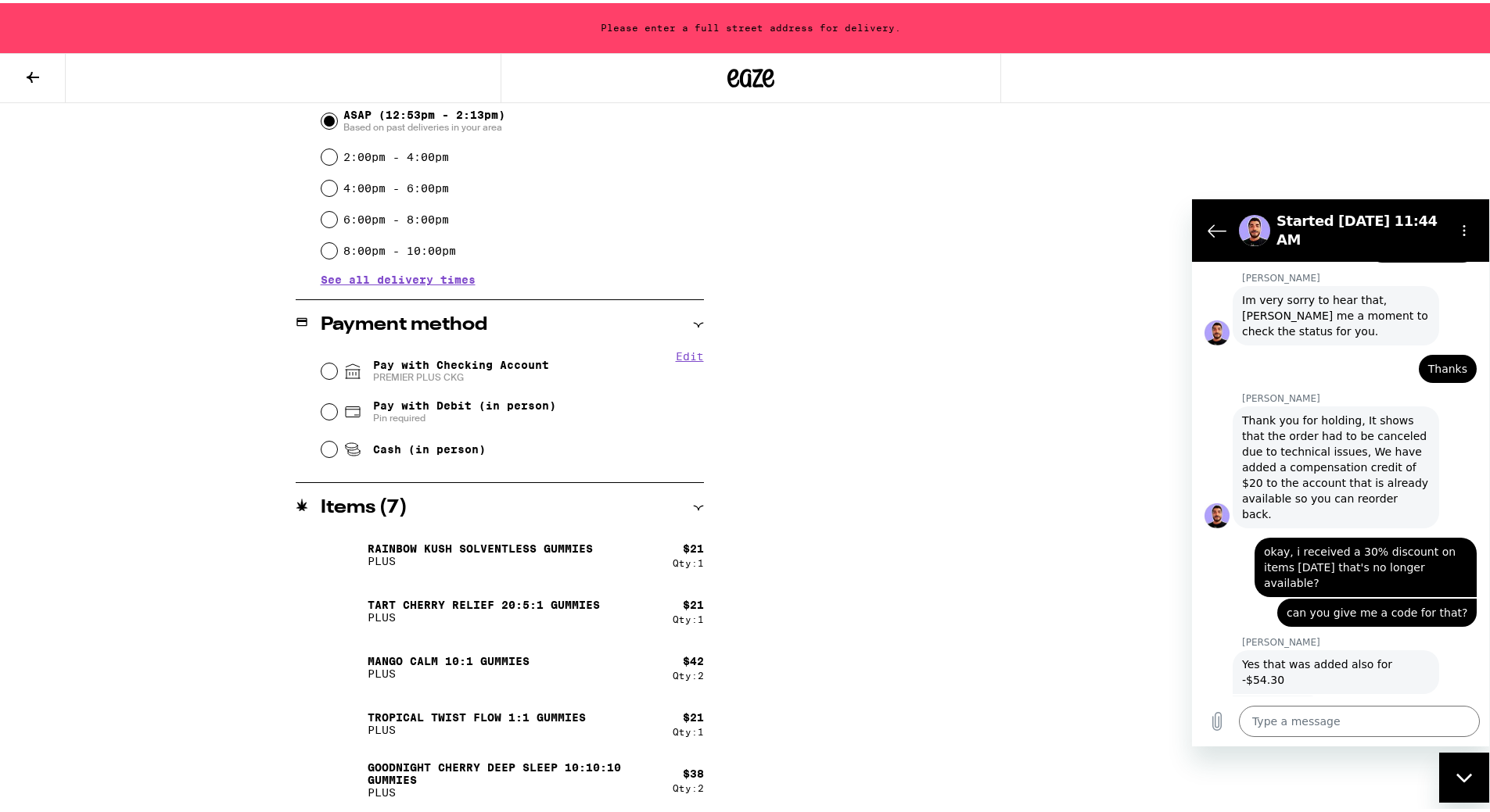
click at [1288, 738] on div "Type a message x" at bounding box center [1340, 720] width 297 height 50
click at [1276, 716] on textarea at bounding box center [1359, 721] width 241 height 31
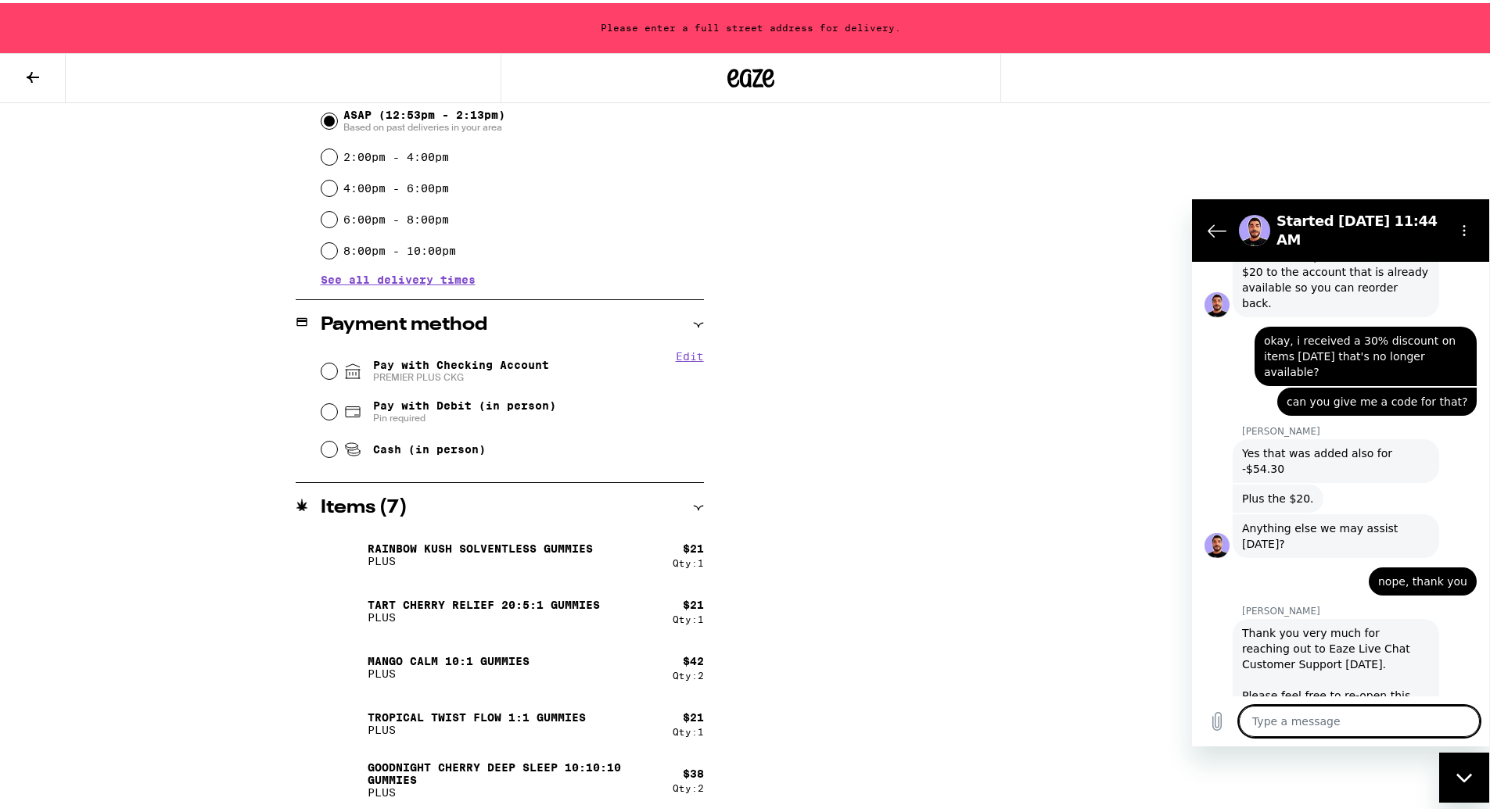
scroll to position [1159, 0]
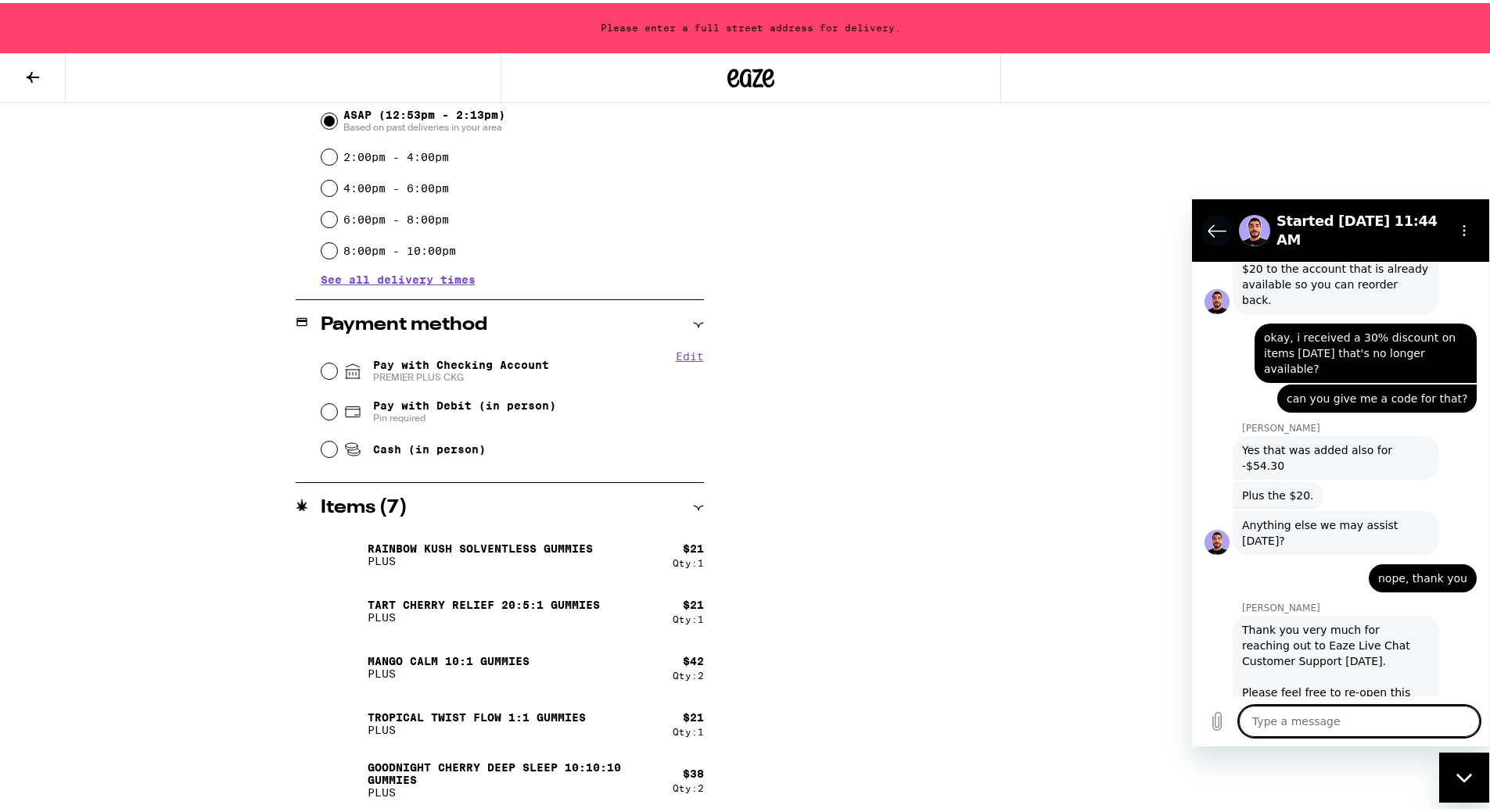
click at [1223, 222] on icon "Back to the conversation list" at bounding box center [1216, 230] width 19 height 19
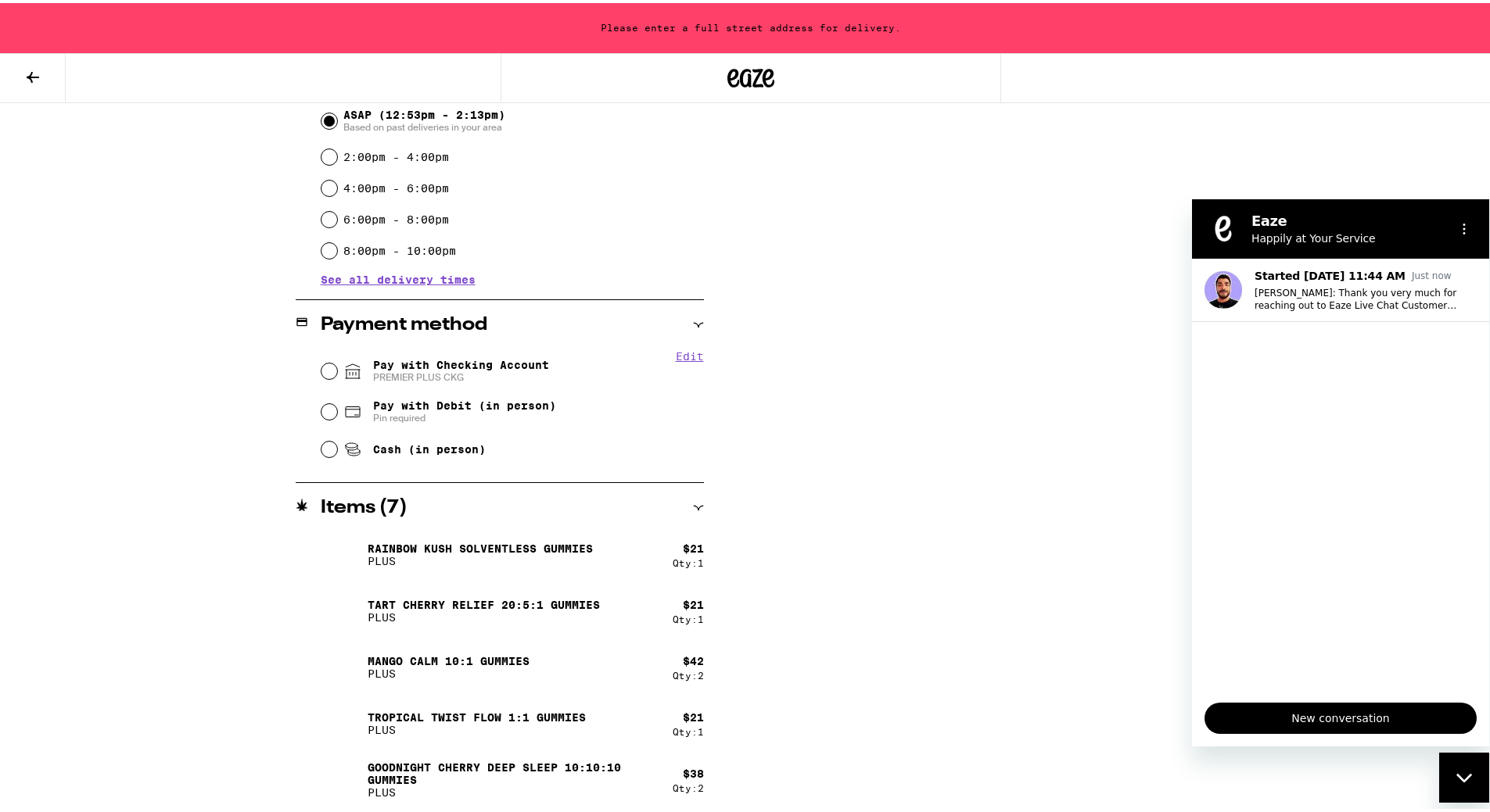
drag, startPoint x: 1456, startPoint y: 772, endPoint x: 2875, endPoint y: 1495, distance: 1592.6
click at [1456, 773] on icon "Close messaging window" at bounding box center [1463, 778] width 17 height 10
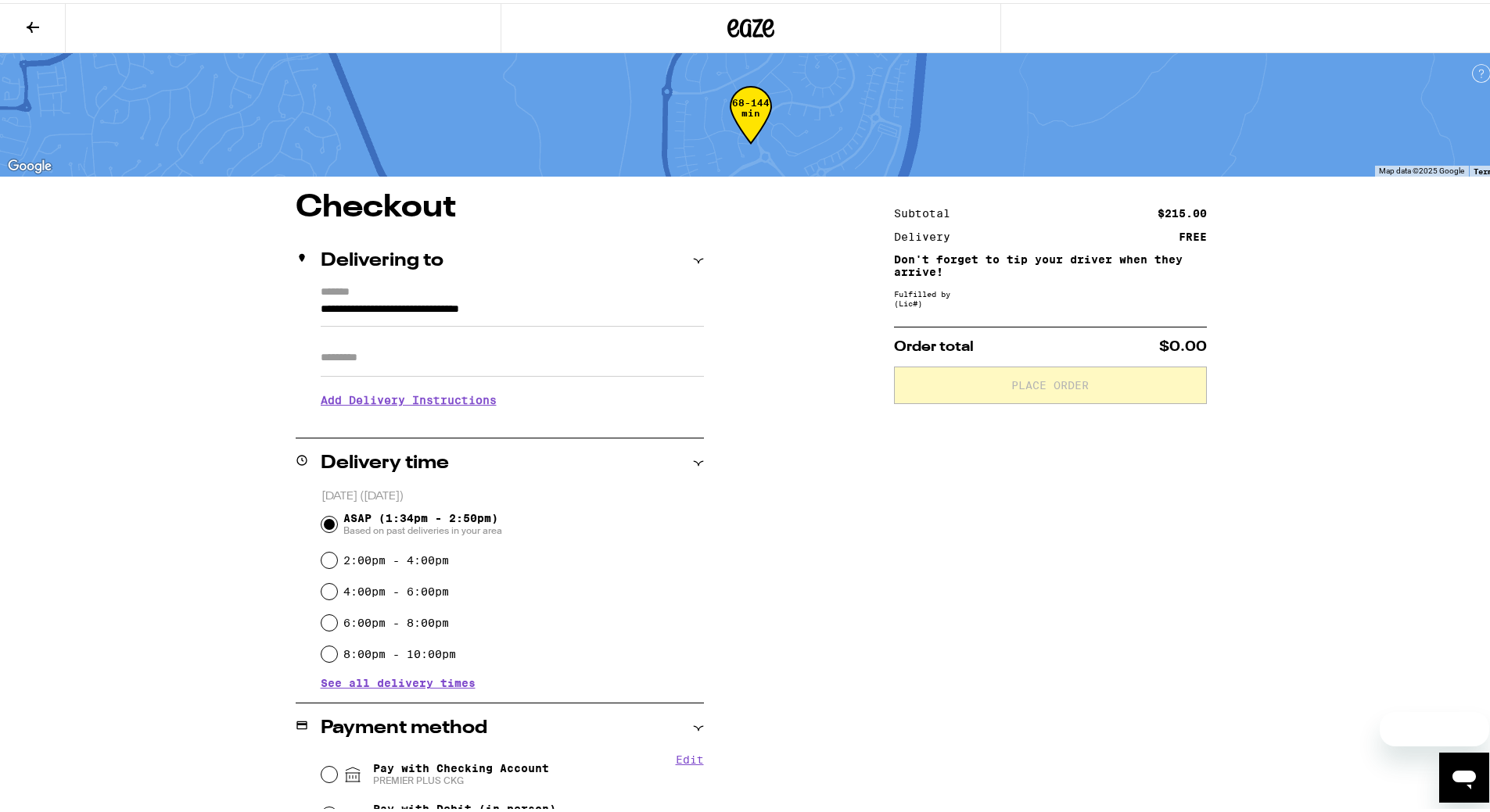
scroll to position [516, 0]
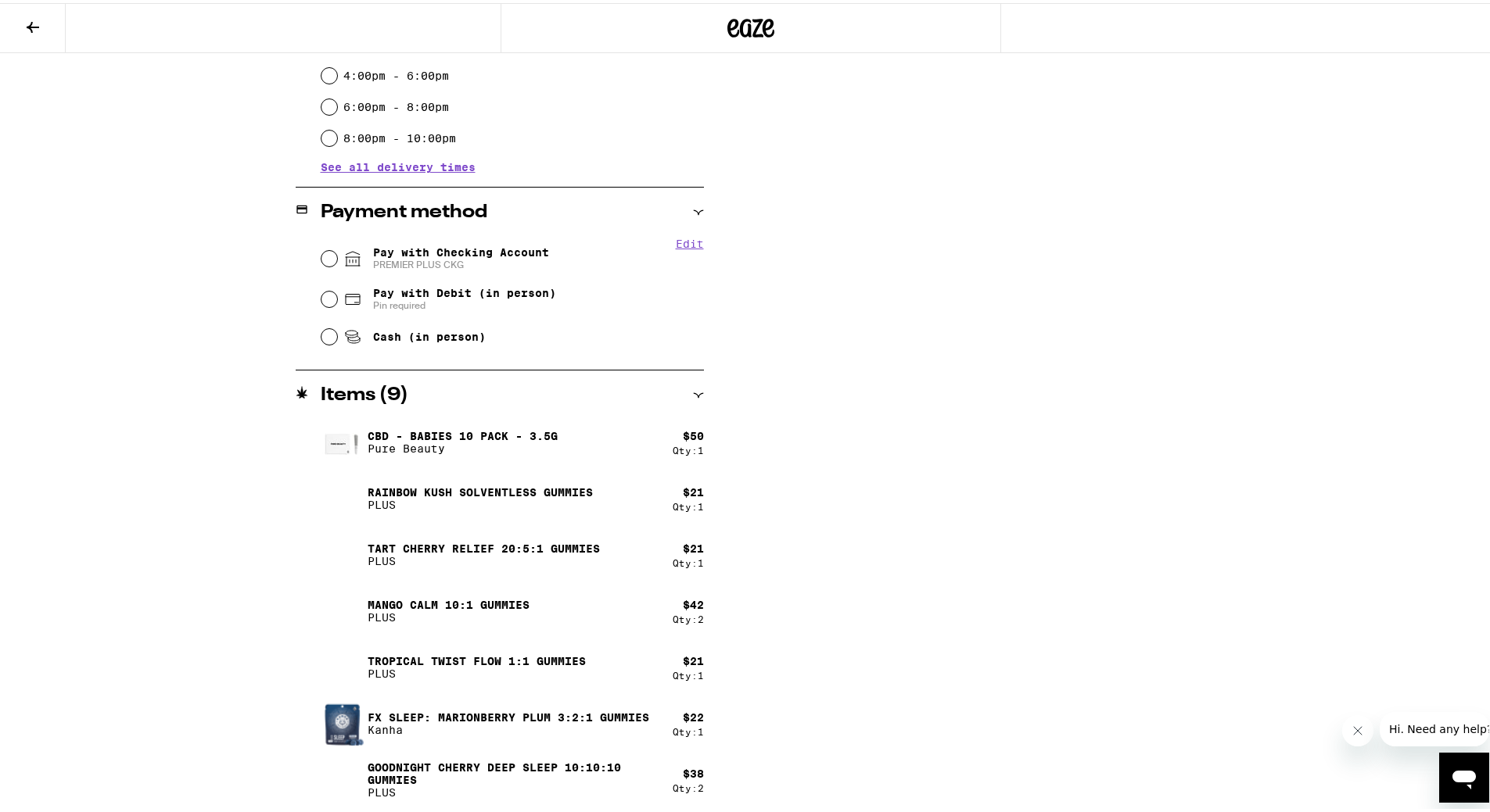
click at [692, 208] on icon at bounding box center [697, 209] width 11 height 11
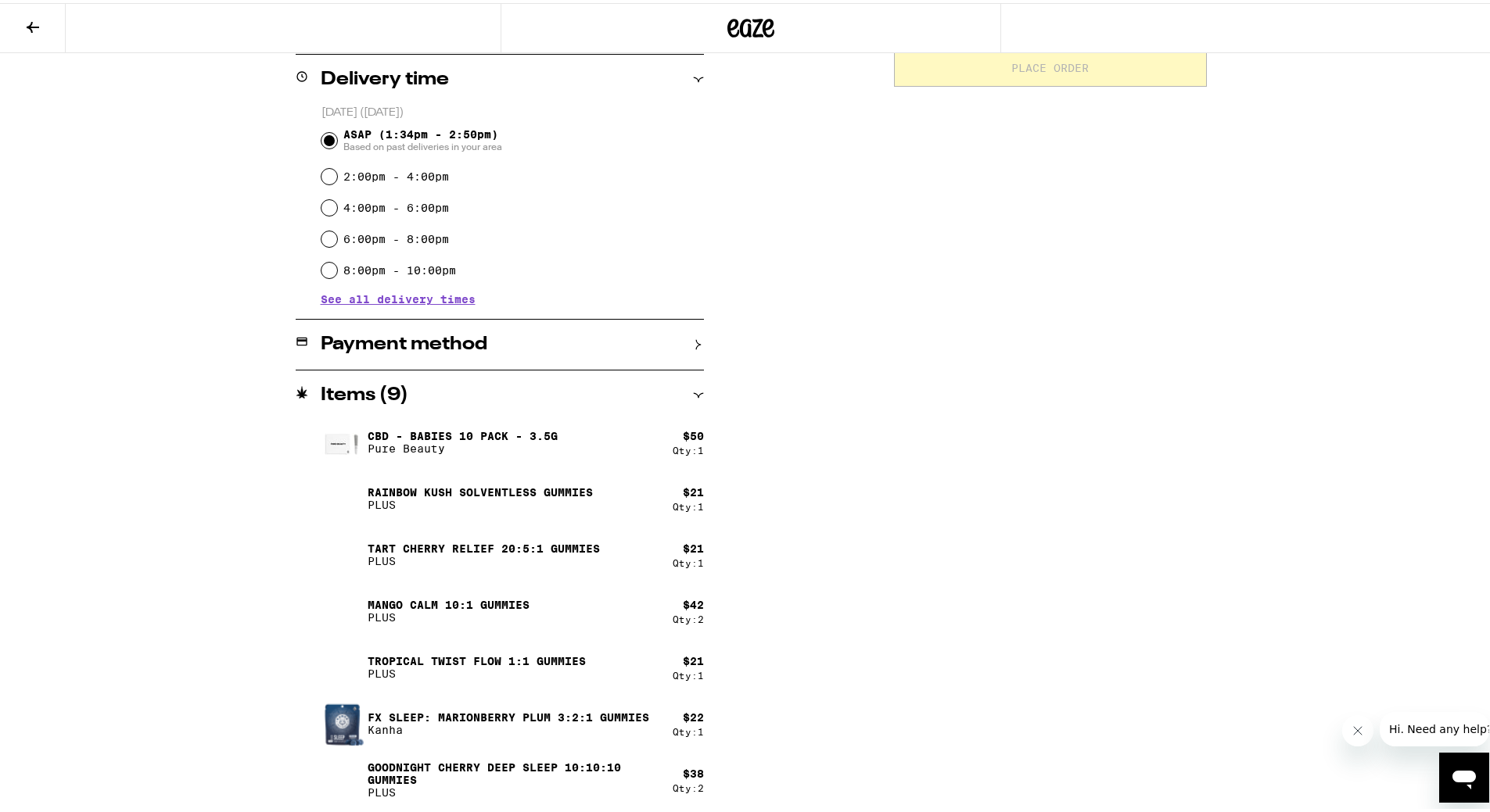
scroll to position [0, 0]
click at [692, 72] on icon at bounding box center [697, 76] width 11 height 11
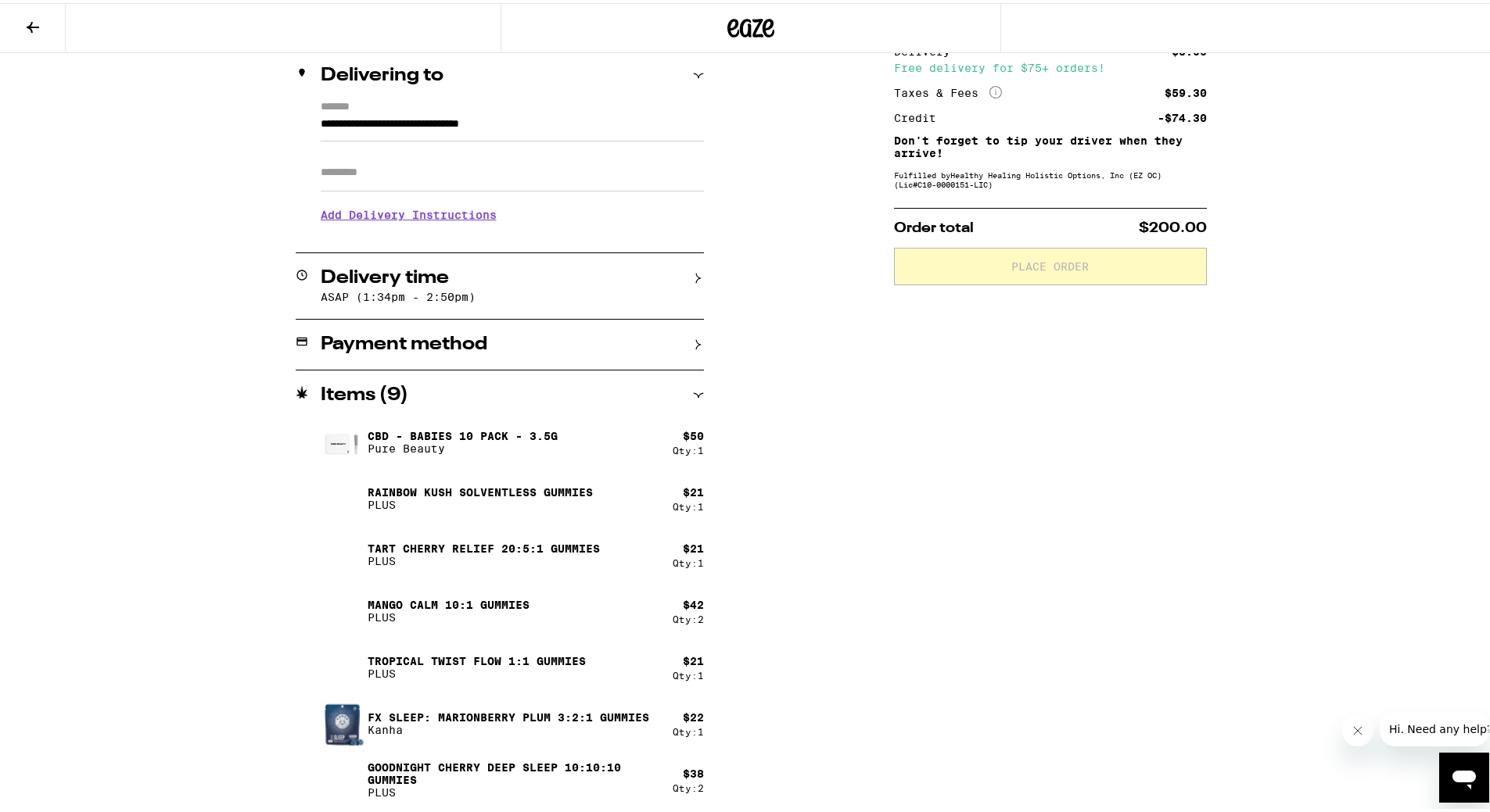
scroll to position [187, 0]
click at [695, 384] on div "Items ( 9 )" at bounding box center [499, 392] width 408 height 19
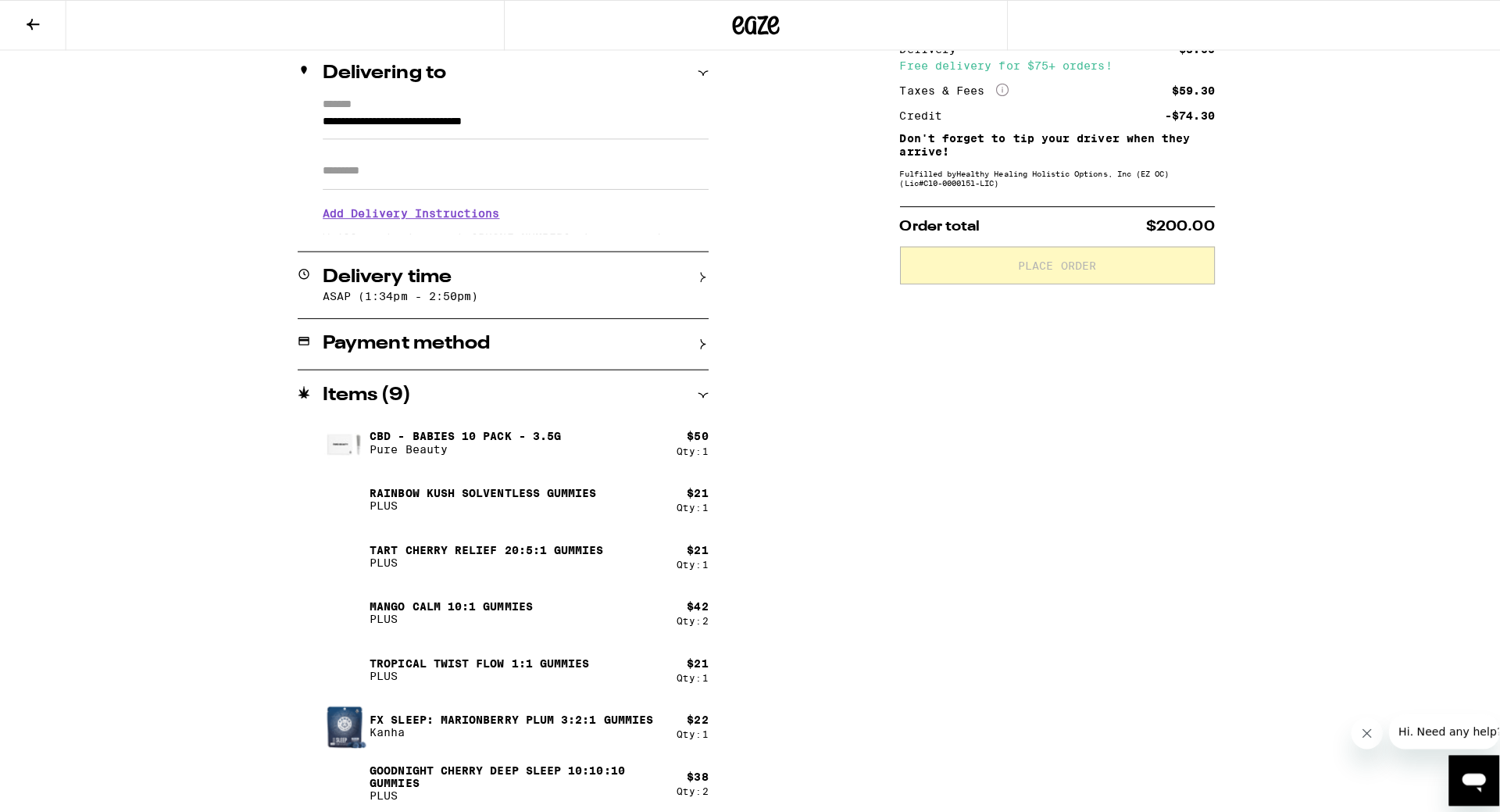
scroll to position [0, 0]
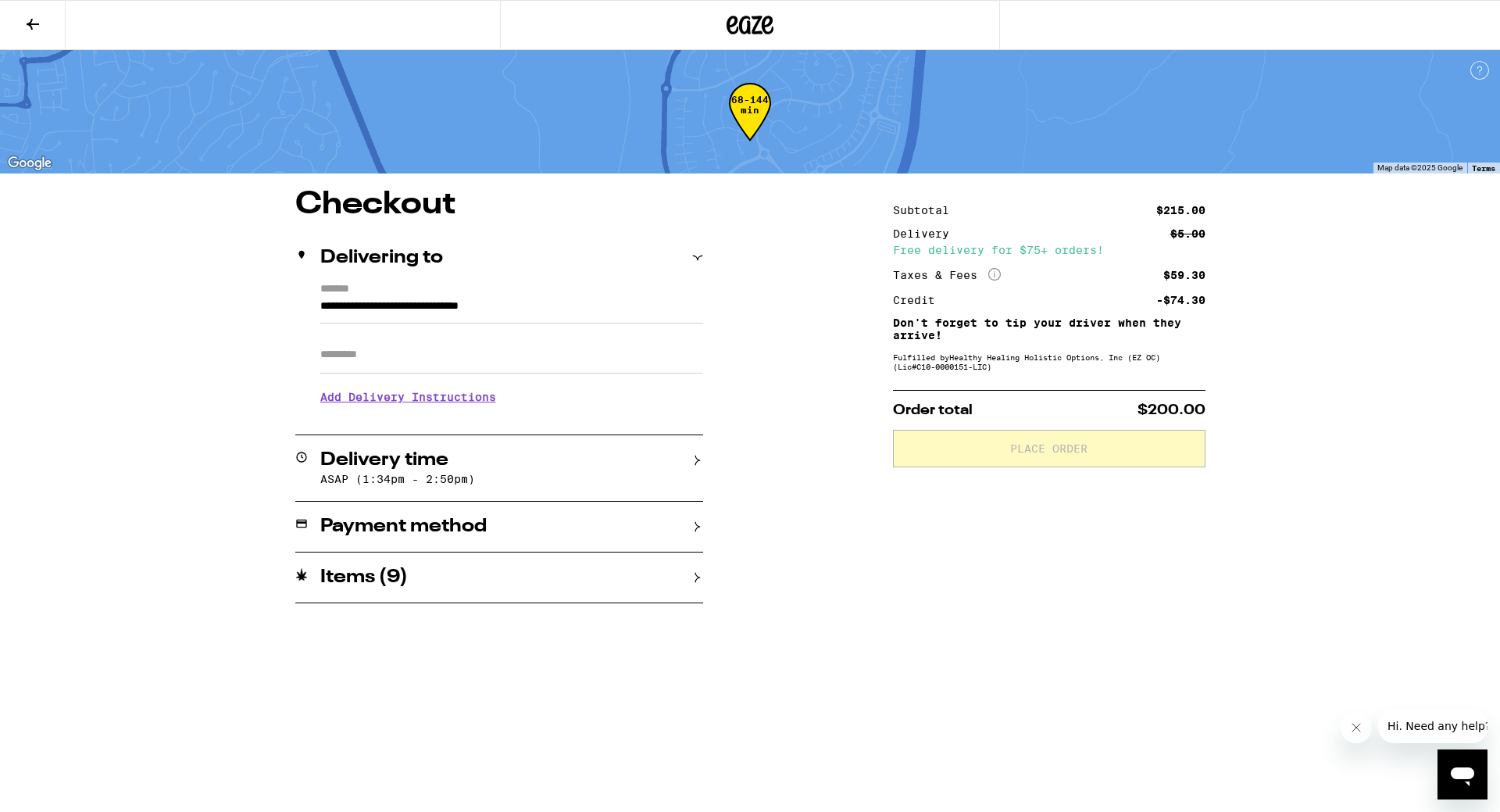
click at [457, 397] on h3 "Add Delivery Instructions" at bounding box center [512, 397] width 383 height 36
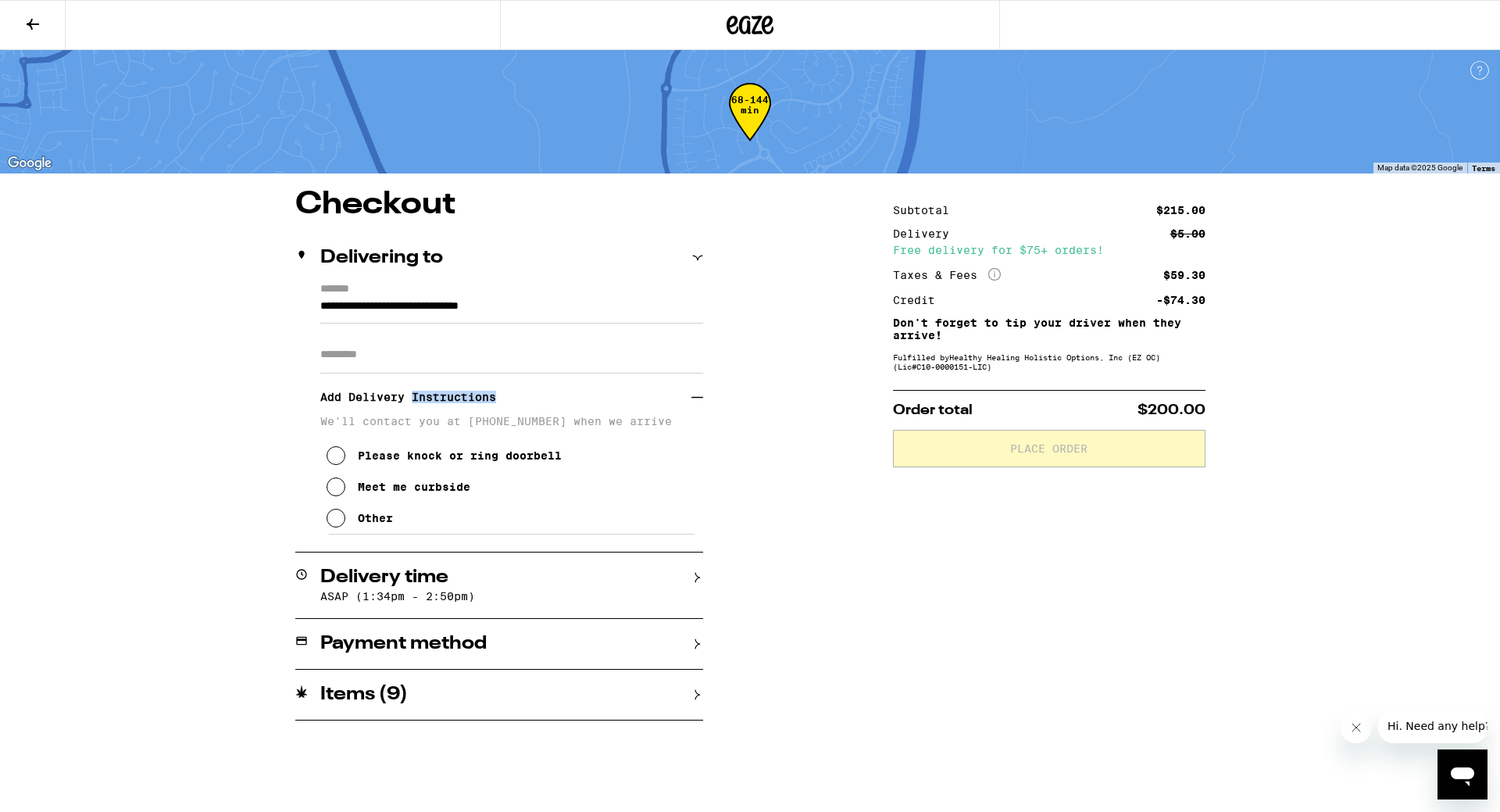
click at [457, 397] on h3 "Add Delivery Instructions" at bounding box center [506, 397] width 371 height 36
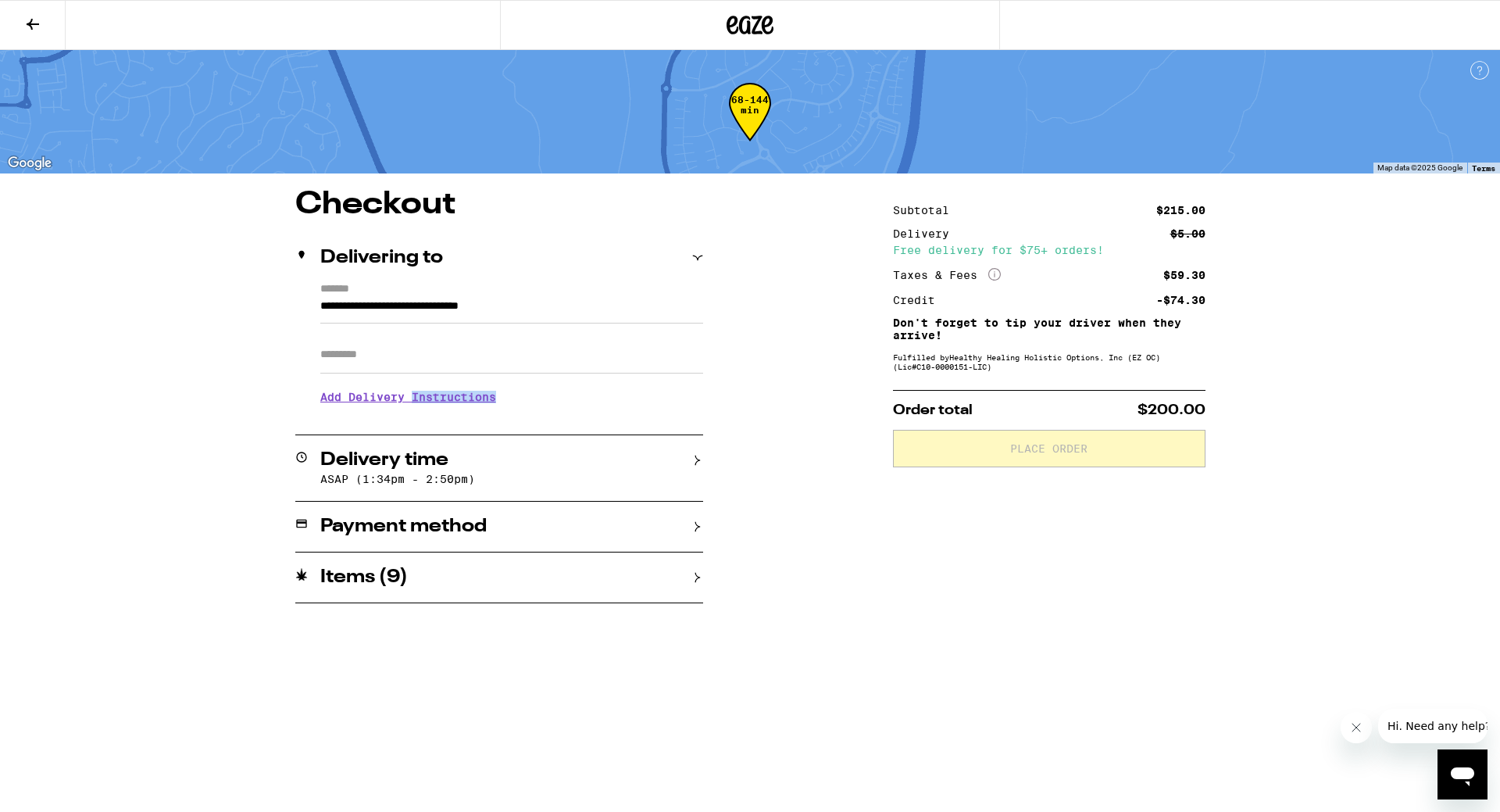
click at [467, 401] on h3 "Add Delivery Instructions" at bounding box center [512, 397] width 383 height 36
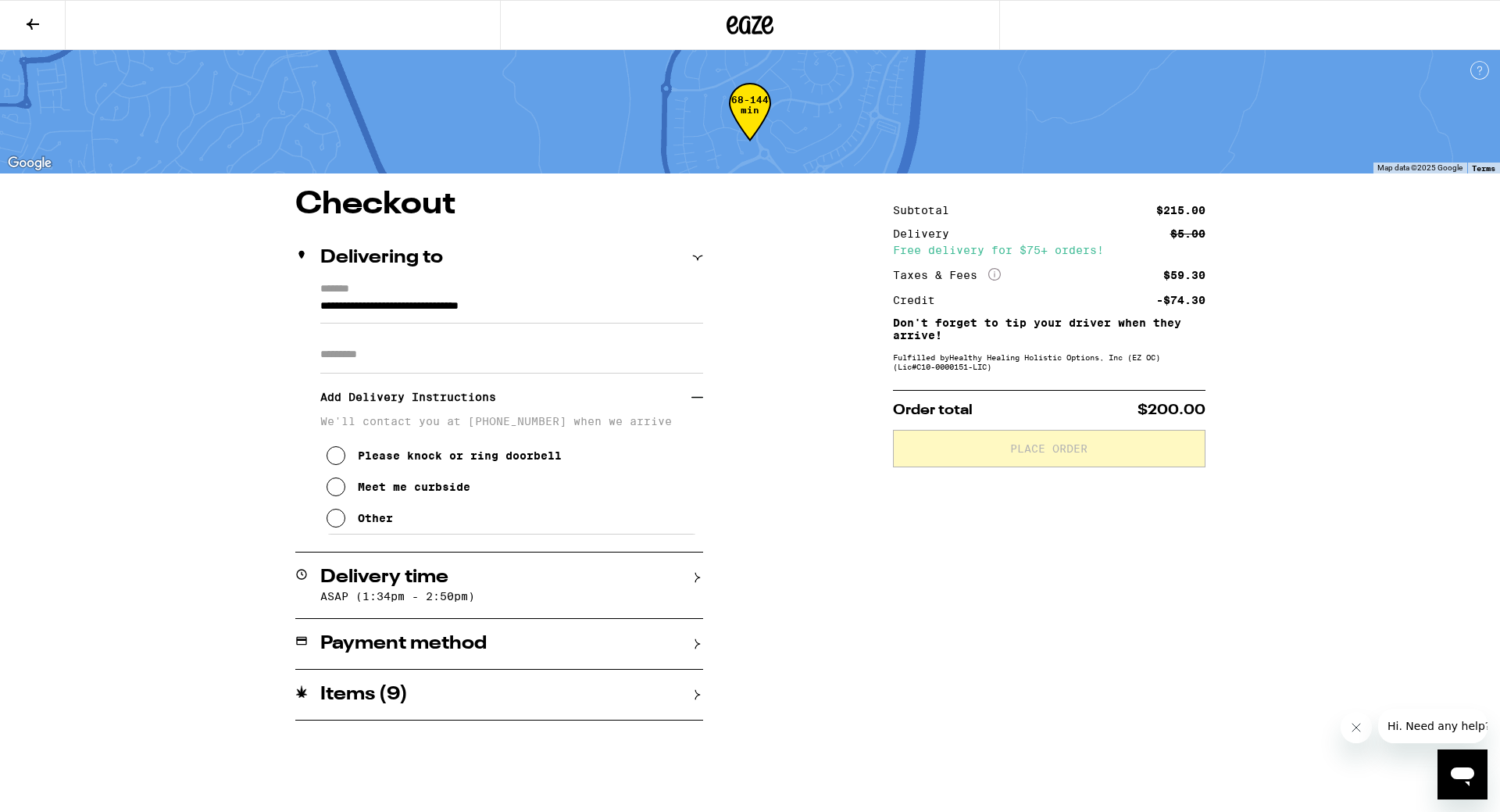
click at [467, 401] on h3 "Add Delivery Instructions" at bounding box center [506, 397] width 371 height 36
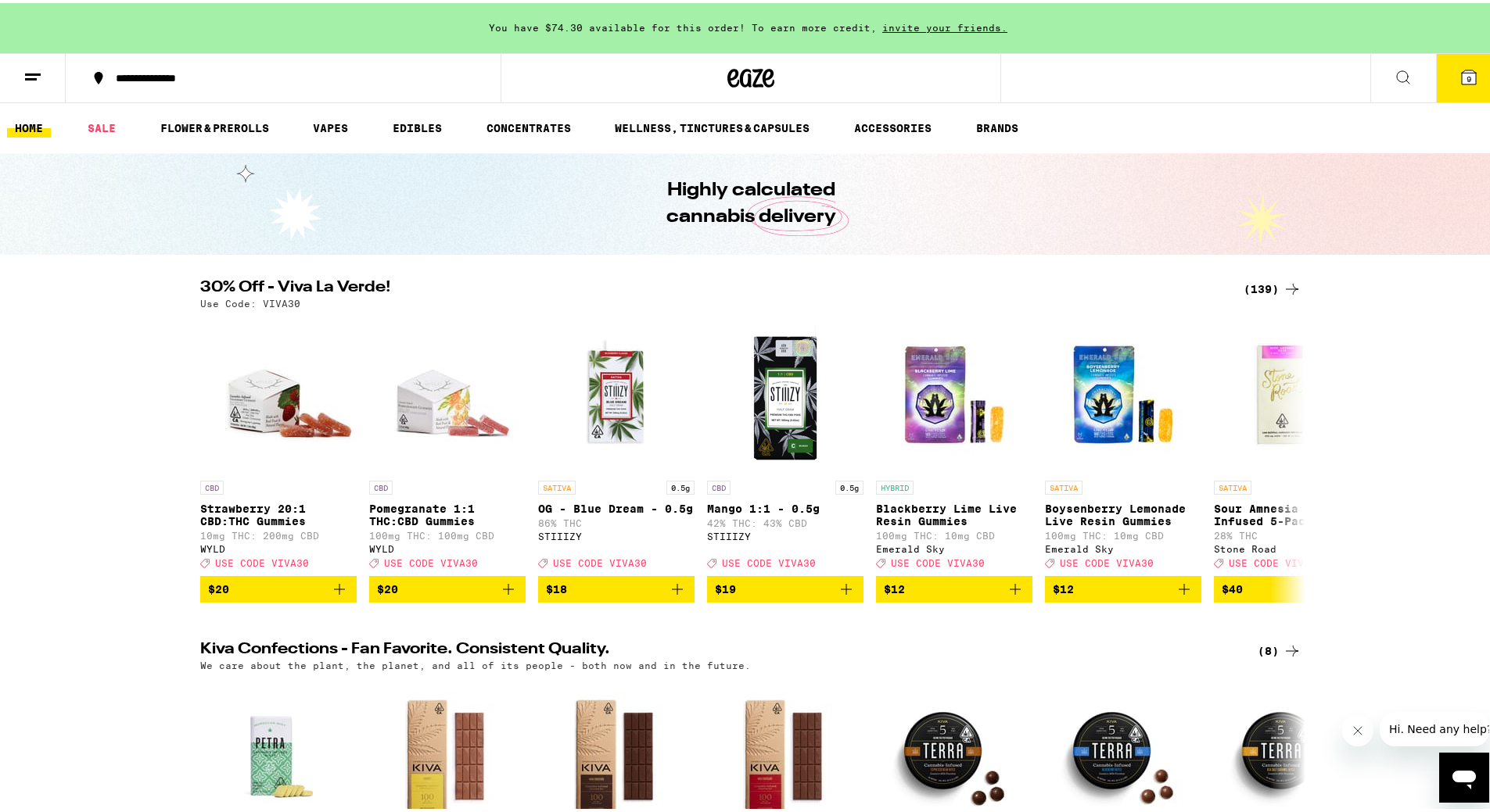
click at [1461, 79] on icon at bounding box center [1468, 74] width 14 height 14
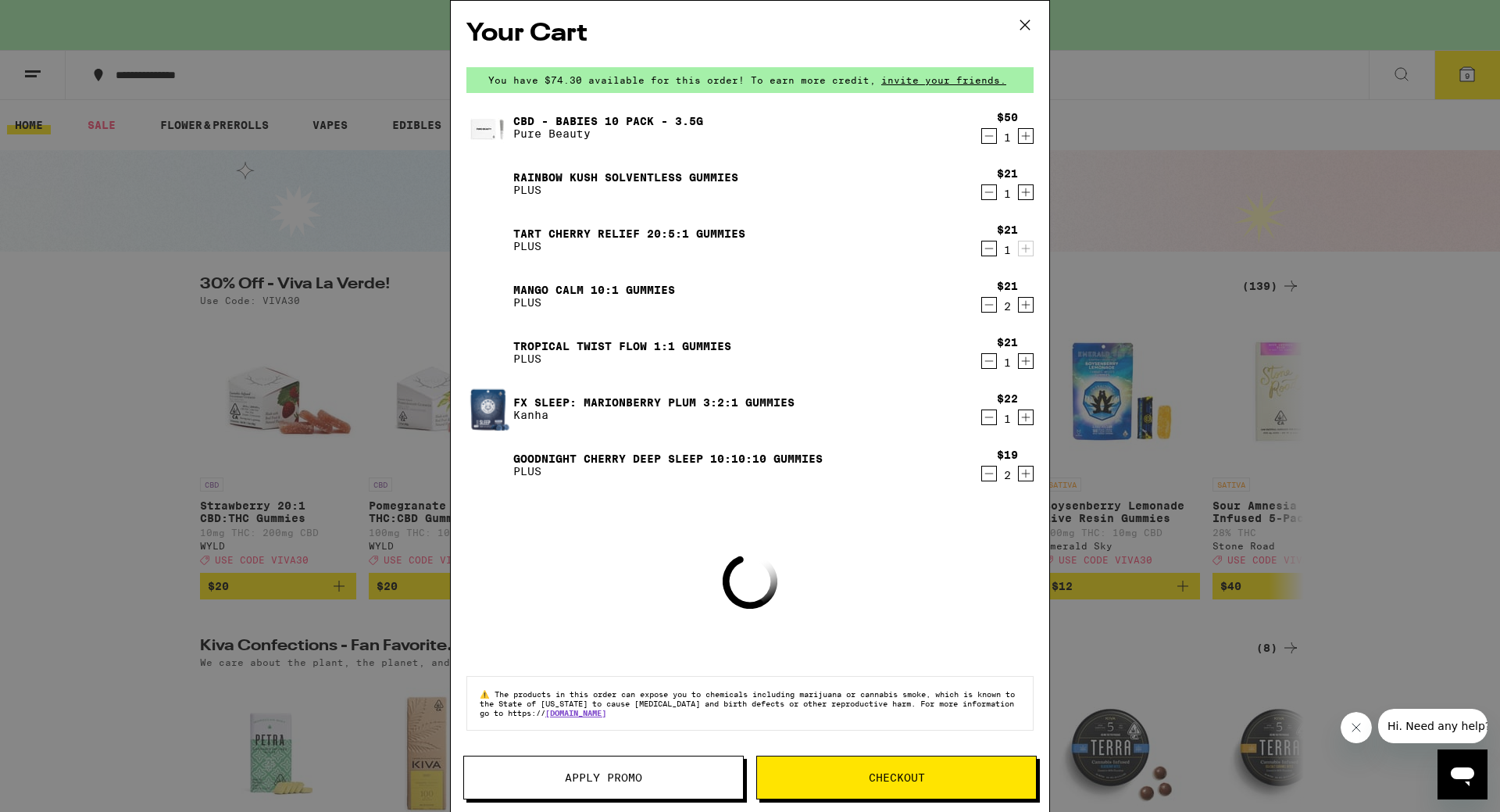
click at [661, 763] on button "Apply Promo" at bounding box center [603, 778] width 281 height 43
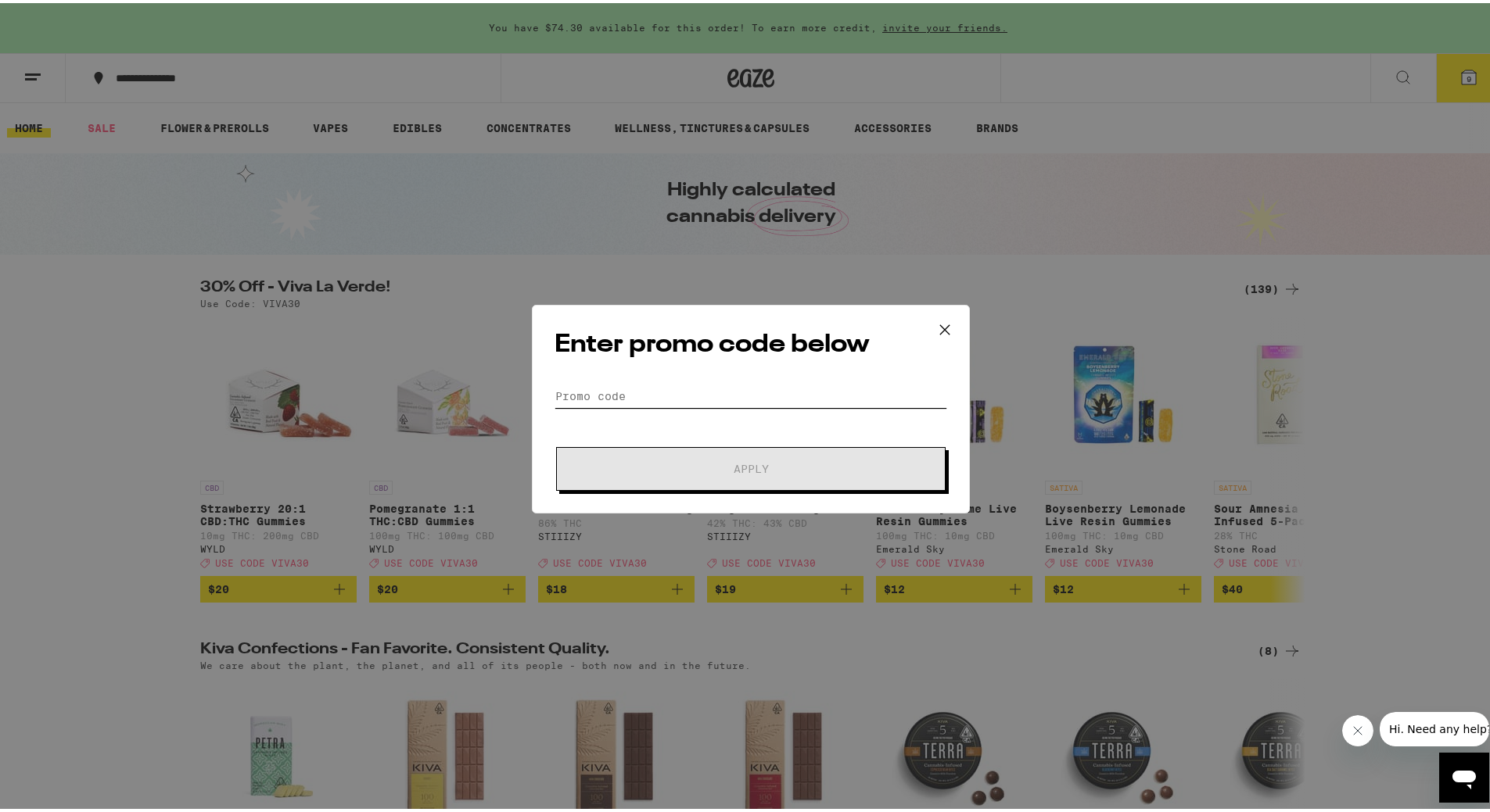
click at [631, 391] on input "Promo Code" at bounding box center [750, 393] width 393 height 24
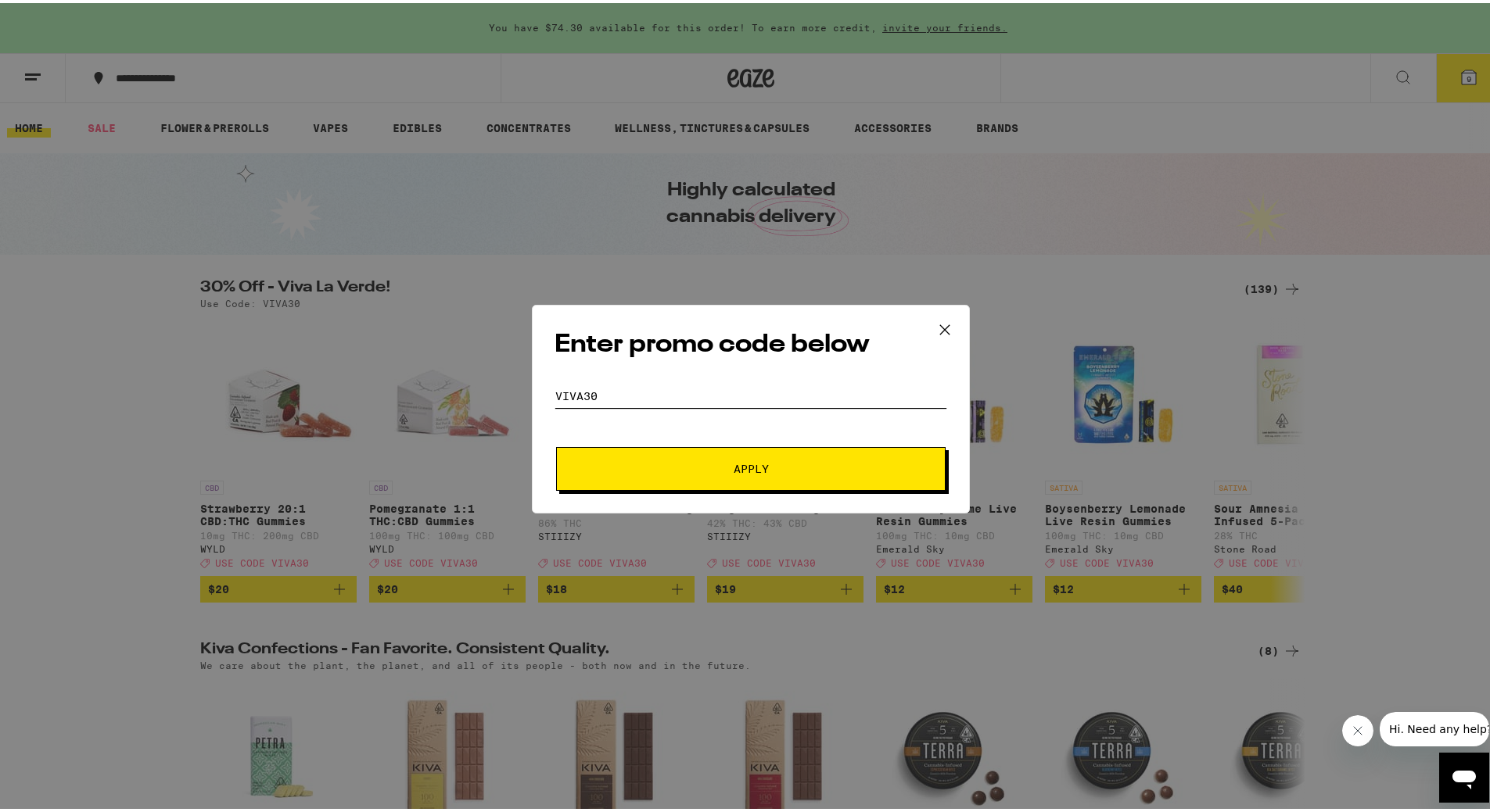
type input "VIVA30"
click at [778, 461] on span "Apply" at bounding box center [750, 466] width 282 height 11
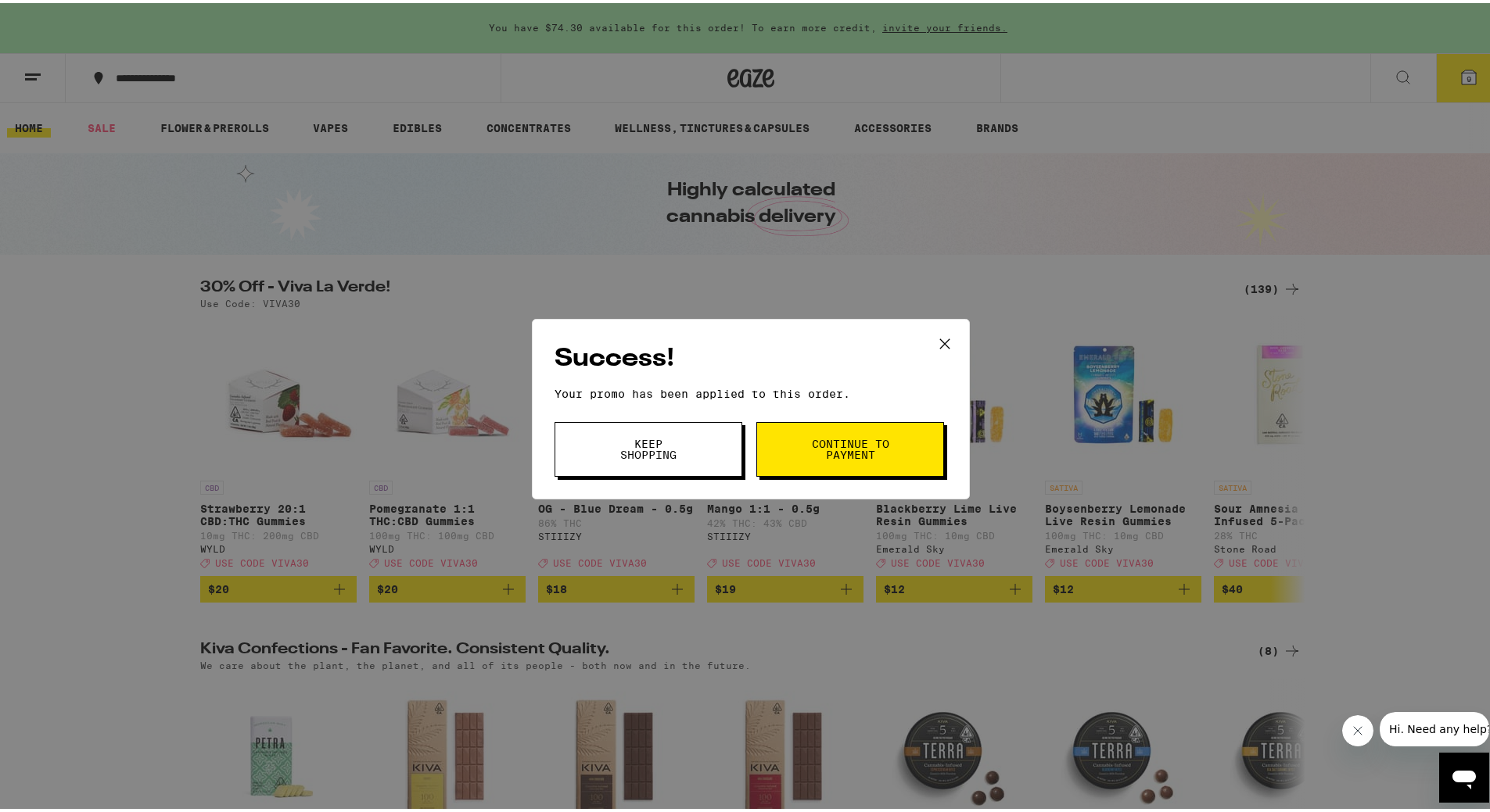
click at [810, 449] on span "Continue to payment" at bounding box center [850, 446] width 80 height 22
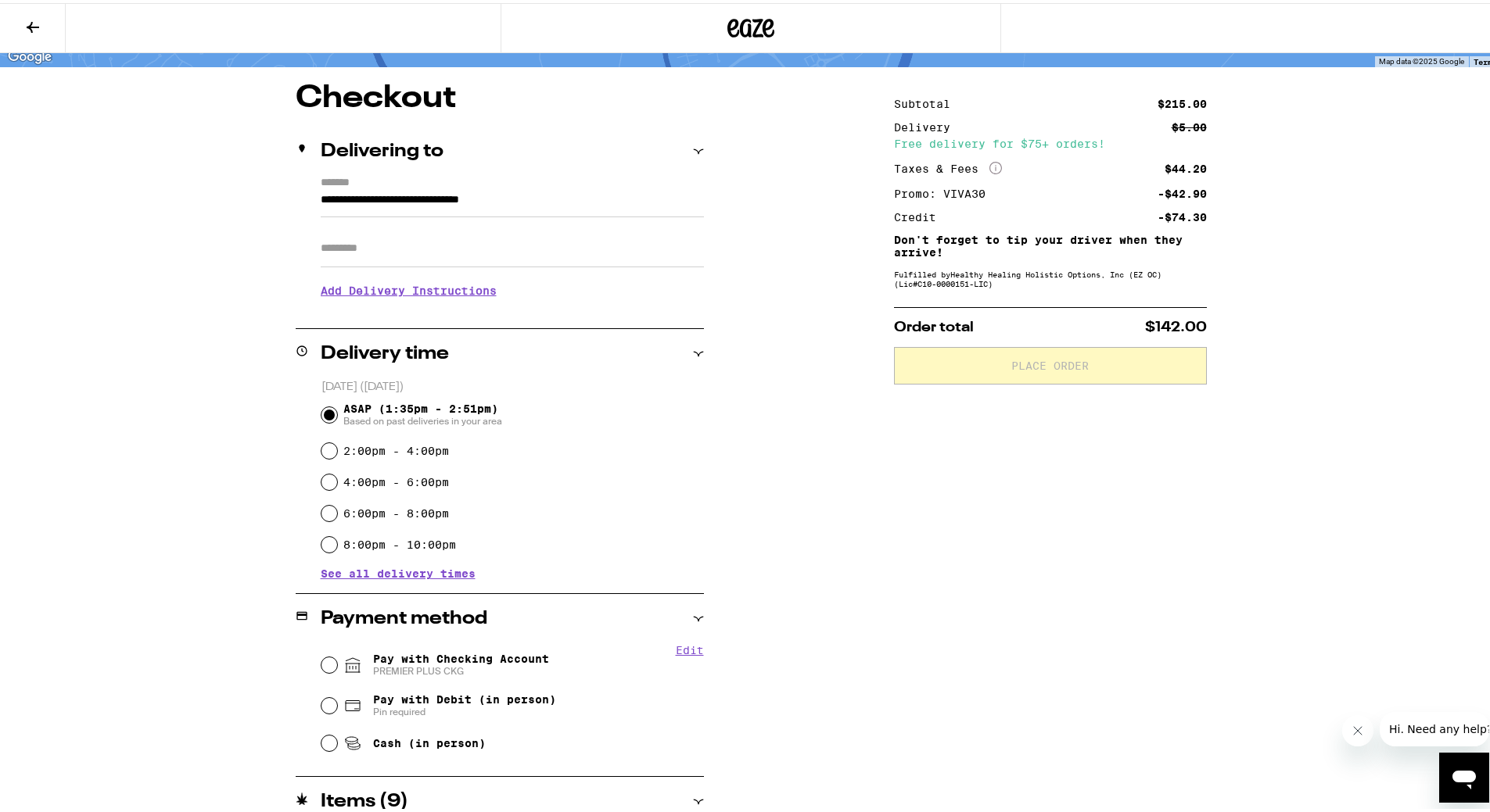
drag, startPoint x: 216, startPoint y: 618, endPoint x: 216, endPoint y: 685, distance: 67.0
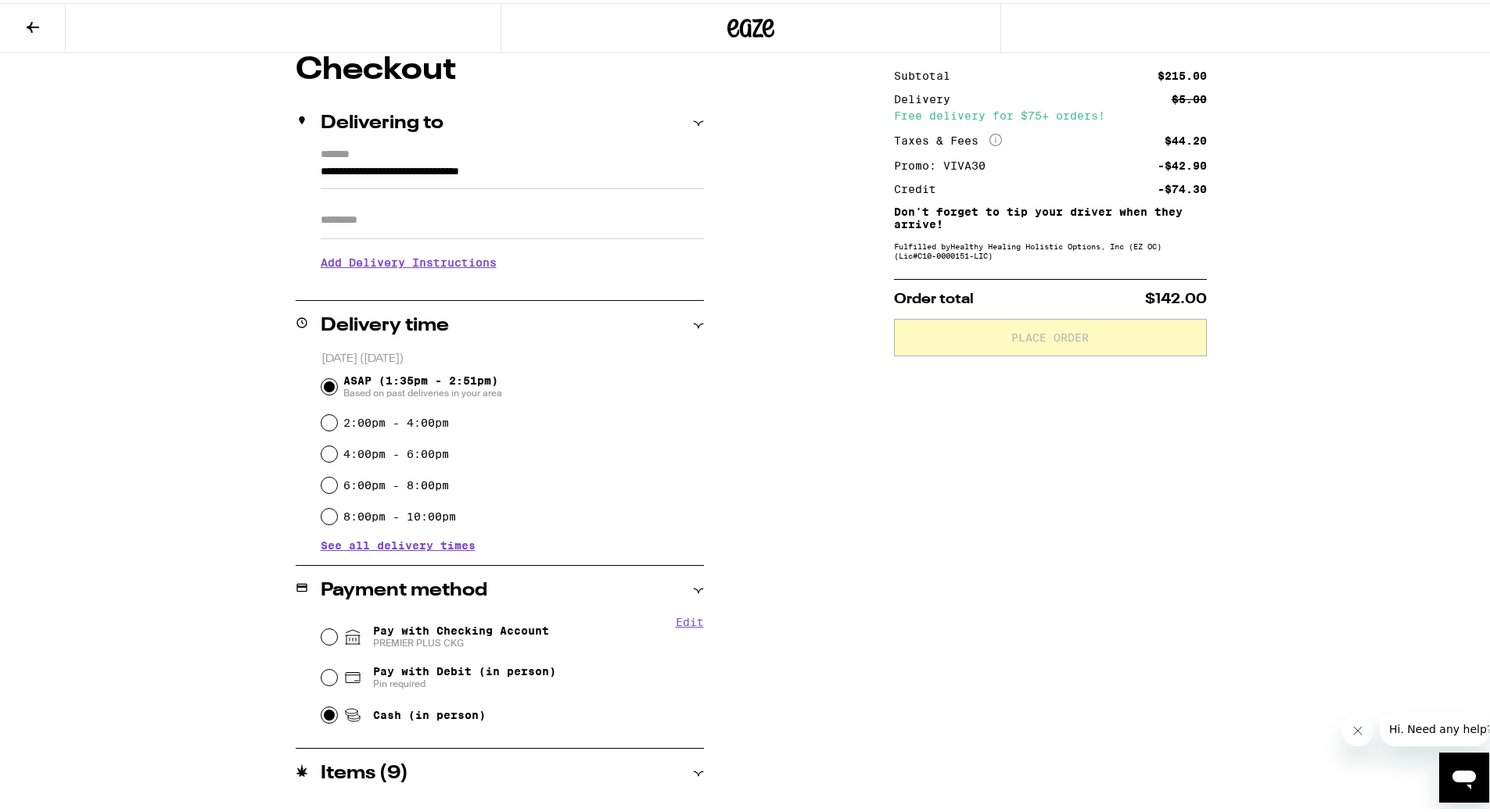
click at [321, 716] on input "Cash (in person)" at bounding box center [329, 712] width 16 height 16
radio input "true"
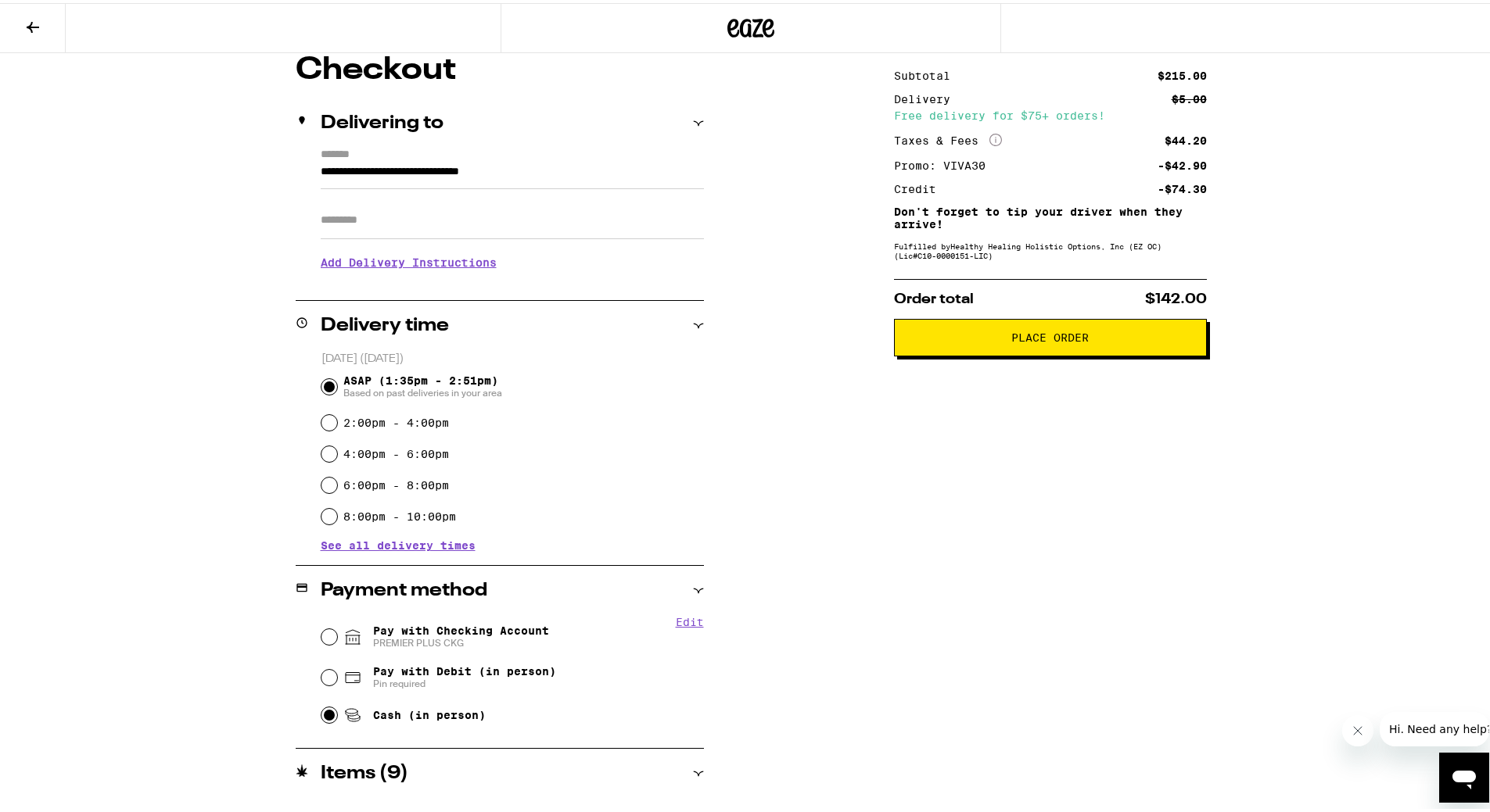
scroll to position [516, 0]
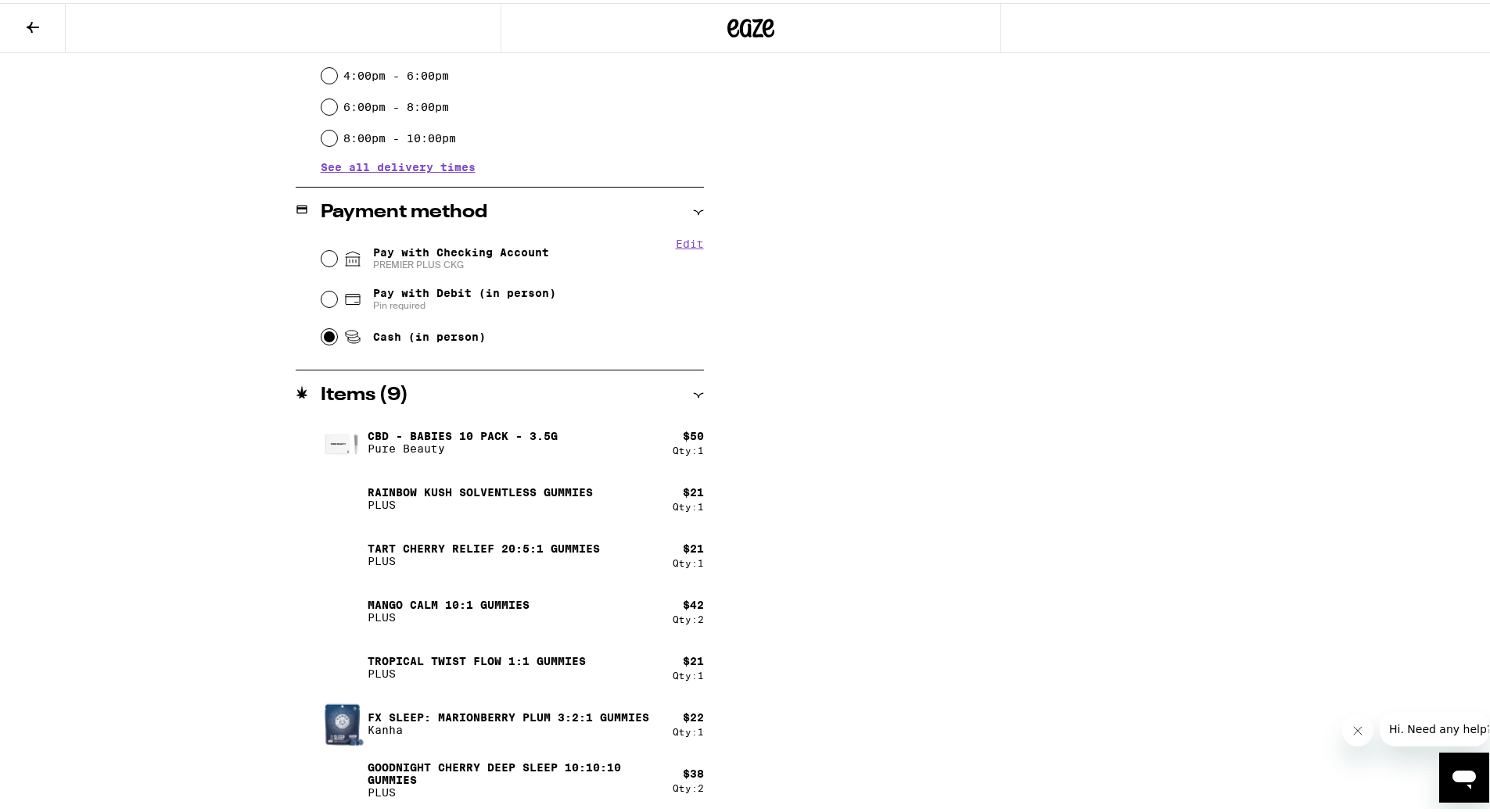
drag, startPoint x: 931, startPoint y: 548, endPoint x: 917, endPoint y: 603, distance: 56.8
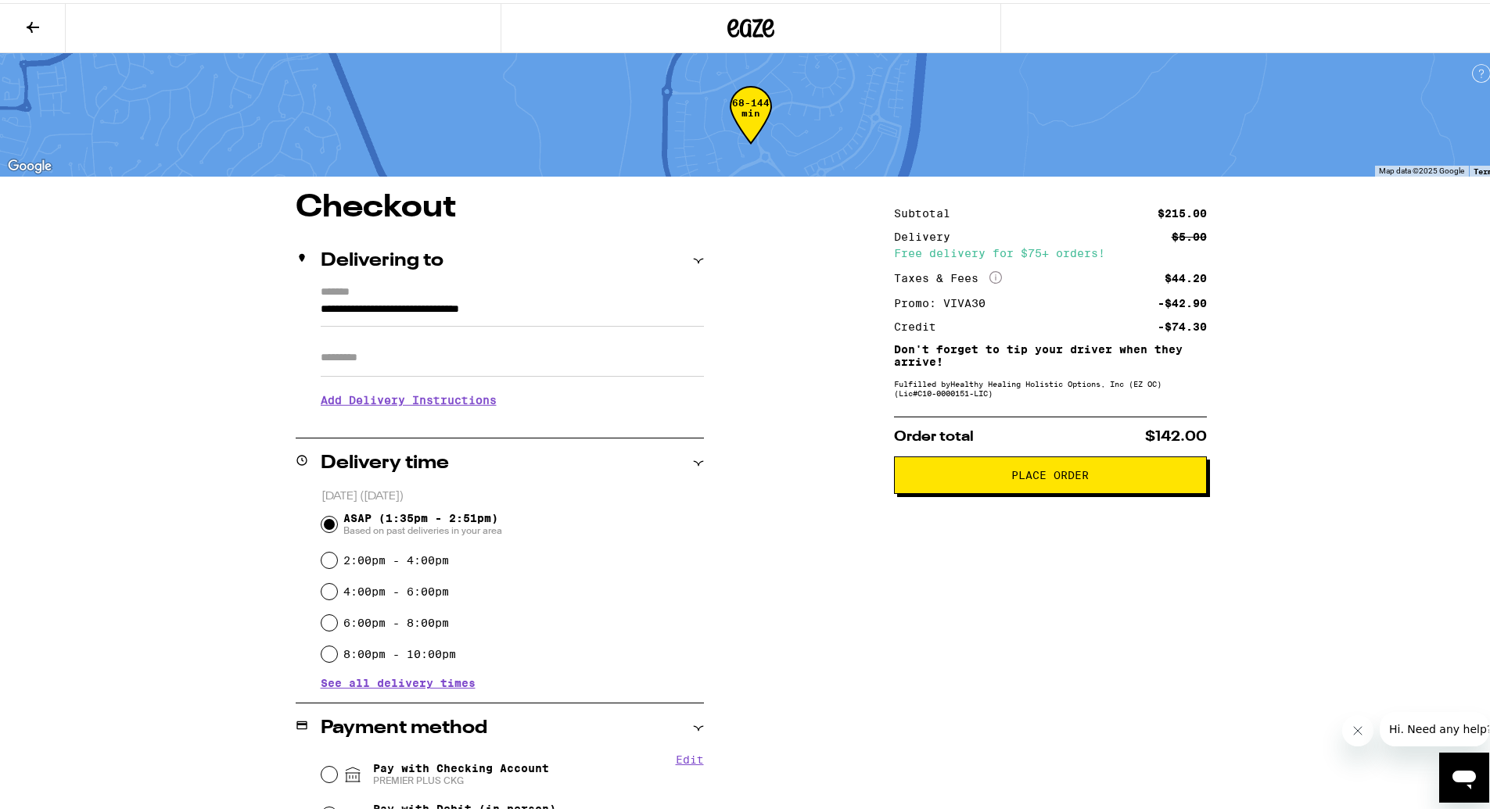
click at [1018, 470] on span "Place Order" at bounding box center [1050, 471] width 78 height 11
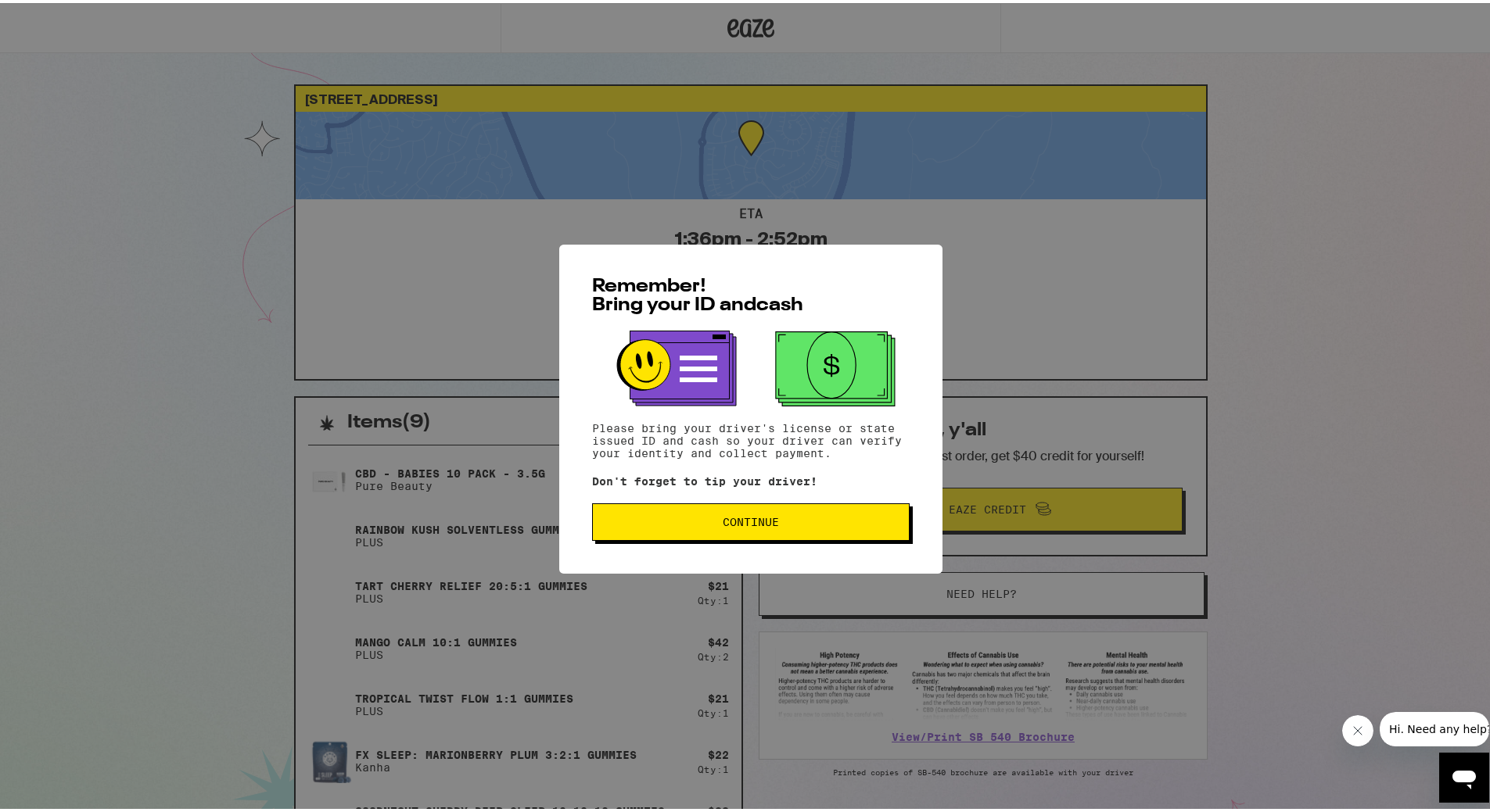
click at [865, 533] on button "Continue" at bounding box center [750, 519] width 317 height 37
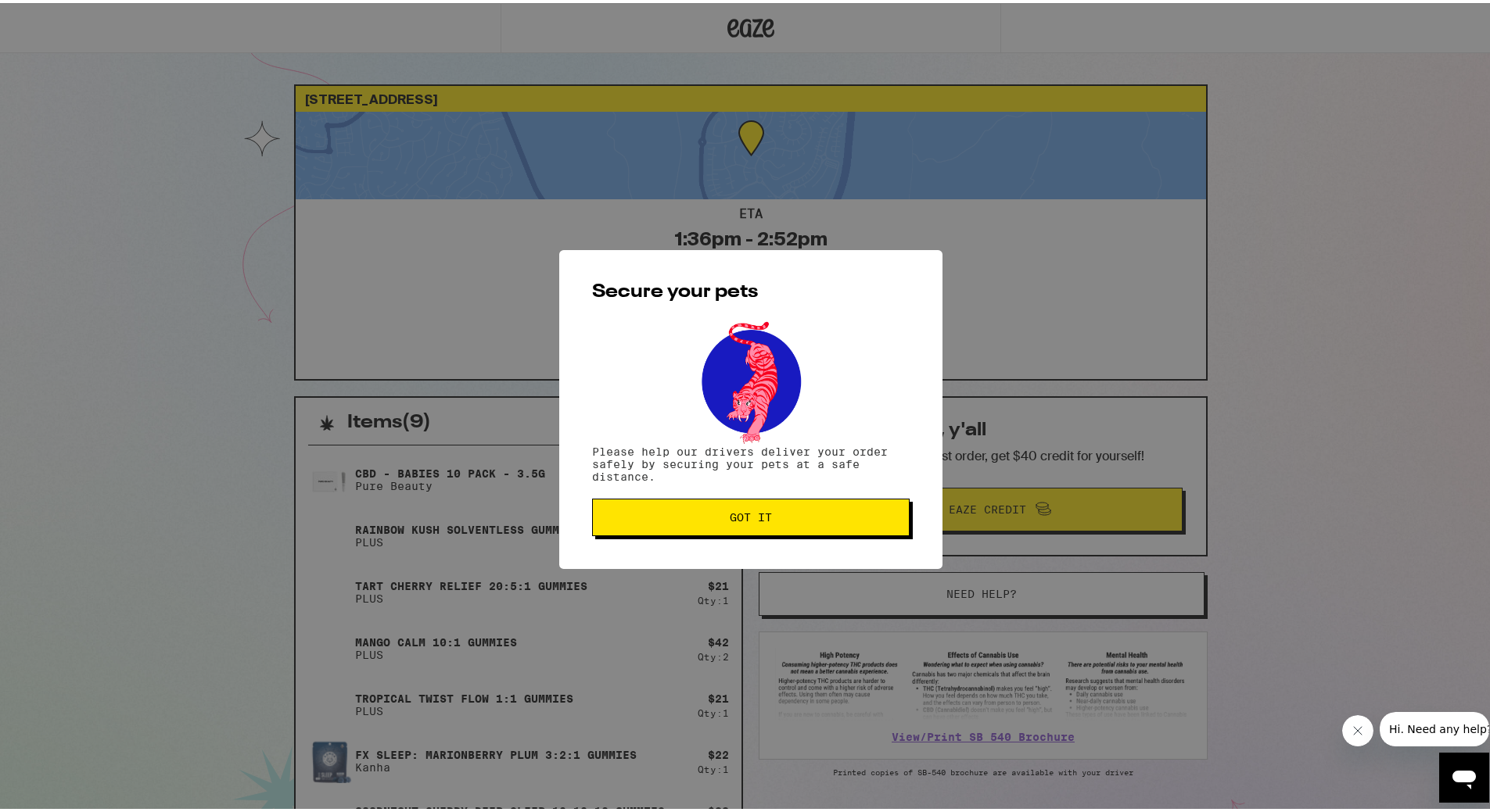
click at [732, 509] on span "Got it" at bounding box center [750, 514] width 42 height 11
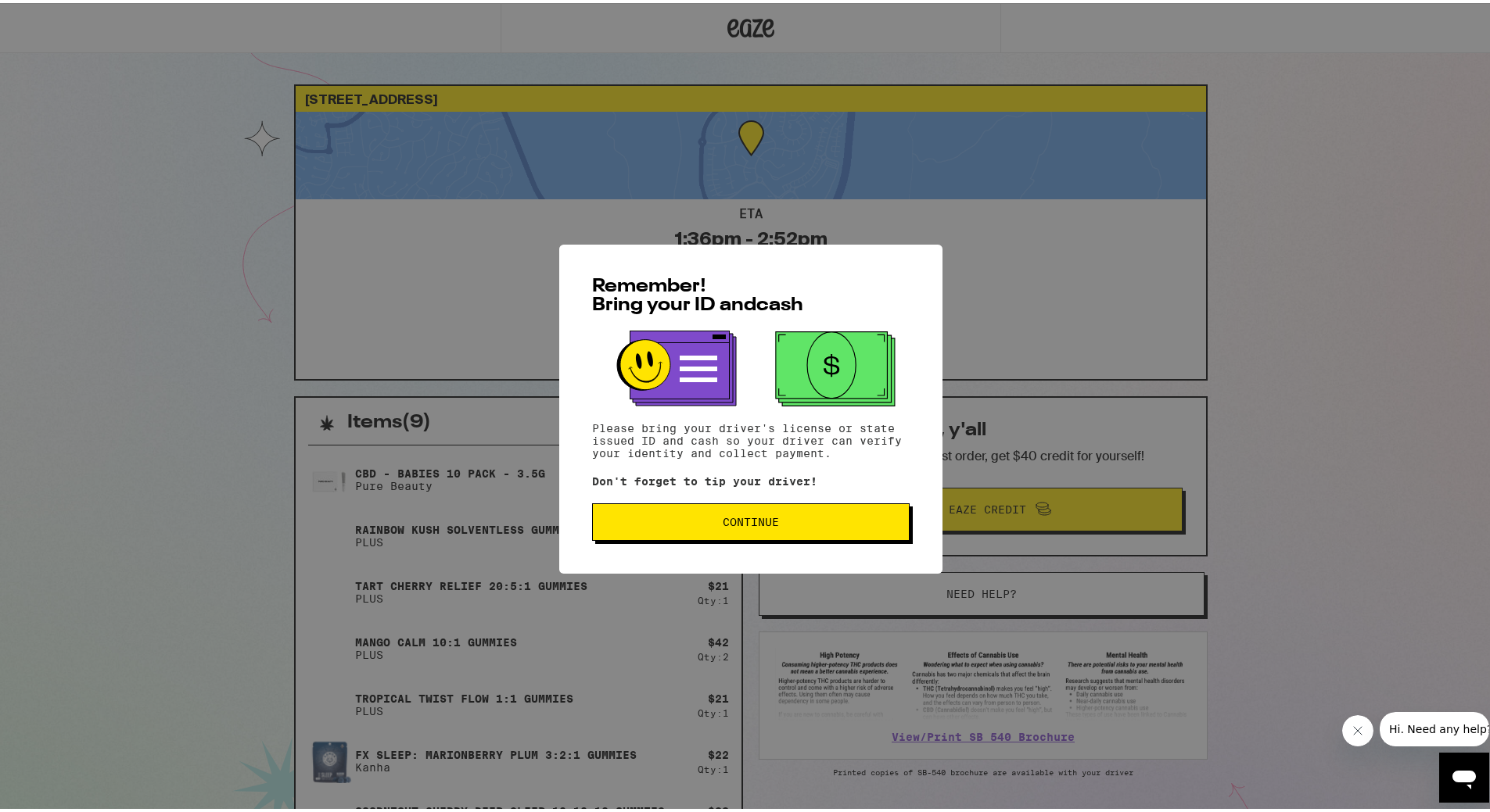
click at [800, 516] on button "Continue" at bounding box center [750, 519] width 317 height 37
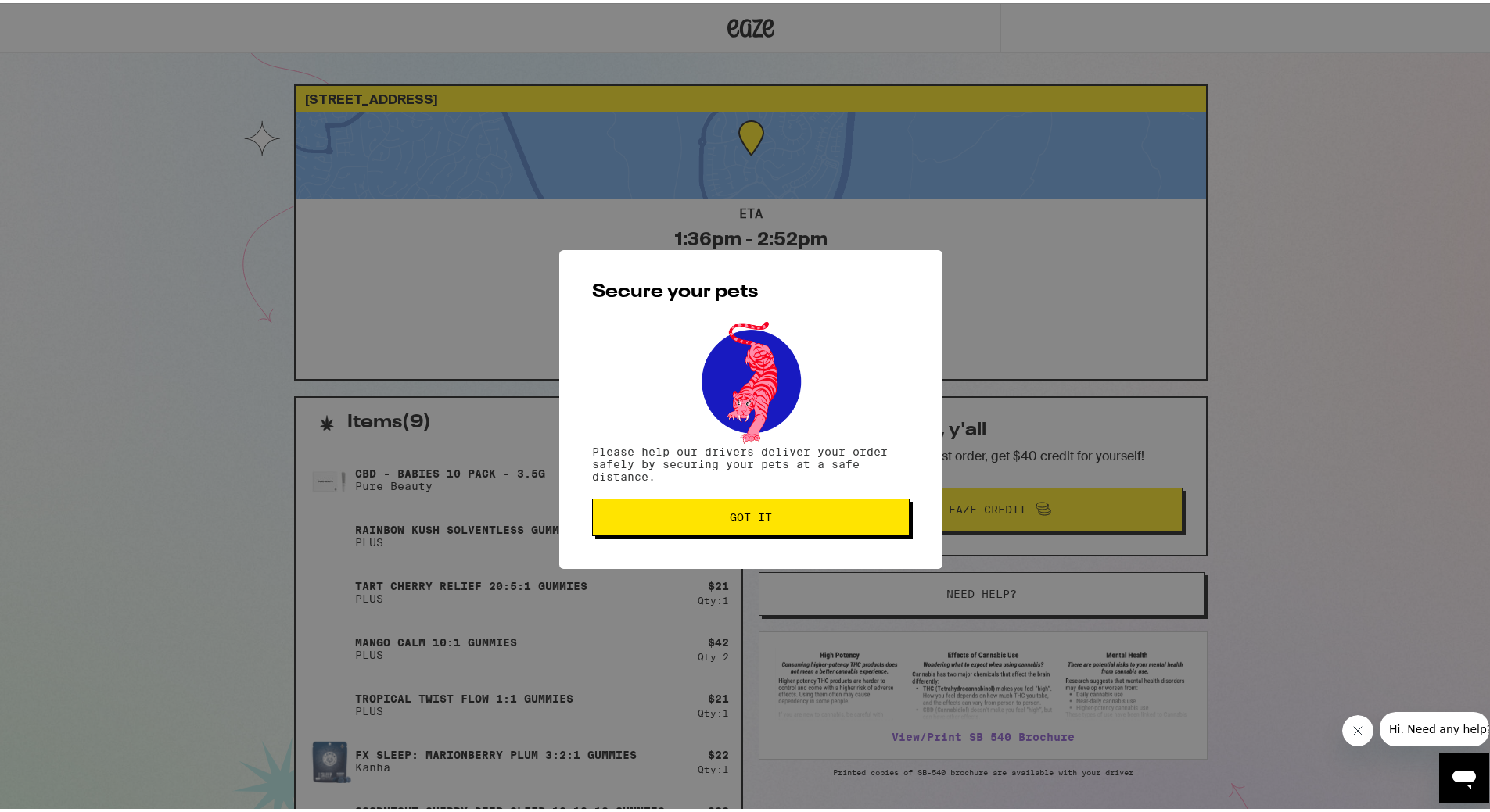
click at [770, 525] on button "Got it" at bounding box center [750, 514] width 317 height 37
